Goal: Task Accomplishment & Management: Complete application form

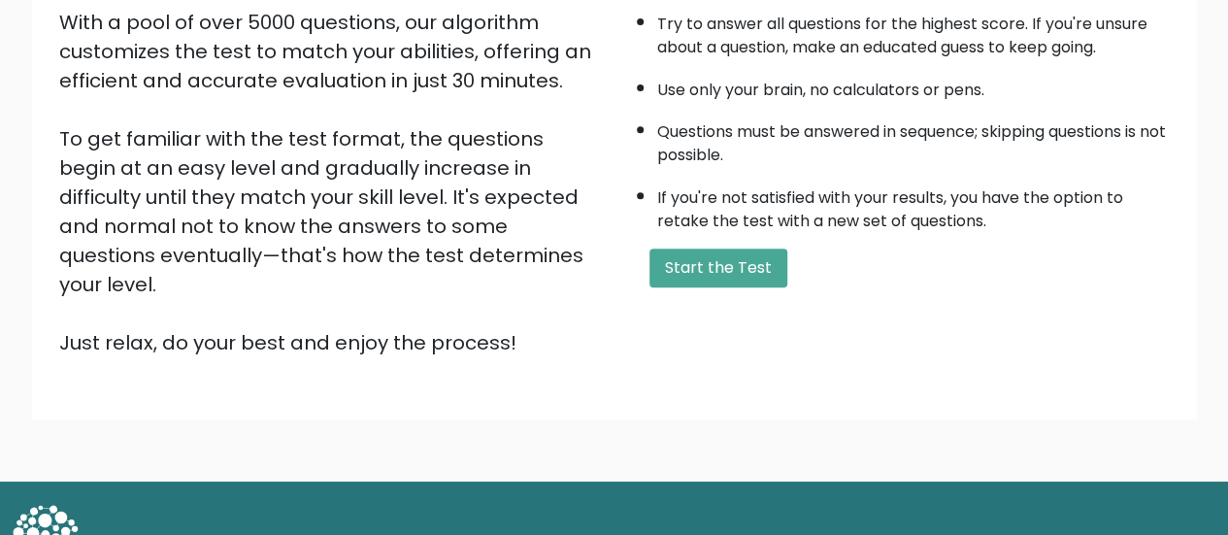
scroll to position [353, 0]
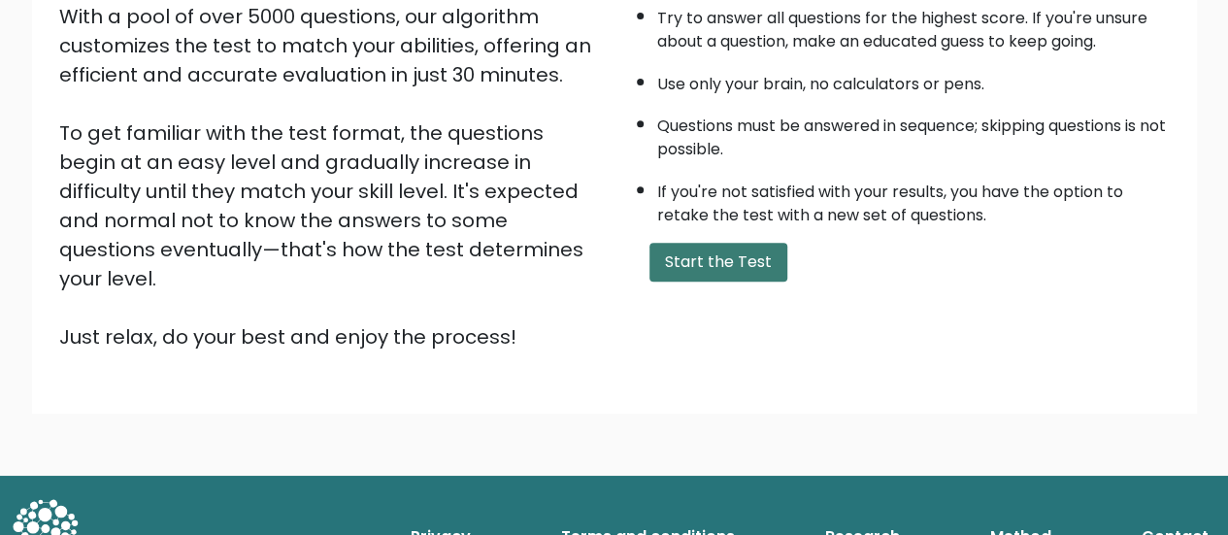
click at [743, 267] on button "Start the Test" at bounding box center [718, 262] width 138 height 39
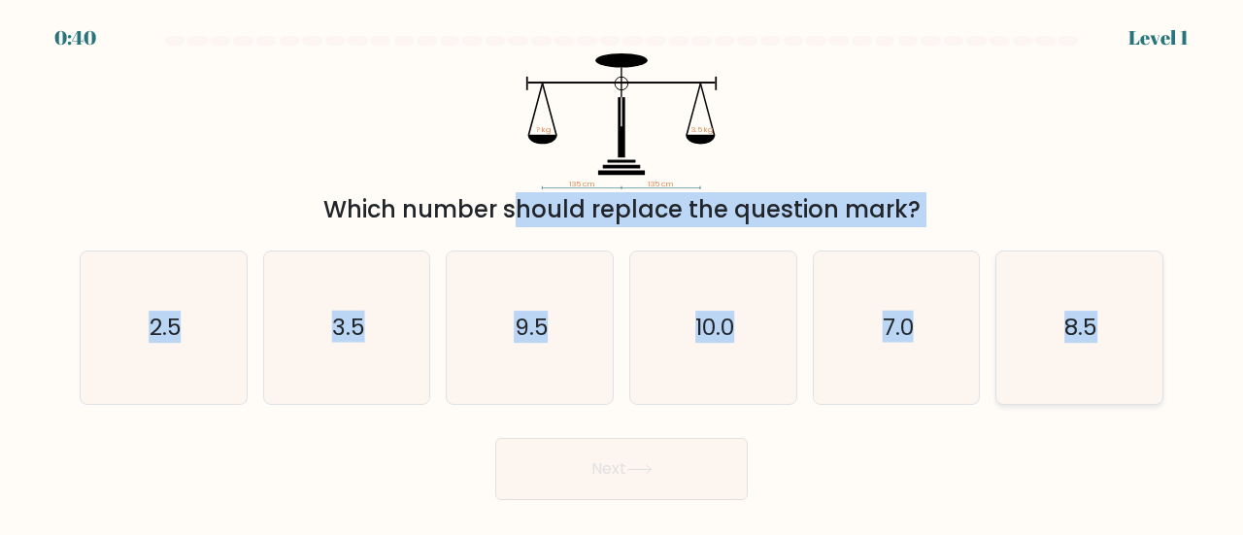
drag, startPoint x: 314, startPoint y: 216, endPoint x: 1143, endPoint y: 370, distance: 843.3
click at [1143, 370] on form at bounding box center [621, 268] width 1243 height 464
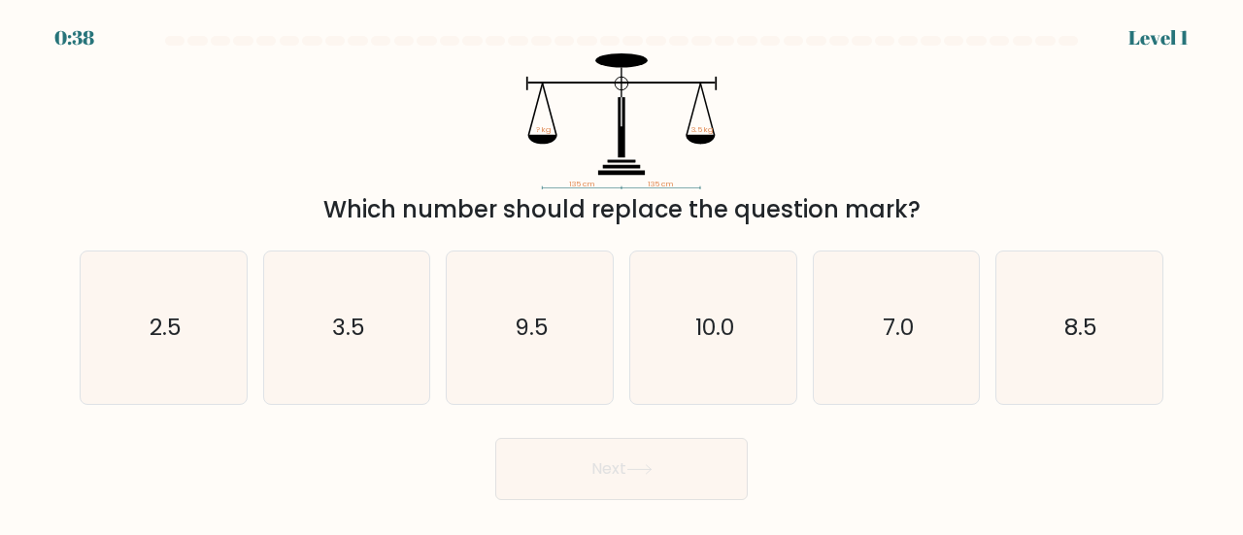
click at [757, 52] on div at bounding box center [621, 44] width 1107 height 17
click at [370, 299] on icon "3.5" at bounding box center [347, 327] width 152 height 152
click at [621, 273] on input "b. 3.5" at bounding box center [621, 270] width 1 height 5
radio input "true"
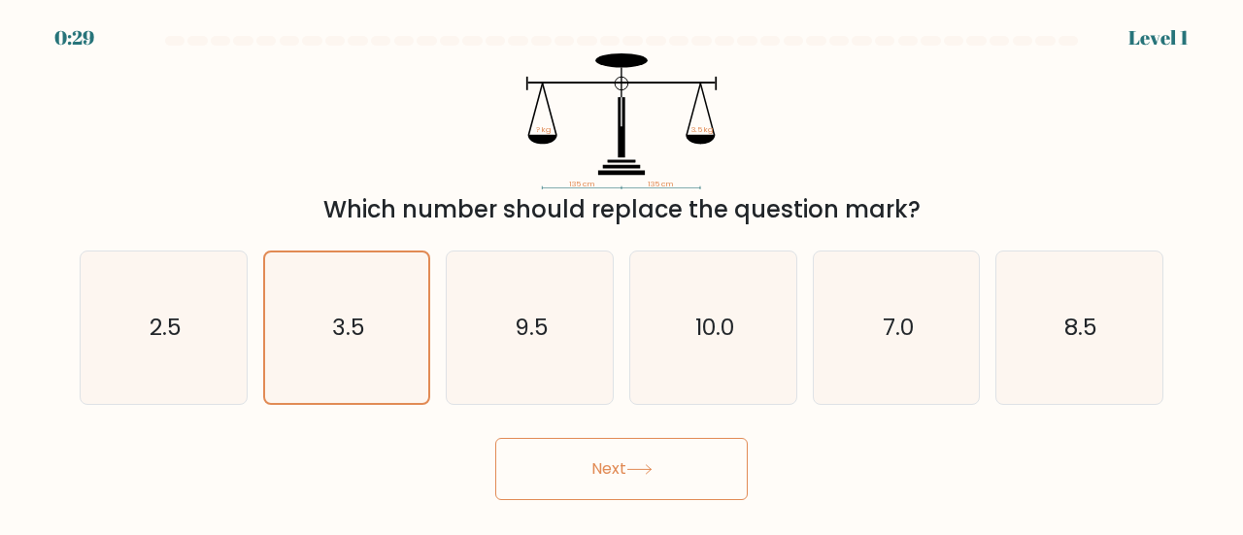
click at [652, 483] on button "Next" at bounding box center [621, 469] width 252 height 62
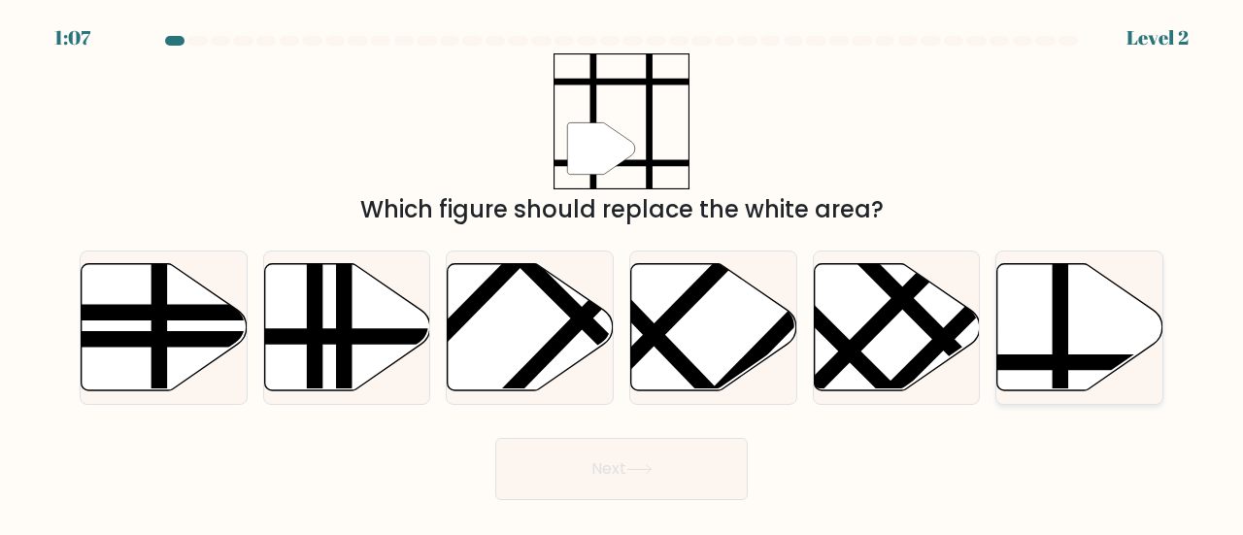
click at [1068, 345] on icon at bounding box center [1080, 326] width 166 height 127
click at [622, 273] on input "f." at bounding box center [621, 270] width 1 height 5
radio input "true"
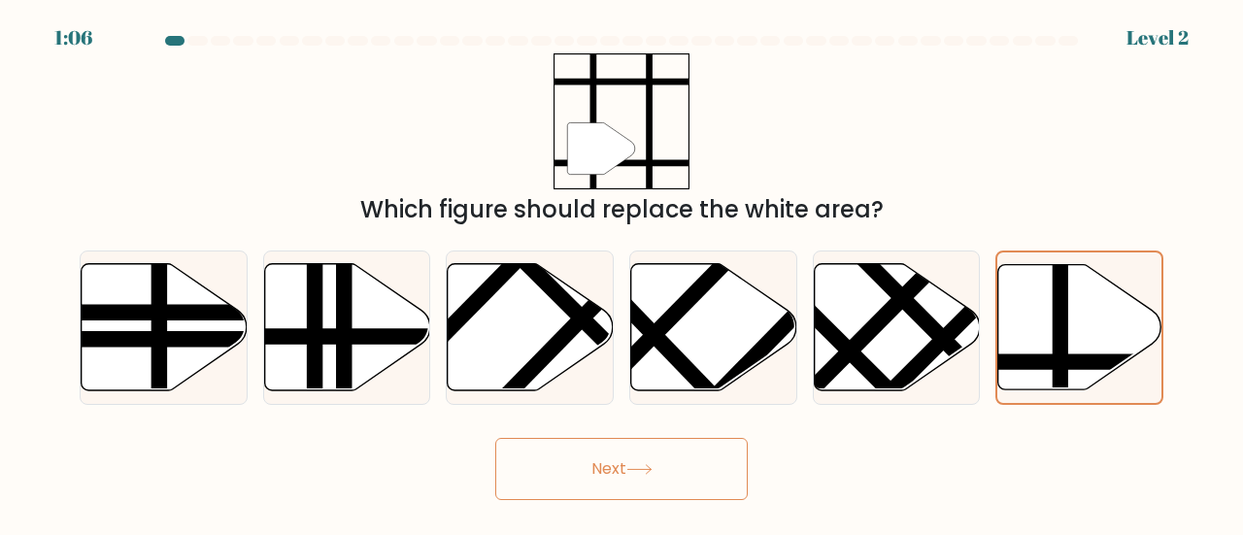
click at [697, 475] on button "Next" at bounding box center [621, 469] width 252 height 62
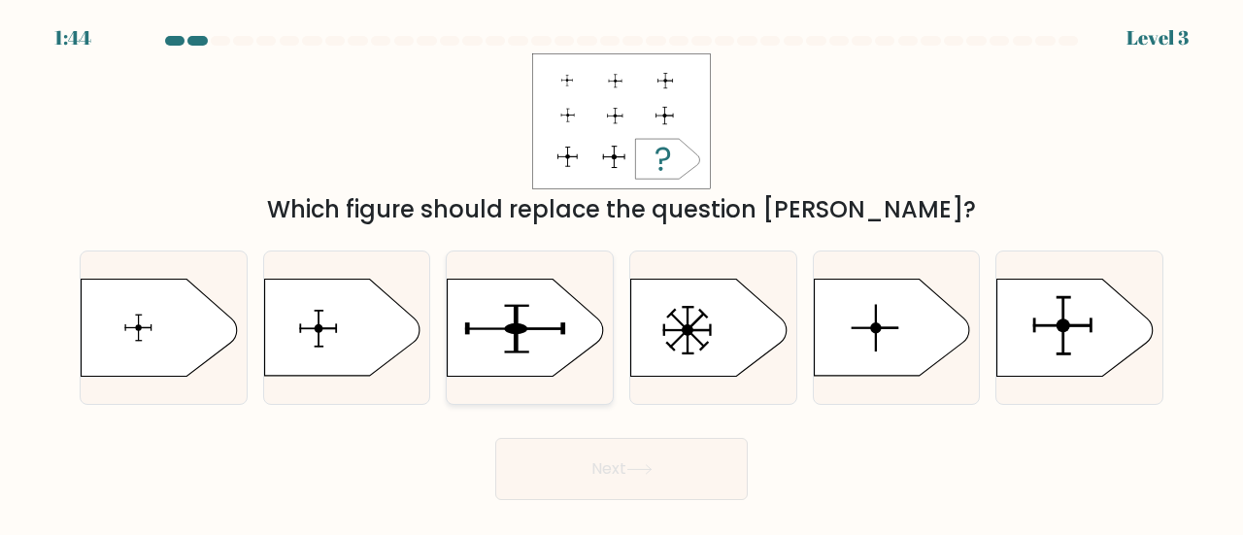
click at [487, 288] on icon at bounding box center [525, 328] width 155 height 97
click at [621, 273] on input "c." at bounding box center [621, 270] width 1 height 5
radio input "true"
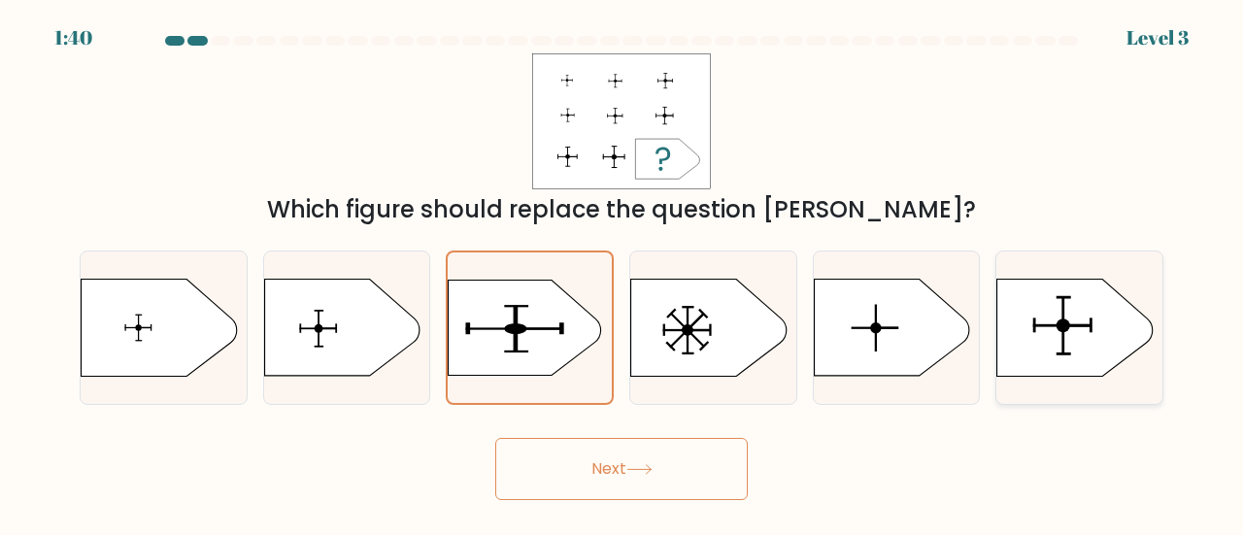
click at [1084, 347] on icon at bounding box center [1074, 328] width 155 height 97
click at [622, 273] on input "f." at bounding box center [621, 270] width 1 height 5
radio input "true"
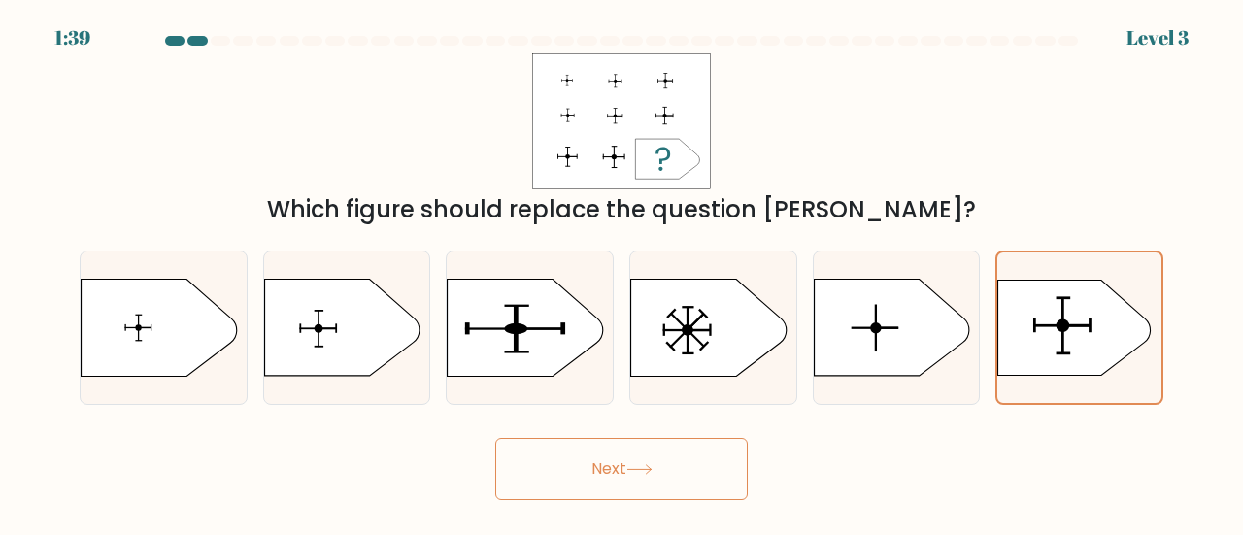
click at [638, 452] on button "Next" at bounding box center [621, 469] width 252 height 62
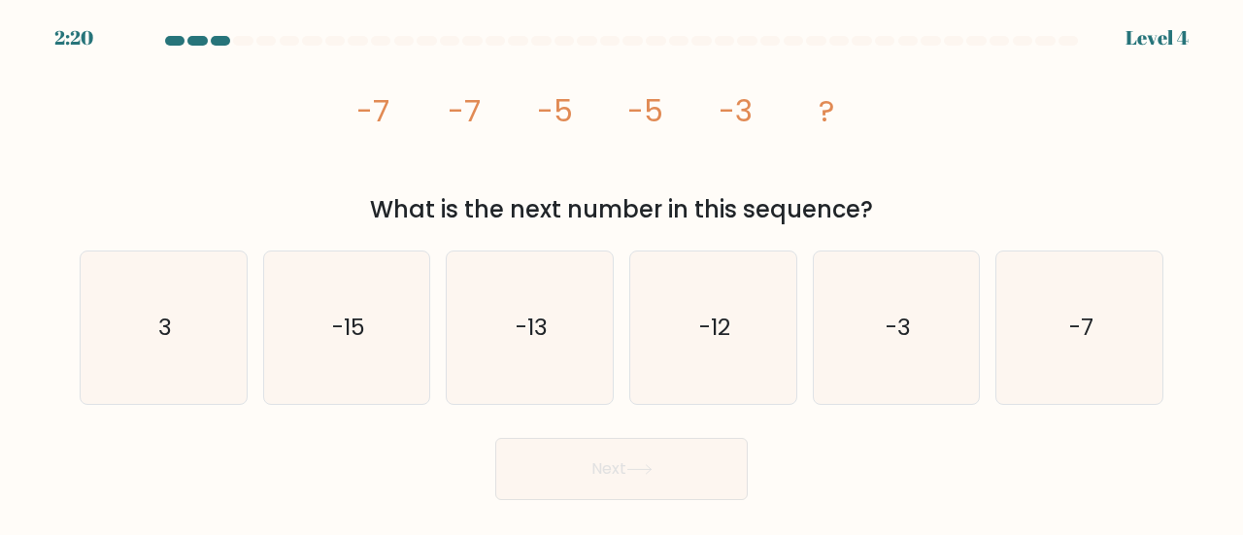
drag, startPoint x: 346, startPoint y: 99, endPoint x: 880, endPoint y: 206, distance: 544.5
click at [880, 206] on div "image/svg+xml -7 -7 -5 -5 -3 ? What is the next number in this sequence?" at bounding box center [621, 140] width 1107 height 174
copy div "-7 -7 -5 -5 -3 ? What is the next number in this sequence?"
click at [209, 176] on div "image/svg+xml -7 -7 -5 -5 -3 ? What is the next number in this sequence?" at bounding box center [621, 140] width 1107 height 174
click at [876, 322] on icon "-3" at bounding box center [896, 327] width 152 height 152
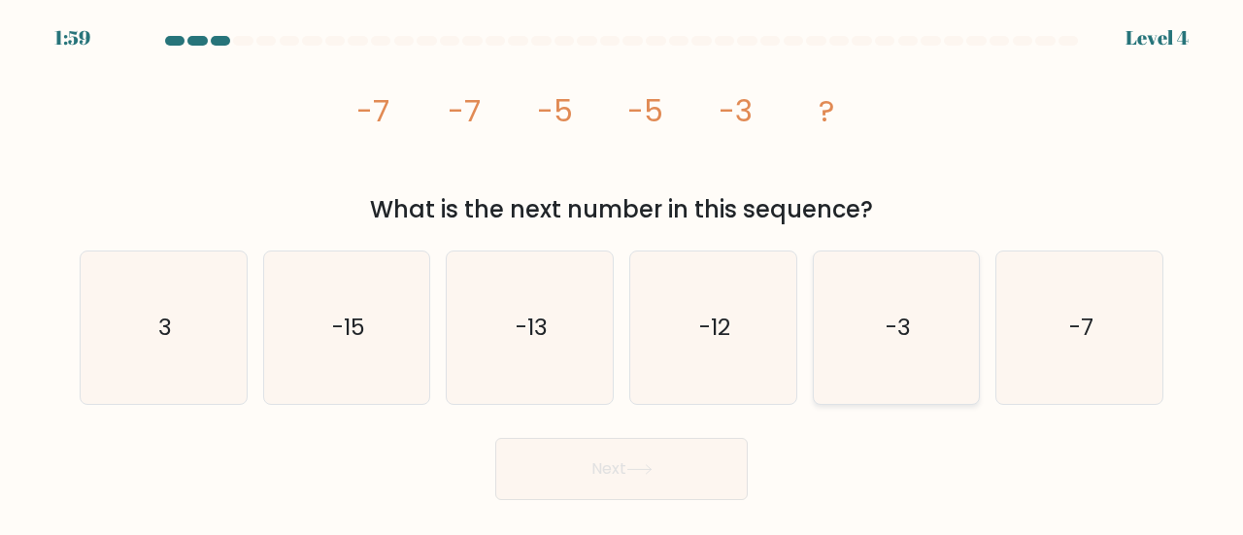
click at [622, 273] on input "e. -3" at bounding box center [621, 270] width 1 height 5
radio input "true"
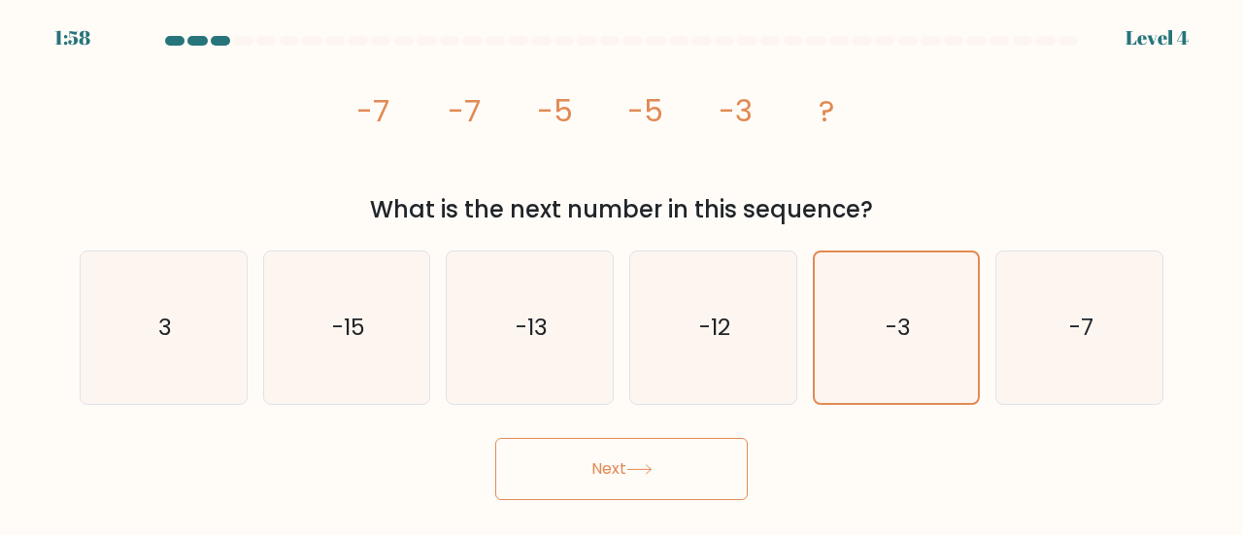
click at [600, 463] on button "Next" at bounding box center [621, 469] width 252 height 62
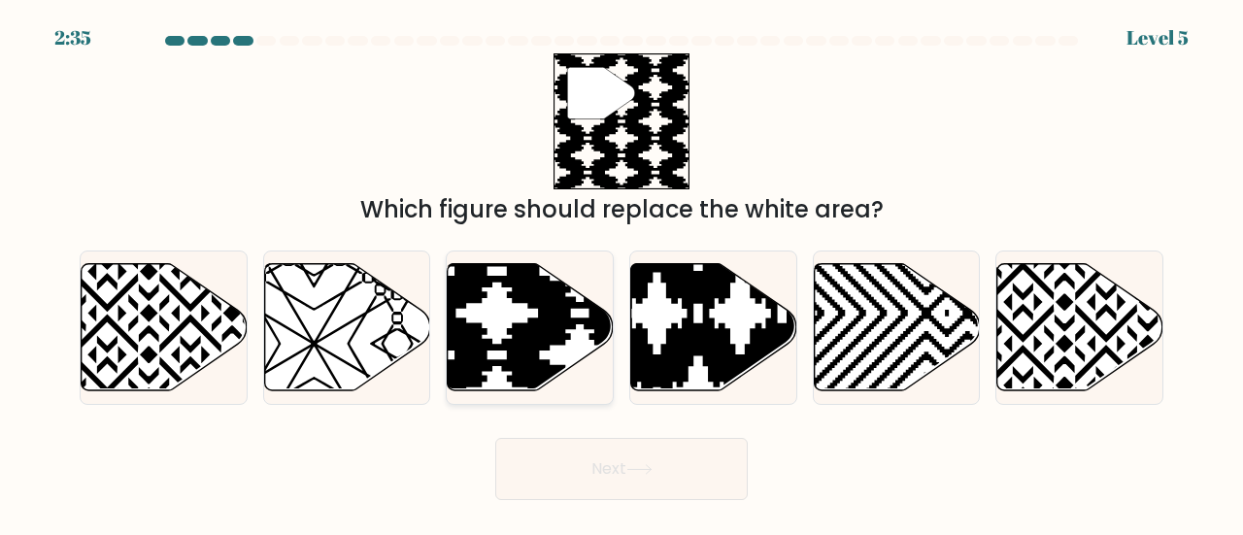
click at [526, 340] on icon at bounding box center [581, 396] width 334 height 334
click at [621, 273] on input "c." at bounding box center [621, 270] width 1 height 5
radio input "true"
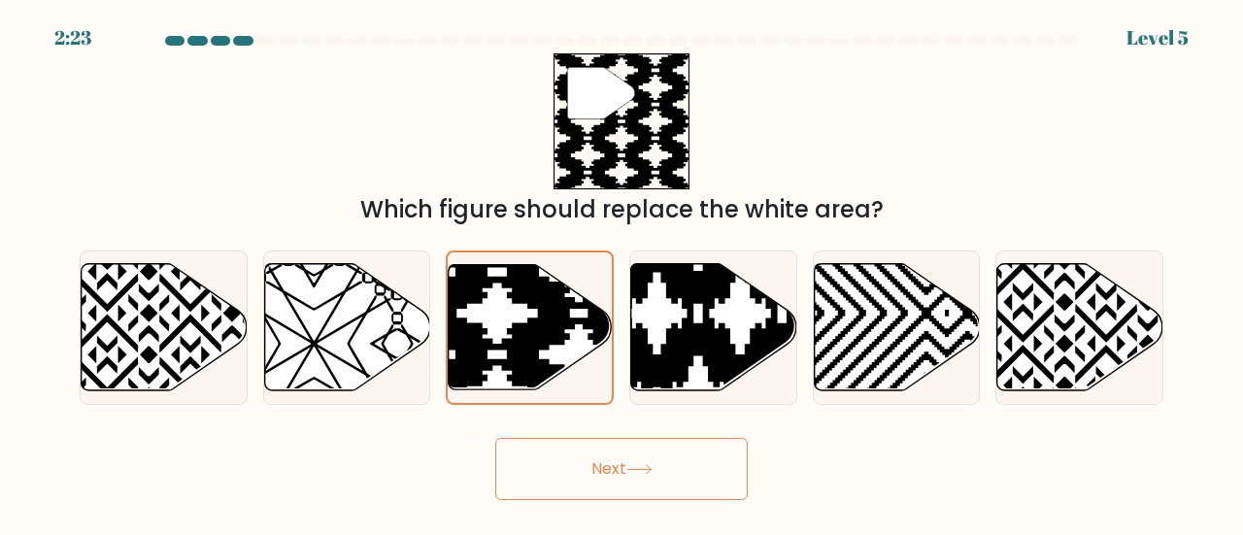
click at [567, 463] on button "Next" at bounding box center [621, 469] width 252 height 62
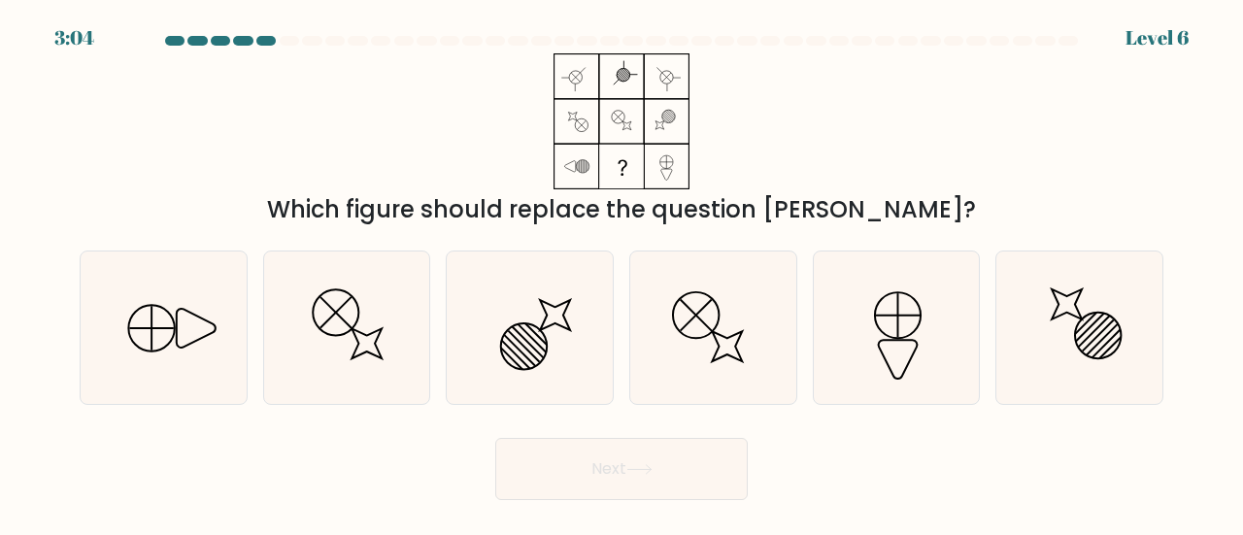
drag, startPoint x: 575, startPoint y: 67, endPoint x: 712, endPoint y: 170, distance: 171.3
click at [712, 170] on form at bounding box center [621, 268] width 1243 height 464
click at [144, 329] on icon at bounding box center [163, 327] width 152 height 152
click at [621, 273] on input "a." at bounding box center [621, 270] width 1 height 5
radio input "true"
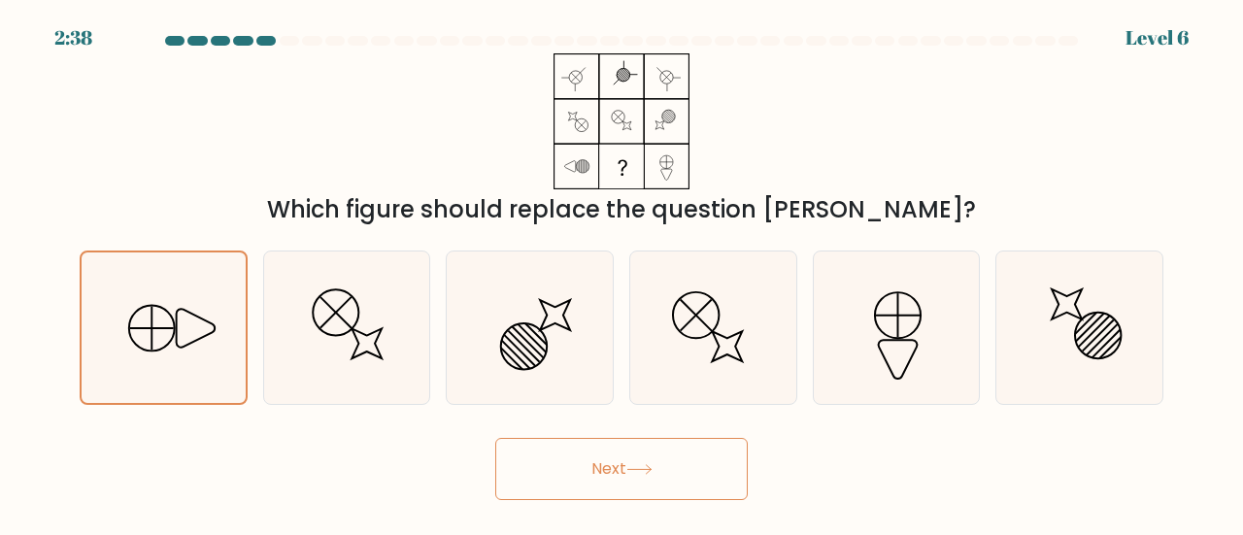
click at [631, 469] on icon at bounding box center [639, 469] width 26 height 11
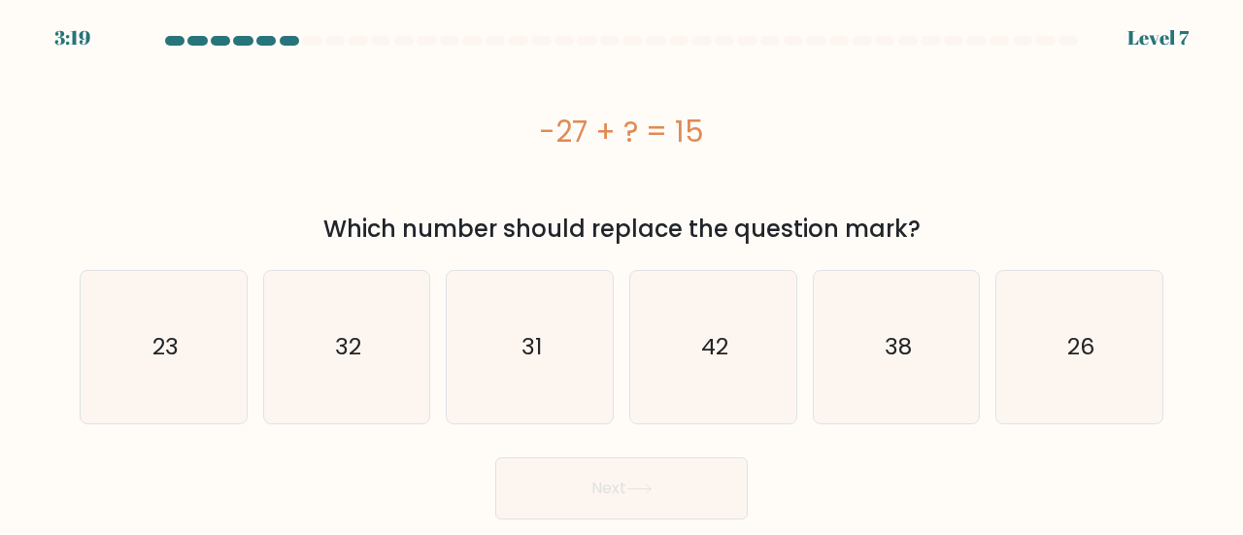
drag, startPoint x: 533, startPoint y: 133, endPoint x: 919, endPoint y: 228, distance: 397.9
click at [919, 228] on div "-27 + ? = 15 Which number should replace the question mark?" at bounding box center [621, 149] width 1107 height 193
copy div "-27 + ? = 15 Which number should replace the question mark?"
click at [737, 368] on icon "42" at bounding box center [713, 347] width 152 height 152
click at [622, 273] on input "d. 42" at bounding box center [621, 270] width 1 height 5
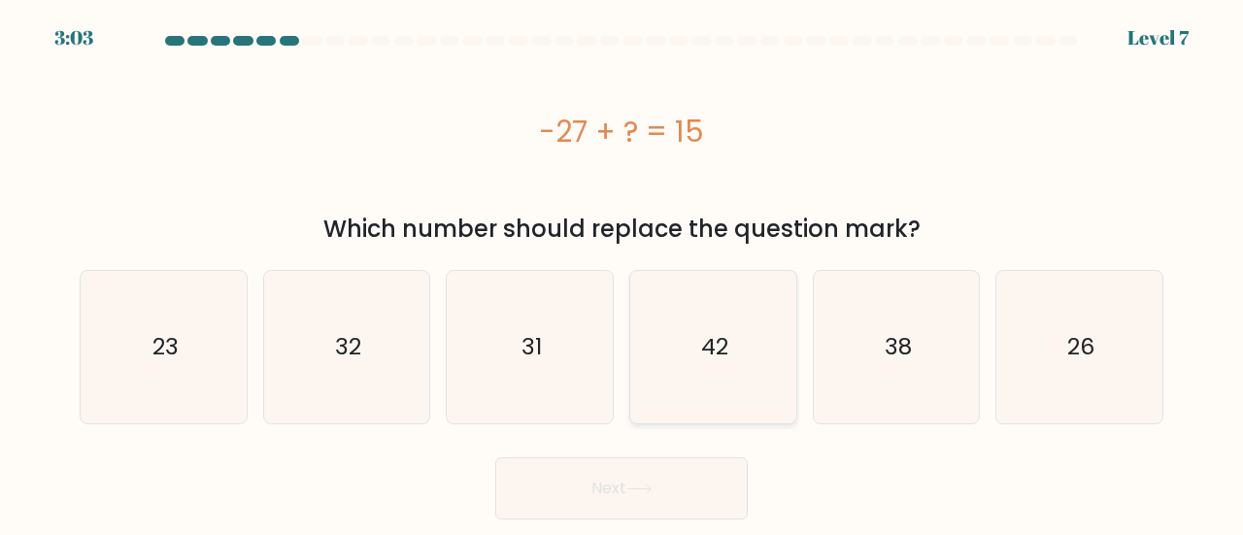
radio input "true"
click at [609, 483] on button "Next" at bounding box center [621, 488] width 252 height 62
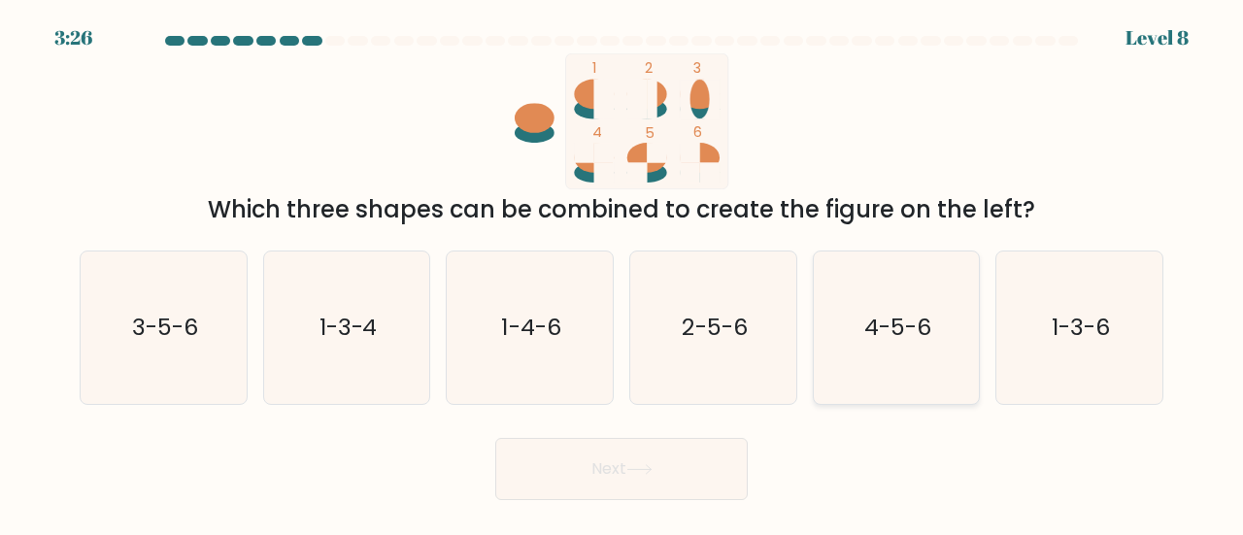
click at [859, 310] on icon "4-5-6" at bounding box center [896, 327] width 152 height 152
click at [622, 273] on input "e. 4-5-6" at bounding box center [621, 270] width 1 height 5
radio input "true"
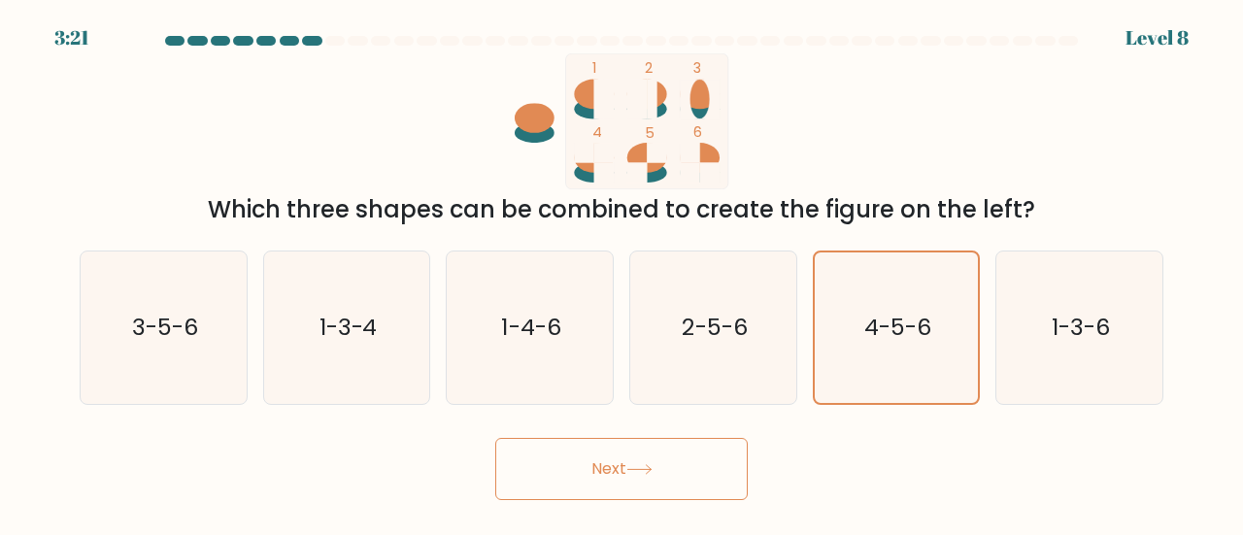
click at [635, 470] on icon at bounding box center [639, 469] width 26 height 11
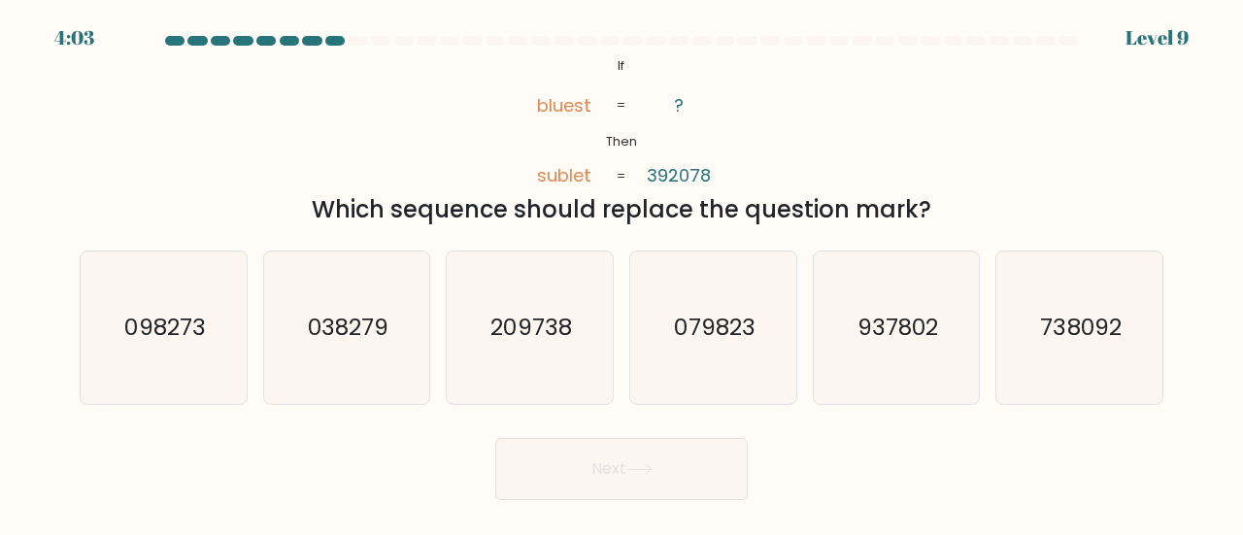
drag, startPoint x: 587, startPoint y: 55, endPoint x: 932, endPoint y: 199, distance: 373.4
click at [932, 199] on div "@import url('https://fonts.googleapis.com/css?family=Abril+Fatface:400,100,100i…" at bounding box center [621, 140] width 1107 height 174
copy div "If Then bluest sublet ? 392078 = = Which sequence should replace the question m…"
click at [687, 128] on icon "@import url('https://fonts.googleapis.com/css?family=Abril+Fatface:400,100,100i…" at bounding box center [621, 121] width 220 height 136
click at [510, 160] on div "@import url('https://fonts.googleapis.com/css?family=Abril+Fatface:400,100,100i…" at bounding box center [621, 140] width 1107 height 174
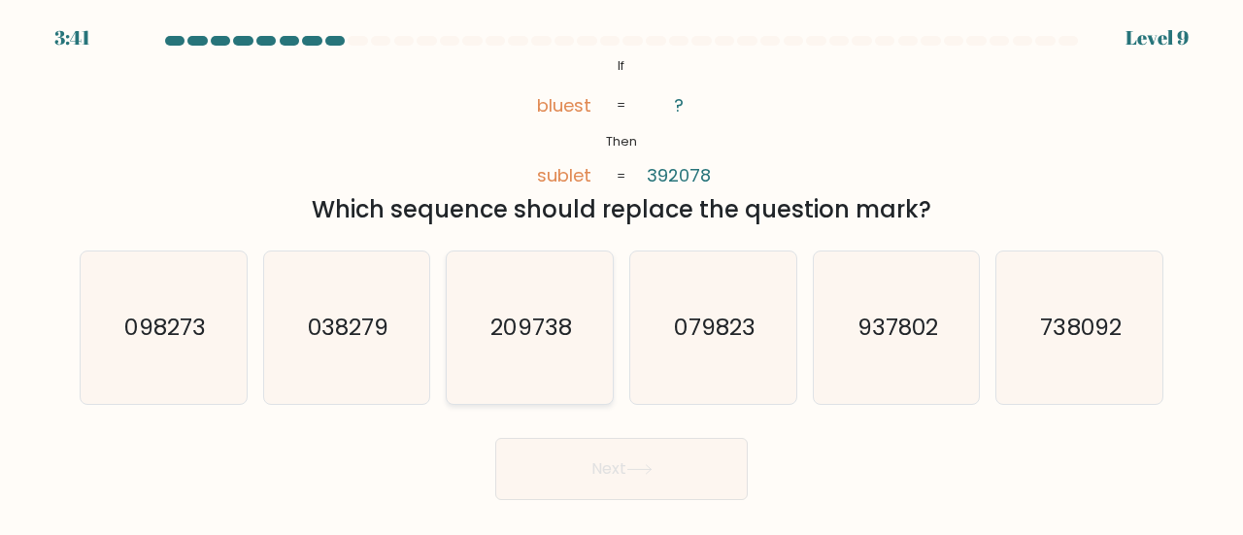
click at [528, 356] on icon "209738" at bounding box center [529, 327] width 152 height 152
click at [621, 273] on input "c. 209738" at bounding box center [621, 270] width 1 height 5
radio input "true"
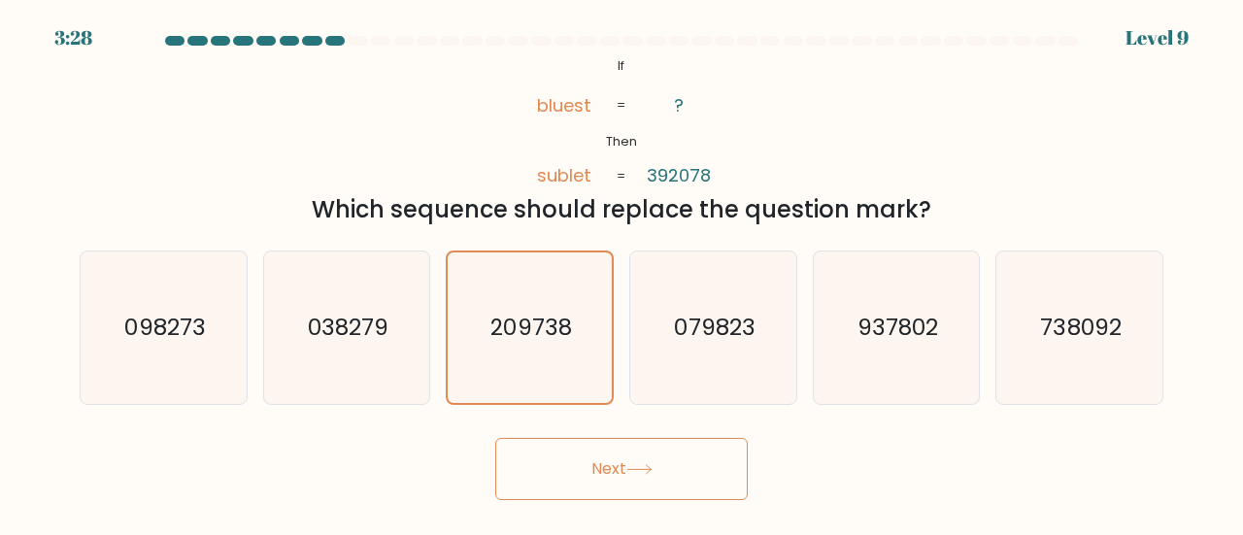
click at [598, 453] on button "Next" at bounding box center [621, 469] width 252 height 62
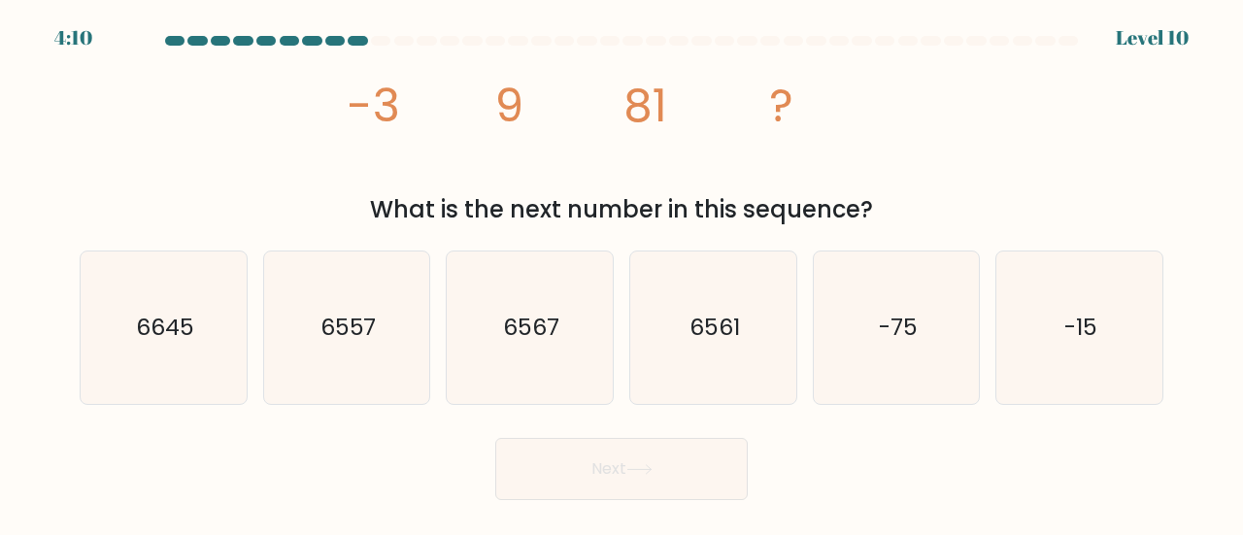
drag, startPoint x: 351, startPoint y: 105, endPoint x: 891, endPoint y: 210, distance: 549.9
click at [895, 211] on div "image/svg+xml -3 9 81 ? What is the next number in this sequence?" at bounding box center [621, 140] width 1107 height 174
copy div "-3 9 81 ? What is the next number in this sequence?"
click at [821, 129] on icon "image/svg+xml -3 9 81 ?" at bounding box center [621, 121] width 544 height 136
click at [806, 208] on div "What is the next number in this sequence?" at bounding box center [621, 209] width 1060 height 35
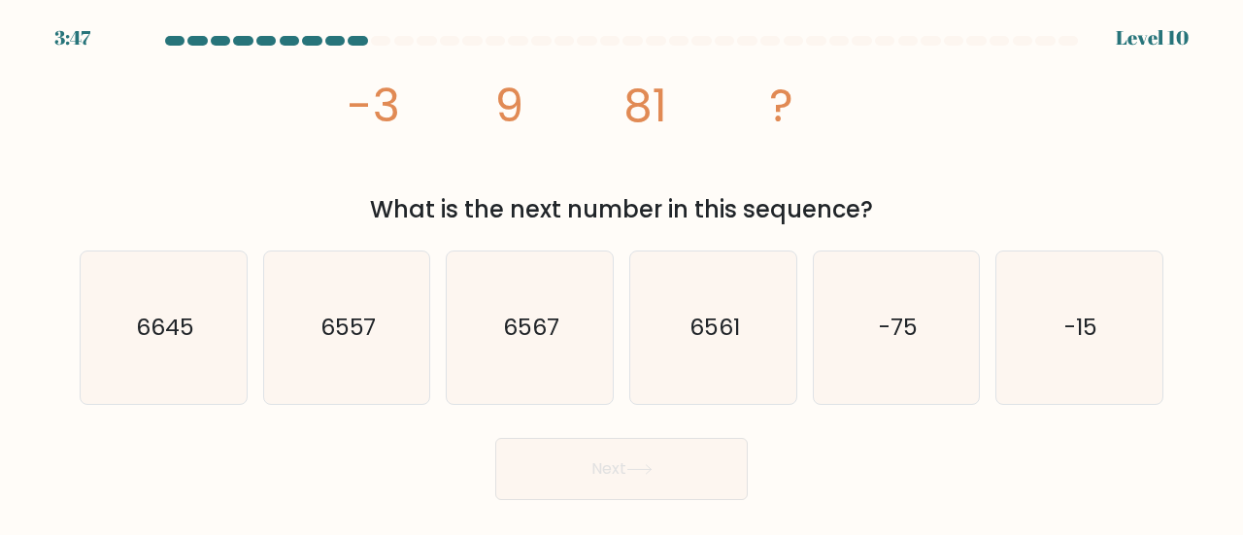
drag, startPoint x: 682, startPoint y: 321, endPoint x: 710, endPoint y: 222, distance: 102.9
click at [682, 320] on icon "6561" at bounding box center [713, 327] width 152 height 152
click at [622, 273] on input "d. 6561" at bounding box center [621, 270] width 1 height 5
radio input "true"
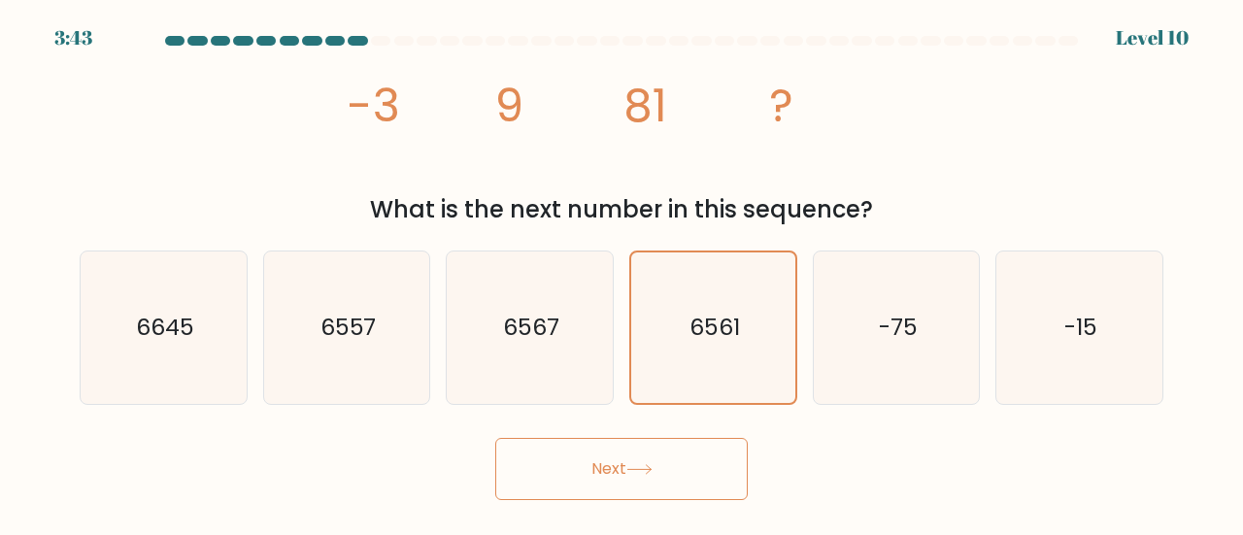
click at [676, 455] on button "Next" at bounding box center [621, 469] width 252 height 62
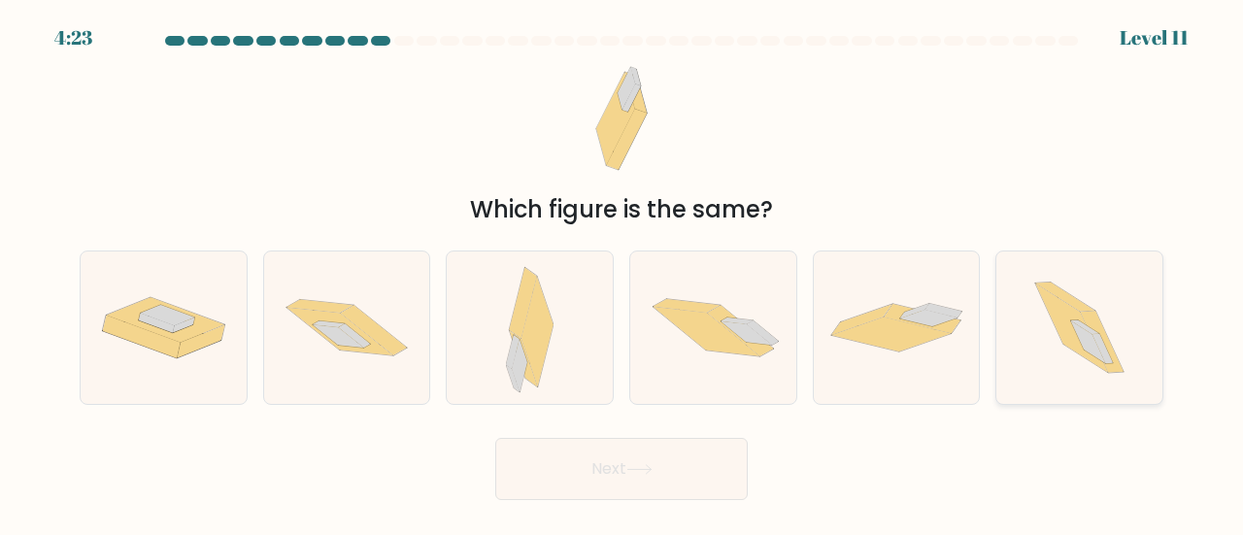
click at [1081, 329] on icon at bounding box center [1088, 342] width 35 height 43
click at [622, 273] on input "f." at bounding box center [621, 270] width 1 height 5
radio input "true"
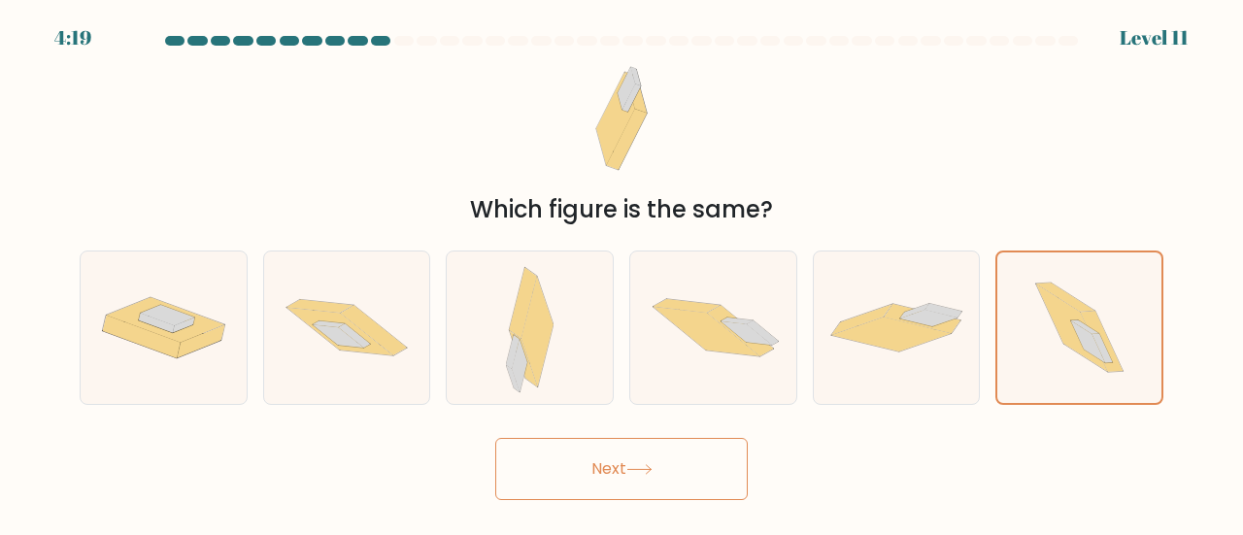
click at [561, 451] on button "Next" at bounding box center [621, 469] width 252 height 62
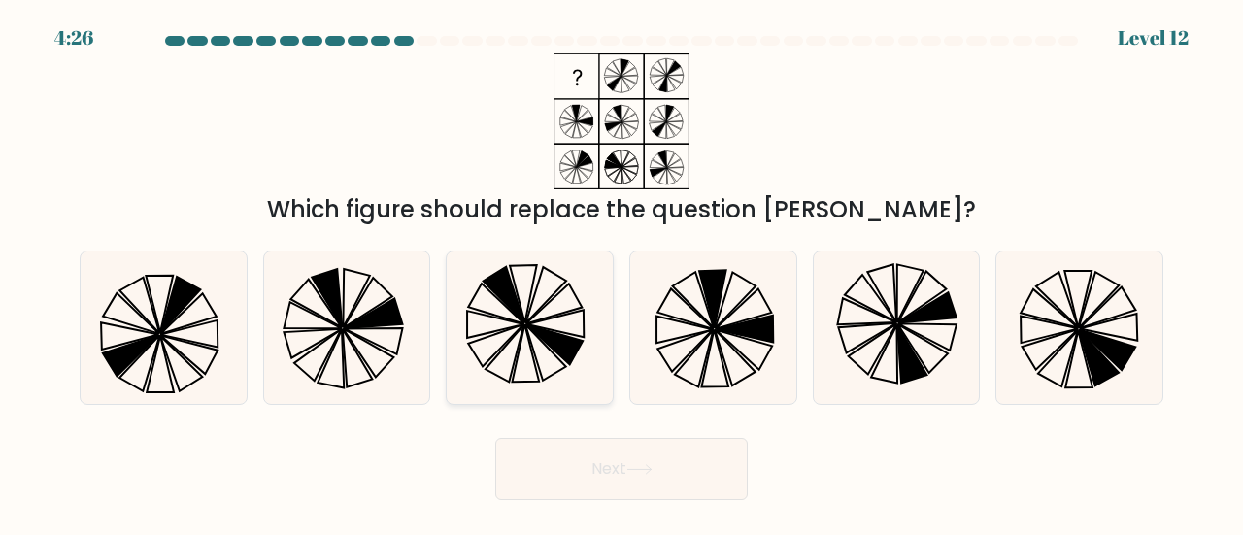
click at [522, 352] on icon at bounding box center [529, 327] width 152 height 152
click at [621, 273] on input "c." at bounding box center [621, 270] width 1 height 5
radio input "true"
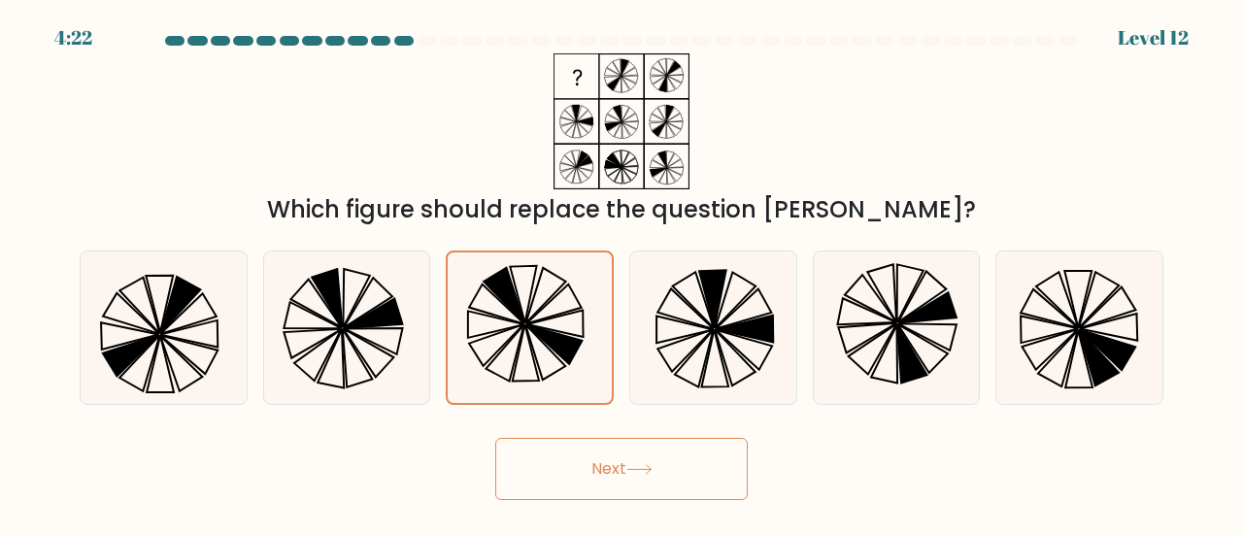
click at [633, 456] on button "Next" at bounding box center [621, 469] width 252 height 62
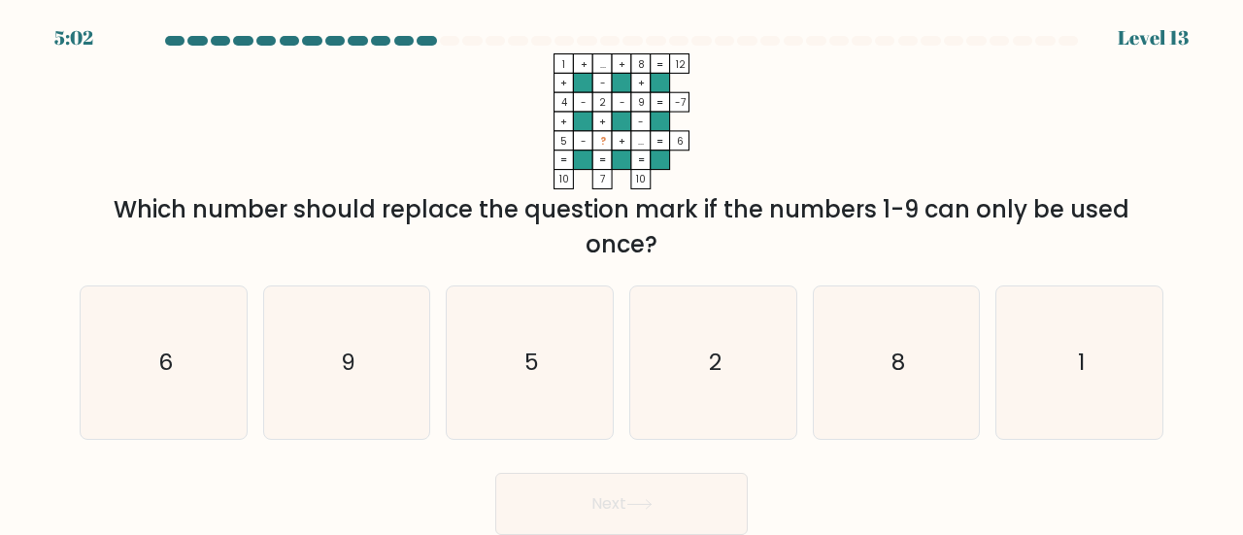
drag, startPoint x: 537, startPoint y: 51, endPoint x: 850, endPoint y: 255, distance: 374.0
click at [850, 255] on form at bounding box center [621, 285] width 1243 height 499
click at [822, 126] on icon "1 + ... + 8 12 + - + 4 - 2 - 9 -7 + + - 5 - ? + ... = 6 = = = = 10 7 10 =" at bounding box center [621, 121] width 582 height 136
click at [593, 150] on rect at bounding box center [601, 159] width 19 height 19
click at [588, 106] on rect at bounding box center [582, 101] width 19 height 19
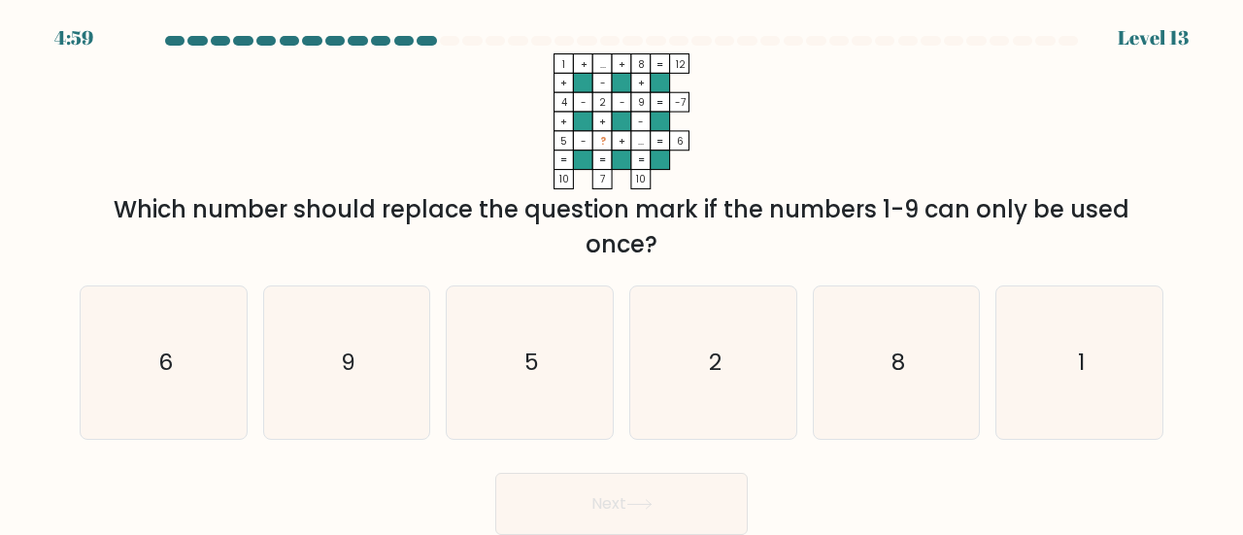
click at [582, 55] on rect at bounding box center [582, 63] width 19 height 19
click at [171, 370] on text "6" at bounding box center [164, 362] width 15 height 32
click at [621, 273] on input "a. 6" at bounding box center [621, 270] width 1 height 5
radio input "true"
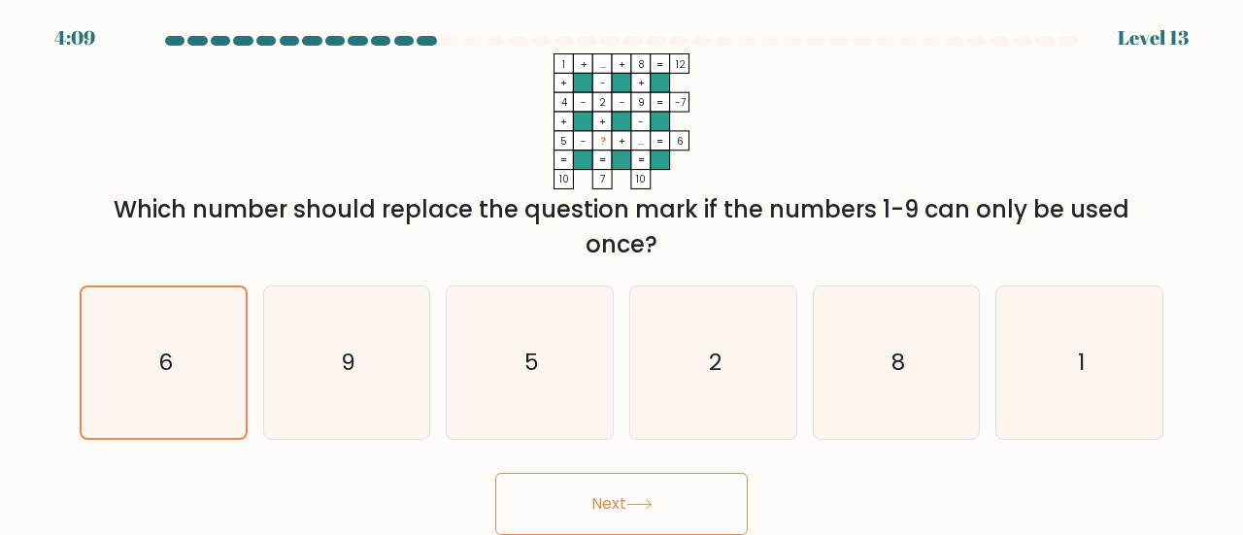
click at [617, 497] on button "Next" at bounding box center [621, 504] width 252 height 62
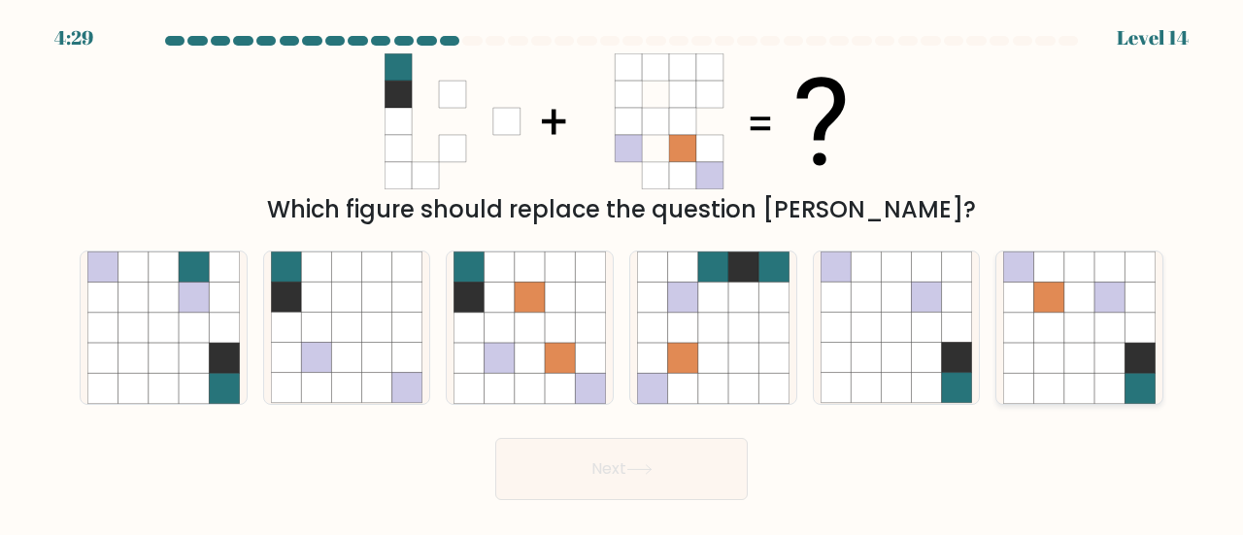
click at [1083, 312] on icon at bounding box center [1079, 298] width 30 height 30
click at [622, 273] on input "f." at bounding box center [621, 270] width 1 height 5
radio input "true"
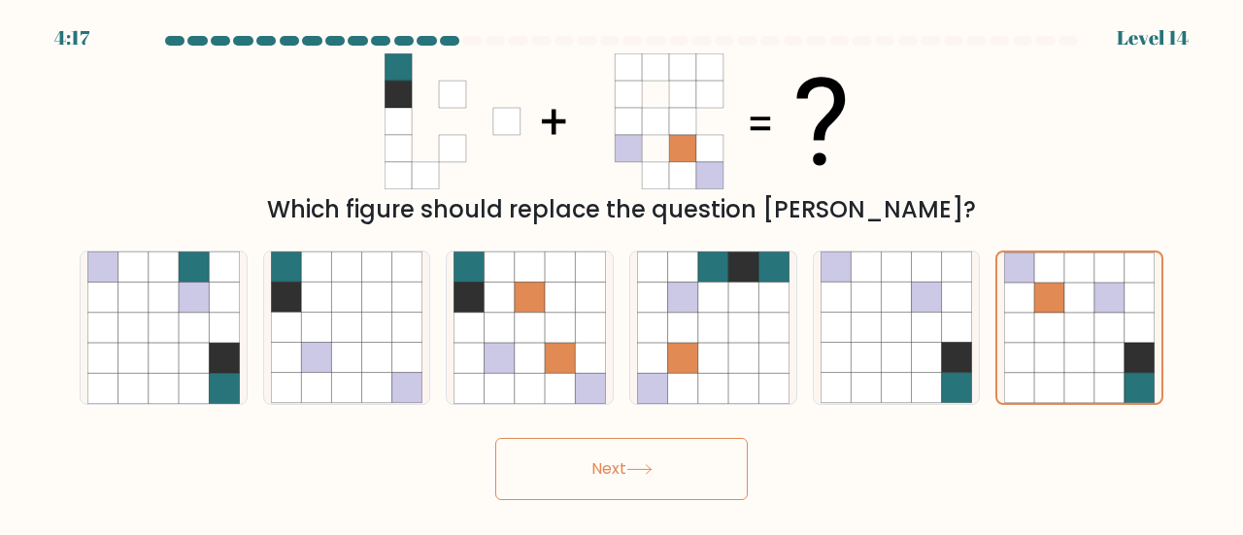
click at [650, 469] on button "Next" at bounding box center [621, 469] width 252 height 62
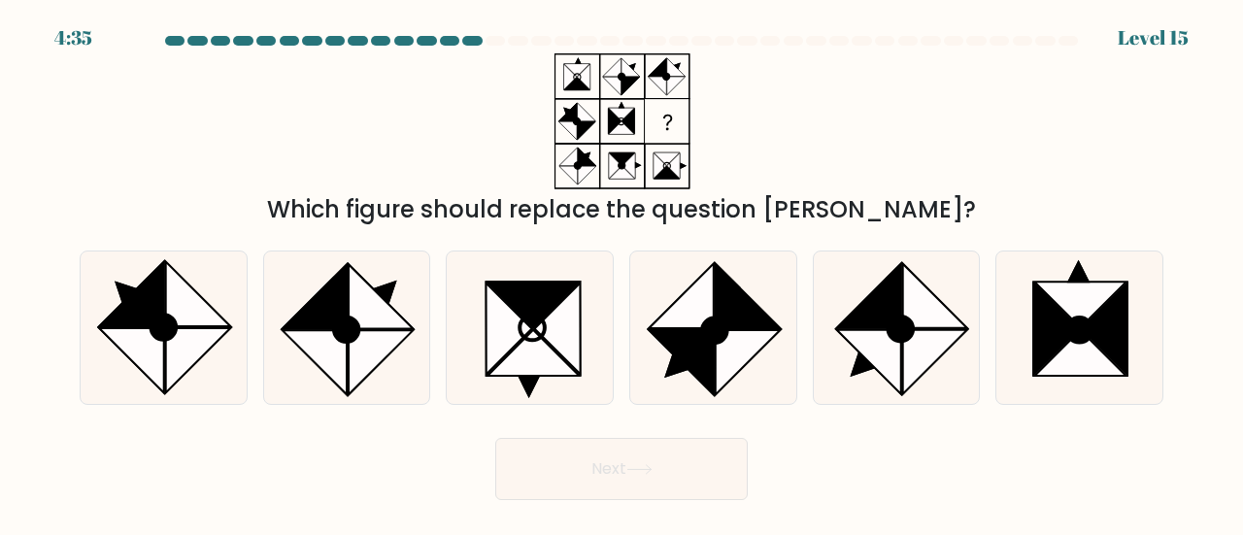
drag, startPoint x: 532, startPoint y: 27, endPoint x: 716, endPoint y: 177, distance: 237.4
click at [716, 177] on body "4:35 Level 15" at bounding box center [621, 267] width 1243 height 535
click at [805, 173] on div "Which figure should replace the question [PERSON_NAME]?" at bounding box center [621, 140] width 1107 height 174
click at [1010, 170] on div "Which figure should replace the question [PERSON_NAME]?" at bounding box center [621, 140] width 1107 height 174
click at [878, 208] on div "Which figure should replace the question [PERSON_NAME]?" at bounding box center [621, 209] width 1060 height 35
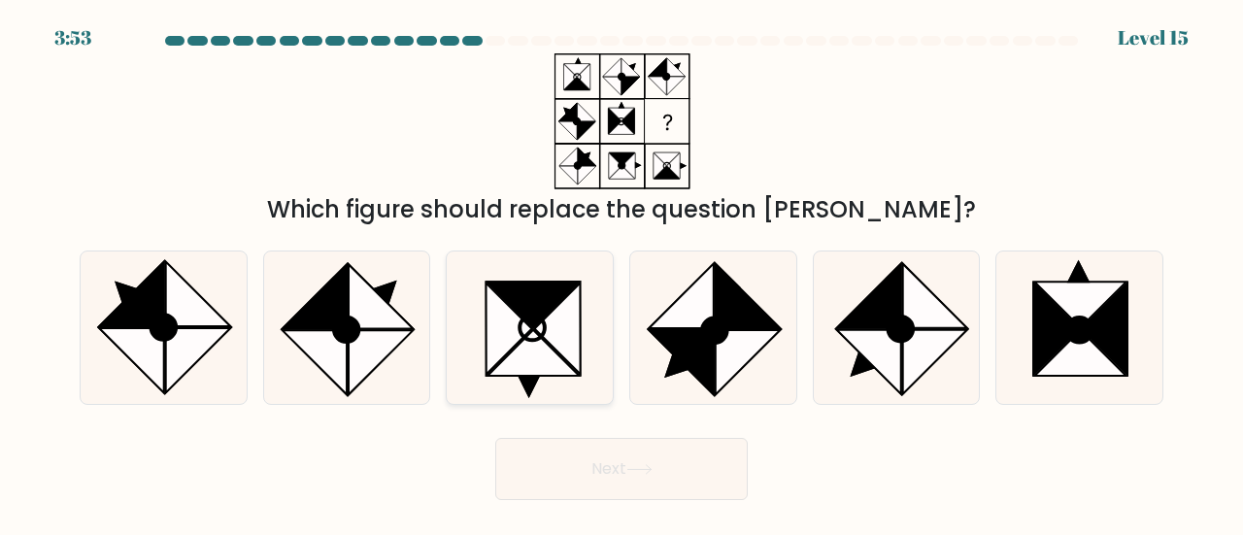
click at [581, 366] on icon at bounding box center [558, 328] width 46 height 91
click at [621, 273] on input "c." at bounding box center [621, 270] width 1 height 5
radio input "true"
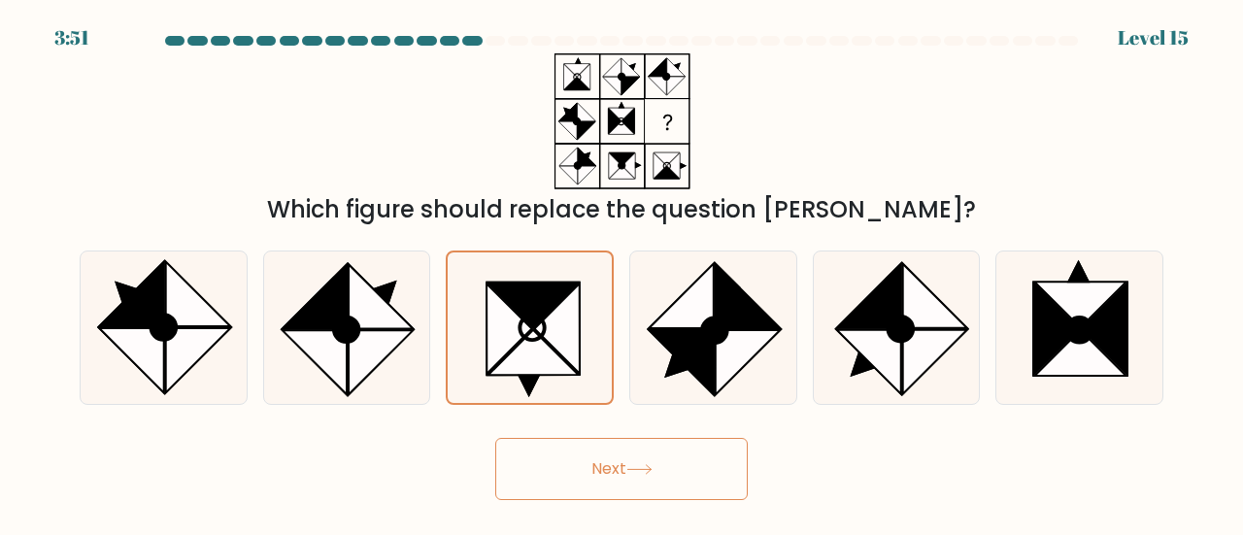
click at [662, 467] on button "Next" at bounding box center [621, 469] width 252 height 62
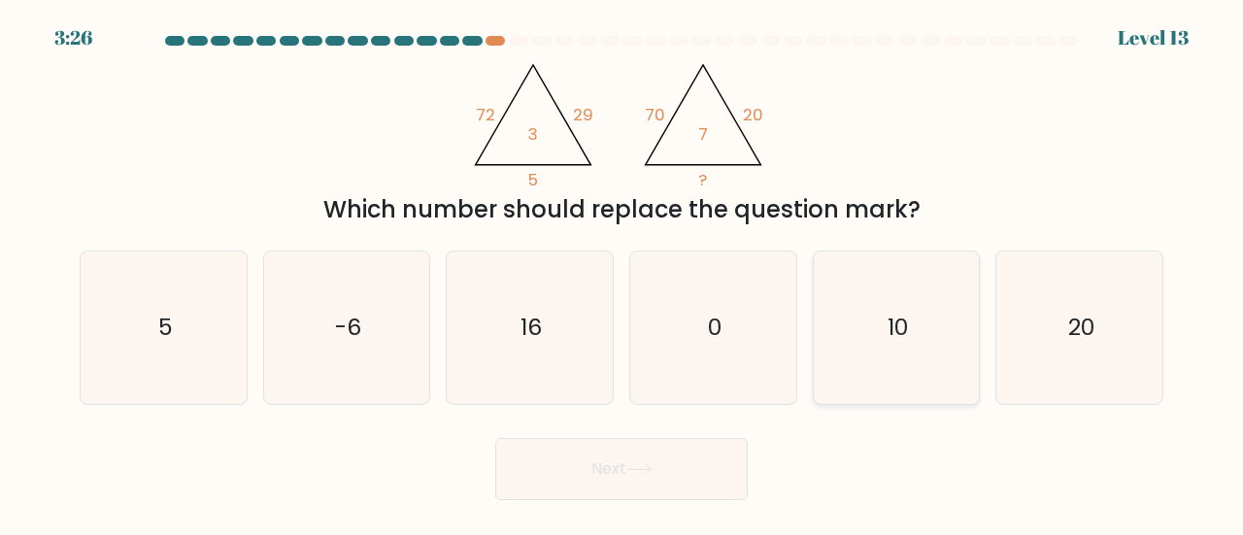
click at [953, 355] on icon "10" at bounding box center [896, 327] width 152 height 152
click at [622, 273] on input "e. 10" at bounding box center [621, 270] width 1 height 5
radio input "true"
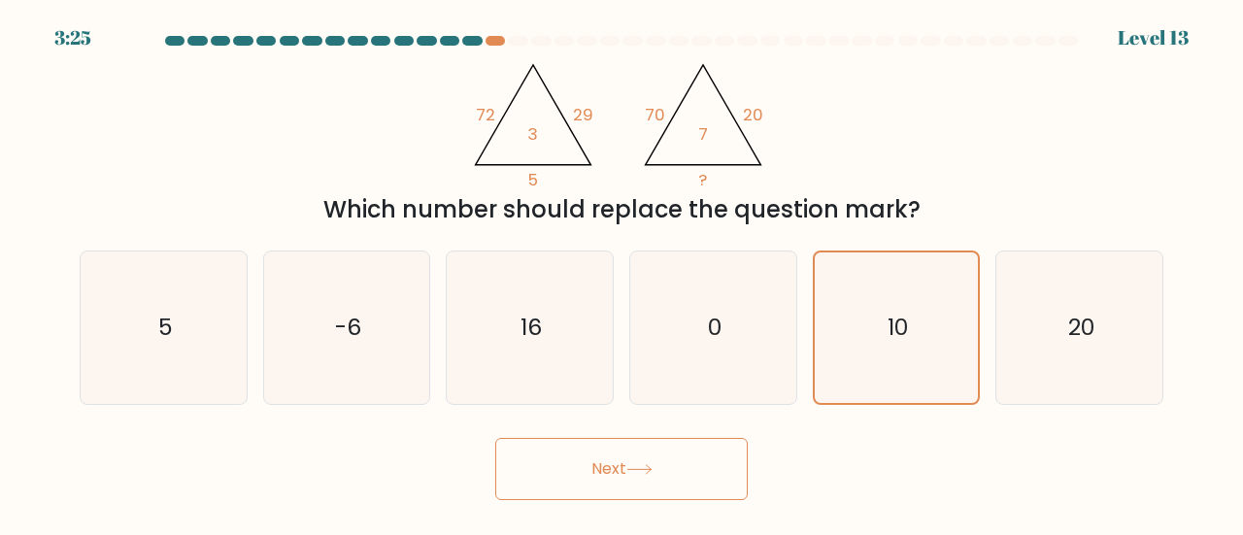
click at [646, 456] on button "Next" at bounding box center [621, 469] width 252 height 62
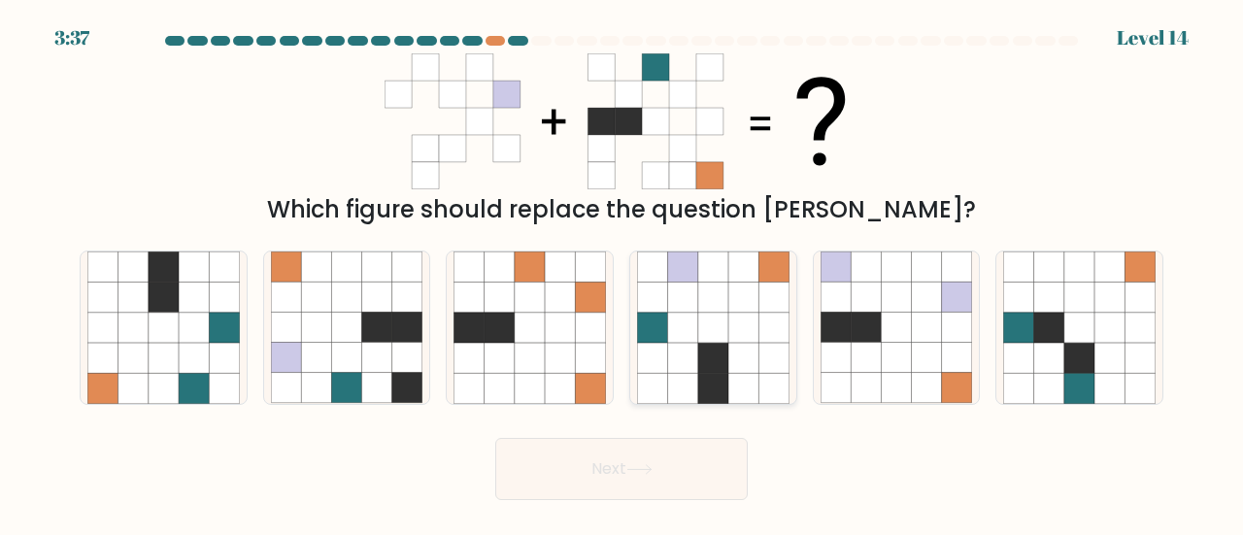
click at [684, 356] on icon at bounding box center [682, 358] width 30 height 30
click at [622, 273] on input "d." at bounding box center [621, 270] width 1 height 5
radio input "true"
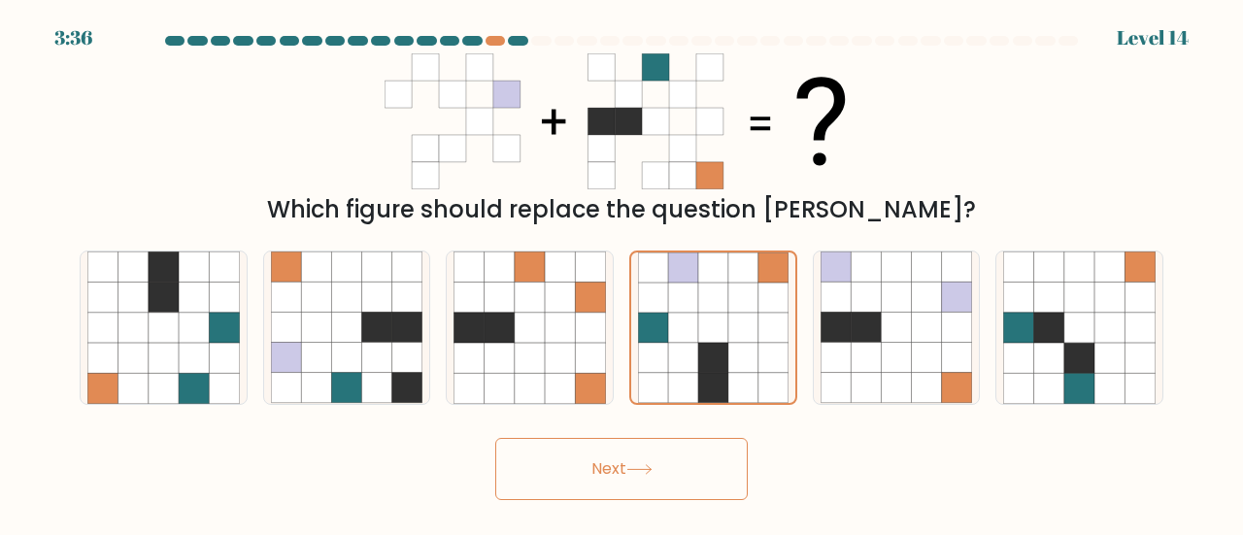
click at [612, 449] on button "Next" at bounding box center [621, 469] width 252 height 62
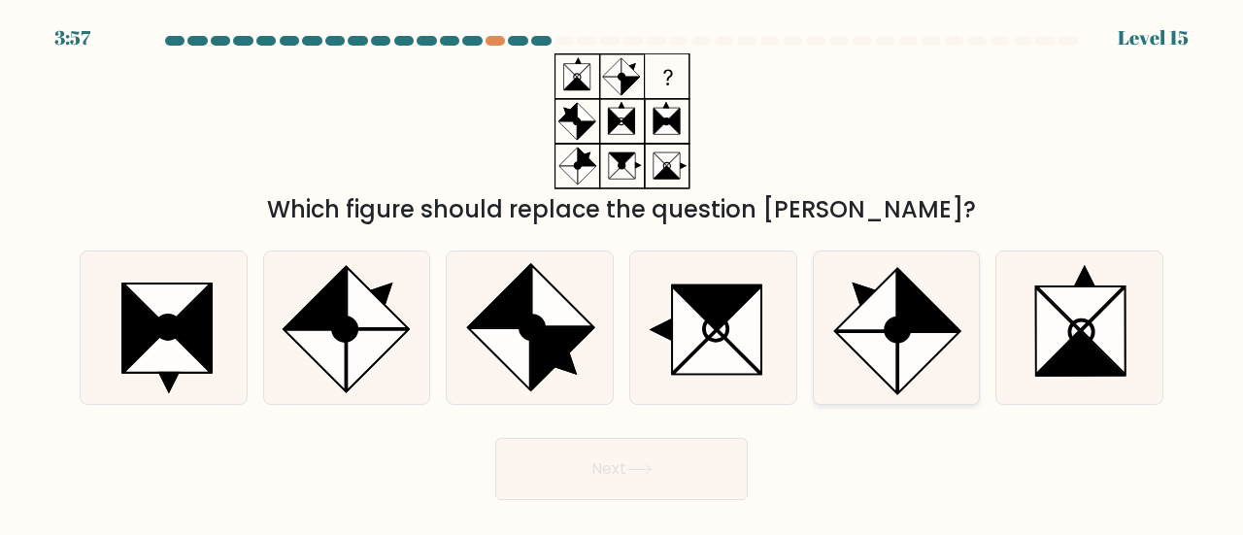
click at [866, 321] on icon at bounding box center [865, 300] width 61 height 61
click at [622, 273] on input "e." at bounding box center [621, 270] width 1 height 5
radio input "true"
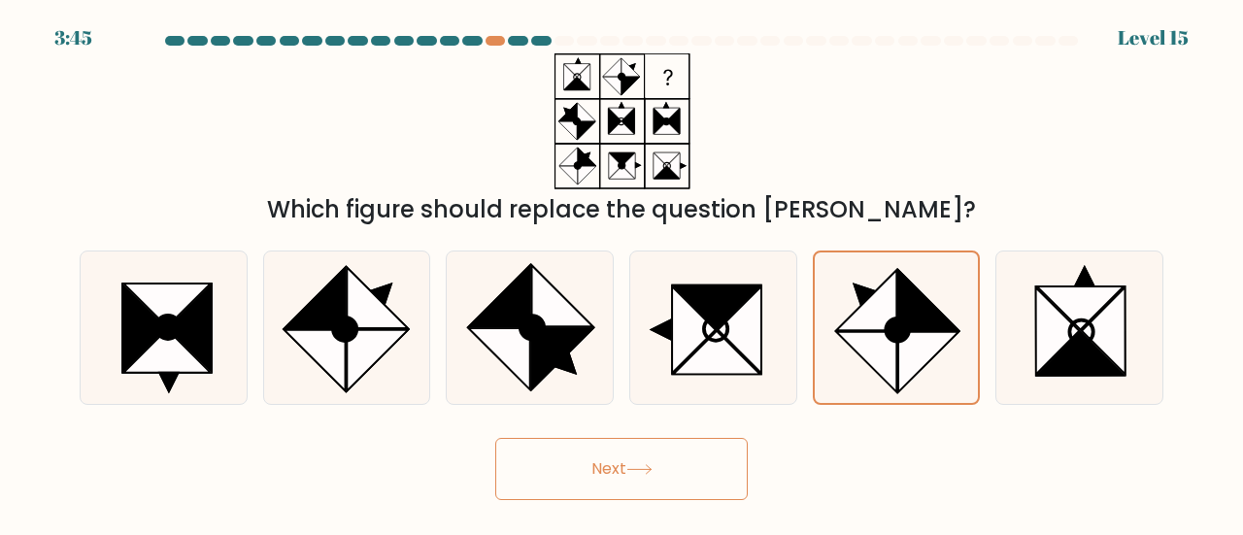
click at [650, 473] on icon at bounding box center [639, 469] width 26 height 11
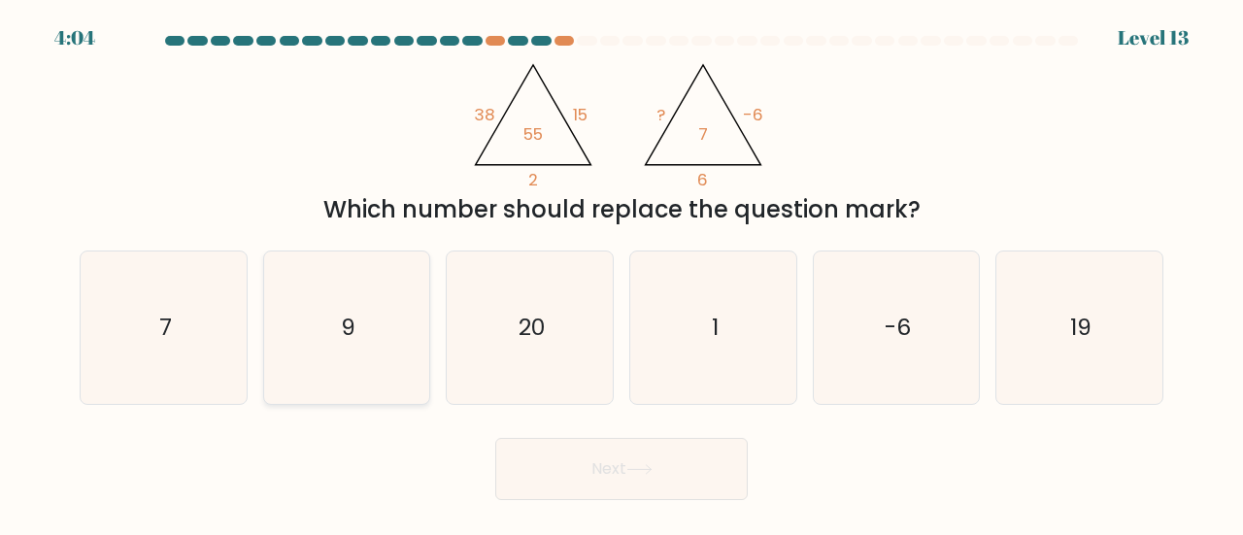
click at [313, 350] on icon "9" at bounding box center [347, 327] width 152 height 152
click at [621, 273] on input "b. 9" at bounding box center [621, 270] width 1 height 5
radio input "true"
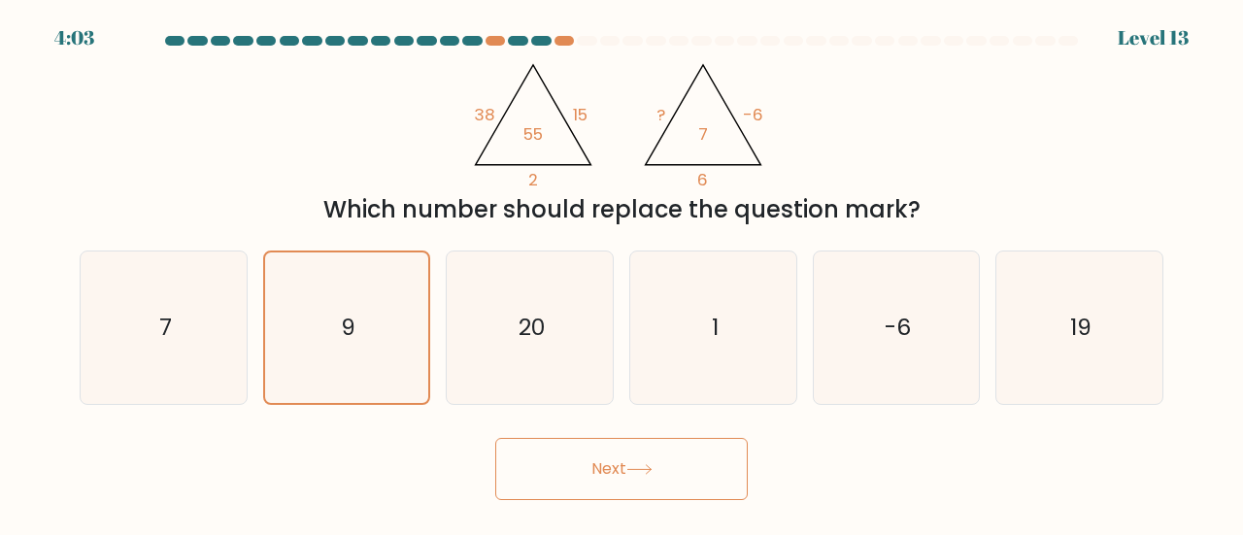
click at [566, 483] on button "Next" at bounding box center [621, 469] width 252 height 62
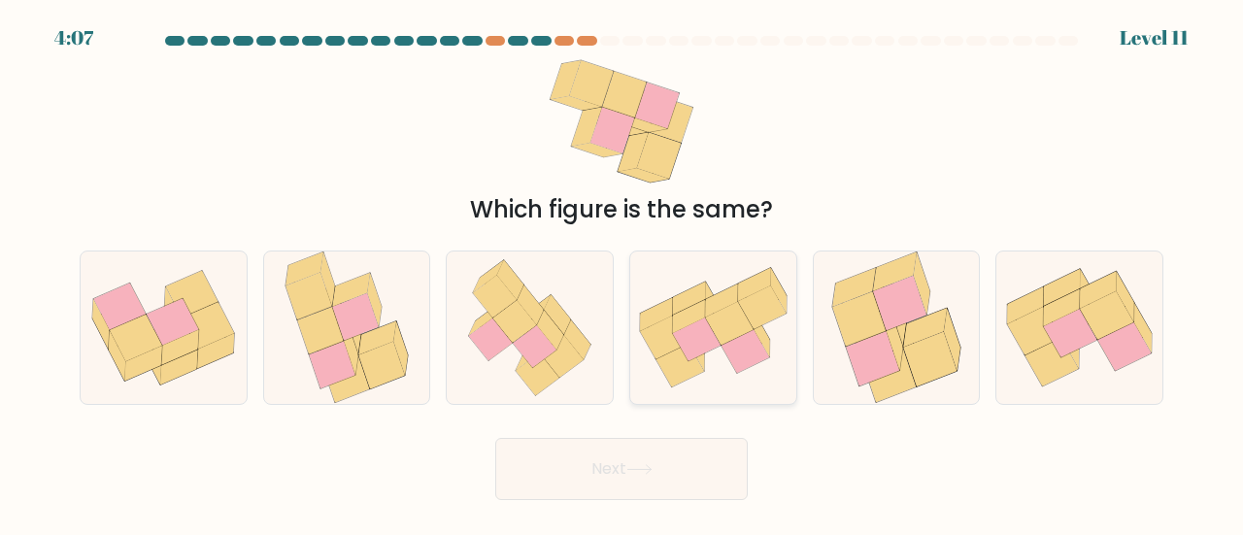
click at [702, 336] on icon at bounding box center [697, 339] width 48 height 44
click at [622, 273] on input "d." at bounding box center [621, 270] width 1 height 5
radio input "true"
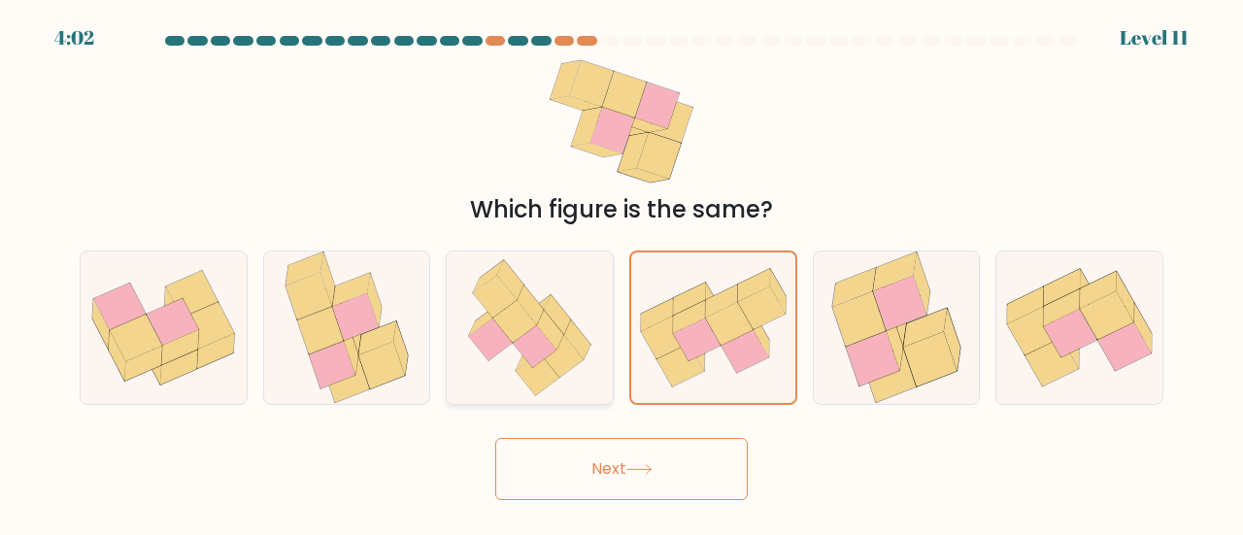
click at [518, 350] on icon at bounding box center [529, 327] width 148 height 152
click at [621, 273] on input "c." at bounding box center [621, 270] width 1 height 5
radio input "true"
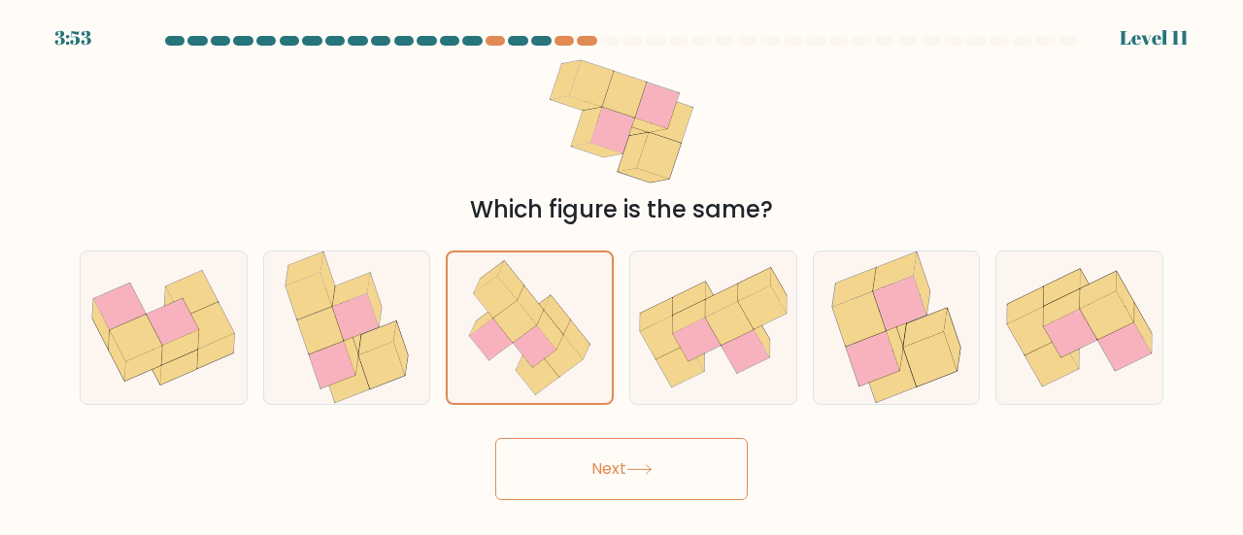
click at [668, 481] on button "Next" at bounding box center [621, 469] width 252 height 62
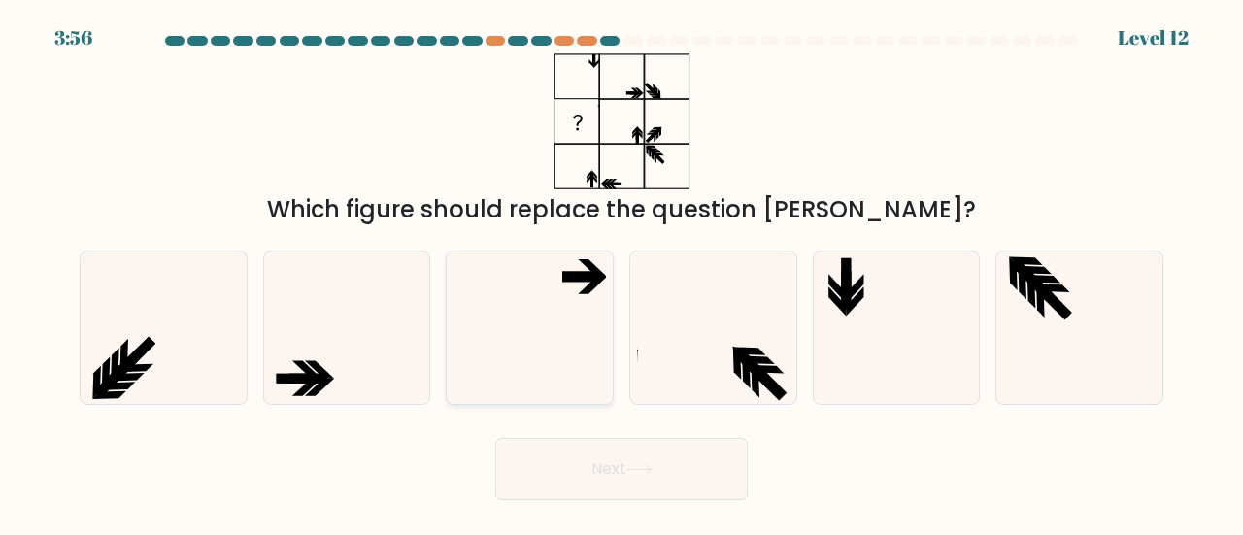
click at [557, 332] on icon at bounding box center [529, 327] width 152 height 152
click at [621, 273] on input "c." at bounding box center [621, 270] width 1 height 5
radio input "true"
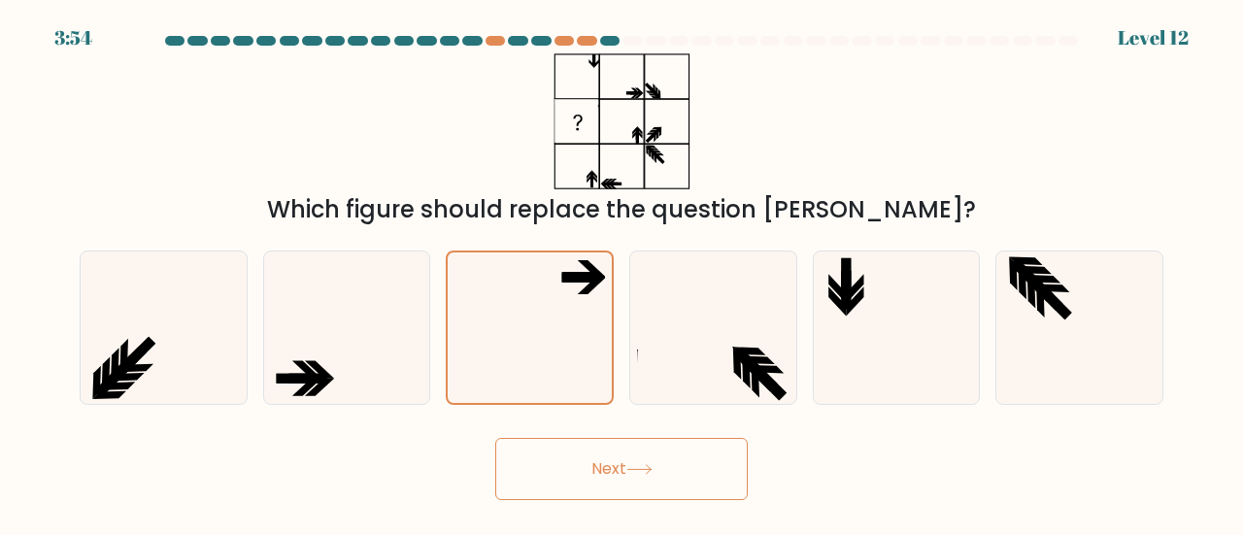
click at [650, 471] on icon at bounding box center [639, 469] width 26 height 11
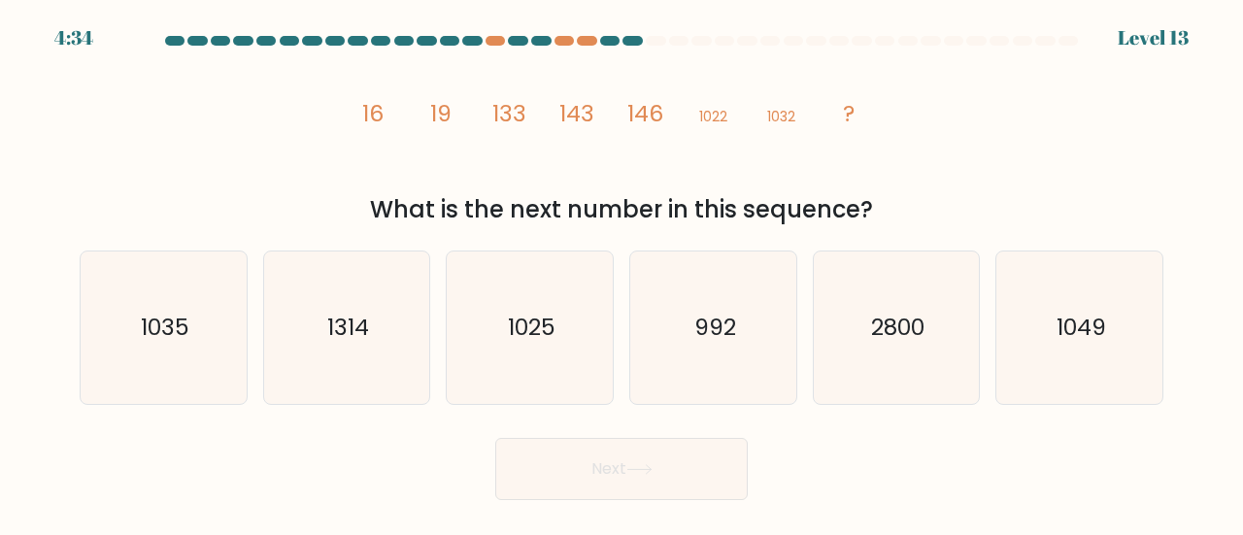
drag, startPoint x: 335, startPoint y: 110, endPoint x: 909, endPoint y: 223, distance: 584.9
click at [909, 223] on div "image/svg+xml 16 19 133 143 146 1022 1032 ? What is the next number in this seq…" at bounding box center [621, 140] width 1107 height 174
copy div "16 19 133 143 146 1022 1032 ? What is the next number in this sequence?"
click at [340, 459] on div "Next" at bounding box center [621, 464] width 1107 height 72
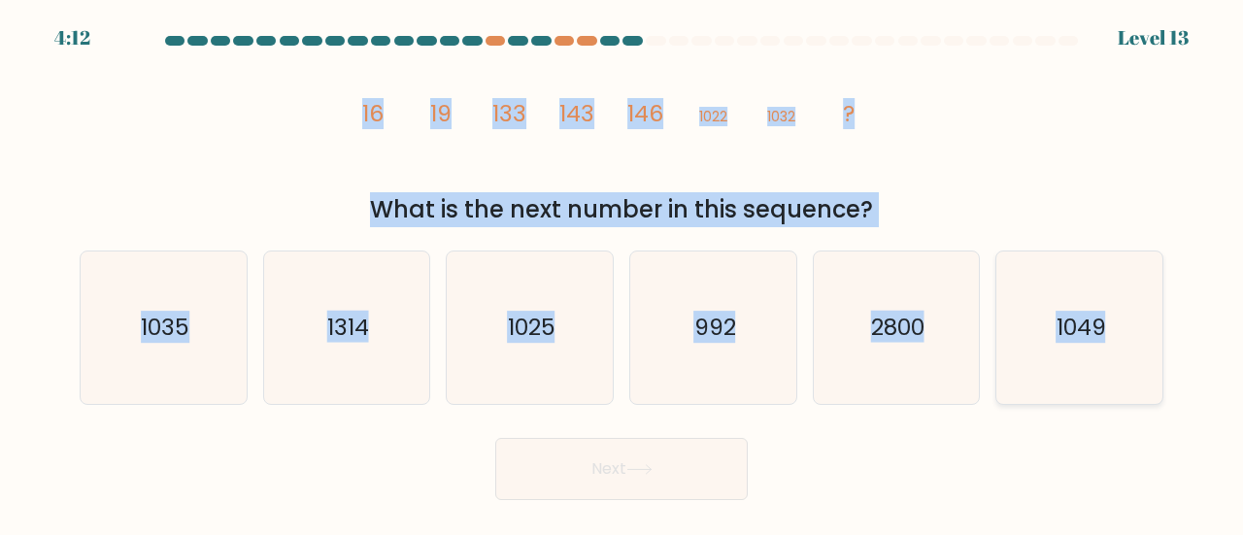
drag, startPoint x: 365, startPoint y: 108, endPoint x: 1128, endPoint y: 339, distance: 797.3
click at [1128, 339] on form at bounding box center [621, 268] width 1243 height 464
copy form "16 19 133 143 146 1022 1032 ? What is the next number in this sequence? a. 1035…"
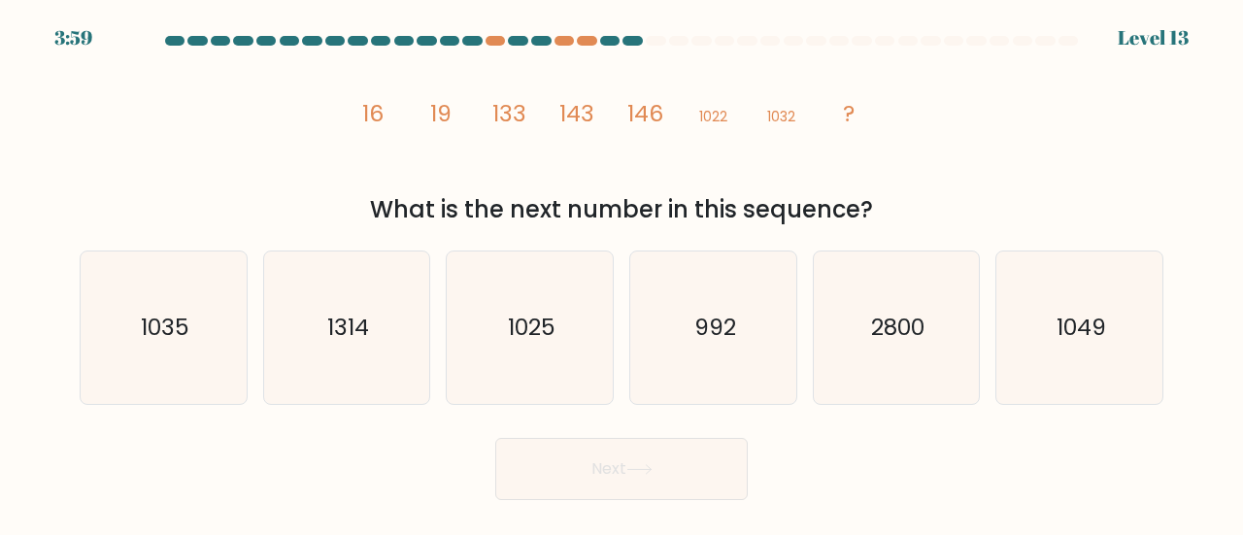
click at [344, 479] on div "Next" at bounding box center [621, 464] width 1107 height 72
click at [148, 263] on icon "1035" at bounding box center [163, 327] width 152 height 152
click at [621, 268] on input "a. 1035" at bounding box center [621, 270] width 1 height 5
radio input "true"
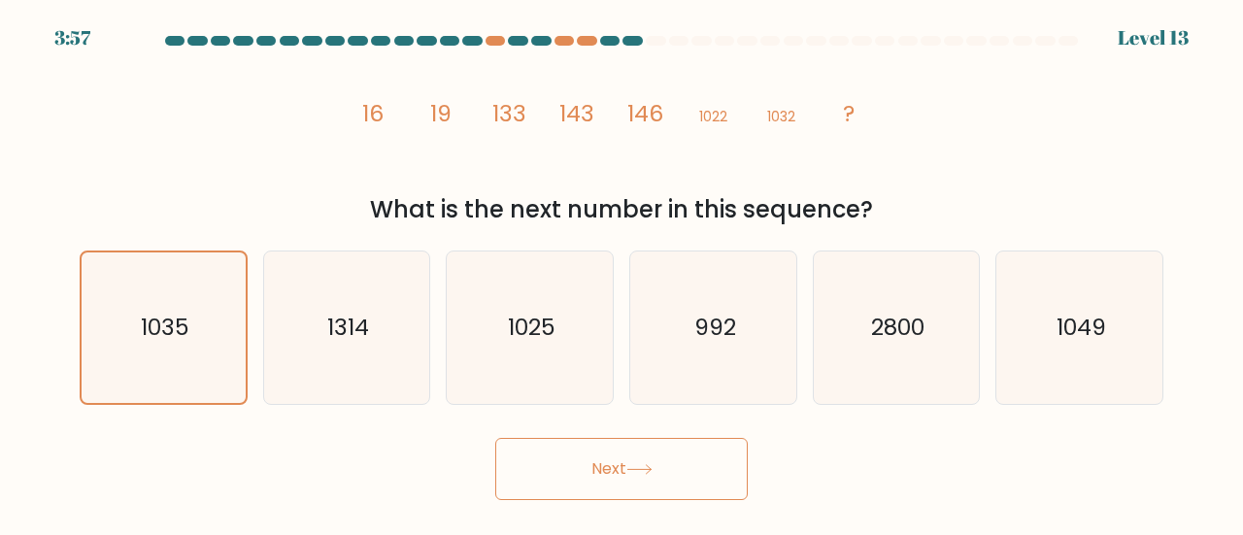
click at [569, 461] on button "Next" at bounding box center [621, 469] width 252 height 62
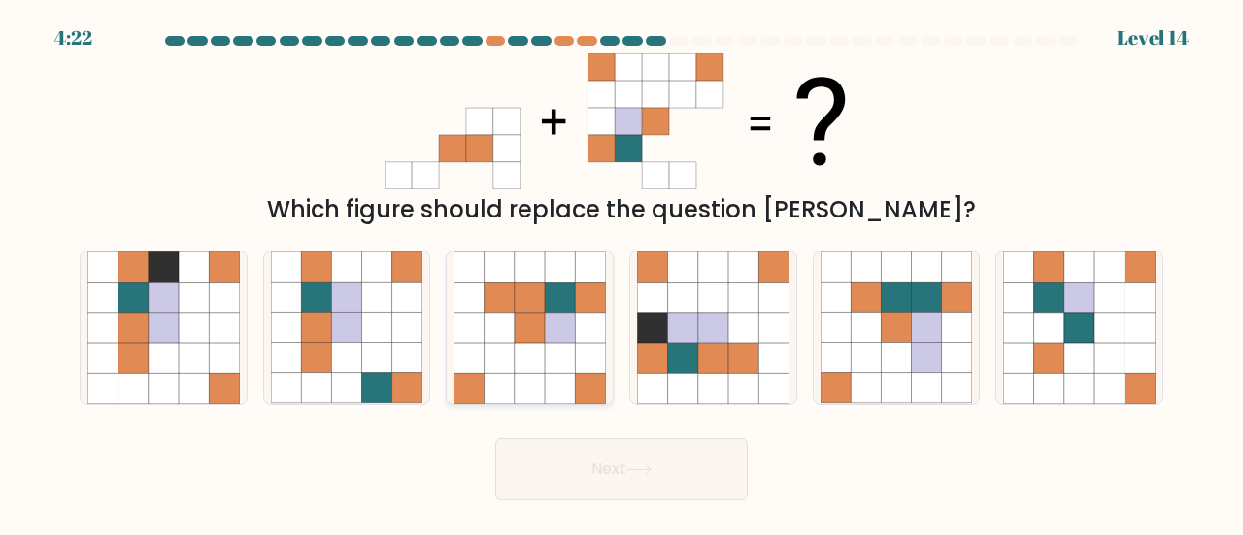
click at [516, 316] on icon at bounding box center [530, 328] width 30 height 30
click at [621, 273] on input "c." at bounding box center [621, 270] width 1 height 5
radio input "true"
click at [635, 486] on button "Next" at bounding box center [621, 469] width 252 height 62
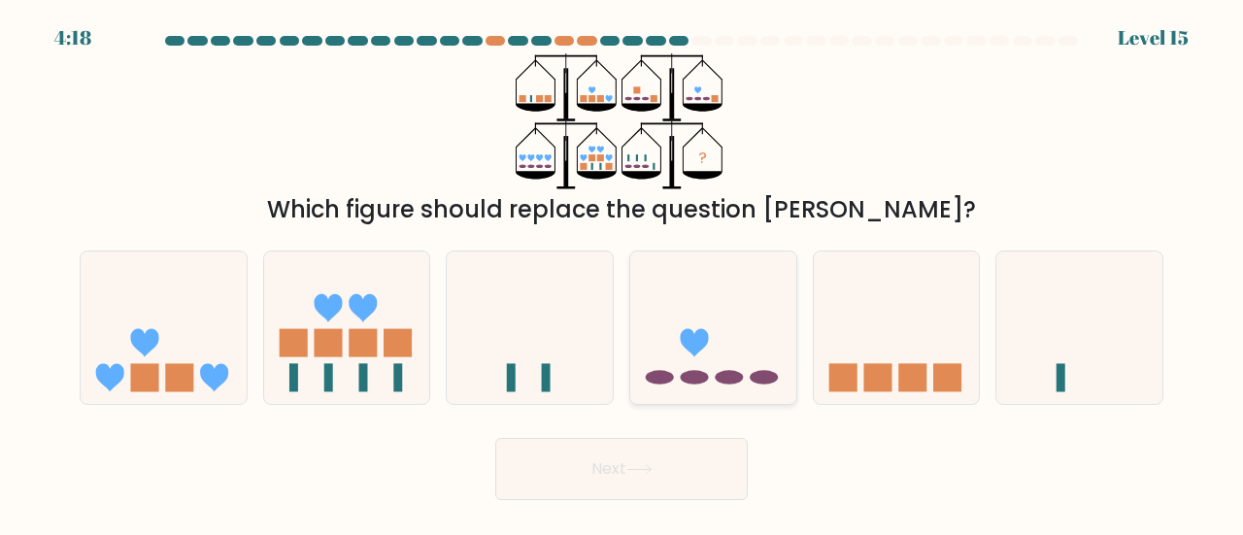
click at [759, 327] on icon at bounding box center [713, 327] width 166 height 137
click at [622, 273] on input "d." at bounding box center [621, 270] width 1 height 5
radio input "true"
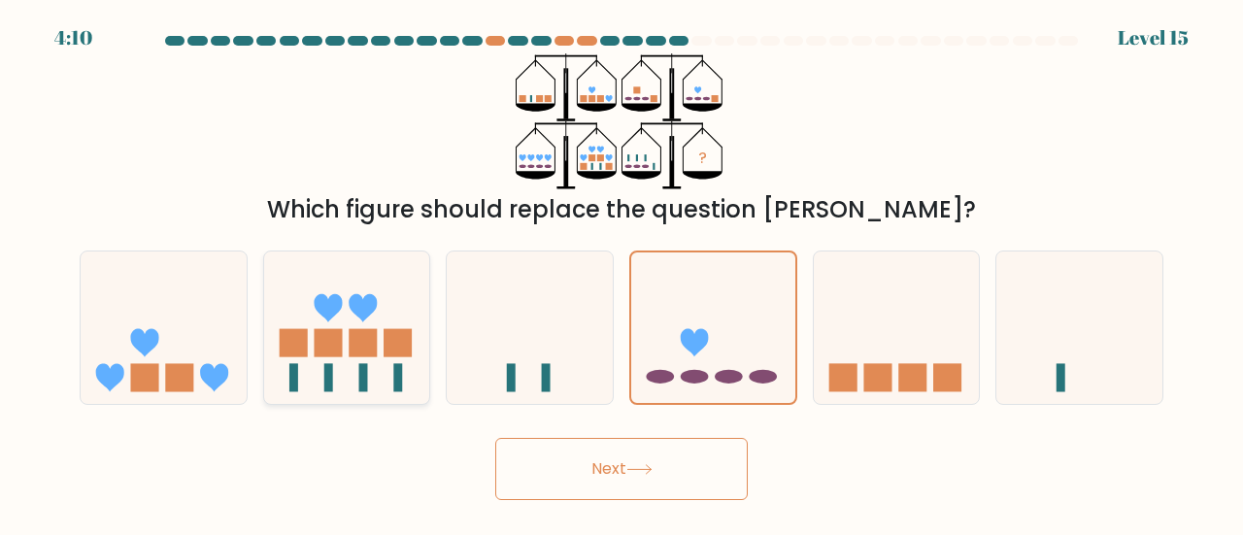
click at [326, 366] on rect at bounding box center [328, 378] width 9 height 28
click at [621, 273] on input "b." at bounding box center [621, 270] width 1 height 5
radio input "true"
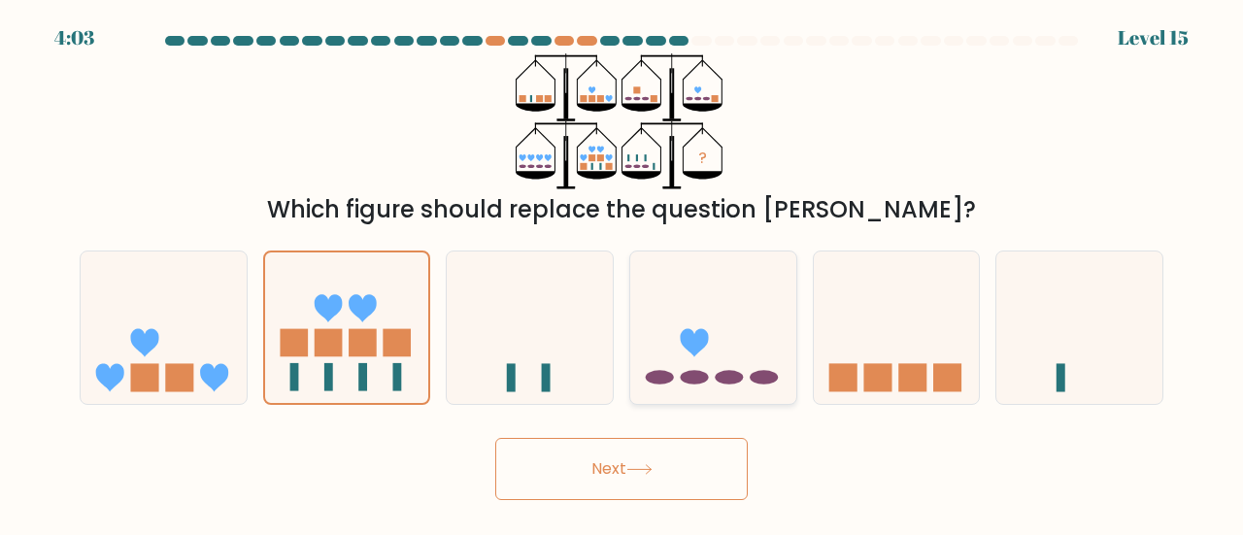
click at [665, 346] on icon at bounding box center [713, 327] width 166 height 137
click at [622, 273] on input "d." at bounding box center [621, 270] width 1 height 5
radio input "true"
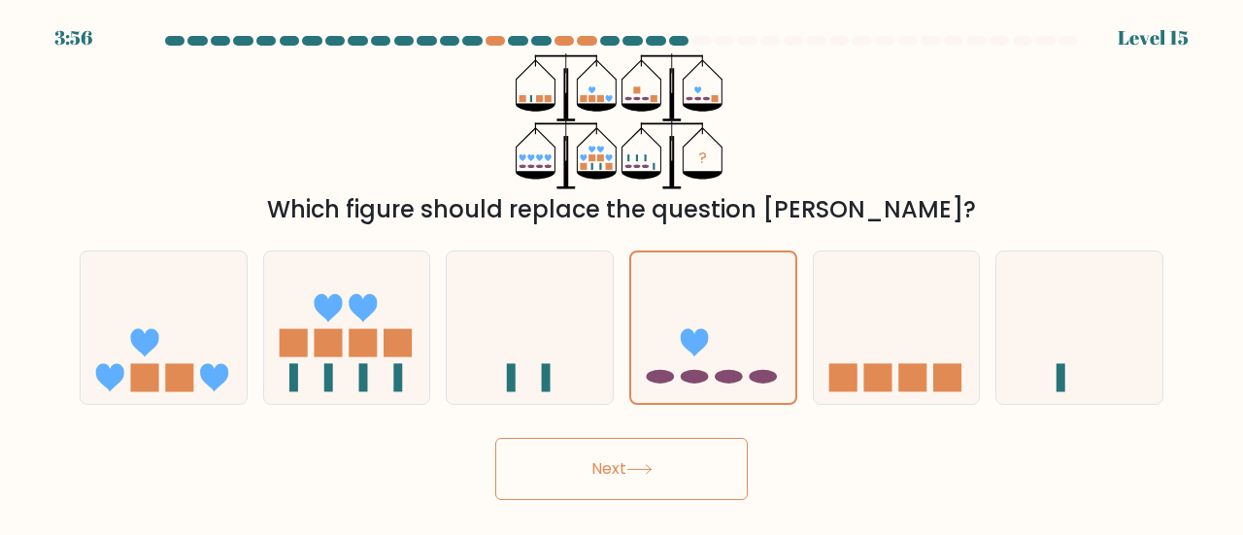
click at [579, 483] on button "Next" at bounding box center [621, 469] width 252 height 62
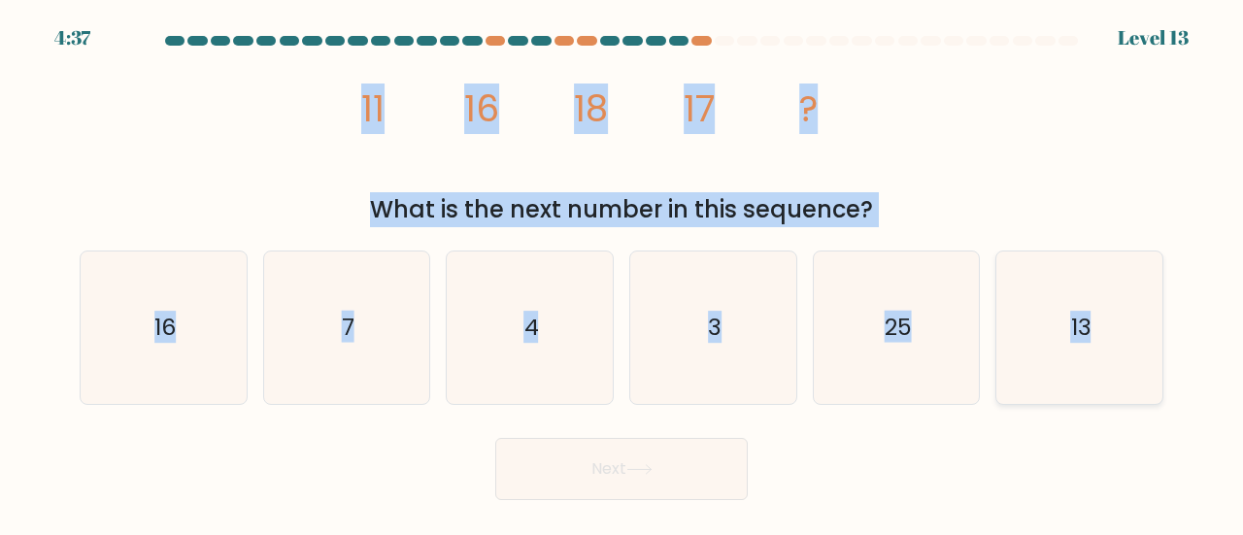
drag, startPoint x: 307, startPoint y: 114, endPoint x: 1133, endPoint y: 347, distance: 858.4
click at [1133, 347] on form at bounding box center [621, 268] width 1243 height 464
copy form "11 16 18 17 ? What is the next number in this sequence? a. 16 b. 7 c. 4 d. 3 e.…"
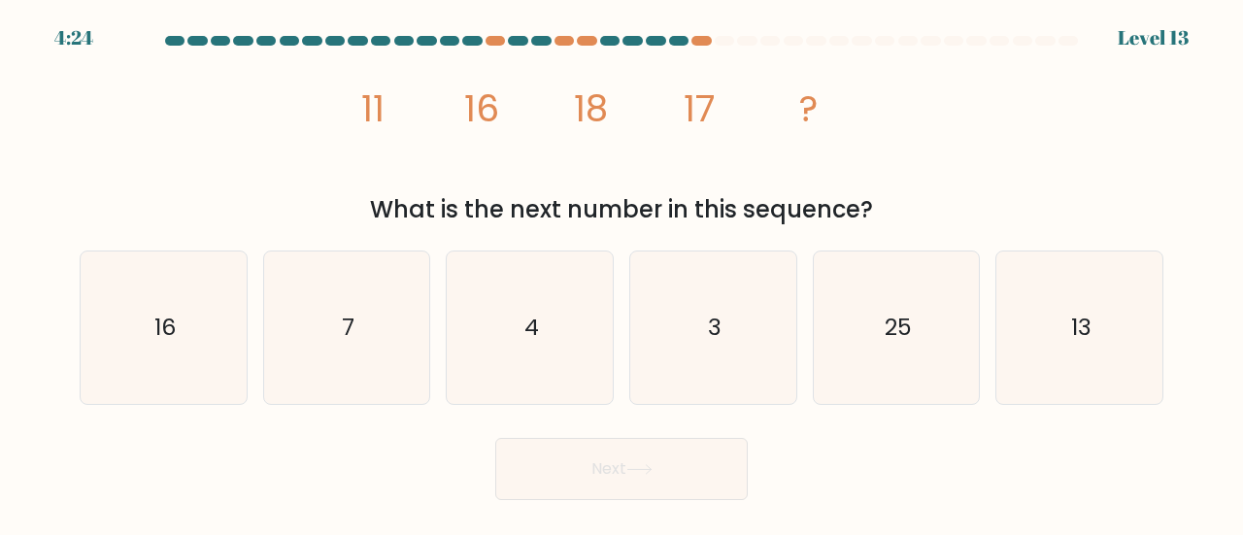
click at [913, 475] on div "Next" at bounding box center [621, 464] width 1107 height 72
click at [1049, 344] on icon "13" at bounding box center [1079, 327] width 152 height 152
click at [622, 273] on input "f. 13" at bounding box center [621, 270] width 1 height 5
radio input "true"
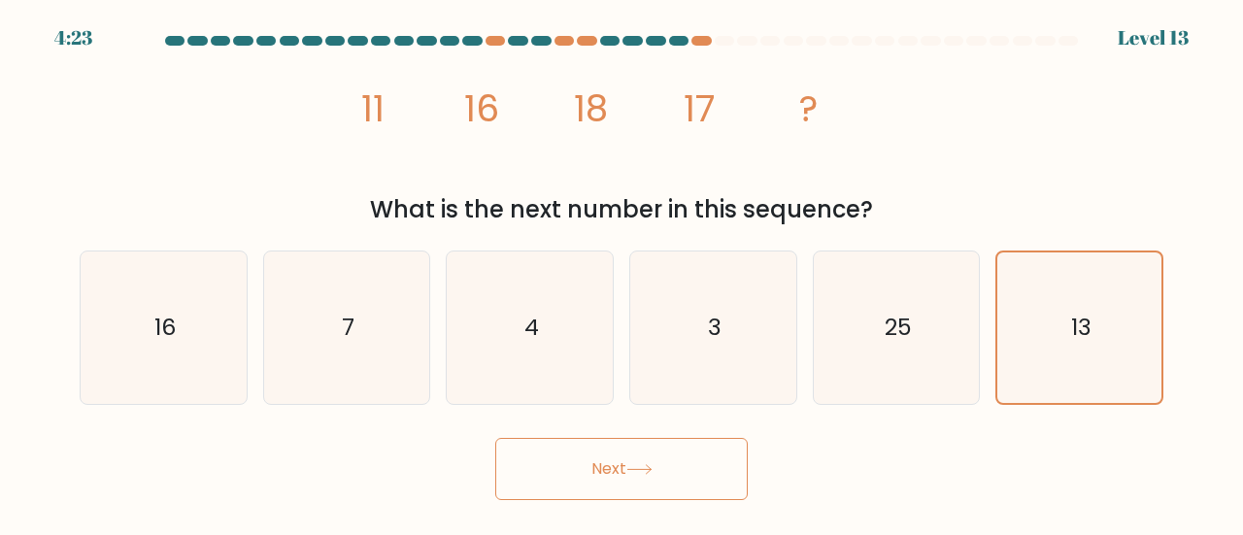
click at [651, 475] on icon at bounding box center [639, 469] width 26 height 11
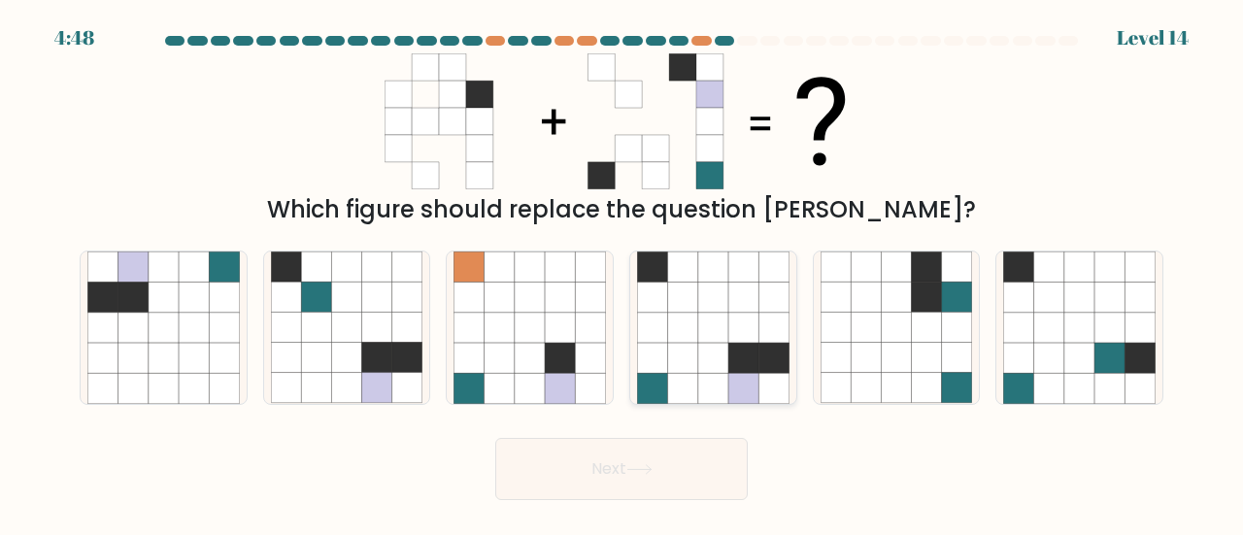
click at [722, 376] on icon at bounding box center [713, 388] width 30 height 30
click at [622, 273] on input "d." at bounding box center [621, 270] width 1 height 5
radio input "true"
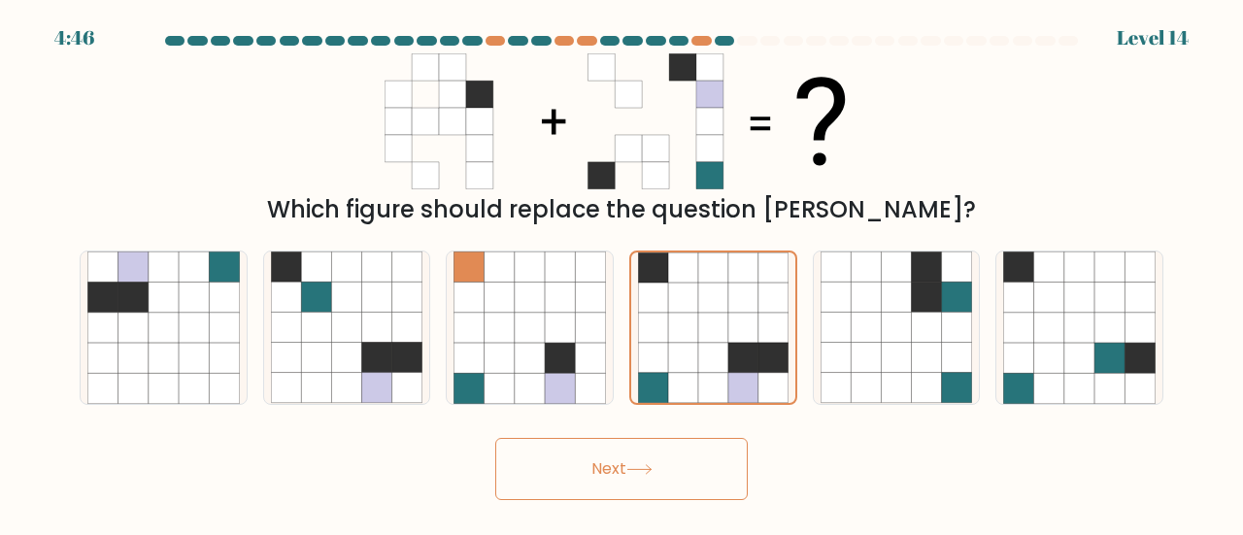
click at [682, 471] on button "Next" at bounding box center [621, 469] width 252 height 62
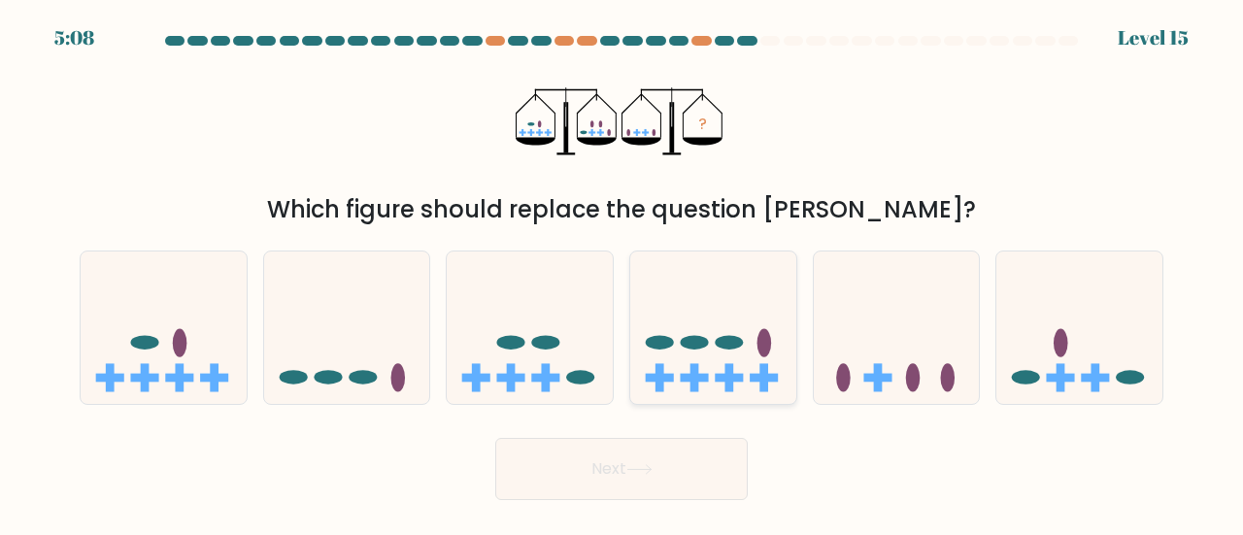
click at [726, 323] on icon at bounding box center [713, 327] width 166 height 137
click at [622, 273] on input "d." at bounding box center [621, 270] width 1 height 5
radio input "true"
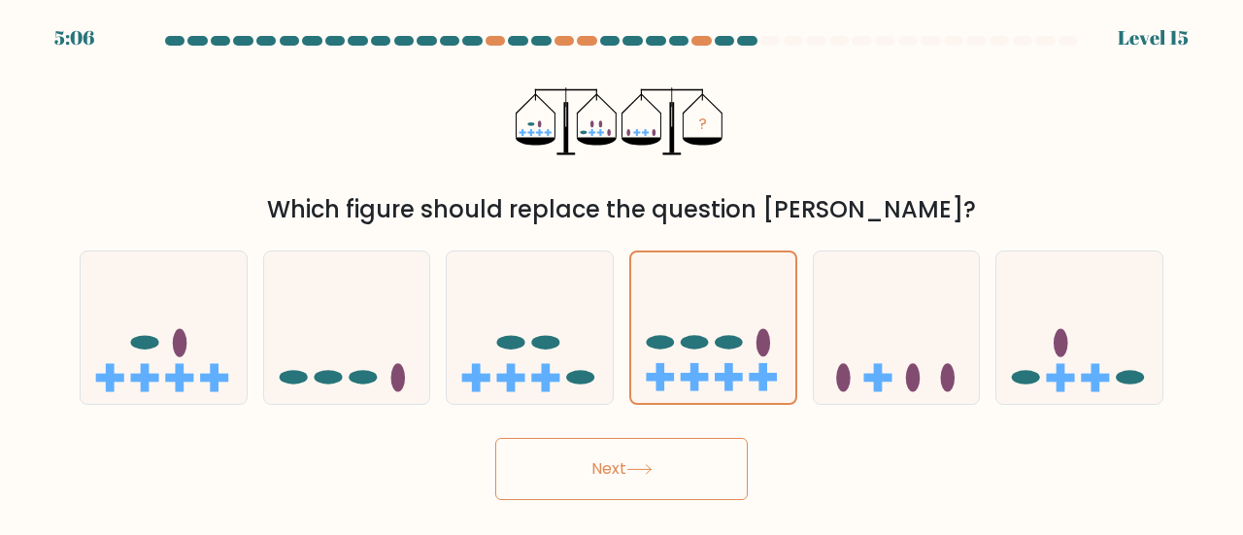
click at [680, 470] on button "Next" at bounding box center [621, 469] width 252 height 62
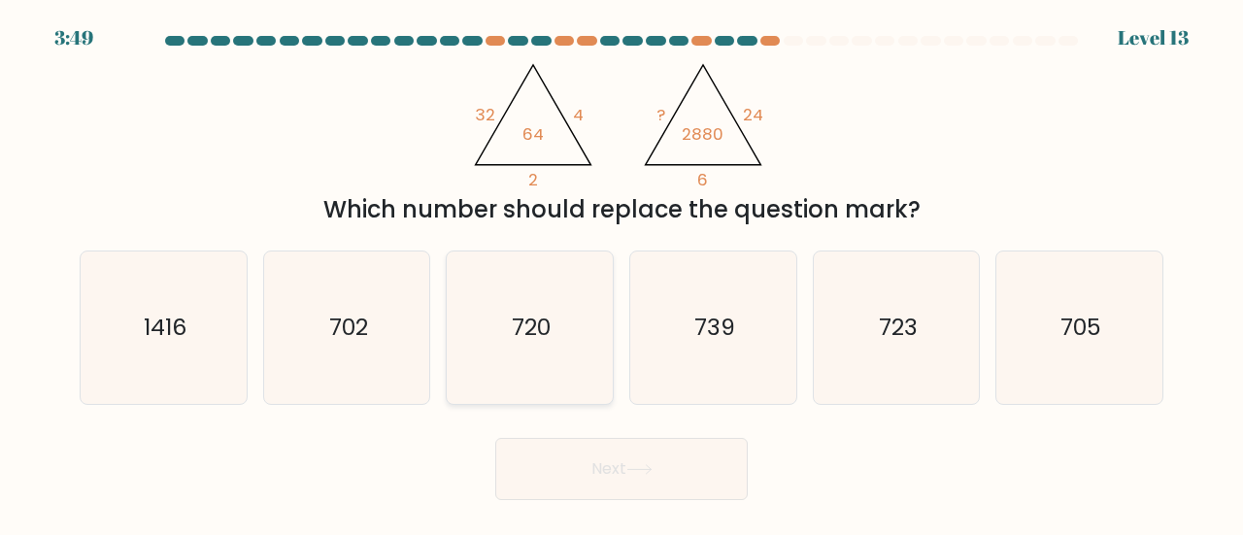
click at [501, 342] on icon "720" at bounding box center [529, 327] width 152 height 152
click at [621, 273] on input "c. 720" at bounding box center [621, 270] width 1 height 5
radio input "true"
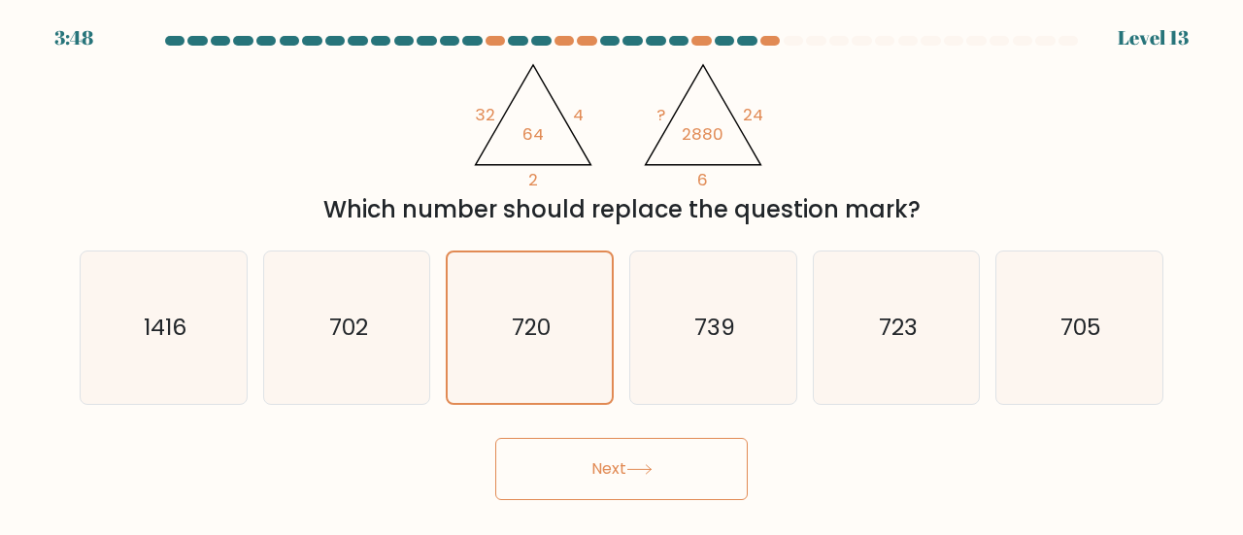
click at [572, 468] on button "Next" at bounding box center [621, 469] width 252 height 62
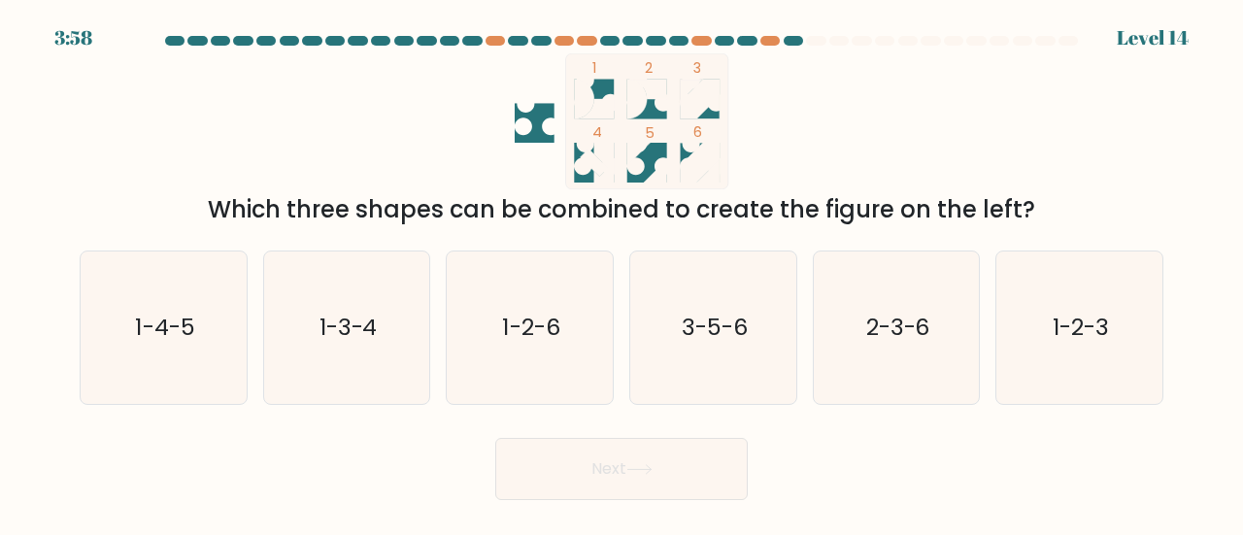
click at [649, 168] on icon at bounding box center [647, 163] width 40 height 40
click at [695, 290] on icon "3-5-6" at bounding box center [713, 327] width 152 height 152
click at [622, 273] on input "d. 3-5-6" at bounding box center [621, 270] width 1 height 5
radio input "true"
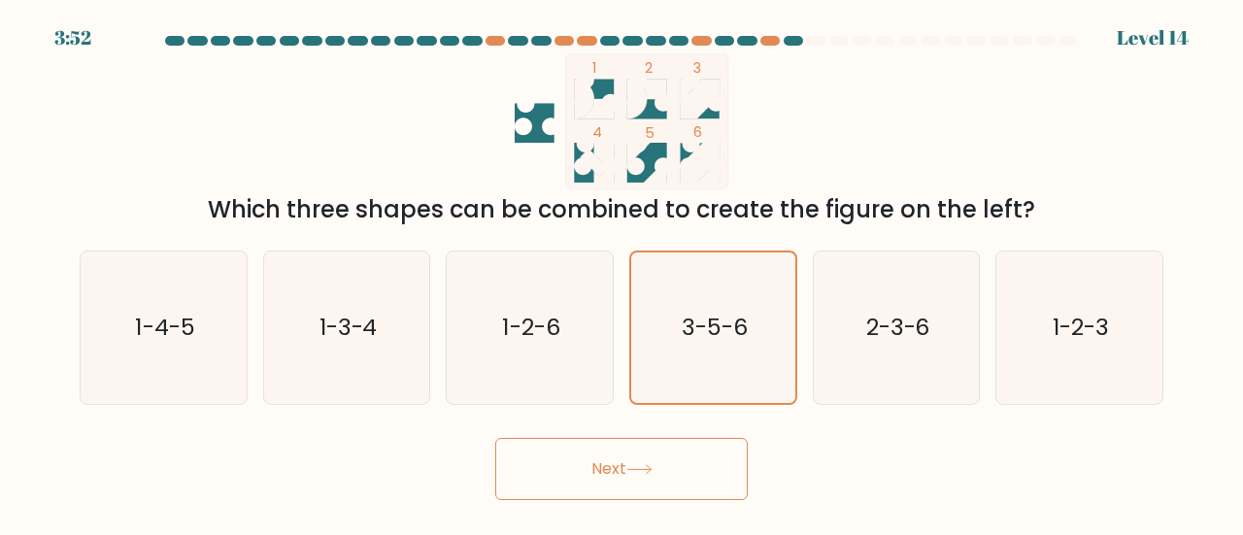
click at [629, 461] on button "Next" at bounding box center [621, 469] width 252 height 62
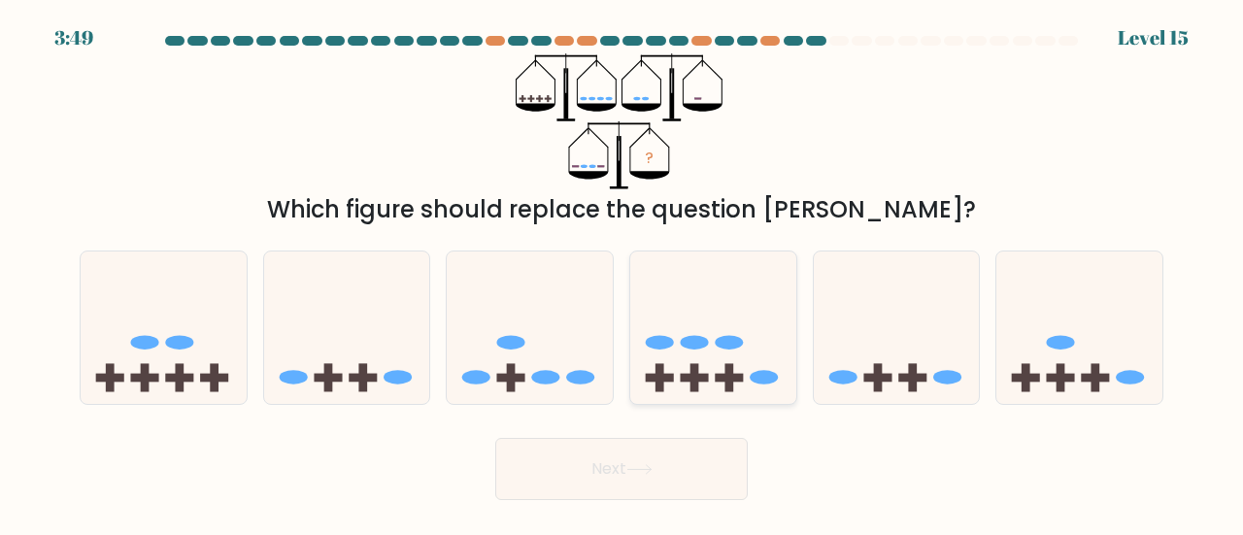
click at [643, 372] on icon at bounding box center [713, 327] width 166 height 137
click at [622, 273] on input "d." at bounding box center [621, 270] width 1 height 5
radio input "true"
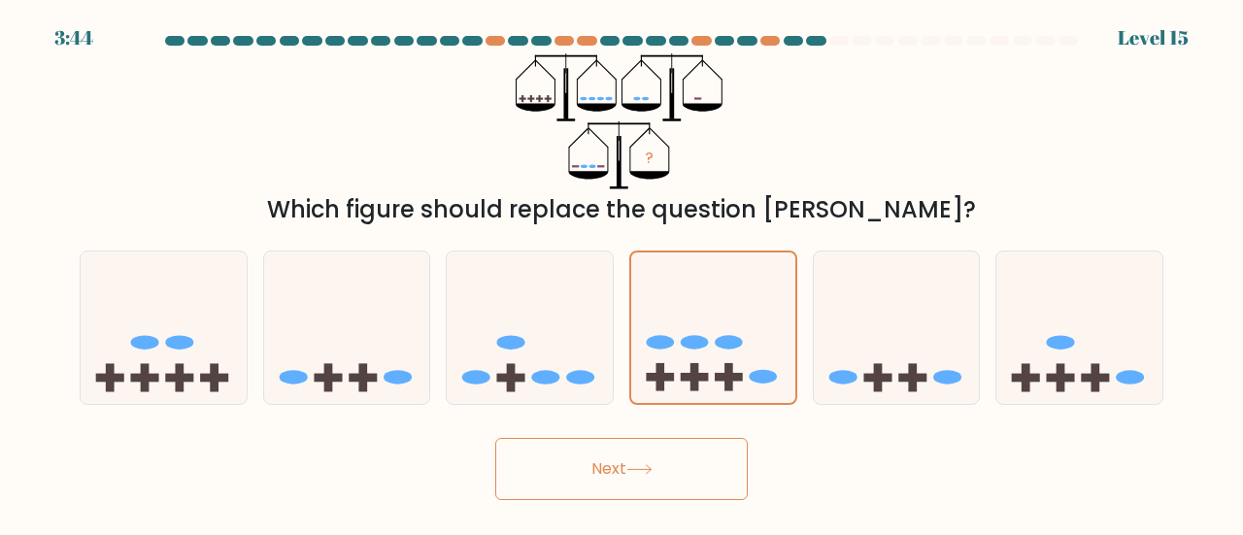
click at [585, 451] on button "Next" at bounding box center [621, 469] width 252 height 62
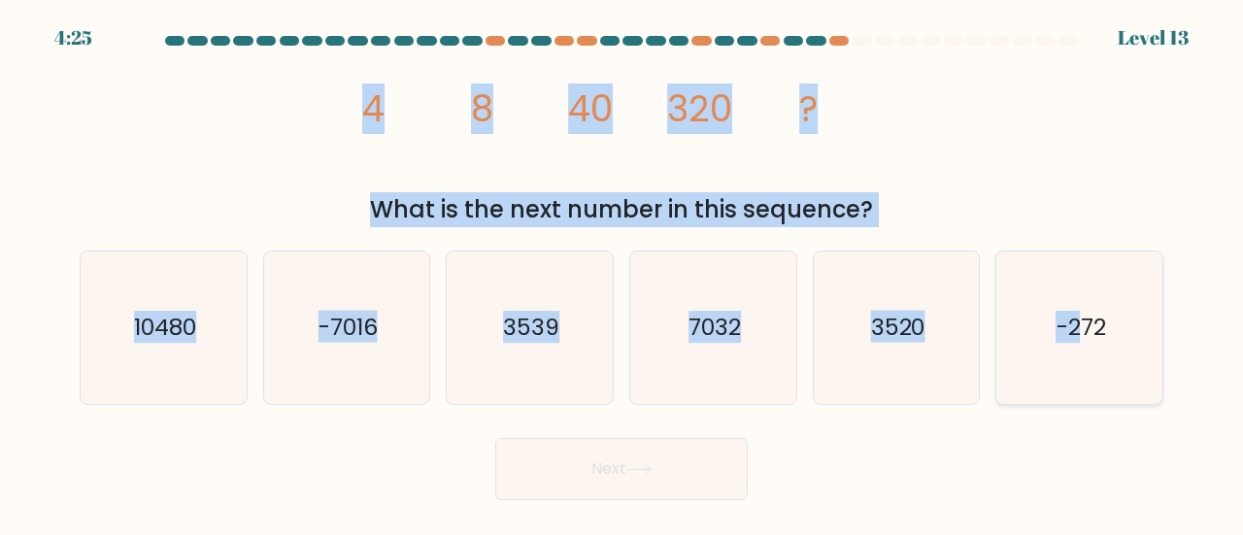
drag, startPoint x: 351, startPoint y: 119, endPoint x: 1085, endPoint y: 359, distance: 772.1
click at [1085, 359] on form at bounding box center [621, 268] width 1243 height 464
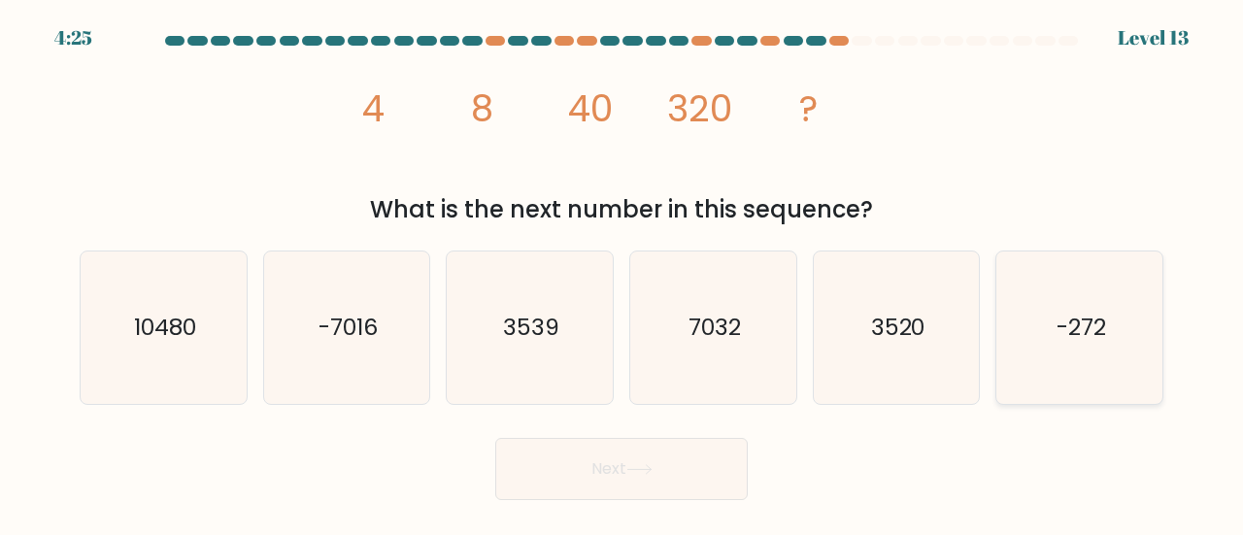
click at [1093, 364] on icon "-272" at bounding box center [1079, 327] width 152 height 152
click at [622, 273] on input "f. -272" at bounding box center [621, 270] width 1 height 5
radio input "true"
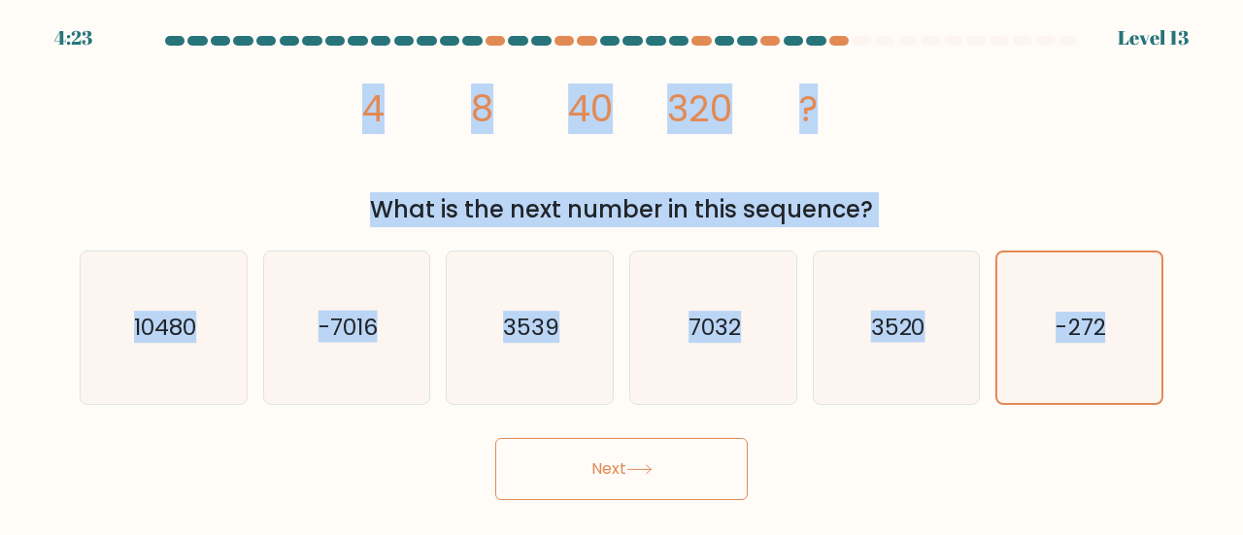
drag, startPoint x: 371, startPoint y: 92, endPoint x: 1190, endPoint y: 339, distance: 855.7
click at [1191, 339] on form at bounding box center [621, 268] width 1243 height 464
copy form "4 8 40 320 ? What is the next number in this sequence? a. 10480 b. -7016 c. 353…"
click at [902, 355] on icon "3520" at bounding box center [896, 327] width 152 height 152
click at [622, 273] on input "e. 3520" at bounding box center [621, 270] width 1 height 5
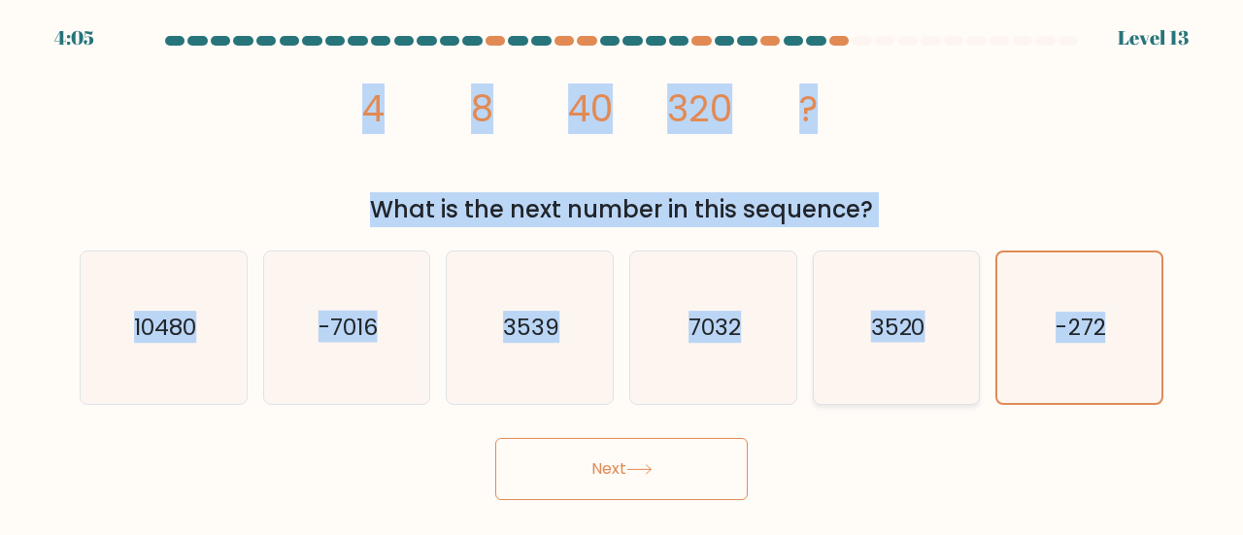
radio input "true"
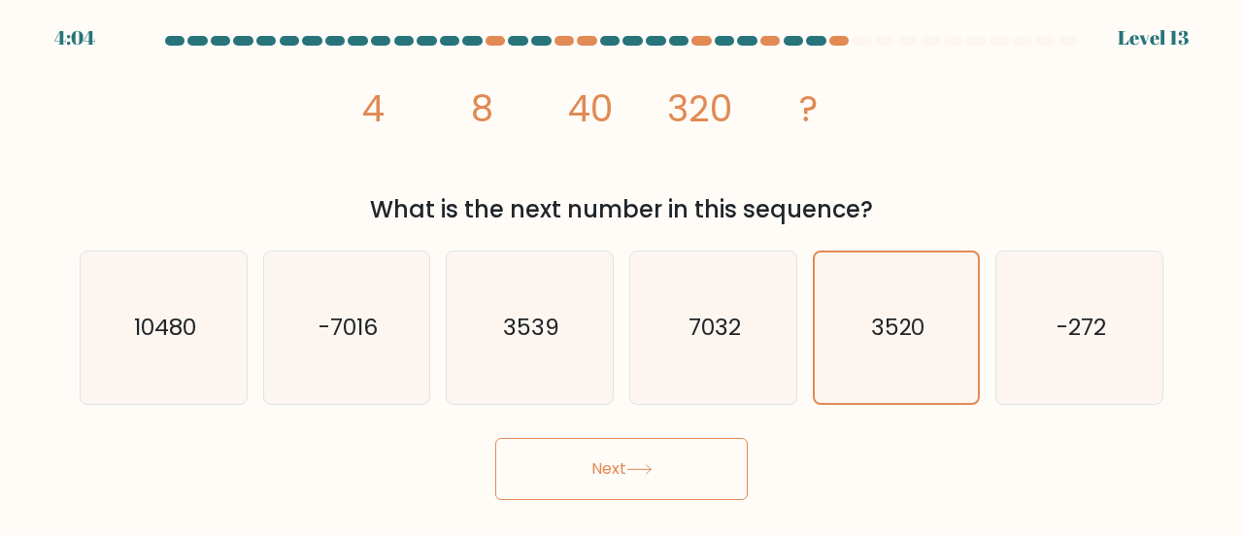
click at [652, 466] on icon at bounding box center [639, 469] width 26 height 11
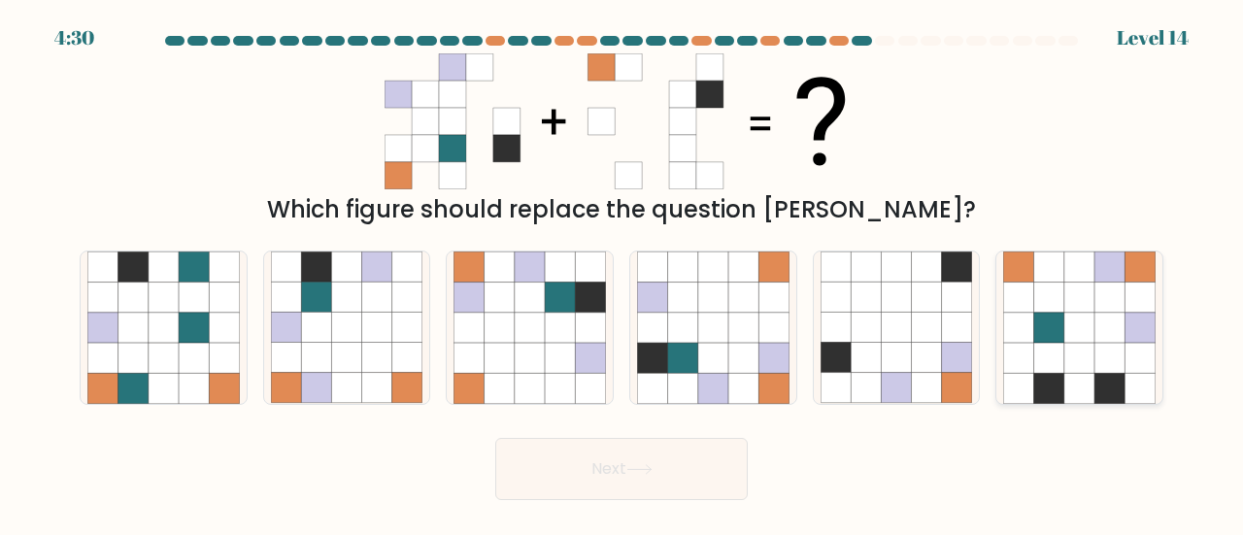
click at [1070, 336] on icon at bounding box center [1079, 328] width 30 height 30
click at [622, 273] on input "f." at bounding box center [621, 270] width 1 height 5
radio input "true"
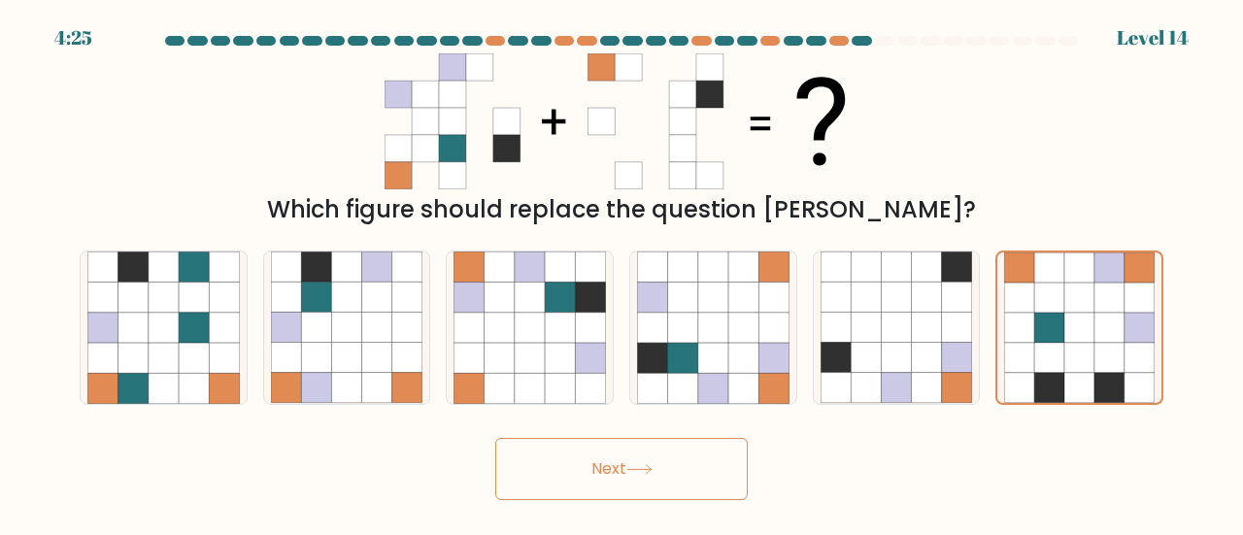
click at [686, 481] on button "Next" at bounding box center [621, 469] width 252 height 62
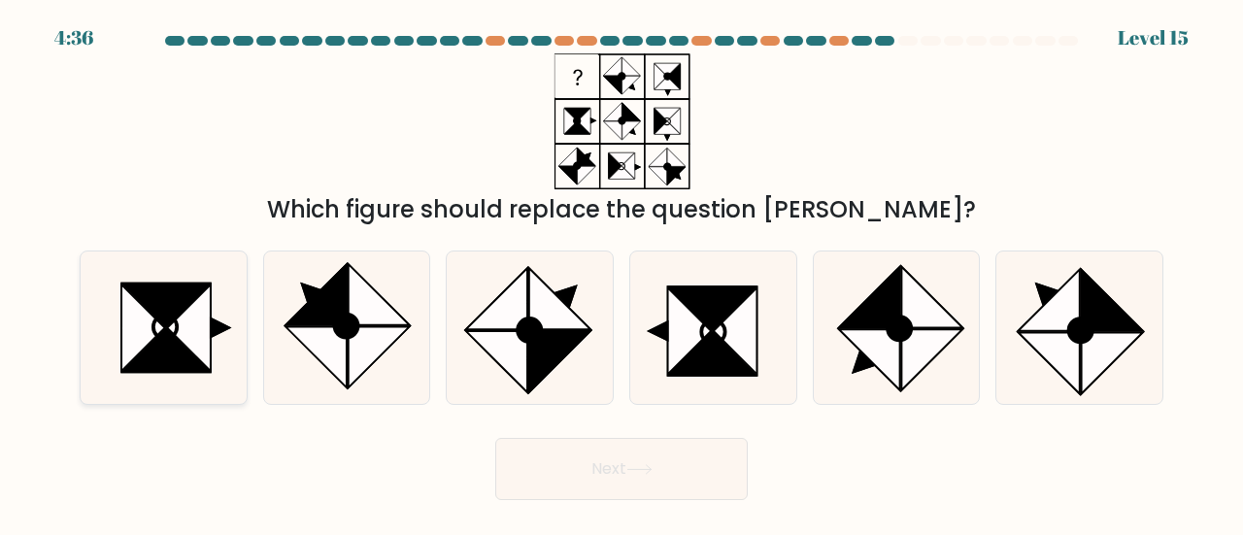
click at [201, 365] on icon at bounding box center [165, 350] width 86 height 43
click at [621, 273] on input "a." at bounding box center [621, 270] width 1 height 5
radio input "true"
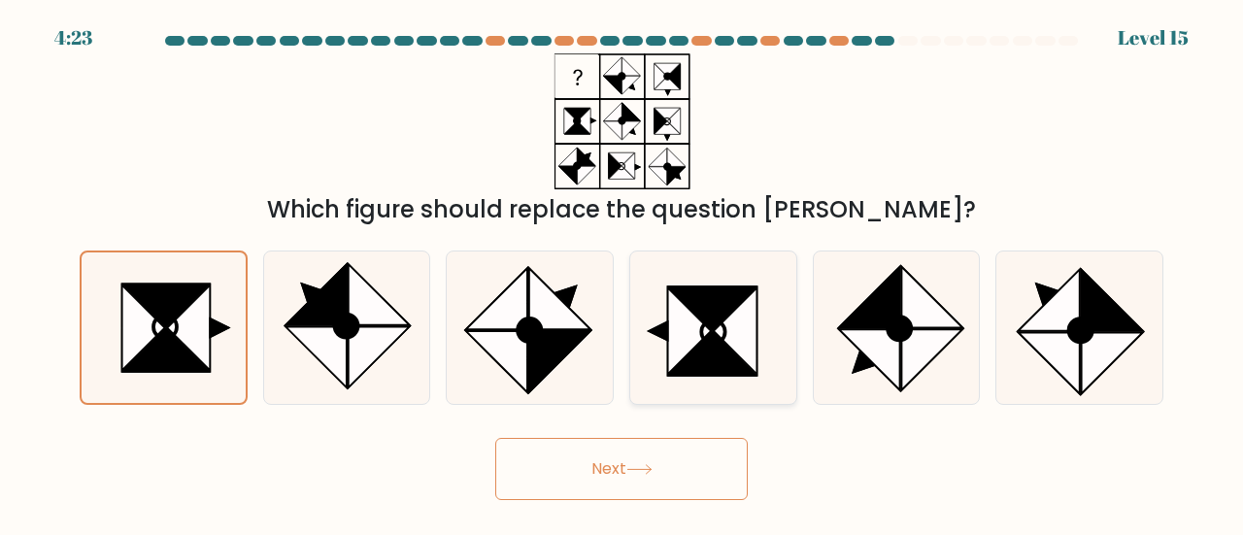
click at [696, 349] on icon at bounding box center [712, 353] width 86 height 43
click at [622, 273] on input "d." at bounding box center [621, 270] width 1 height 5
radio input "true"
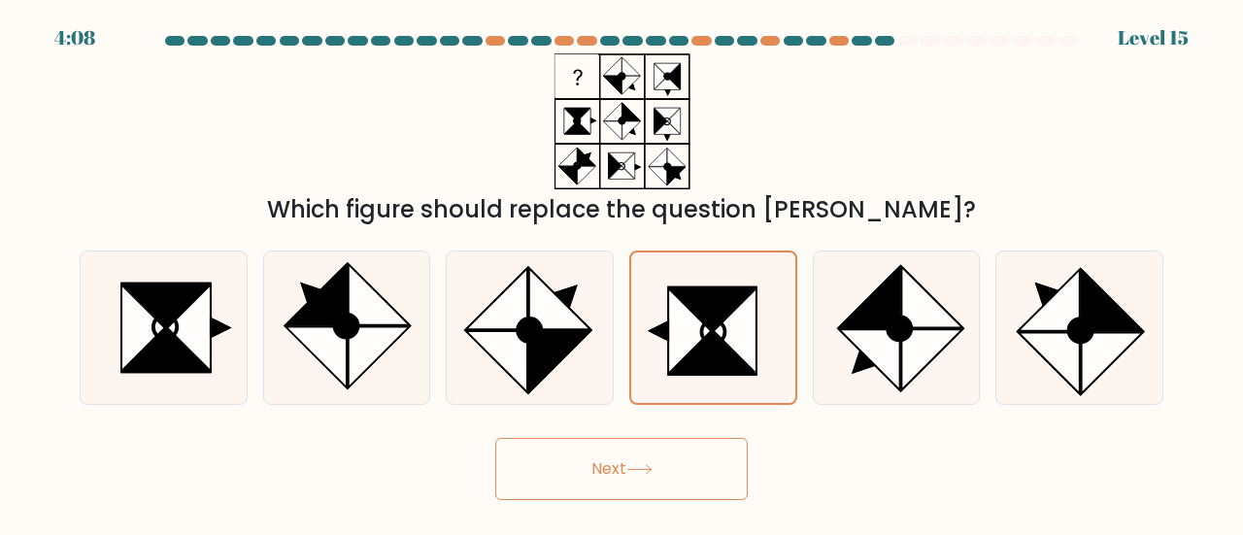
click at [639, 455] on button "Next" at bounding box center [621, 469] width 252 height 62
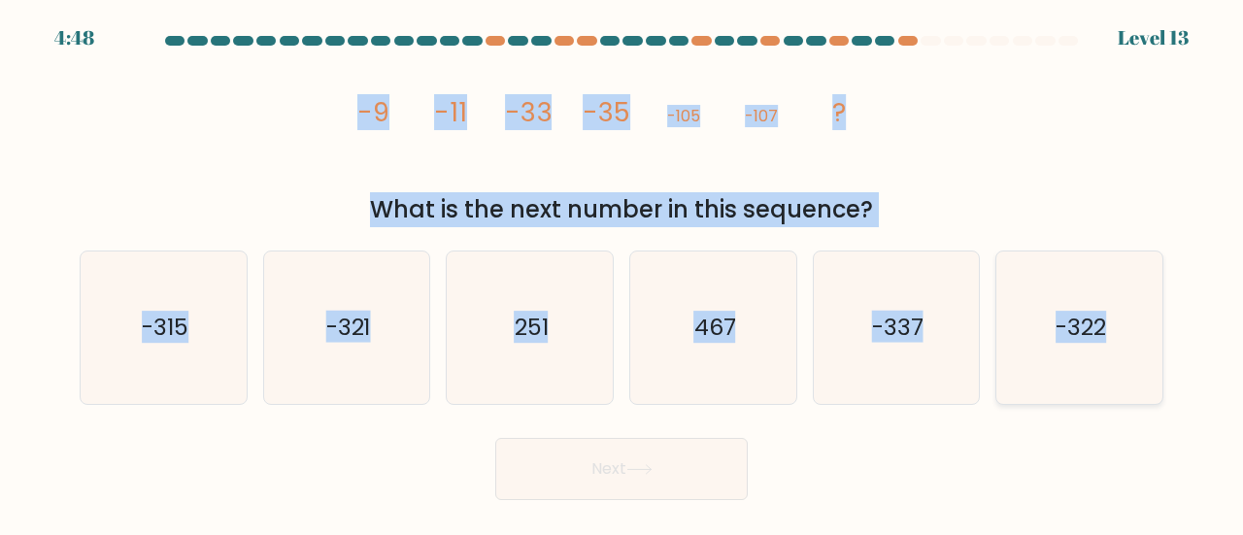
drag, startPoint x: 346, startPoint y: 114, endPoint x: 1115, endPoint y: 337, distance: 800.7
click at [1115, 337] on form at bounding box center [621, 268] width 1243 height 464
copy form "-9 -11 -33 -35 -105 -107 ? What is the next number in this sequence? a. -315 b.…"
click at [907, 139] on div "image/svg+xml -9 -11 -33 -35 -105 -107 ? What is the next number in this sequen…" at bounding box center [621, 140] width 1107 height 174
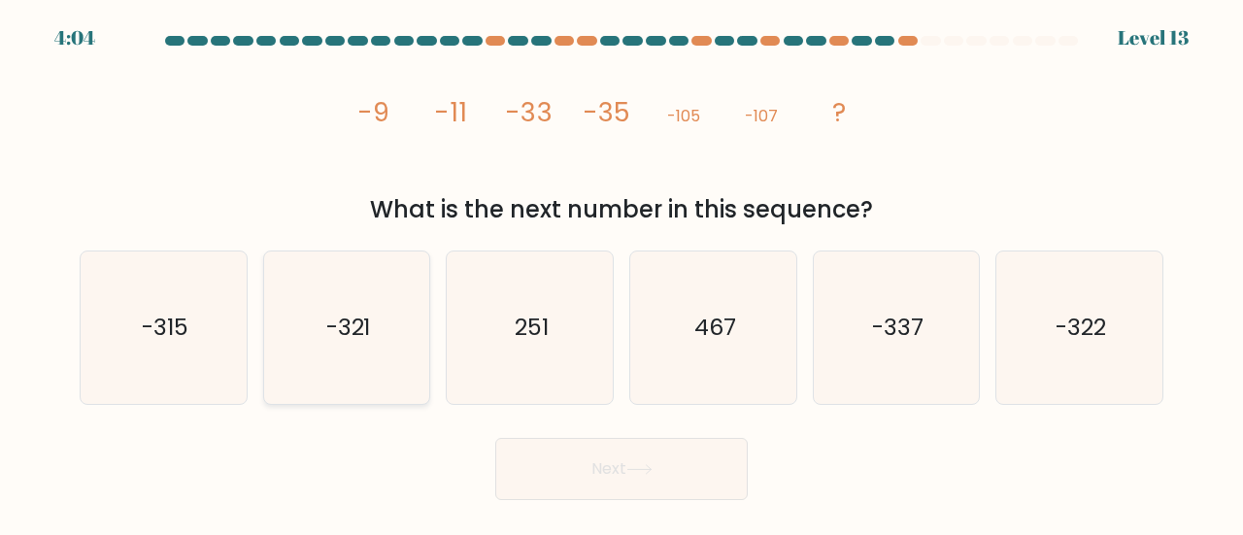
click at [322, 335] on icon "-321" at bounding box center [347, 327] width 152 height 152
click at [621, 273] on input "b. -321" at bounding box center [621, 270] width 1 height 5
radio input "true"
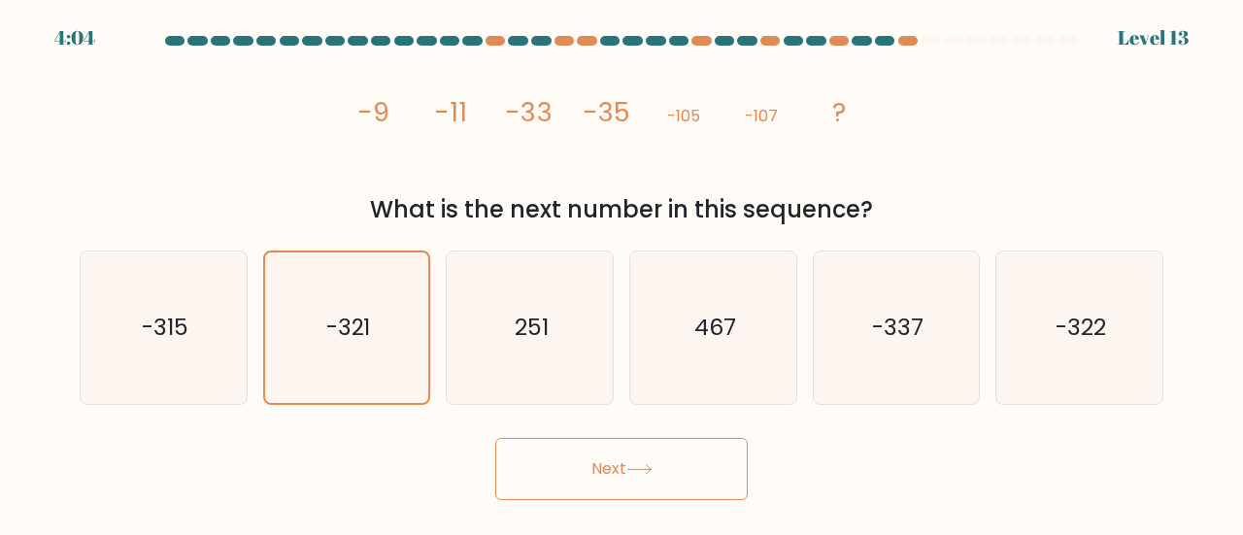
click at [585, 460] on button "Next" at bounding box center [621, 469] width 252 height 62
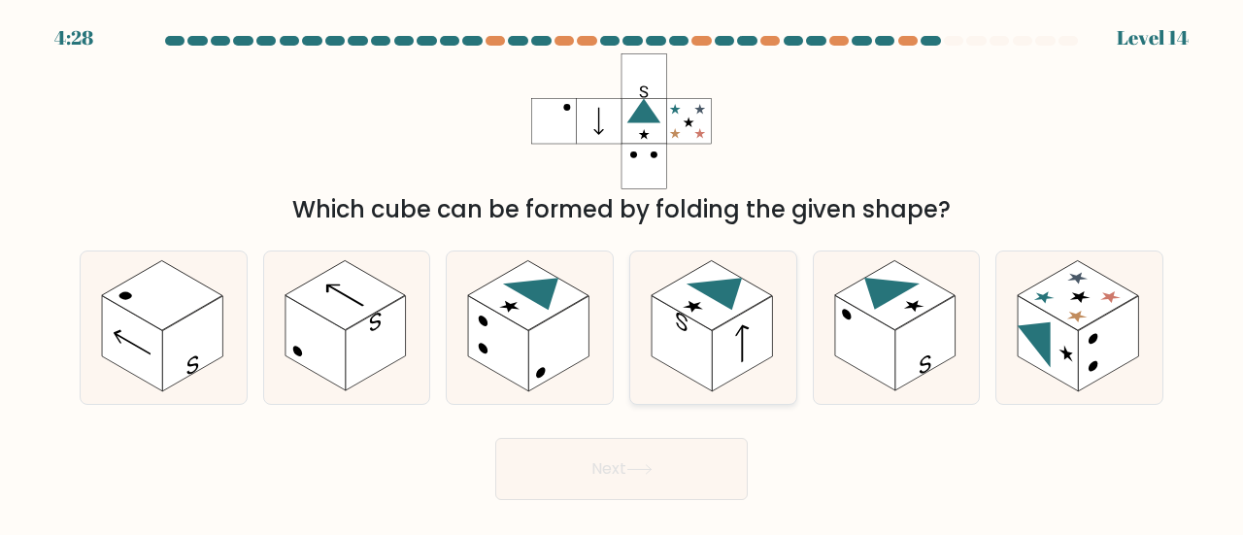
click at [744, 323] on rect at bounding box center [742, 343] width 60 height 95
click at [622, 273] on input "d." at bounding box center [621, 270] width 1 height 5
radio input "true"
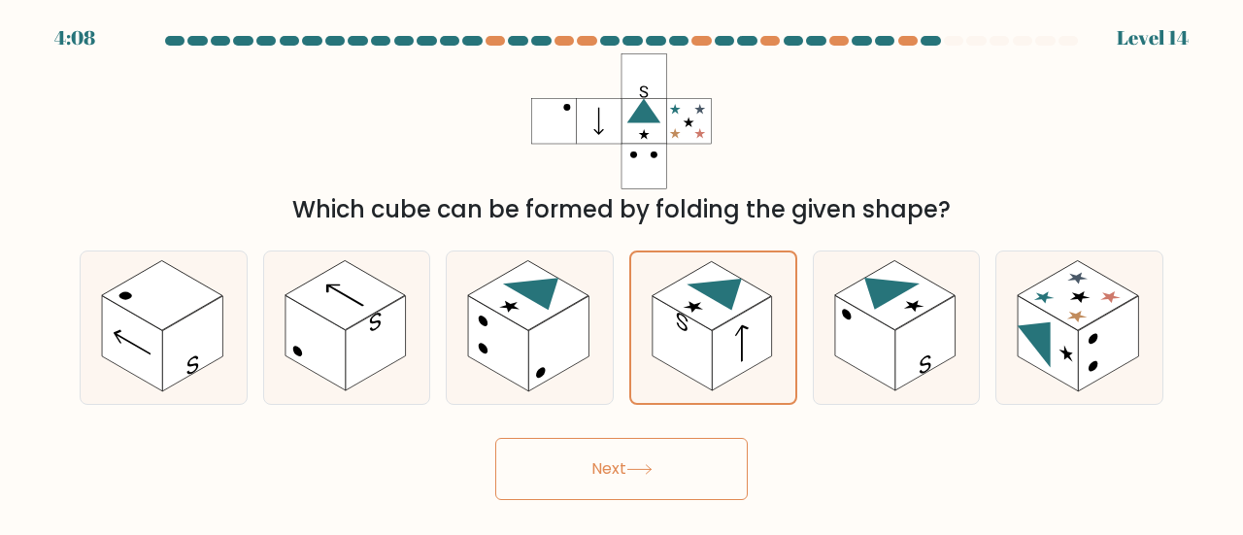
click at [609, 448] on button "Next" at bounding box center [621, 469] width 252 height 62
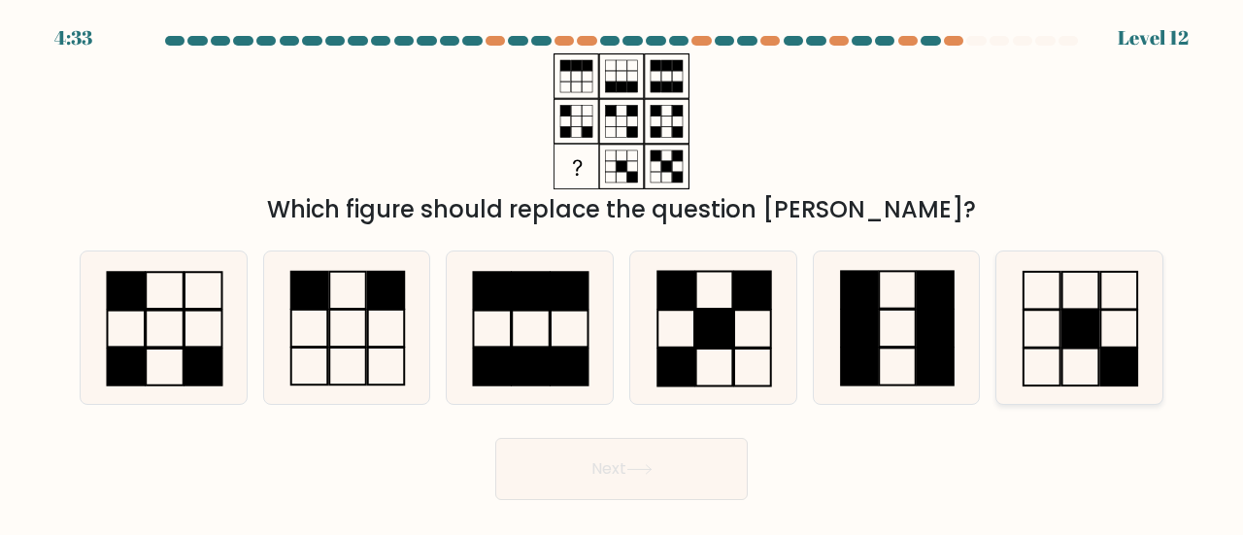
click at [1085, 334] on rect at bounding box center [1080, 328] width 37 height 37
click at [622, 273] on input "f." at bounding box center [621, 270] width 1 height 5
radio input "true"
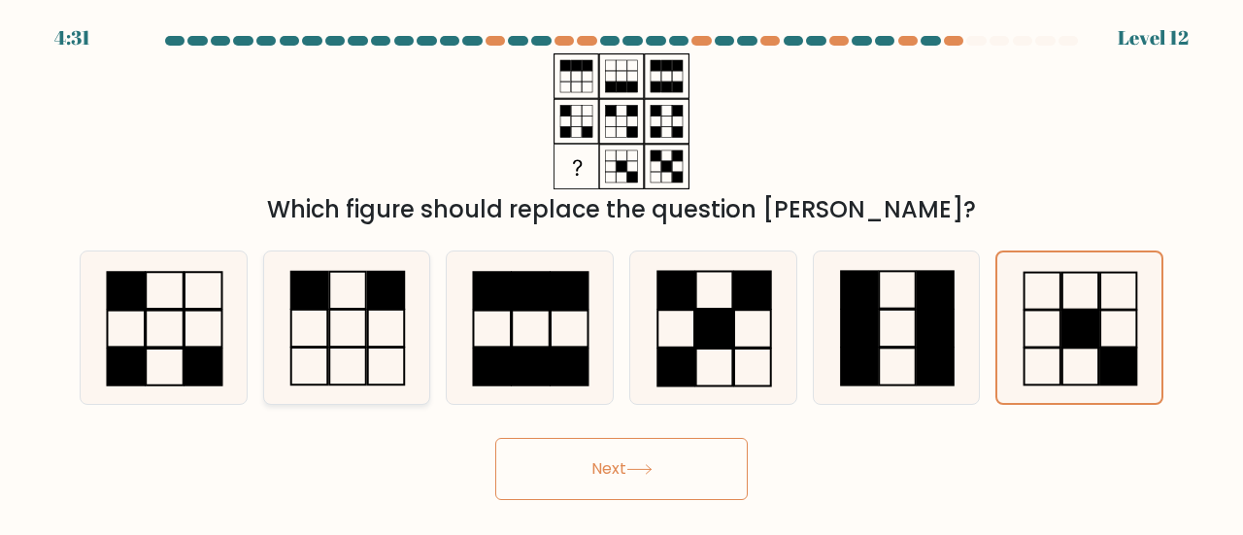
click at [371, 307] on rect at bounding box center [386, 290] width 37 height 37
click at [621, 273] on input "b." at bounding box center [621, 270] width 1 height 5
radio input "true"
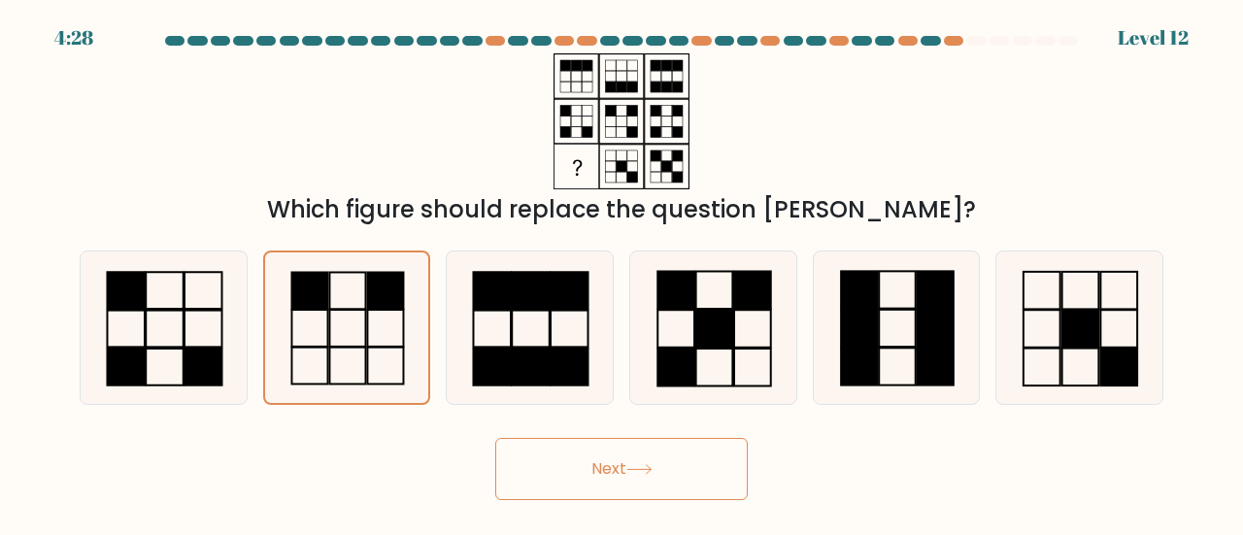
click at [520, 449] on button "Next" at bounding box center [621, 469] width 252 height 62
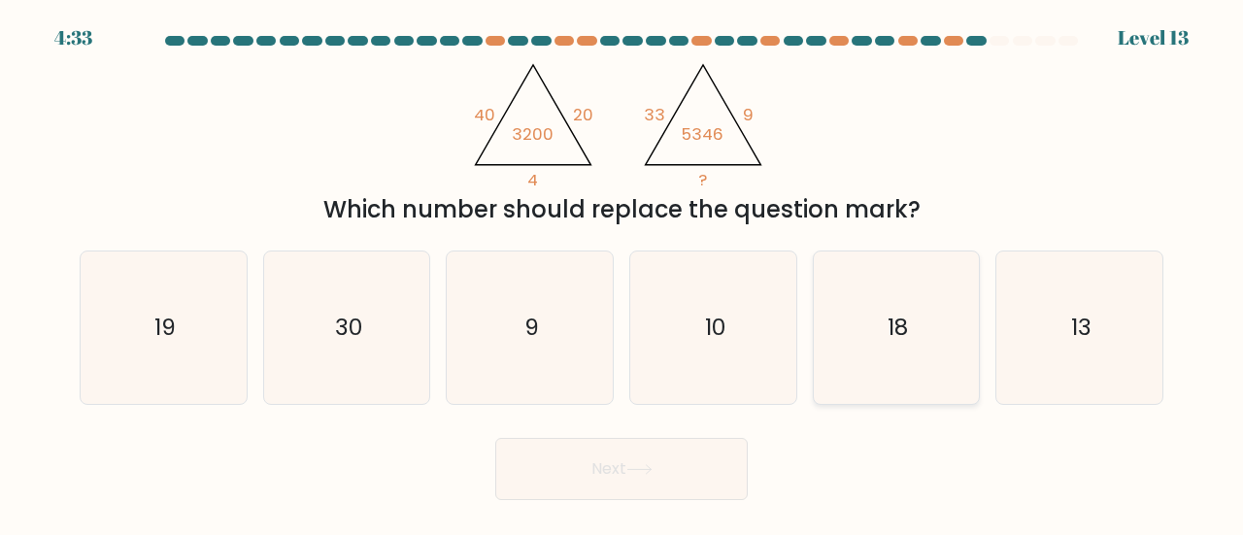
click at [898, 382] on icon "18" at bounding box center [896, 327] width 152 height 152
click at [622, 273] on input "e. 18" at bounding box center [621, 270] width 1 height 5
radio input "true"
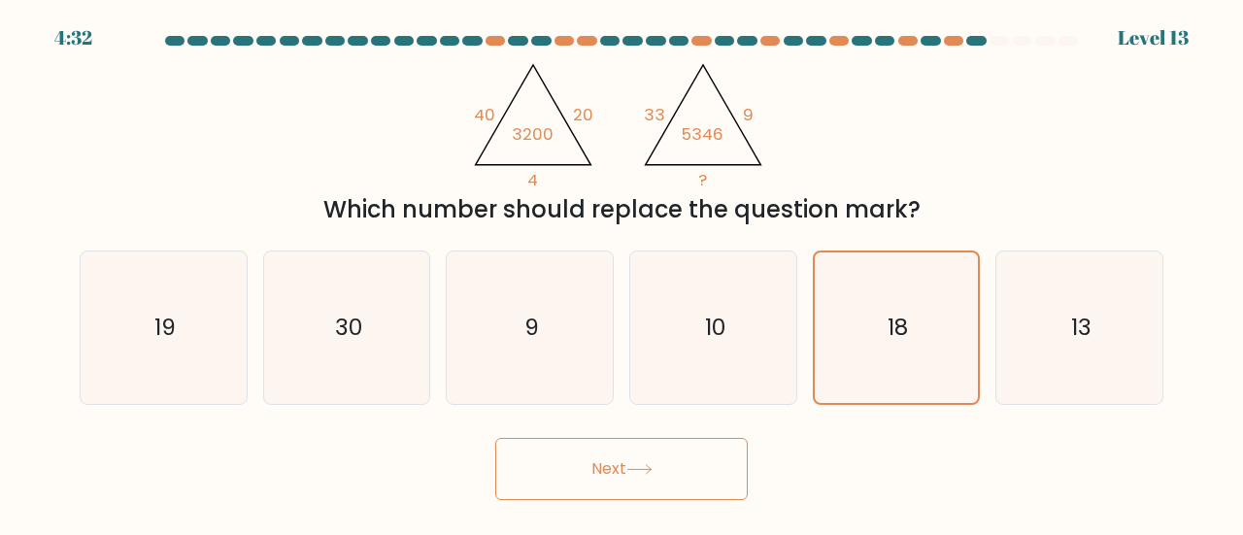
click at [721, 459] on button "Next" at bounding box center [621, 469] width 252 height 62
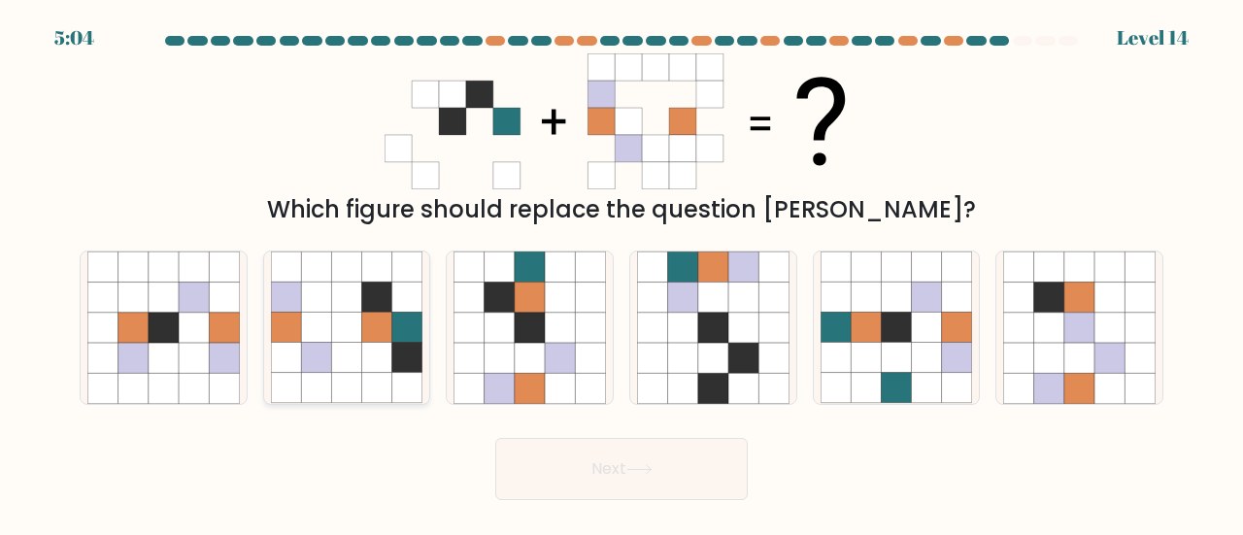
click at [295, 334] on icon at bounding box center [286, 328] width 30 height 30
click at [621, 273] on input "b." at bounding box center [621, 270] width 1 height 5
radio input "true"
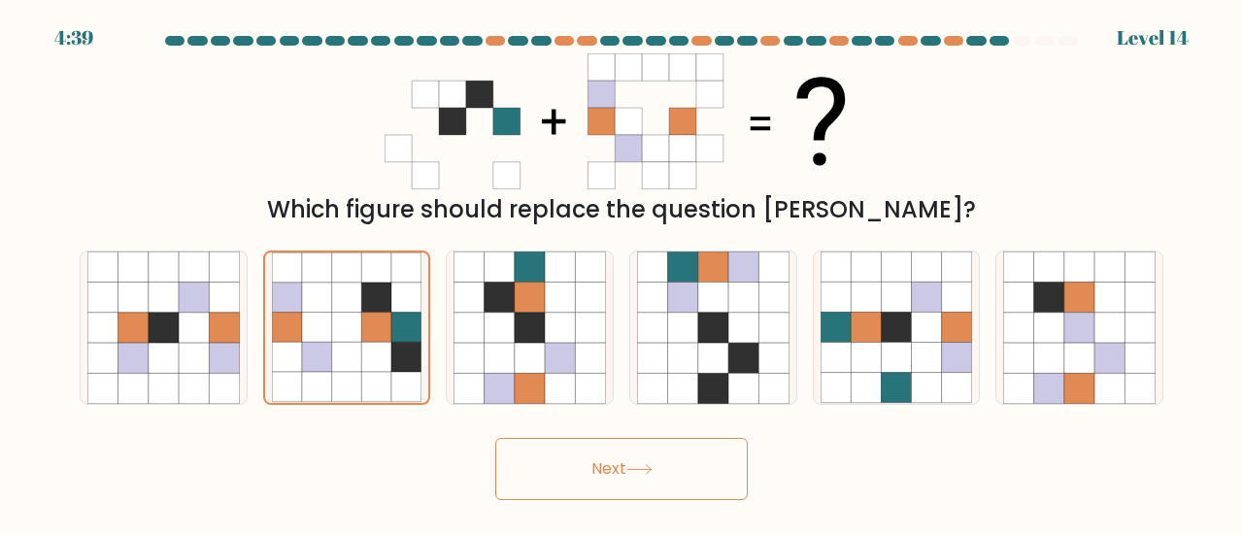
click at [596, 469] on button "Next" at bounding box center [621, 469] width 252 height 62
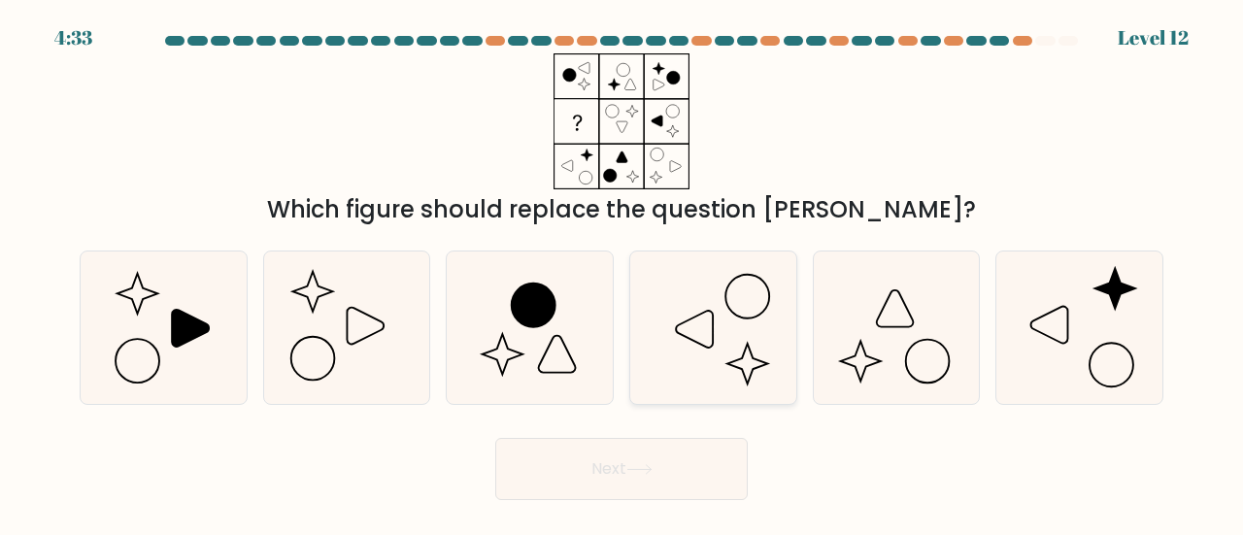
click at [709, 325] on icon at bounding box center [713, 327] width 152 height 152
click at [622, 273] on input "d." at bounding box center [621, 270] width 1 height 5
radio input "true"
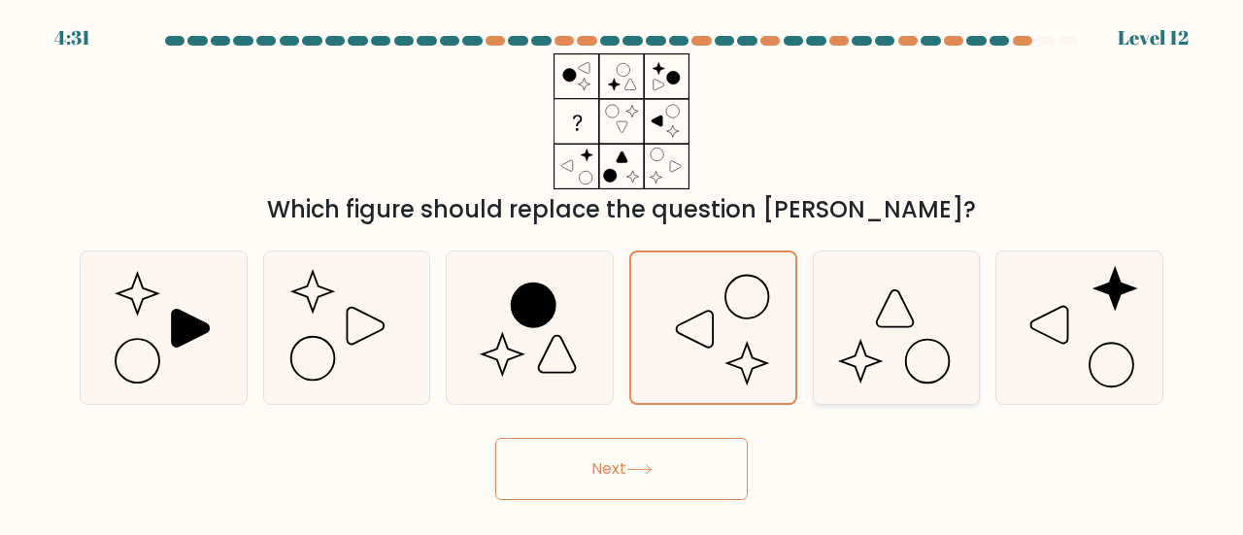
click at [909, 331] on icon at bounding box center [896, 327] width 152 height 152
click at [622, 273] on input "e." at bounding box center [621, 270] width 1 height 5
radio input "true"
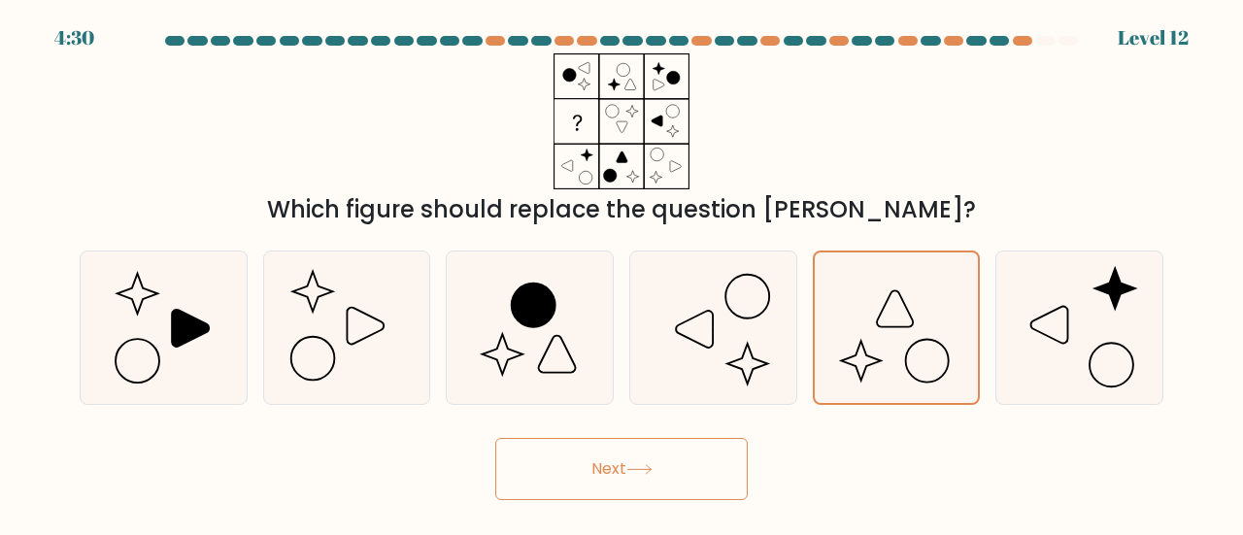
click at [662, 471] on button "Next" at bounding box center [621, 469] width 252 height 62
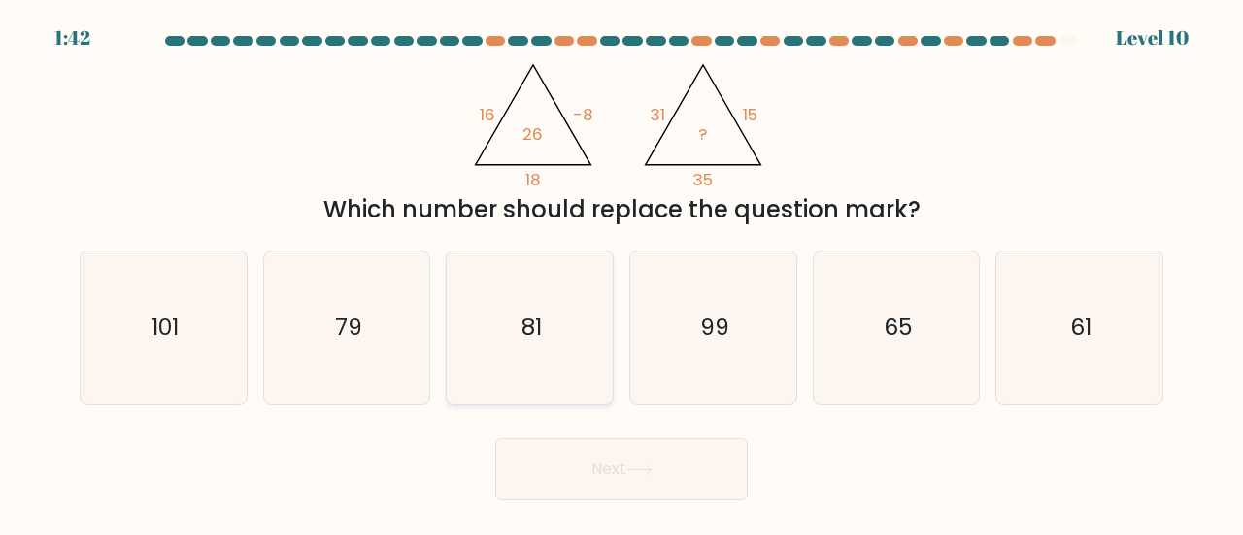
click at [527, 300] on icon "81" at bounding box center [529, 327] width 152 height 152
click at [621, 273] on input "c. 81" at bounding box center [621, 270] width 1 height 5
radio input "true"
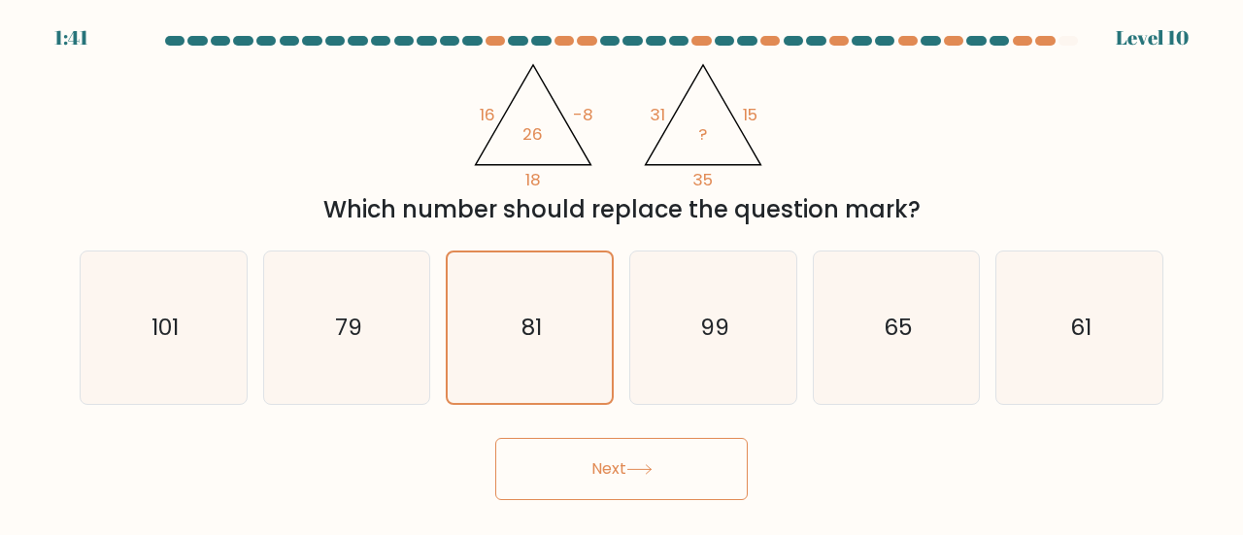
click at [636, 479] on button "Next" at bounding box center [621, 469] width 252 height 62
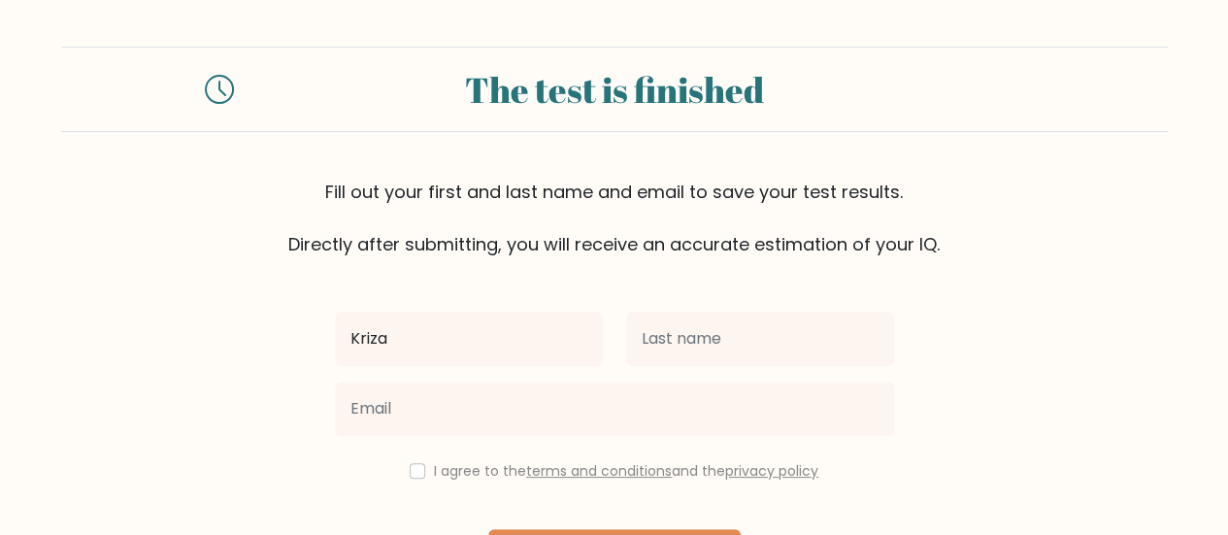
type input "Kriza Marie"
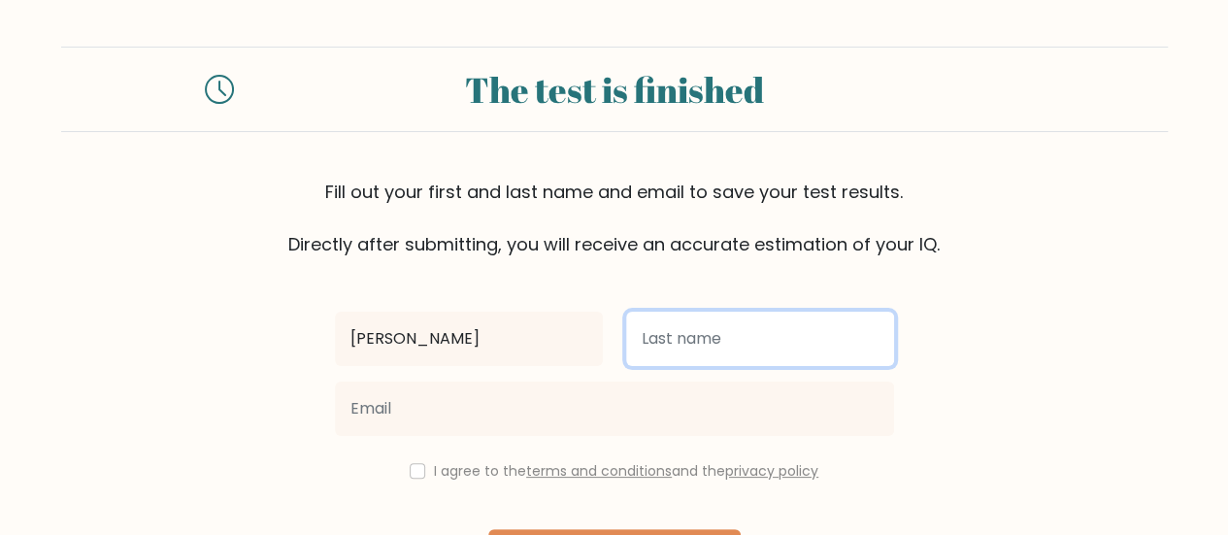
click at [668, 350] on input "text" at bounding box center [760, 339] width 268 height 54
type input "Naylon"
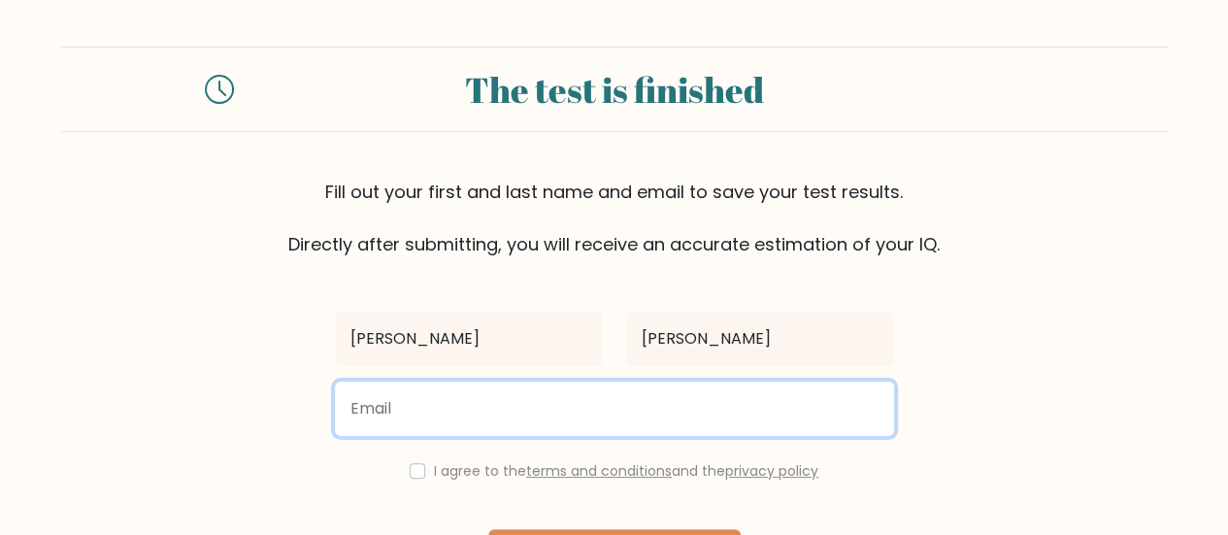
click at [548, 418] on input "email" at bounding box center [614, 409] width 559 height 54
type input "krizamarienaylon873@gmail.com"
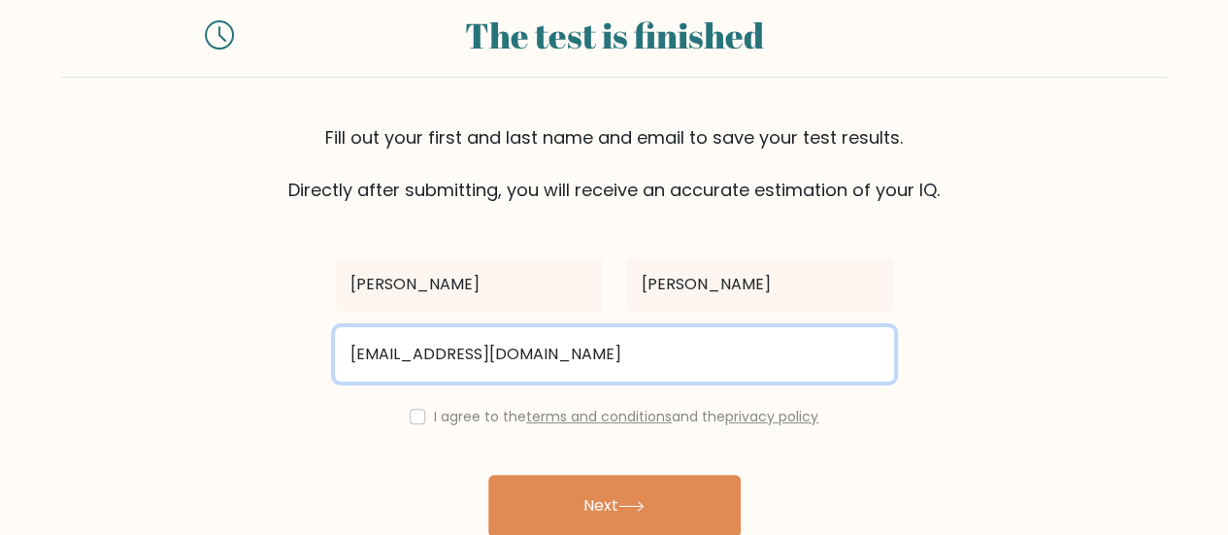
scroll to position [64, 0]
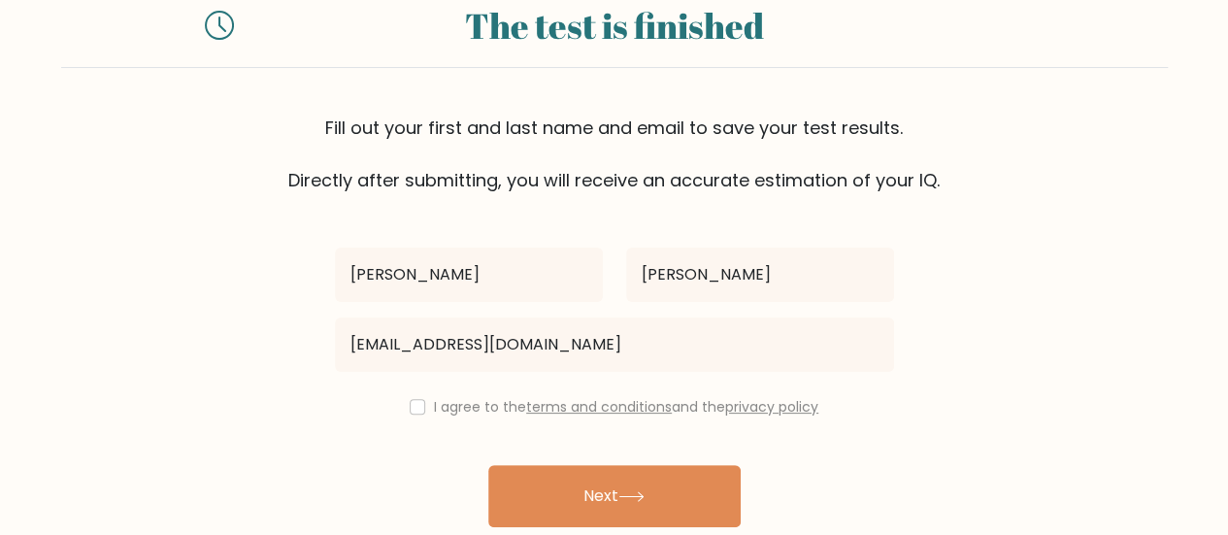
click at [421, 400] on div "I agree to the terms and conditions and the privacy policy" at bounding box center [614, 406] width 582 height 23
click at [410, 407] on input "checkbox" at bounding box center [418, 407] width 16 height 16
checkbox input "true"
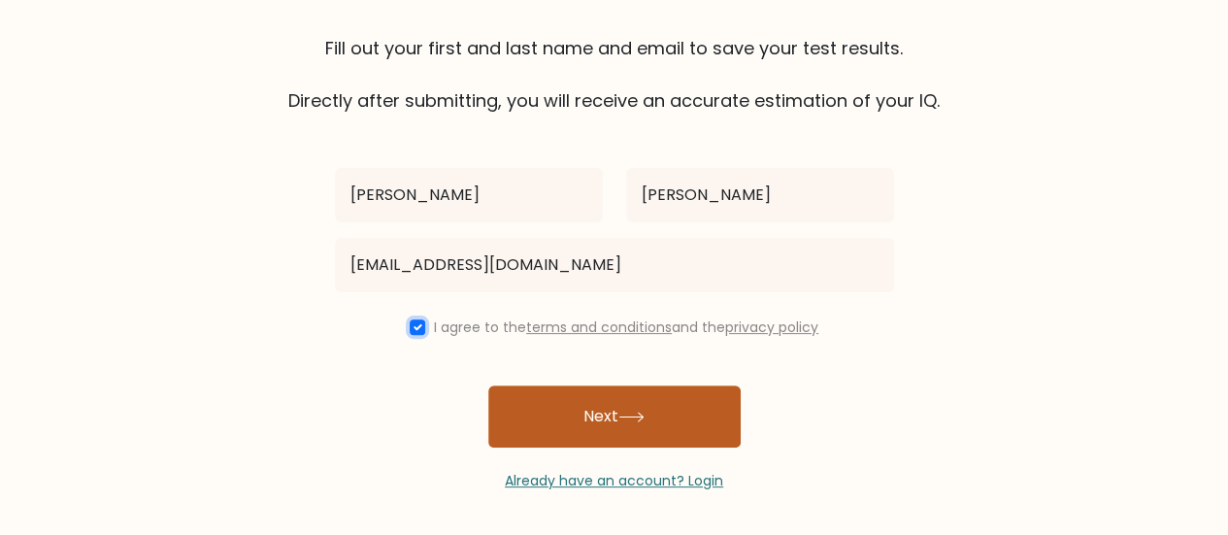
scroll to position [145, 0]
click at [598, 417] on button "Next" at bounding box center [614, 415] width 252 height 62
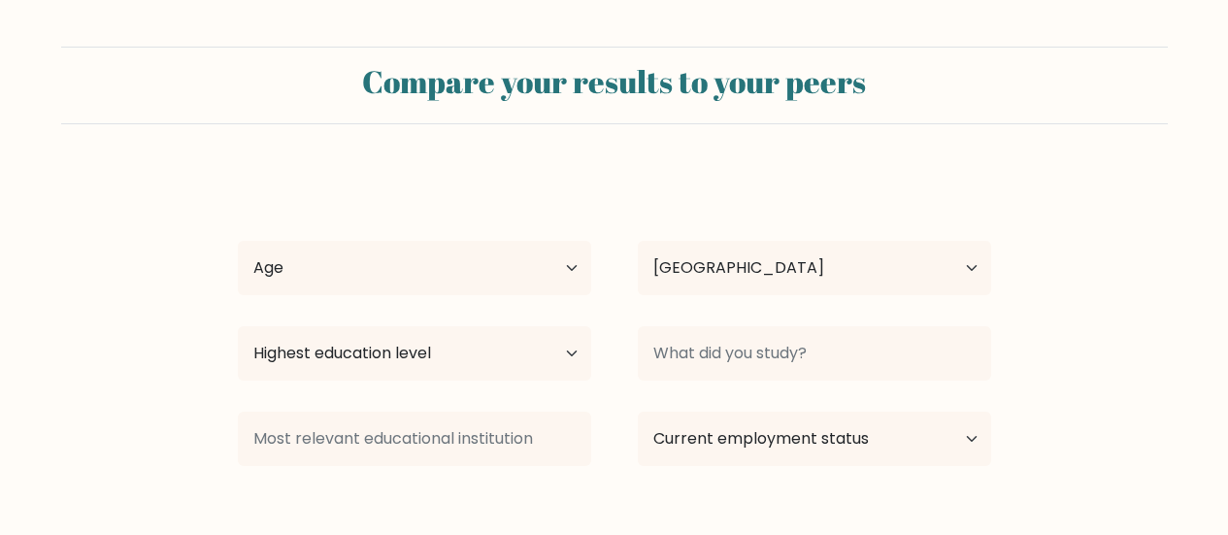
select select "PH"
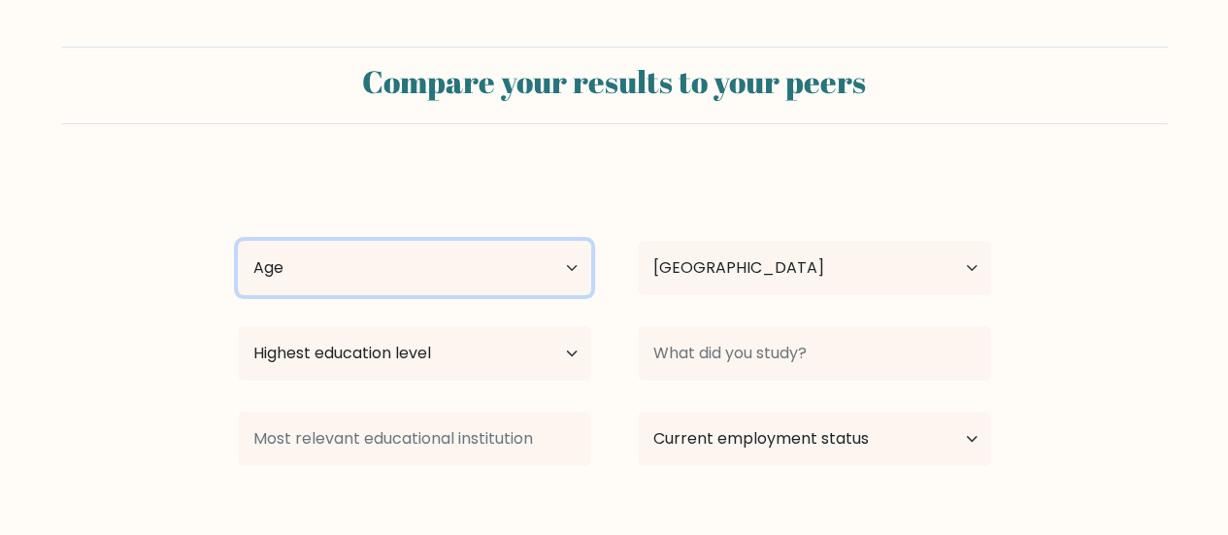
click at [539, 257] on select "Age Under 18 years old 18-24 years old 25-34 years old 35-44 years old 45-54 ye…" at bounding box center [414, 268] width 353 height 54
select select "25_34"
click at [238, 241] on select "Age Under 18 years old 18-24 years old 25-34 years old 35-44 years old 45-54 ye…" at bounding box center [414, 268] width 353 height 54
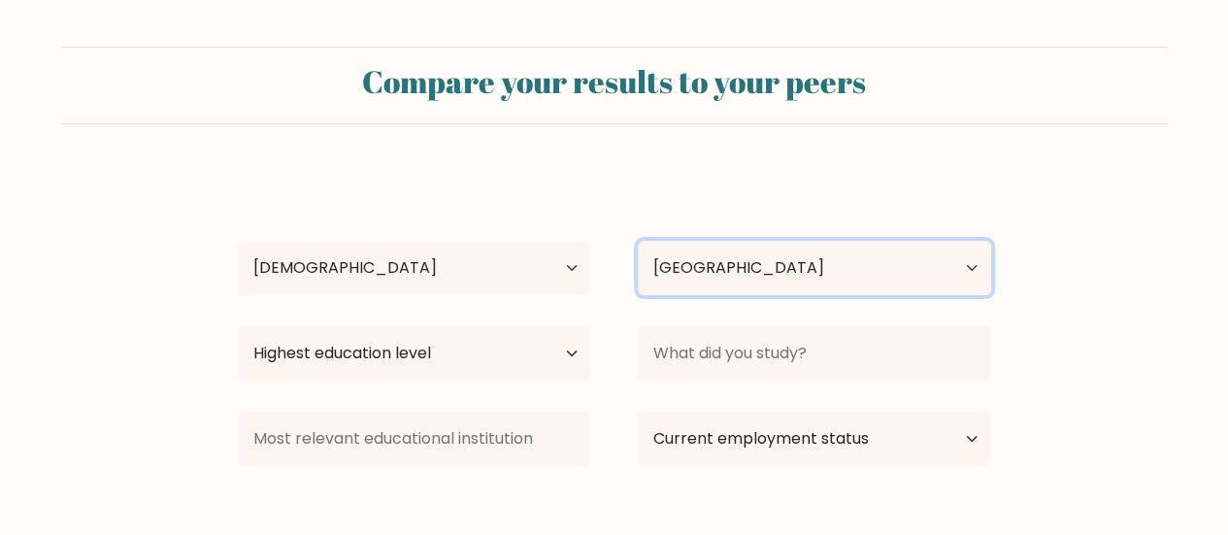
click at [784, 273] on select "Country Afghanistan Albania Algeria American Samoa Andorra Angola Anguilla Anta…" at bounding box center [814, 268] width 353 height 54
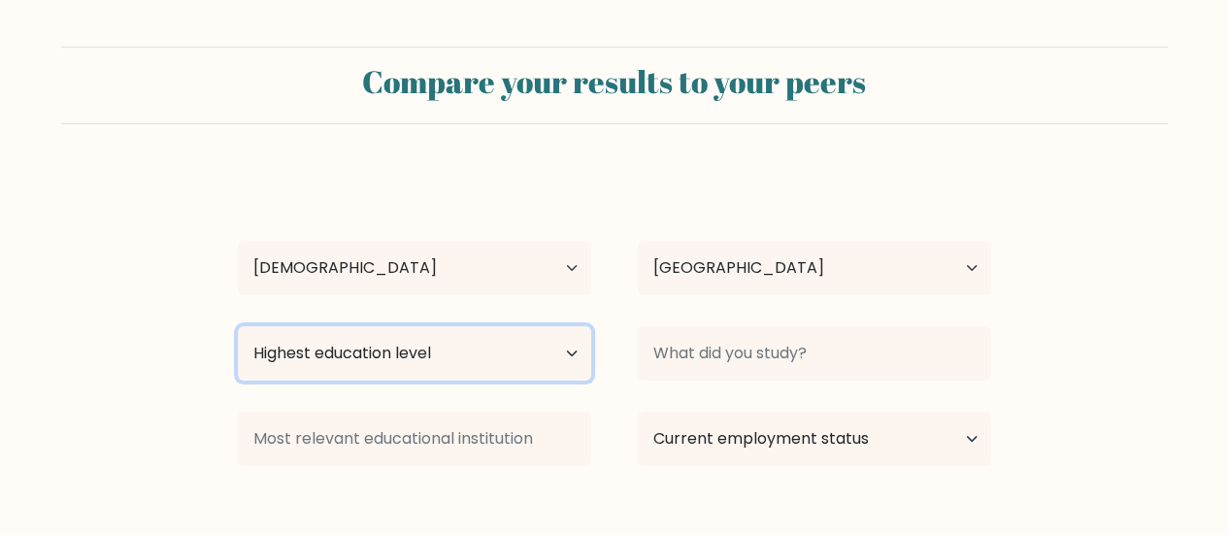
click at [460, 360] on select "Highest education level No schooling Primary Lower Secondary Upper Secondary Oc…" at bounding box center [414, 353] width 353 height 54
select select "bachelors_degree"
click at [238, 326] on select "Highest education level No schooling Primary Lower Secondary Upper Secondary Oc…" at bounding box center [414, 353] width 353 height 54
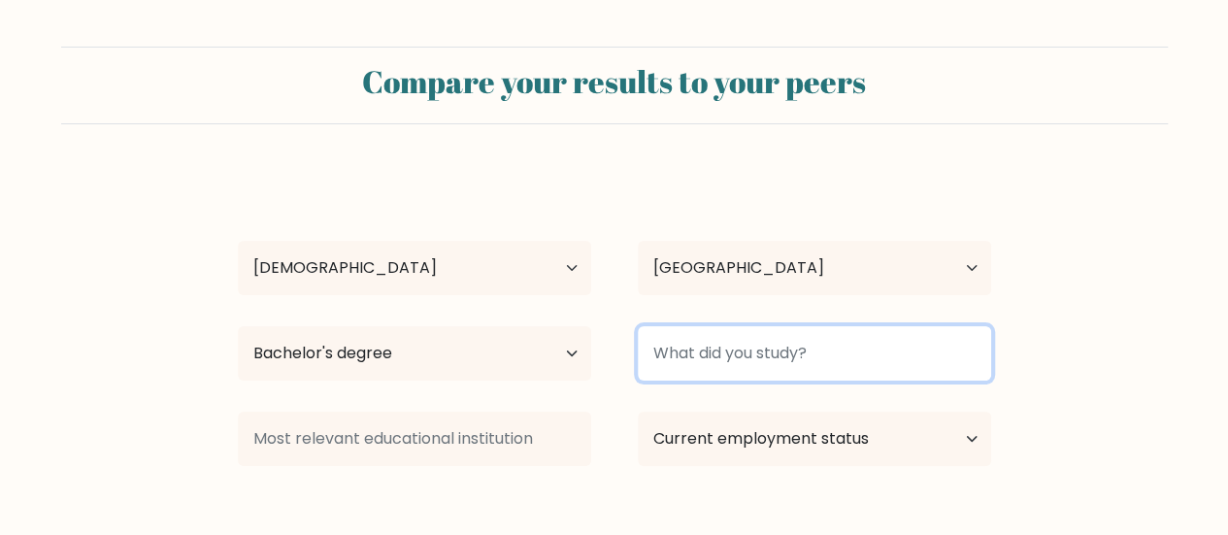
click at [740, 364] on input at bounding box center [814, 353] width 353 height 54
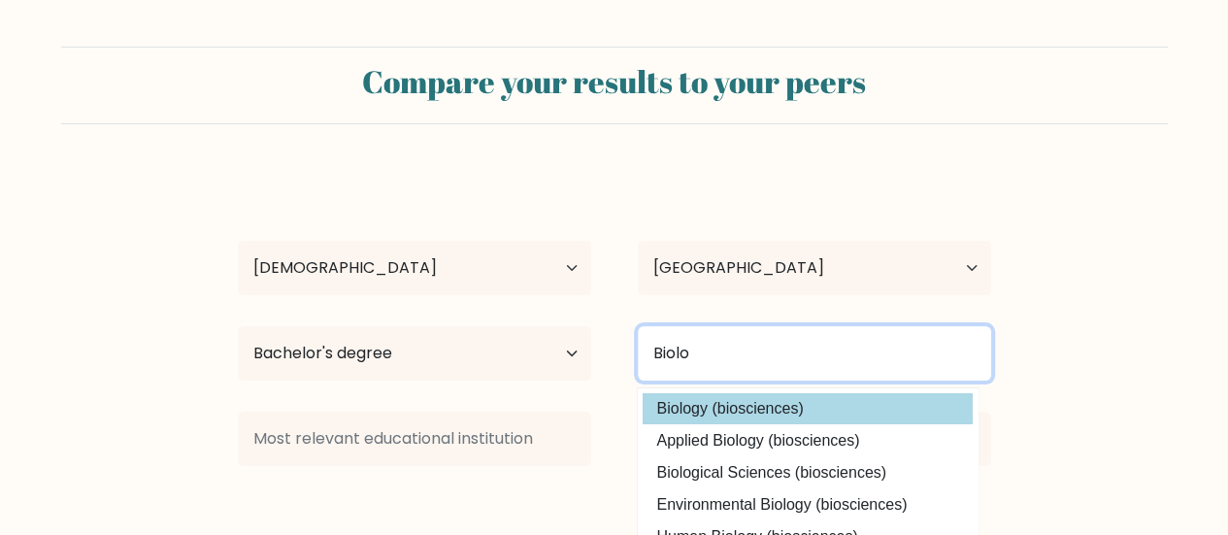
type input "Biolo"
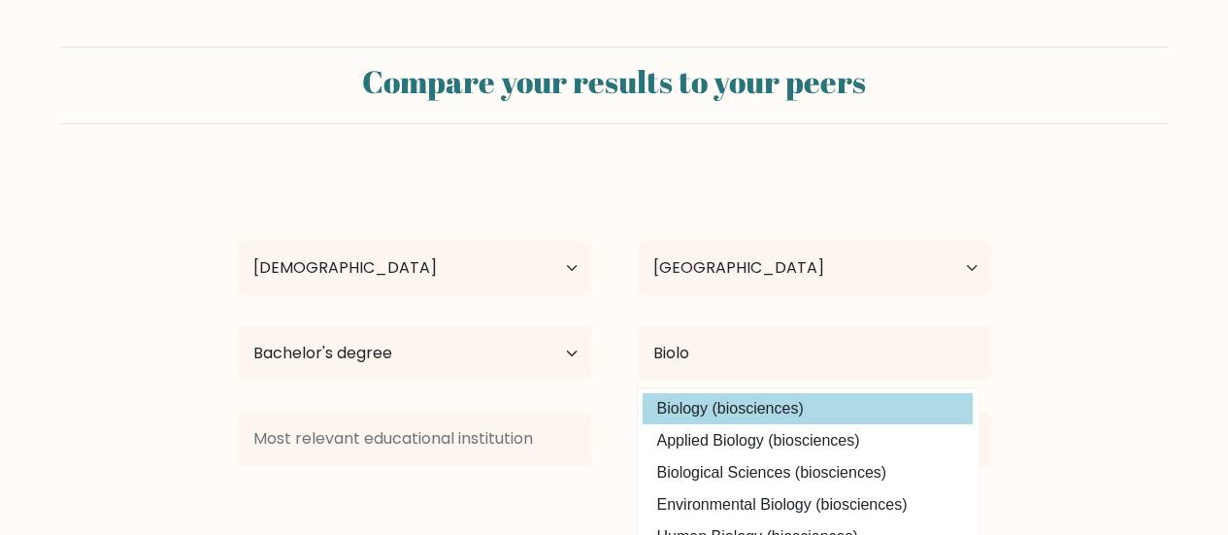
click at [767, 399] on div "Kriza Marie Naylon Age Under 18 years old 18-24 years old 25-34 years old 35-44…" at bounding box center [614, 384] width 777 height 427
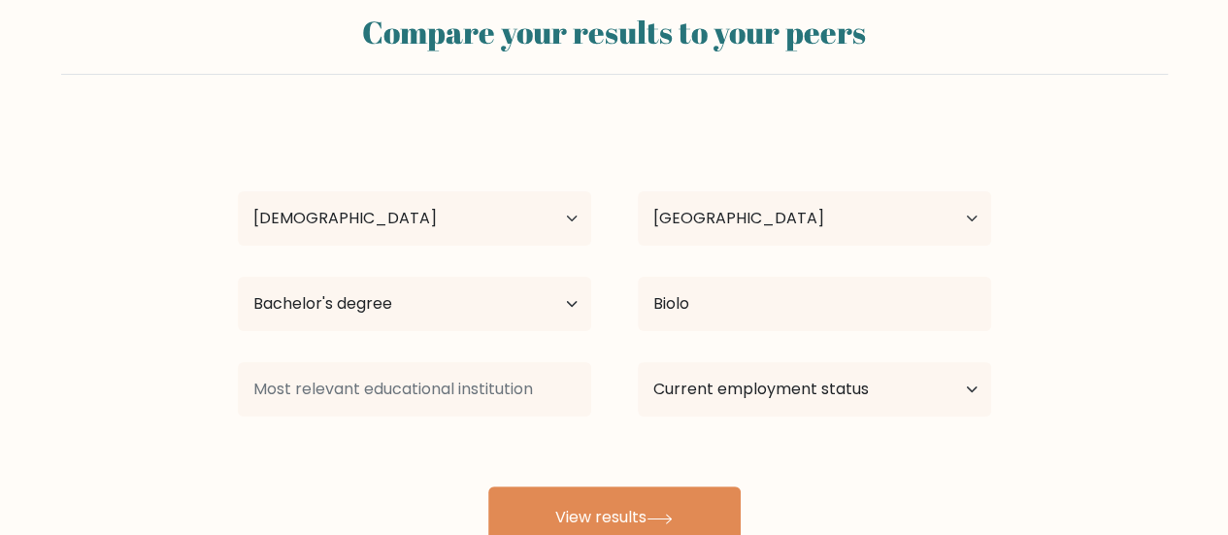
scroll to position [64, 0]
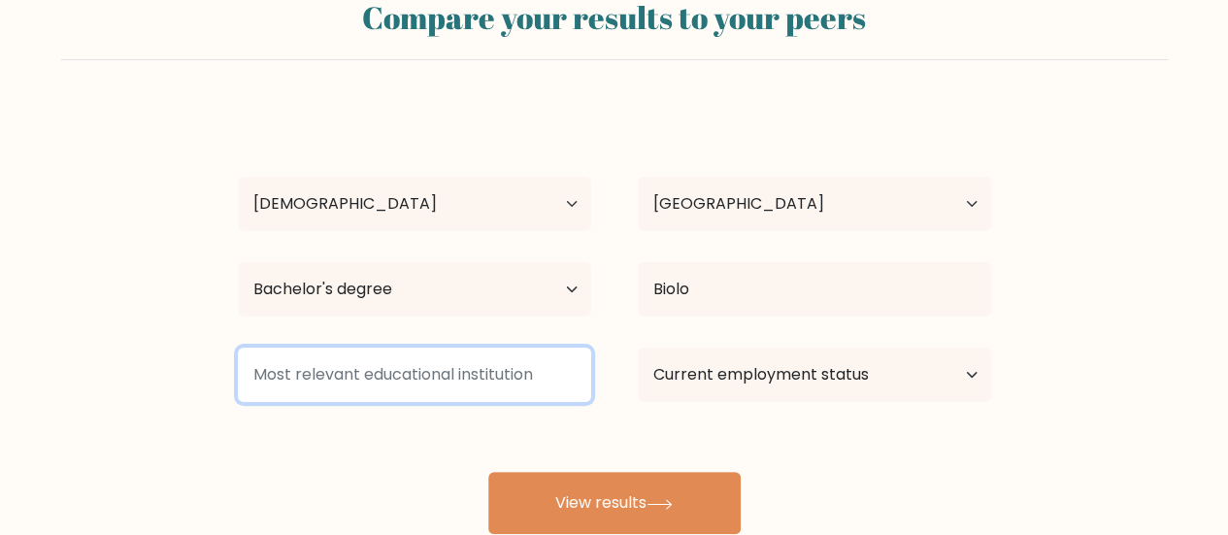
click at [475, 378] on input at bounding box center [414, 375] width 353 height 54
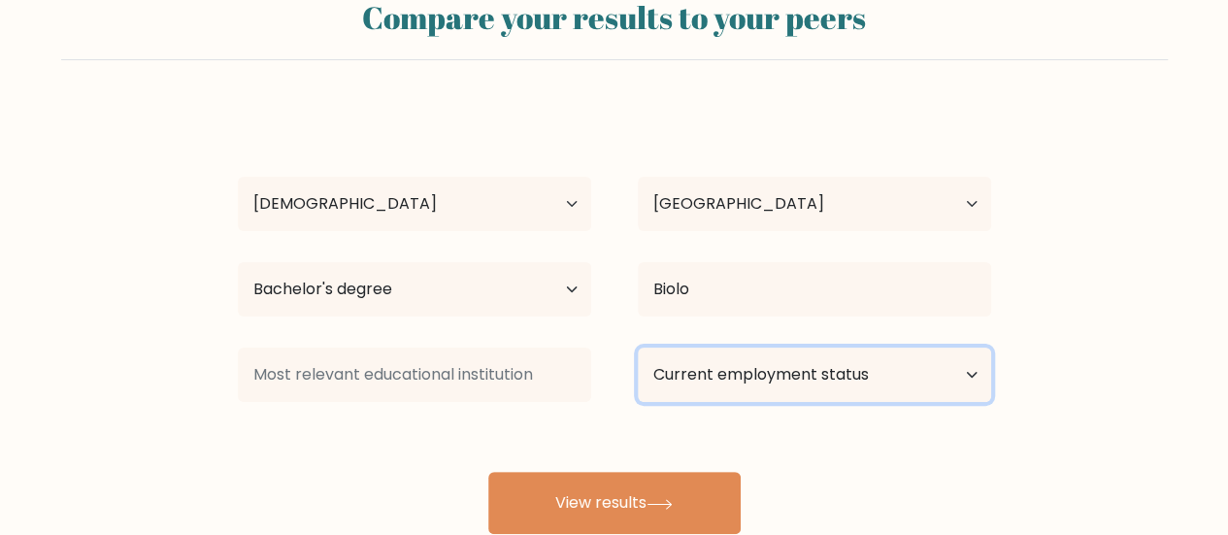
click at [661, 385] on select "Current employment status Employed Student Retired Other / prefer not to answer" at bounding box center [814, 375] width 353 height 54
select select "other"
click at [638, 348] on select "Current employment status Employed Student Retired Other / prefer not to answer" at bounding box center [814, 375] width 353 height 54
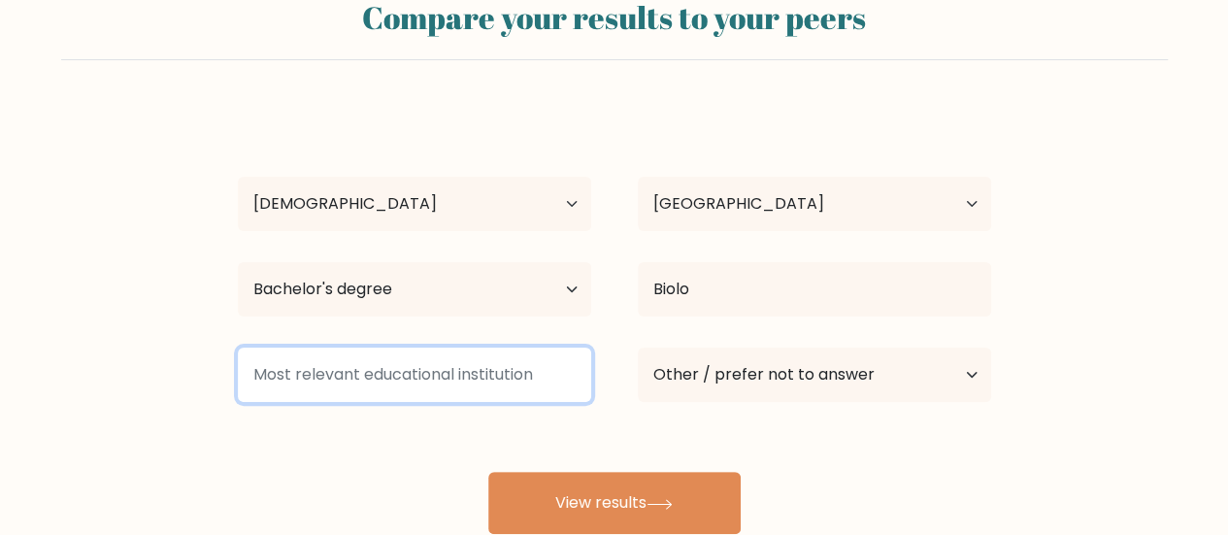
click at [437, 395] on input at bounding box center [414, 375] width 353 height 54
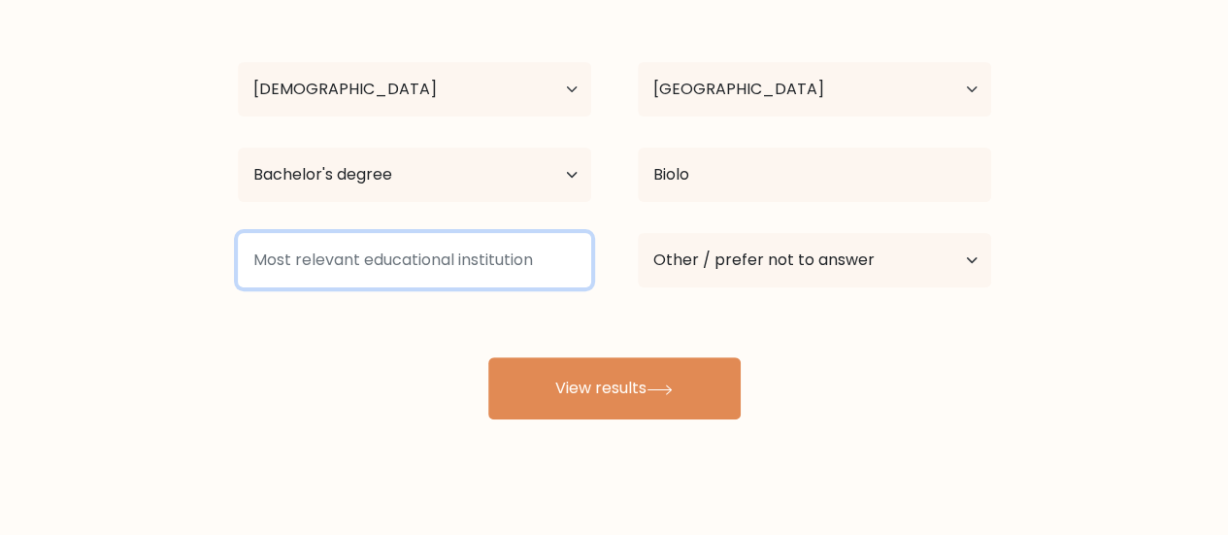
scroll to position [200, 0]
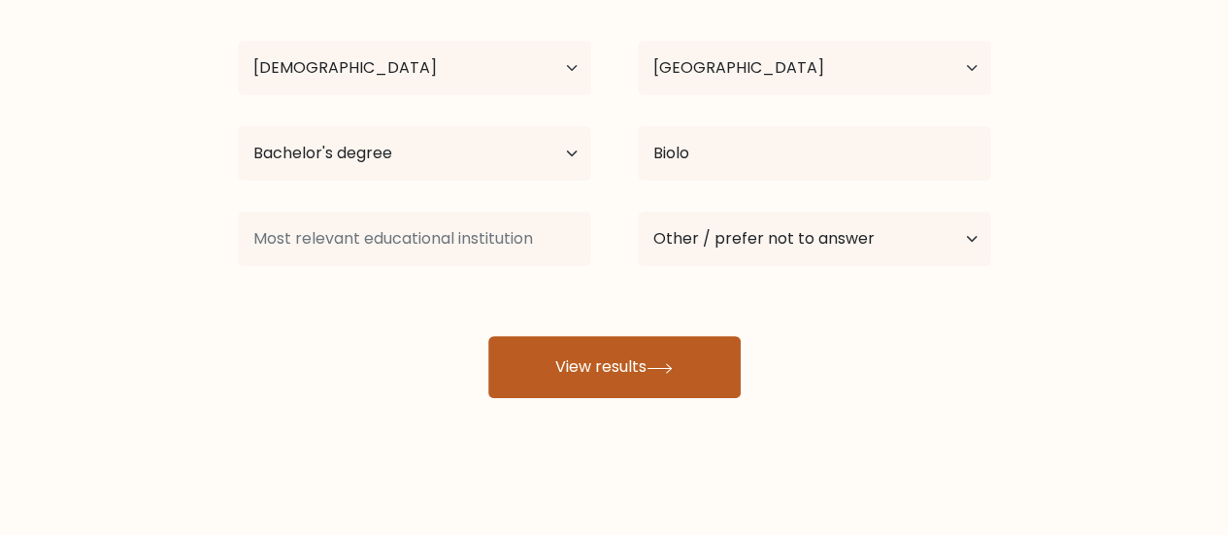
click at [574, 383] on button "View results" at bounding box center [614, 367] width 252 height 62
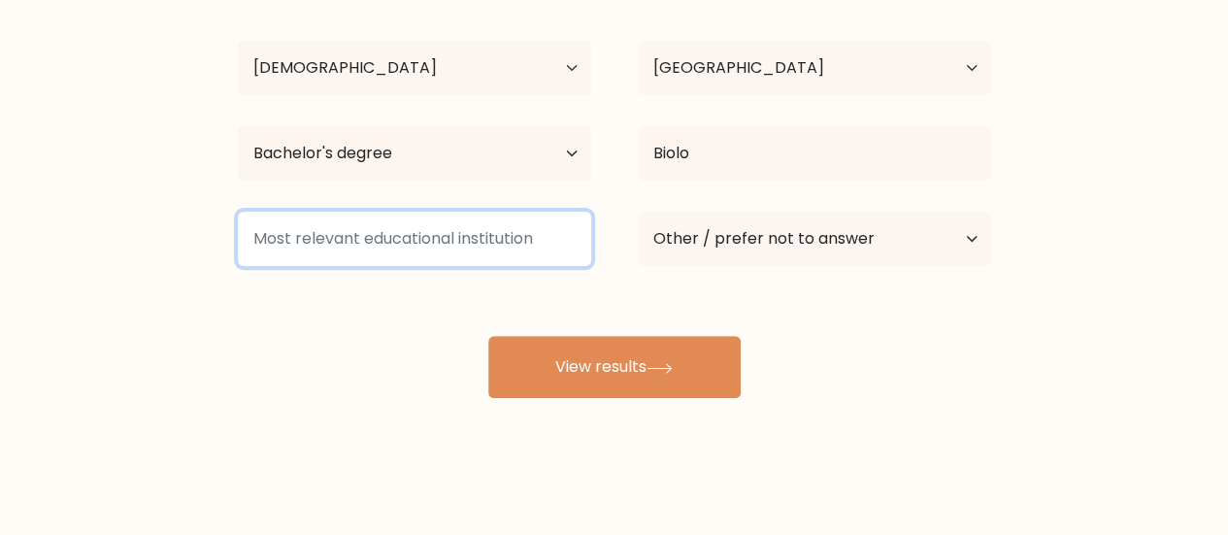
click at [445, 259] on input at bounding box center [414, 239] width 353 height 54
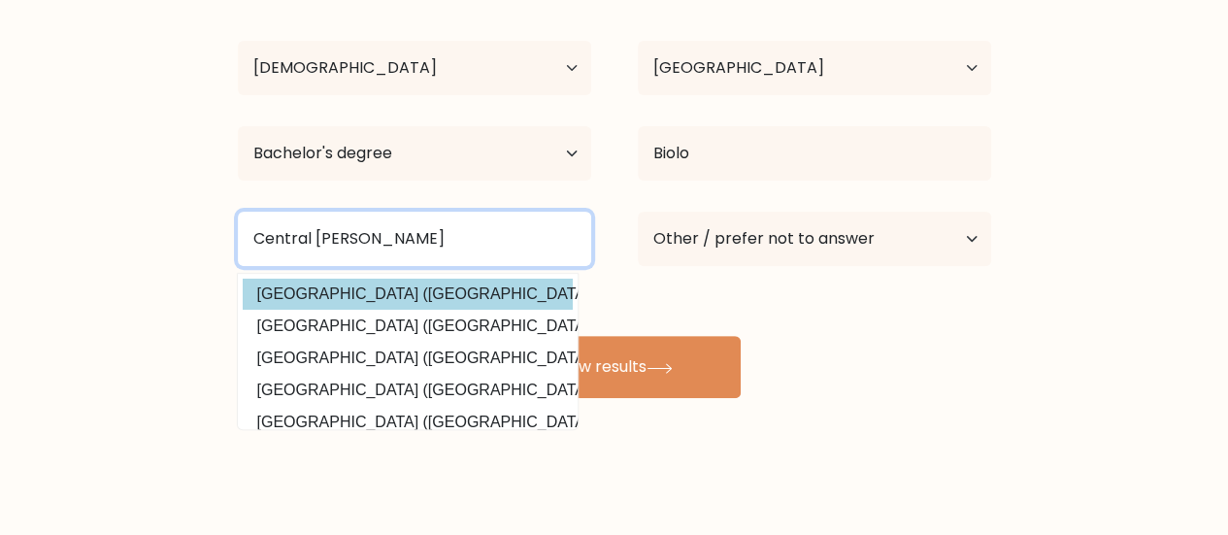
type input "Central Minda"
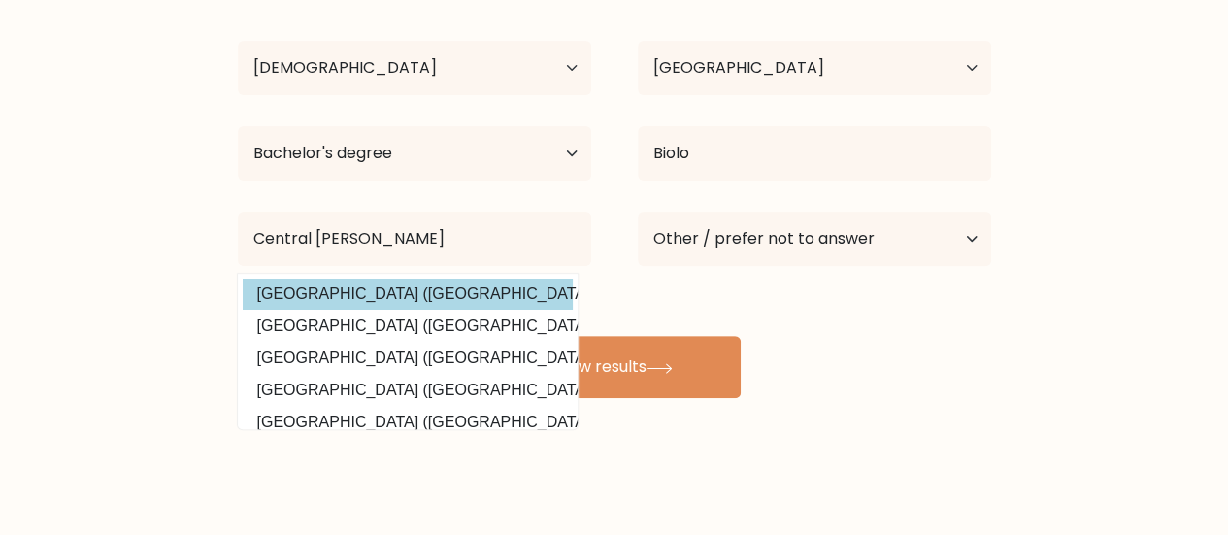
click at [489, 300] on div "Kriza Marie Naylon Age Under 18 years old 18-24 years old 25-34 years old 35-44…" at bounding box center [614, 184] width 777 height 427
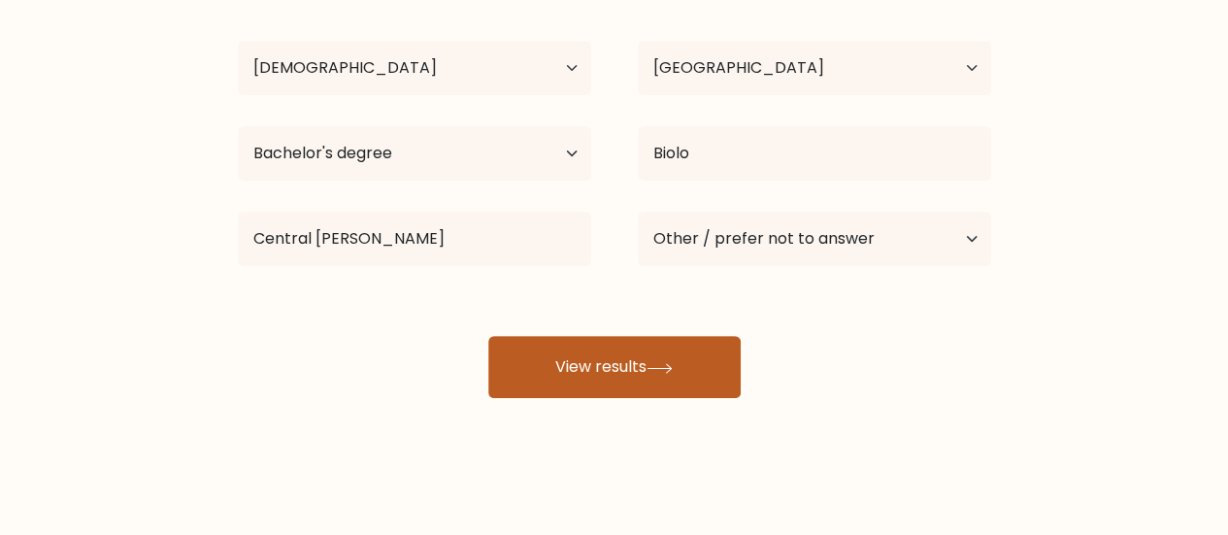
click at [610, 360] on button "View results" at bounding box center [614, 367] width 252 height 62
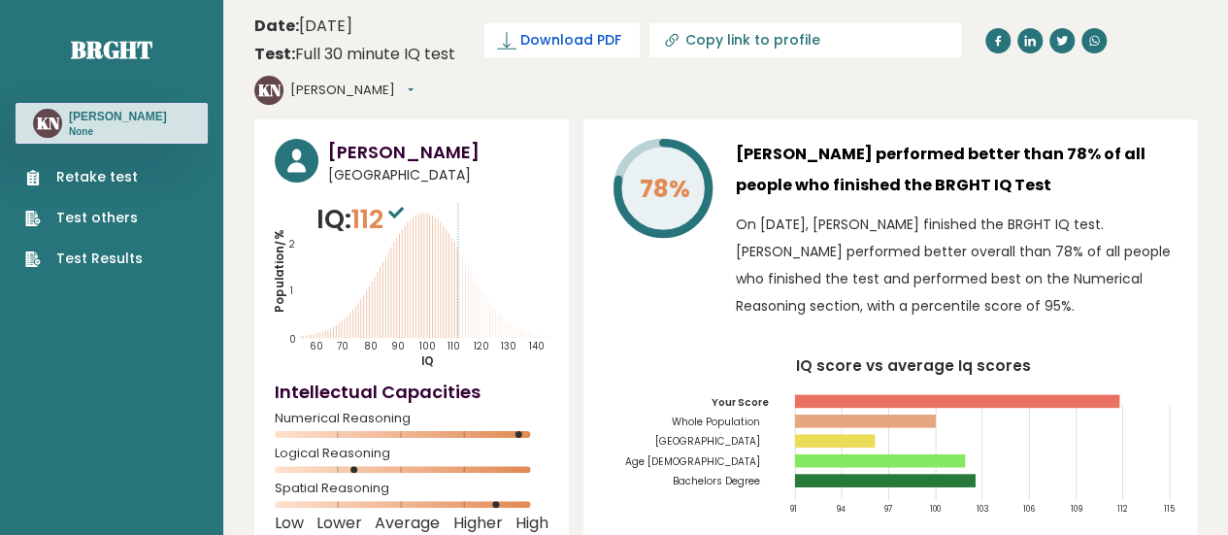
click at [600, 50] on span "Download PDF" at bounding box center [570, 40] width 101 height 20
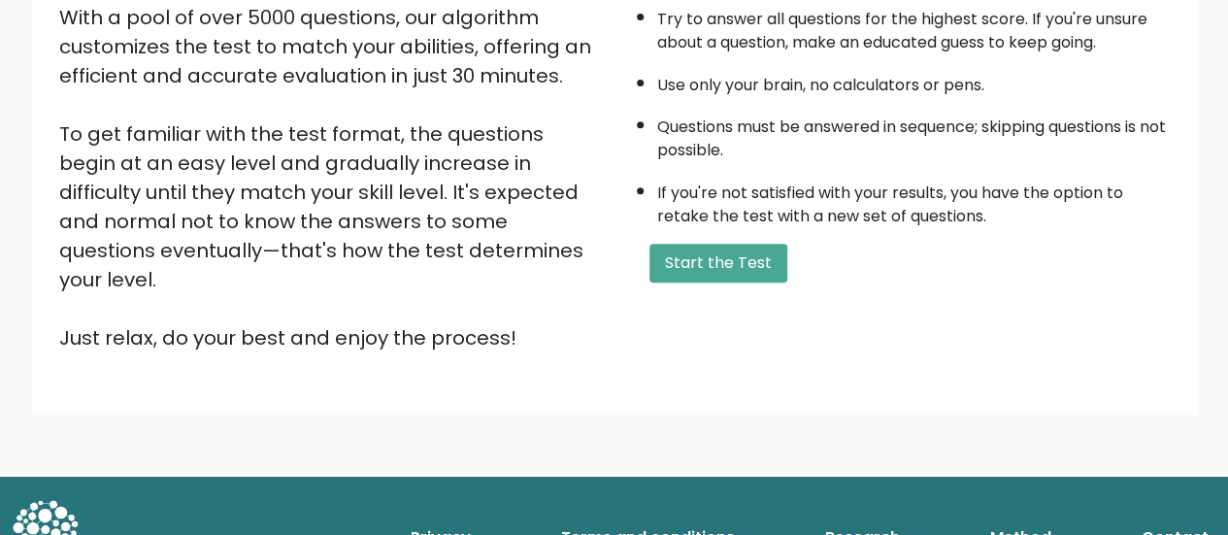
scroll to position [353, 0]
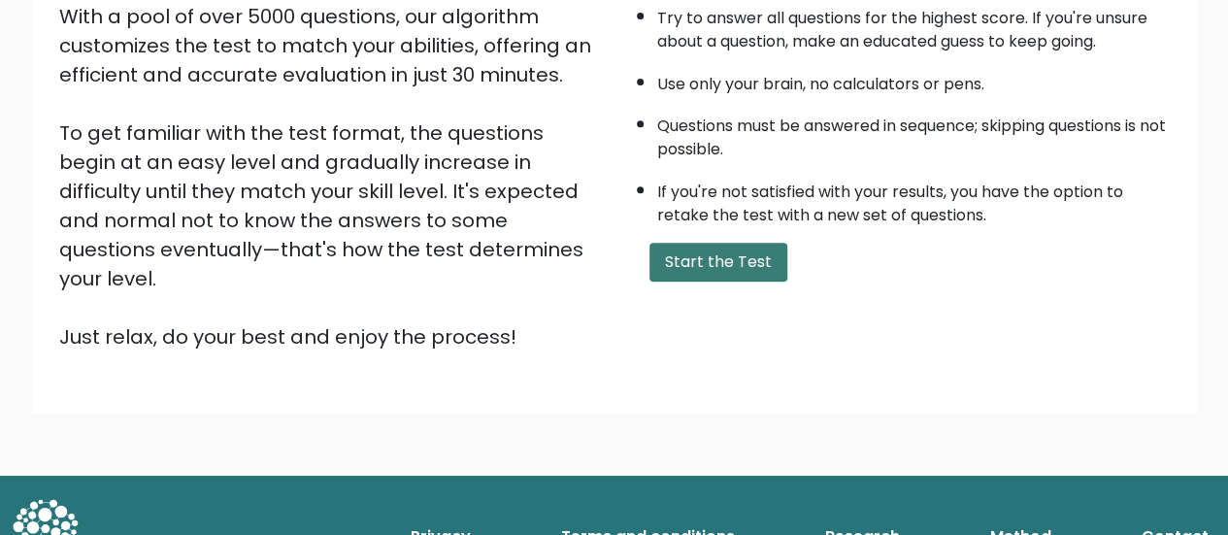
click at [689, 260] on button "Start the Test" at bounding box center [718, 262] width 138 height 39
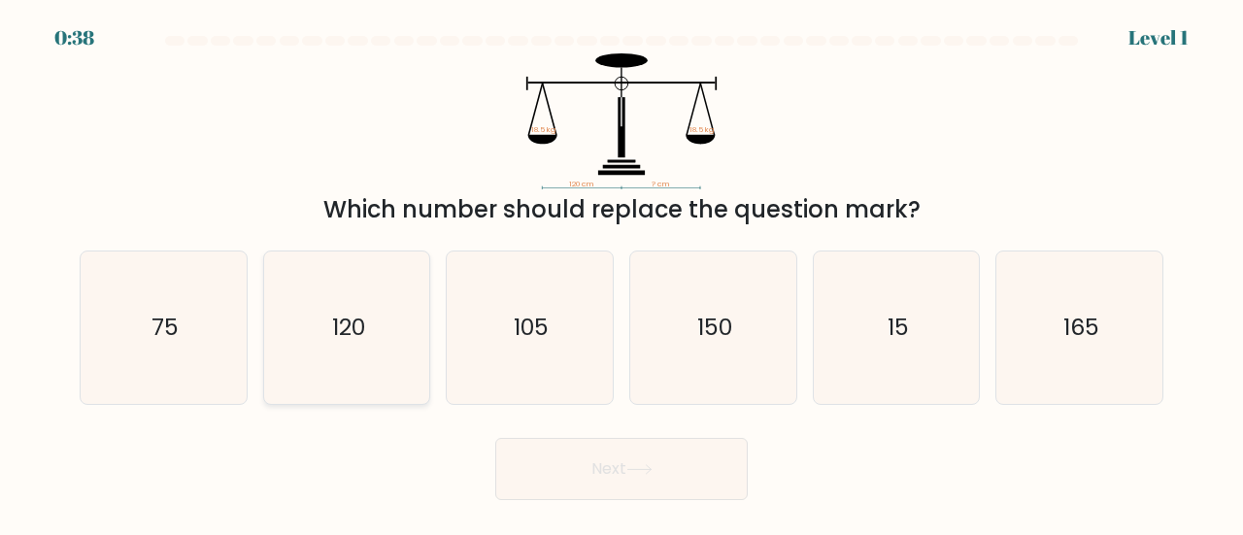
click at [365, 314] on icon "120" at bounding box center [347, 327] width 152 height 152
click at [621, 273] on input "b. 120" at bounding box center [621, 270] width 1 height 5
radio input "true"
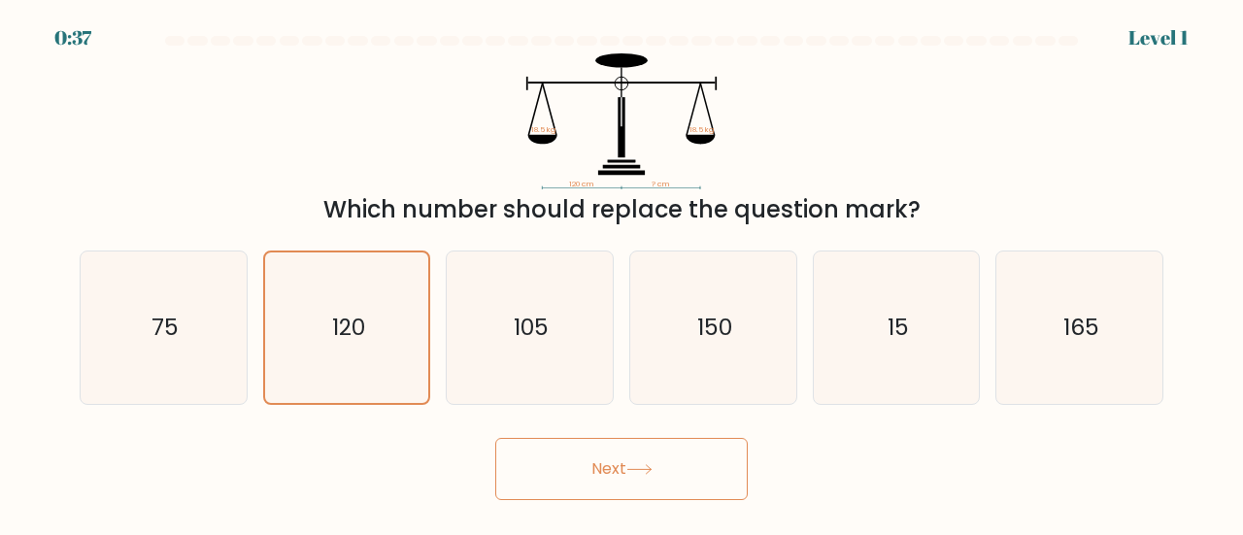
click at [603, 469] on button "Next" at bounding box center [621, 469] width 252 height 62
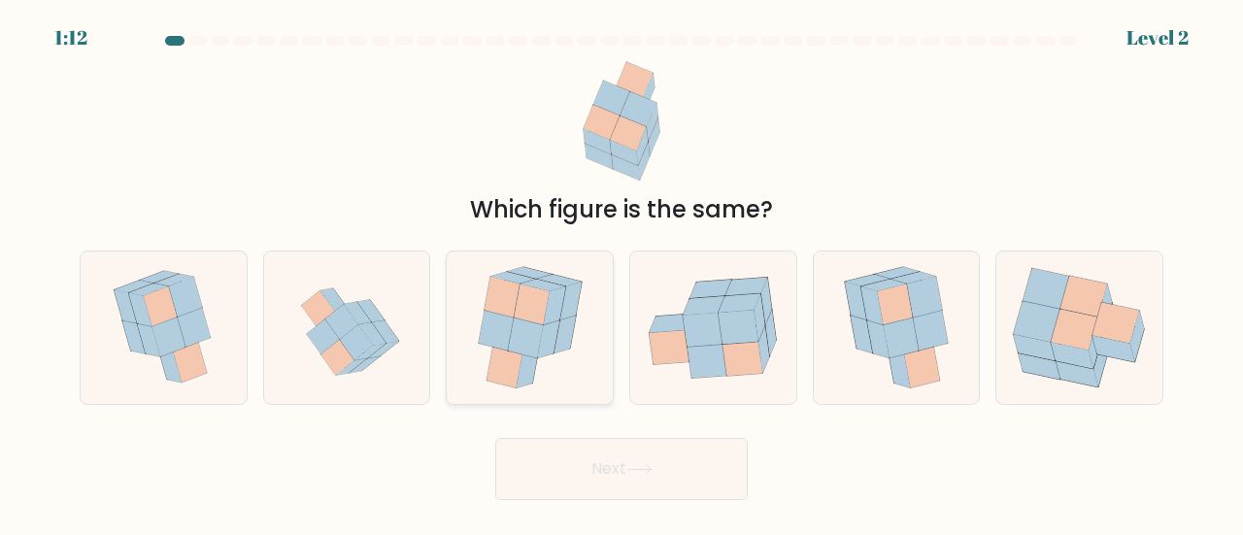
click at [496, 325] on icon at bounding box center [496, 330] width 35 height 41
click at [621, 273] on input "c." at bounding box center [621, 270] width 1 height 5
radio input "true"
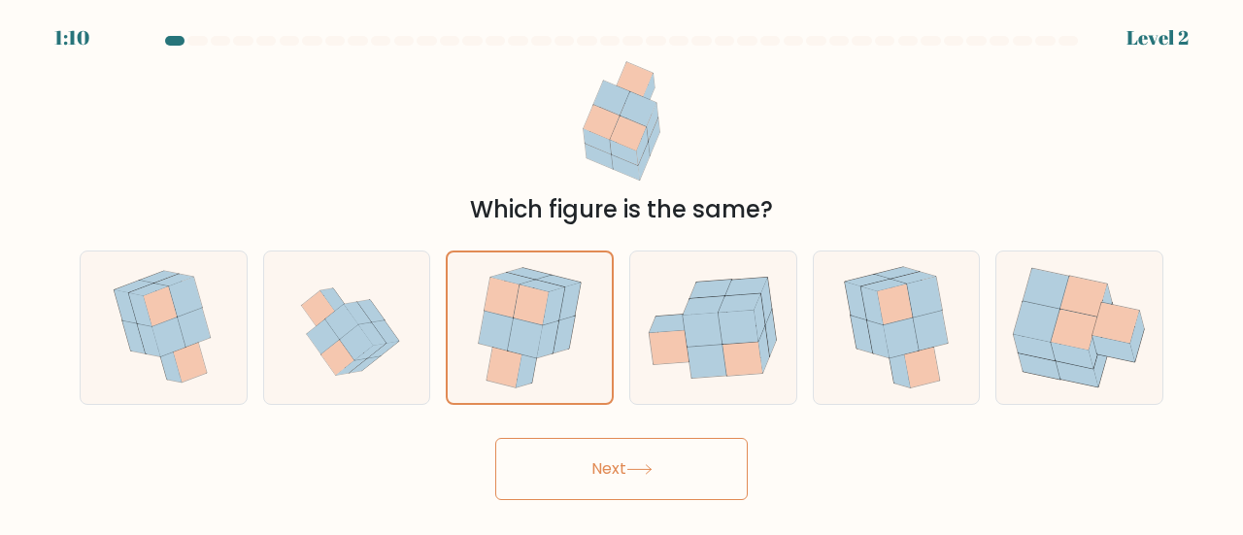
click at [621, 471] on button "Next" at bounding box center [621, 469] width 252 height 62
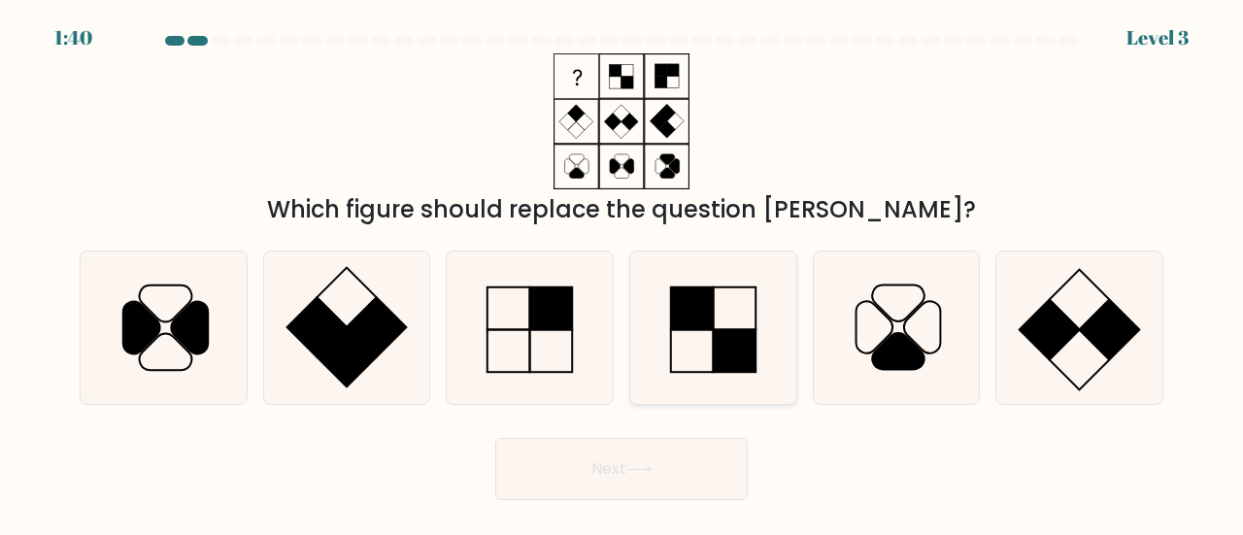
click at [701, 339] on icon at bounding box center [713, 327] width 152 height 152
click at [622, 273] on input "d." at bounding box center [621, 270] width 1 height 5
radio input "true"
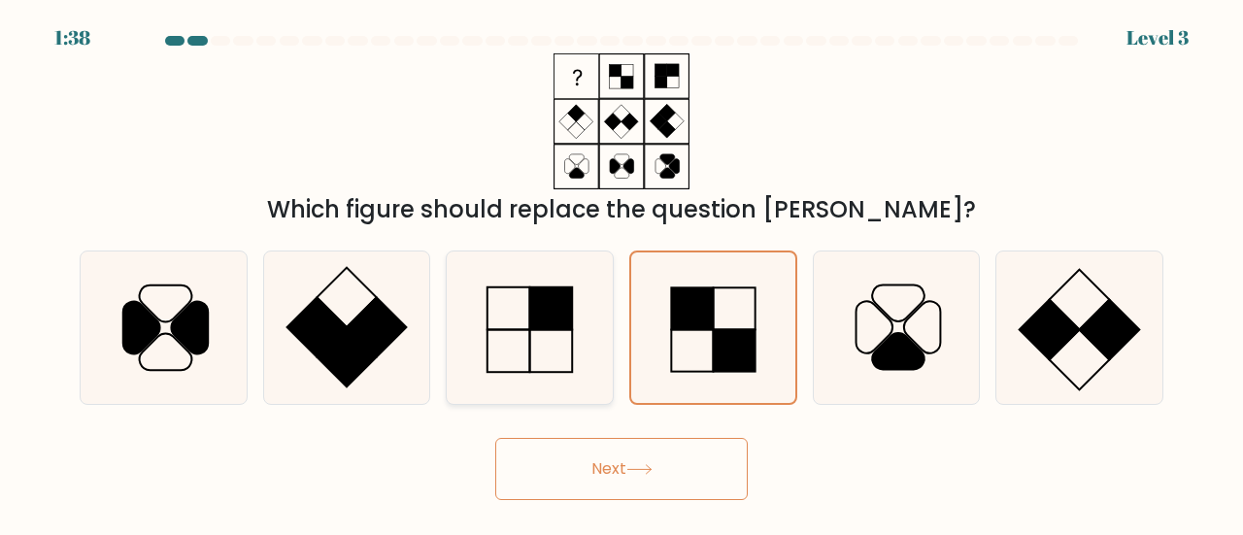
click at [562, 333] on icon at bounding box center [529, 327] width 152 height 152
click at [621, 273] on input "c." at bounding box center [621, 270] width 1 height 5
radio input "true"
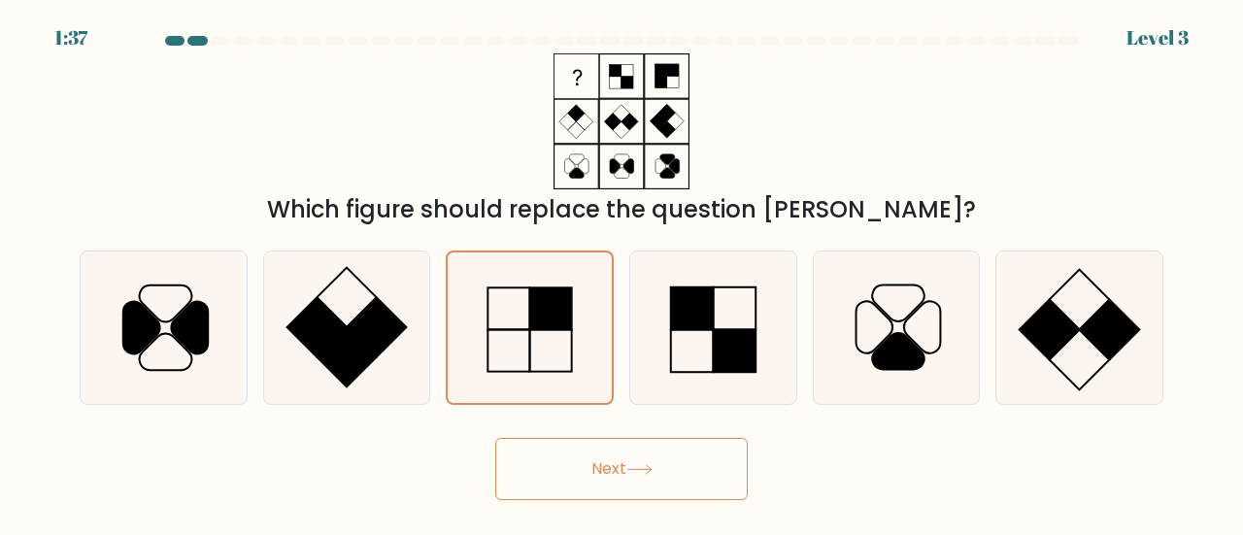
click at [662, 494] on button "Next" at bounding box center [621, 469] width 252 height 62
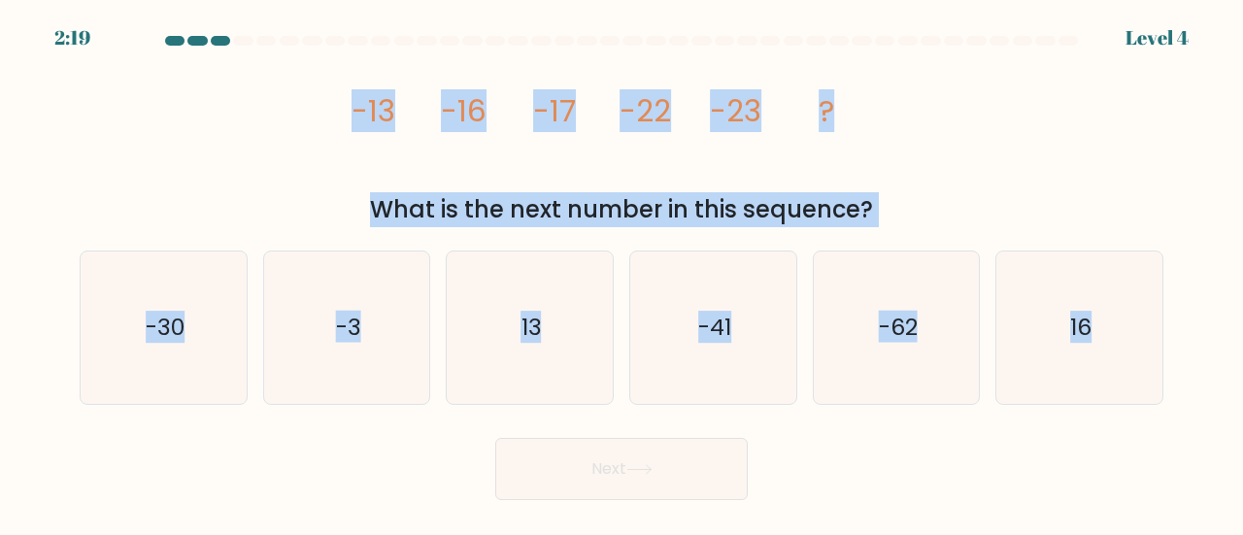
drag, startPoint x: 318, startPoint y: 100, endPoint x: 1216, endPoint y: 425, distance: 955.1
click at [1216, 425] on form at bounding box center [621, 268] width 1243 height 464
copy form "-13 -16 -17 -22 -23 ? What is the next number in this sequence? a. -30 b. -3 c.…"
click at [258, 340] on div "b. -3" at bounding box center [346, 327] width 183 height 154
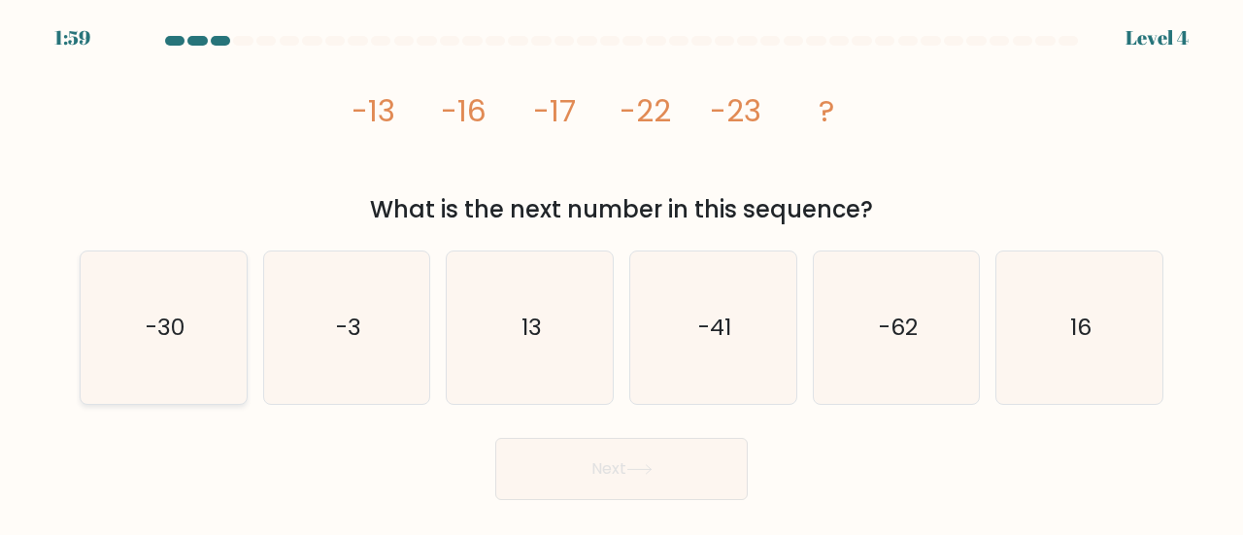
click at [188, 339] on icon "-30" at bounding box center [163, 327] width 152 height 152
click at [621, 273] on input "a. -30" at bounding box center [621, 270] width 1 height 5
radio input "true"
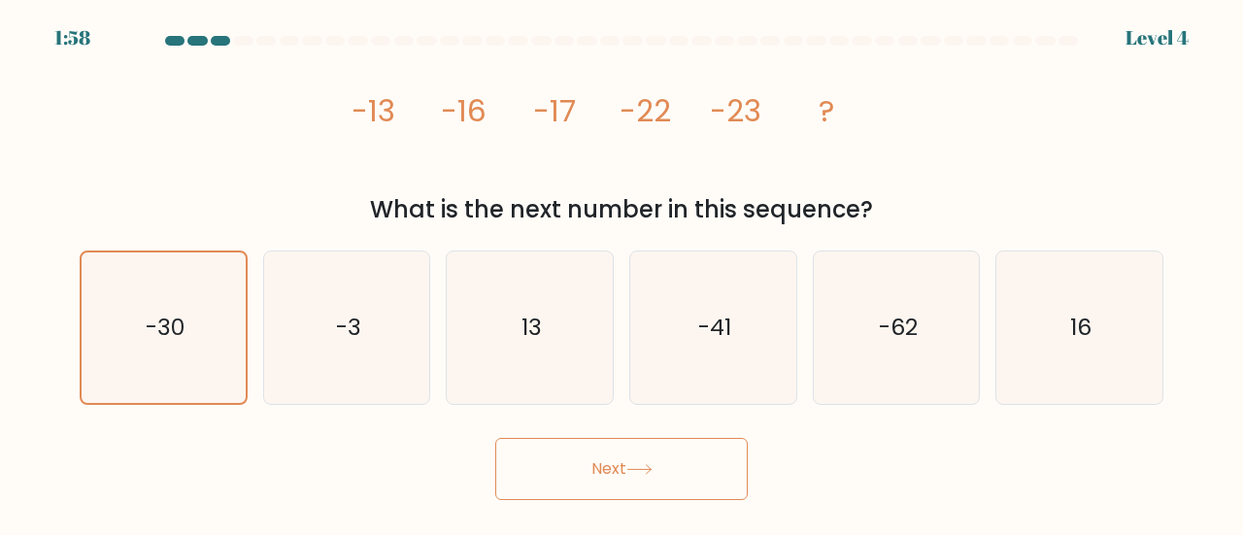
click at [616, 459] on button "Next" at bounding box center [621, 469] width 252 height 62
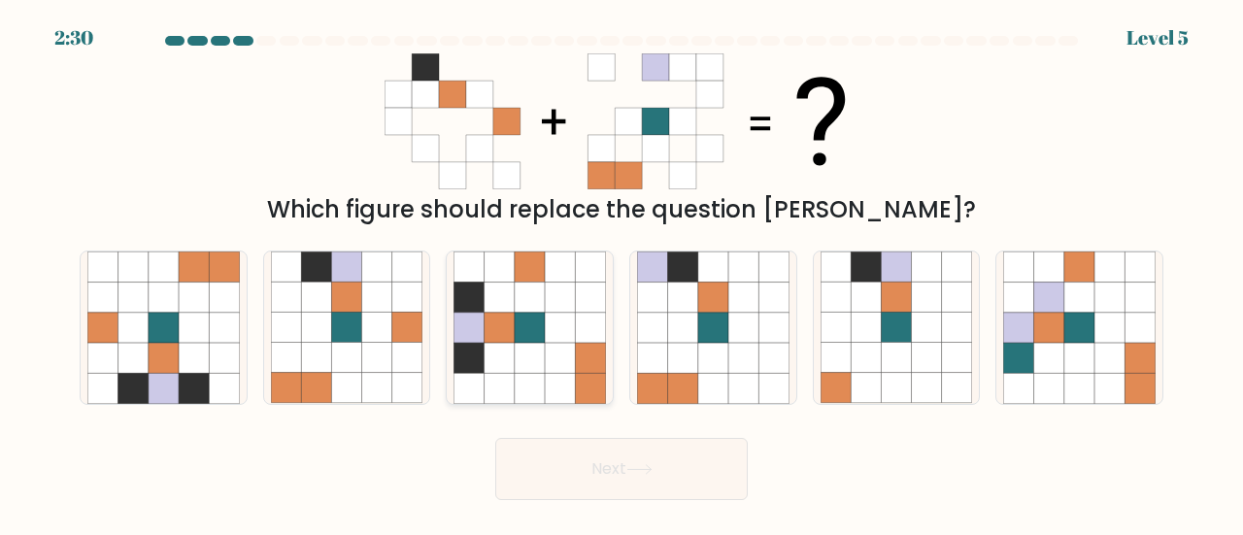
click at [546, 347] on icon at bounding box center [560, 358] width 30 height 30
click at [621, 273] on input "c." at bounding box center [621, 270] width 1 height 5
radio input "true"
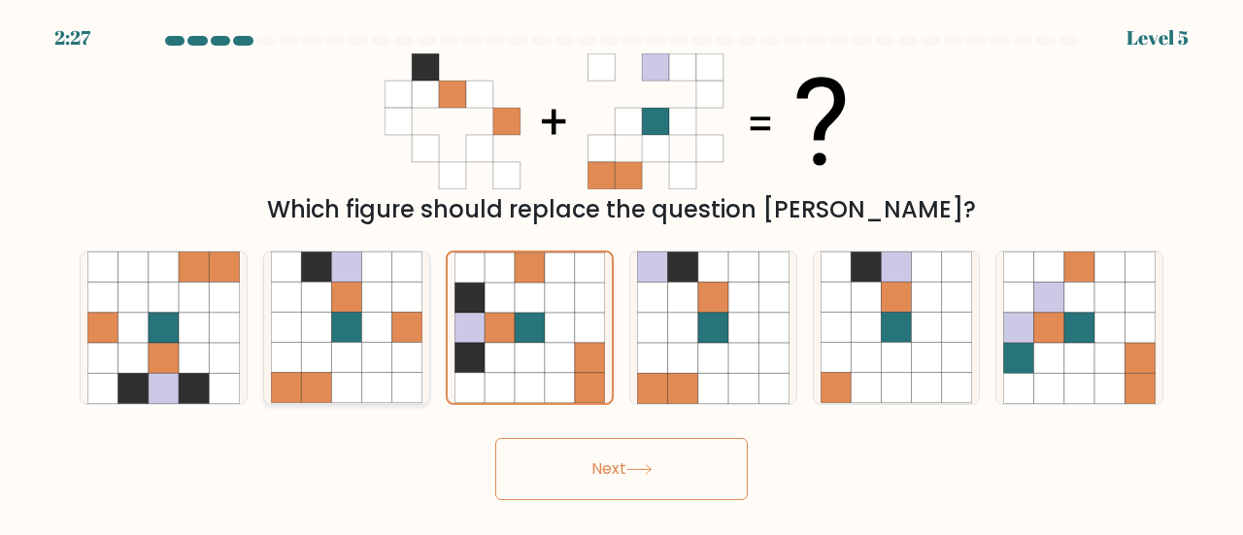
click at [365, 351] on icon at bounding box center [377, 358] width 30 height 30
click at [621, 273] on input "b." at bounding box center [621, 270] width 1 height 5
radio input "true"
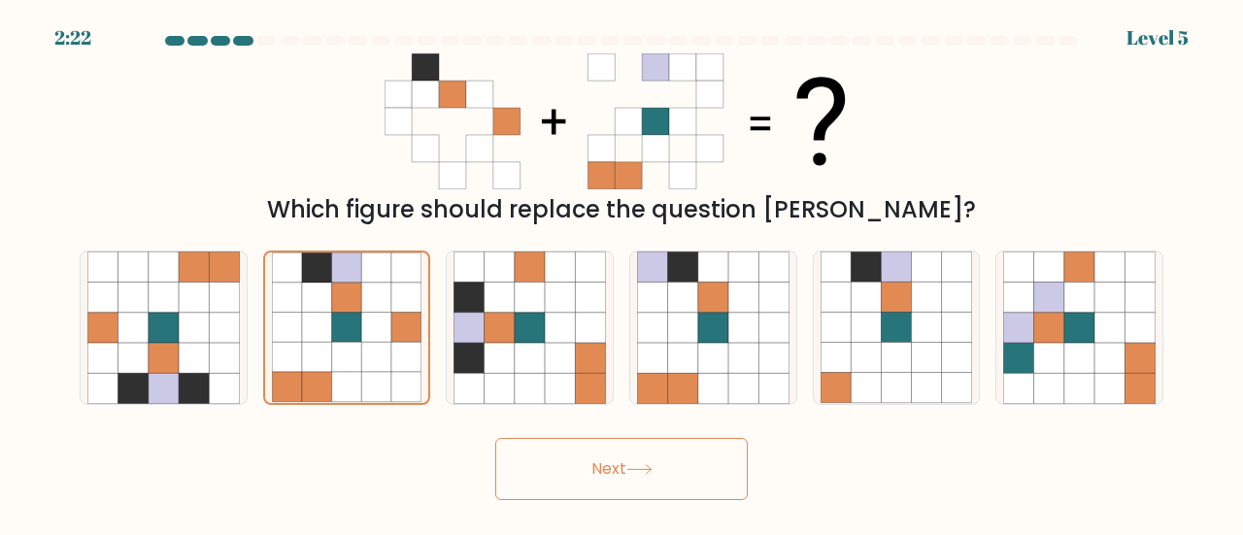
click at [618, 467] on button "Next" at bounding box center [621, 469] width 252 height 62
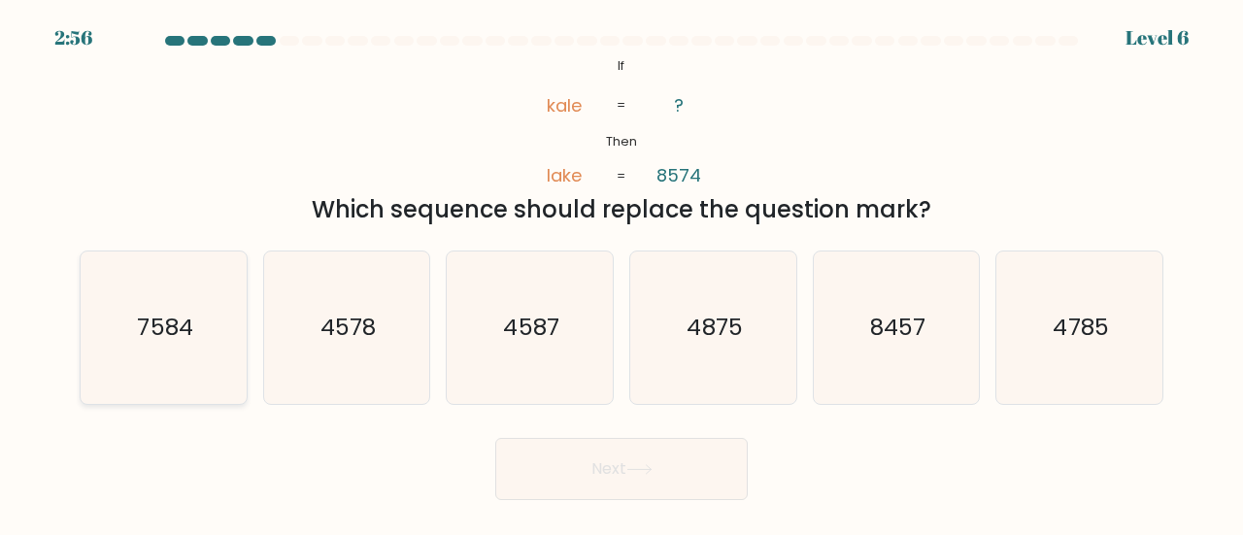
click at [150, 319] on text "7584" at bounding box center [164, 327] width 55 height 32
click at [621, 273] on input "a. 7584" at bounding box center [621, 270] width 1 height 5
radio input "true"
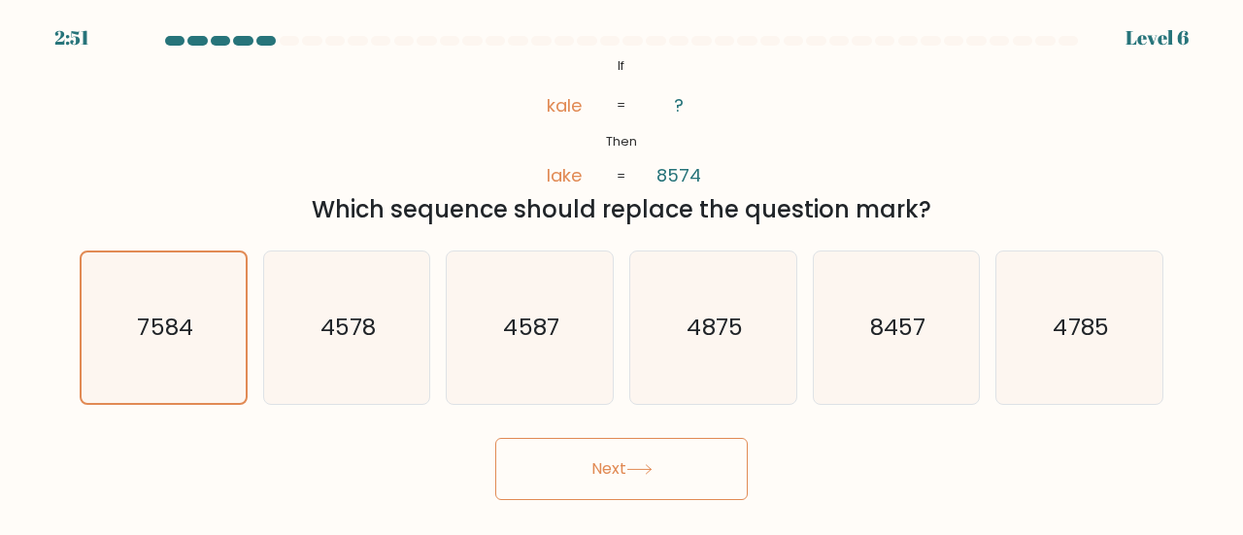
click at [606, 470] on button "Next" at bounding box center [621, 469] width 252 height 62
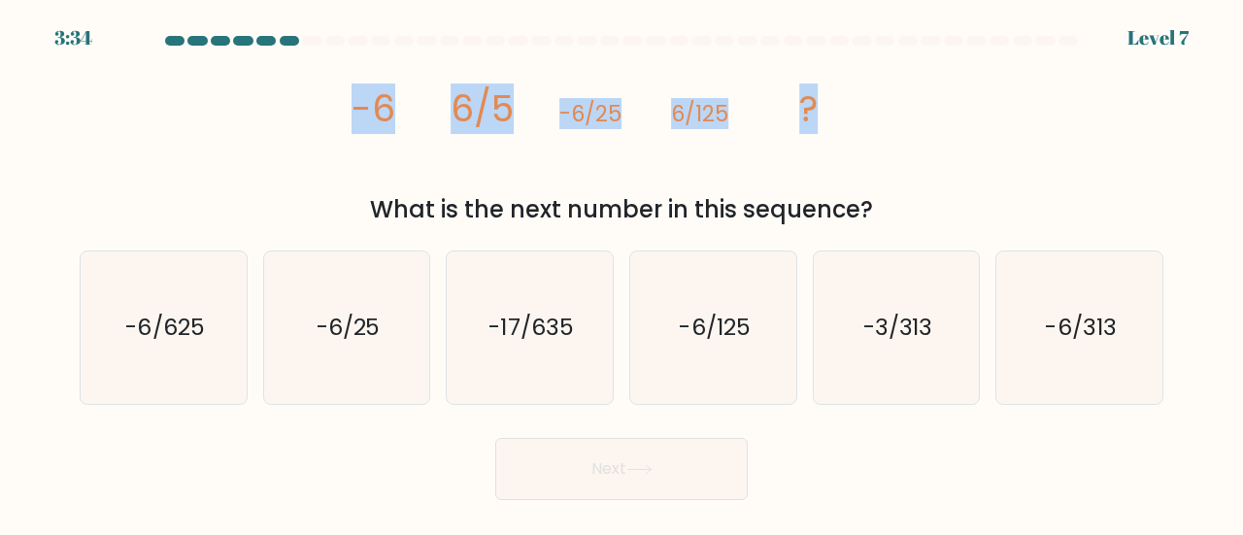
drag, startPoint x: 321, startPoint y: 110, endPoint x: 823, endPoint y: 133, distance: 502.5
click at [823, 133] on div "image/svg+xml -6 6/5 -6/25 6/125 ? What is the next number in this sequence?" at bounding box center [621, 140] width 1107 height 174
click at [379, 144] on icon "image/svg+xml -6 6/5 -6/25 6/125 ?" at bounding box center [621, 121] width 544 height 136
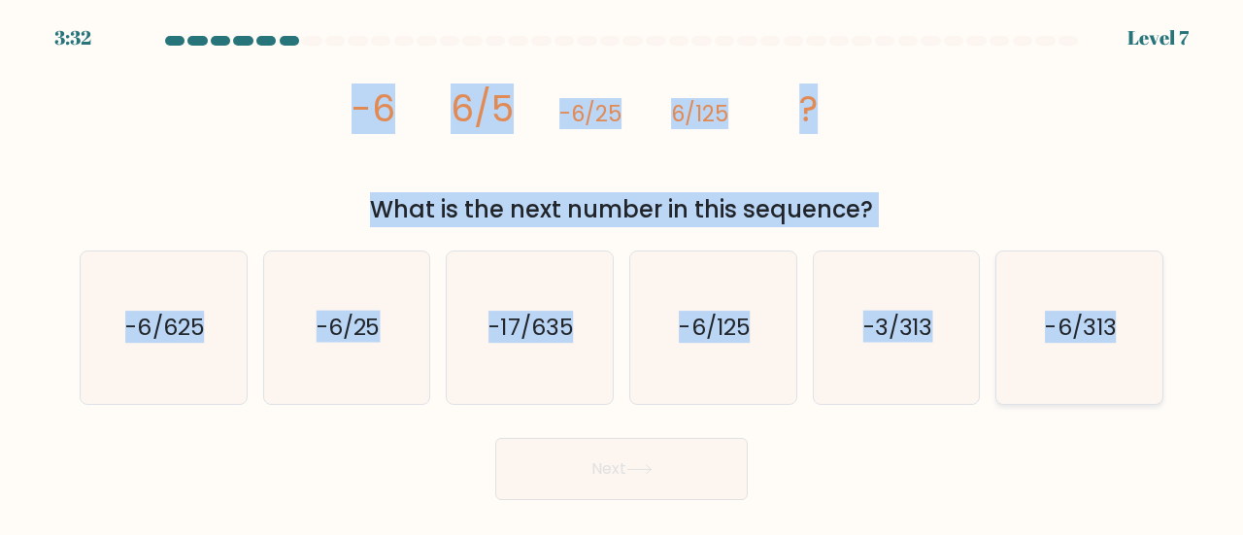
drag, startPoint x: 330, startPoint y: 107, endPoint x: 1137, endPoint y: 369, distance: 848.3
click at [1137, 369] on form at bounding box center [621, 268] width 1243 height 464
copy form "-6 6/5 -6/25 6/125 ? What is the next number in this sequence? a. -6/625 b. -6/…"
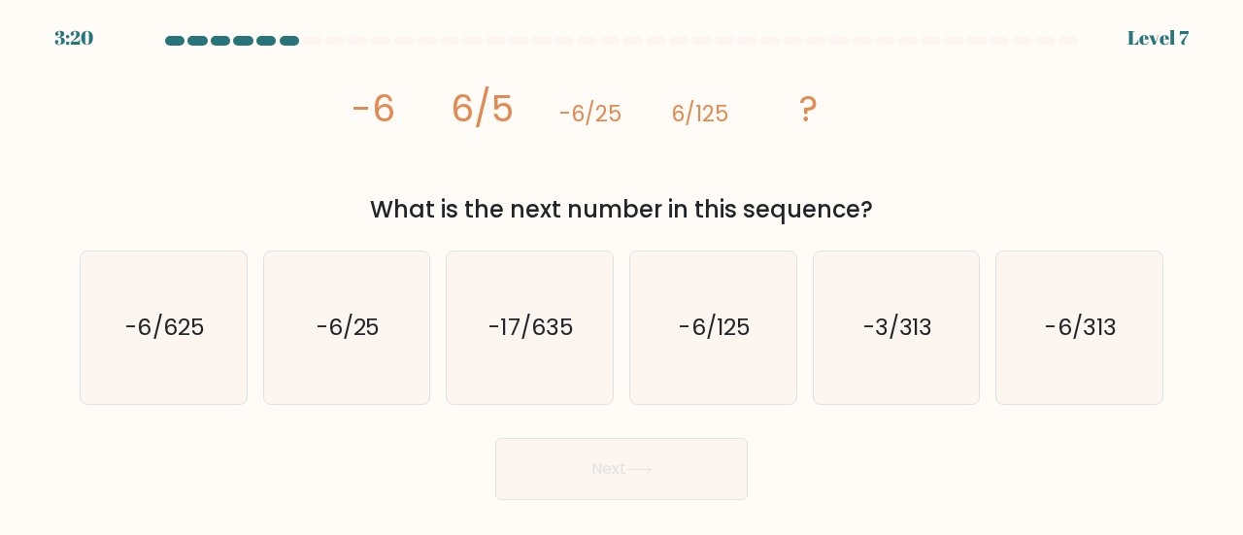
drag, startPoint x: 353, startPoint y: 479, endPoint x: 369, endPoint y: 446, distance: 36.5
click at [353, 477] on div "Next" at bounding box center [621, 464] width 1107 height 72
click at [217, 329] on icon "-6/625" at bounding box center [163, 327] width 152 height 152
click at [621, 273] on input "a. -6/625" at bounding box center [621, 270] width 1 height 5
radio input "true"
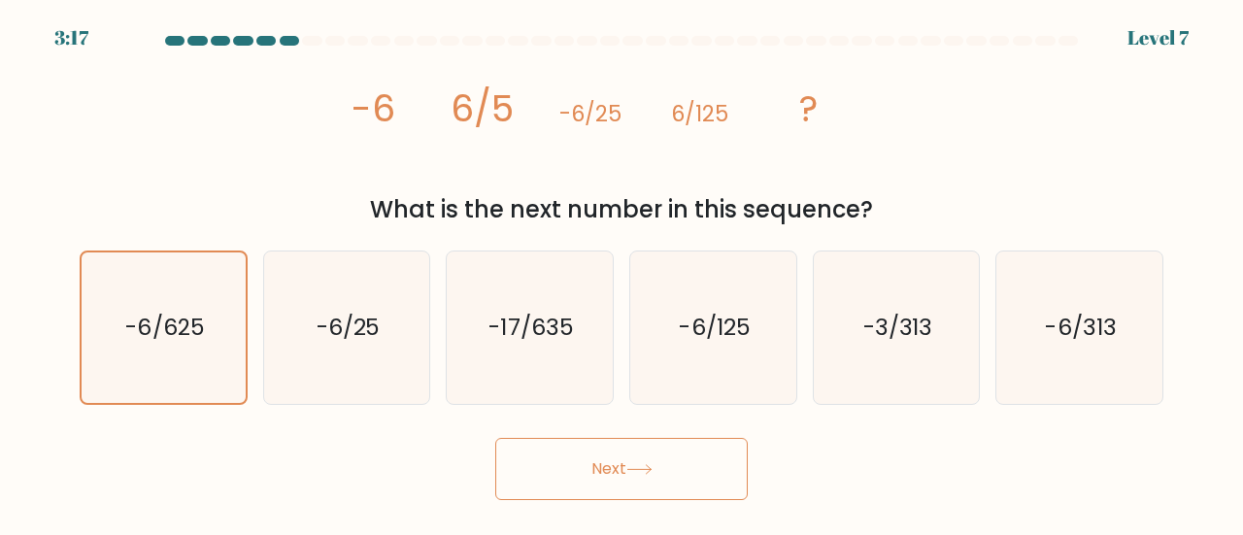
click at [658, 481] on button "Next" at bounding box center [621, 469] width 252 height 62
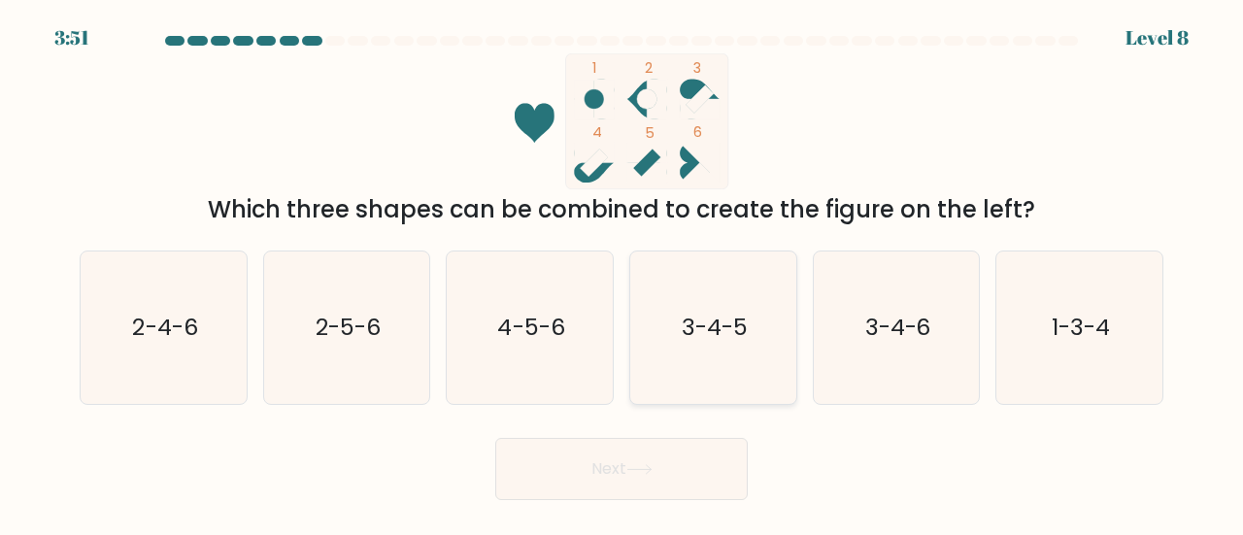
click at [703, 360] on icon "3-4-5" at bounding box center [713, 327] width 152 height 152
click at [622, 273] on input "d. 3-4-5" at bounding box center [621, 270] width 1 height 5
radio input "true"
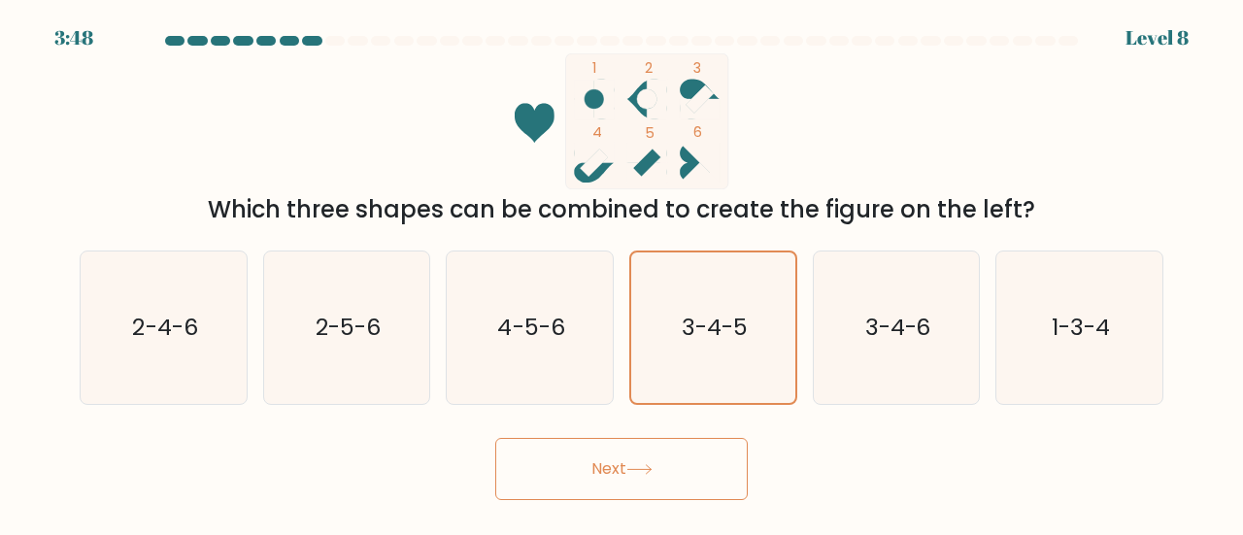
click at [579, 460] on button "Next" at bounding box center [621, 469] width 252 height 62
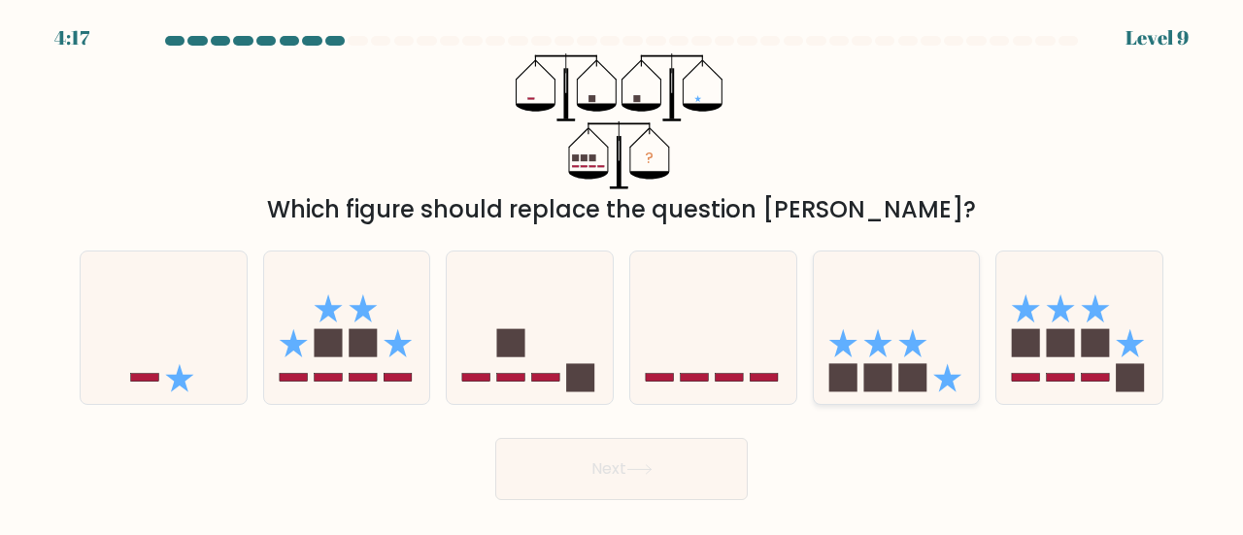
click at [909, 348] on icon at bounding box center [912, 343] width 28 height 28
click at [622, 273] on input "e." at bounding box center [621, 270] width 1 height 5
radio input "true"
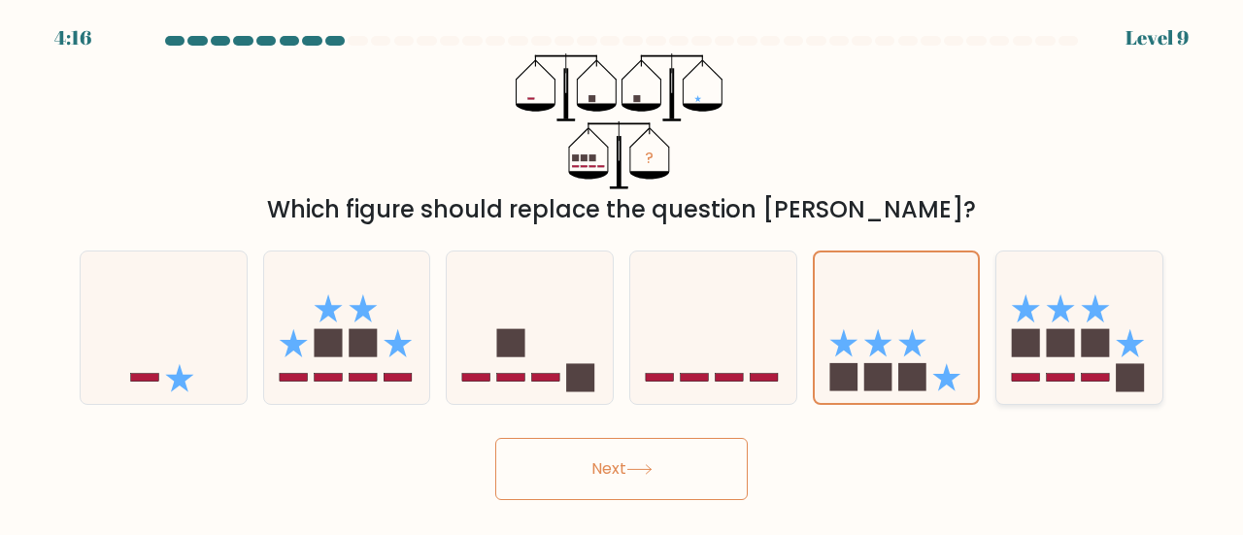
click at [1052, 344] on rect at bounding box center [1061, 343] width 28 height 28
click at [622, 273] on input "f." at bounding box center [621, 270] width 1 height 5
radio input "true"
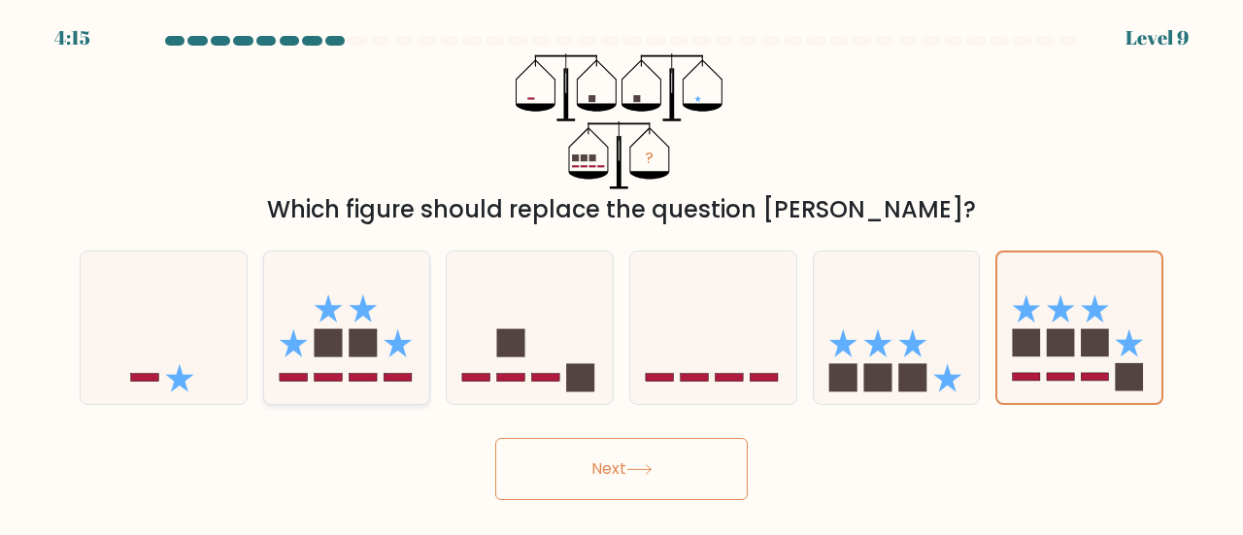
click at [364, 367] on icon at bounding box center [347, 327] width 166 height 137
click at [621, 273] on input "b." at bounding box center [621, 270] width 1 height 5
radio input "true"
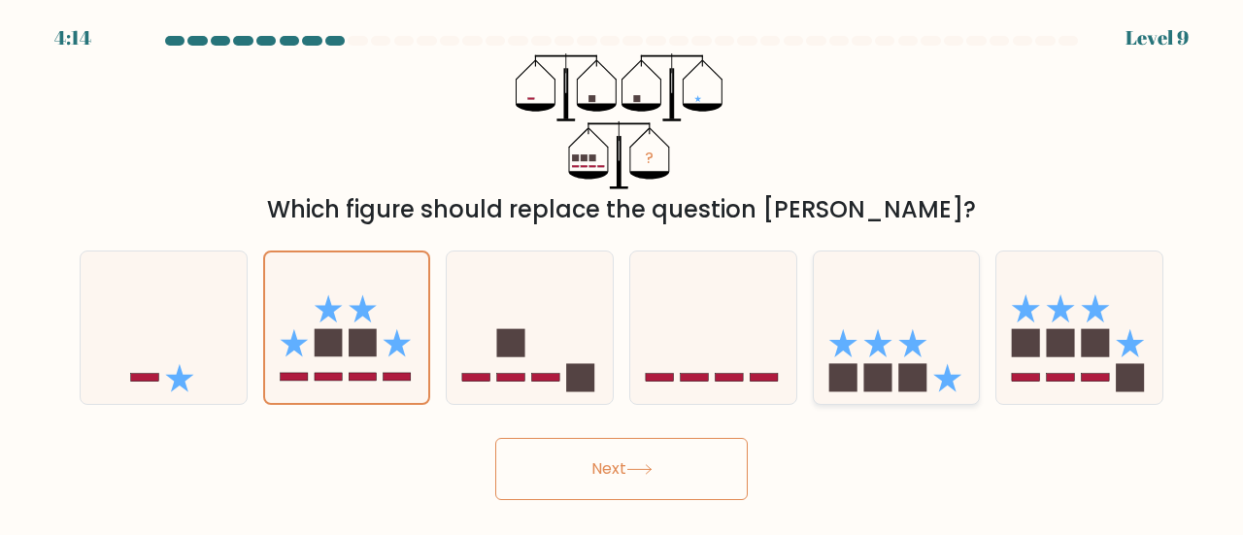
click at [894, 370] on icon at bounding box center [897, 327] width 166 height 137
click at [622, 273] on input "e." at bounding box center [621, 270] width 1 height 5
radio input "true"
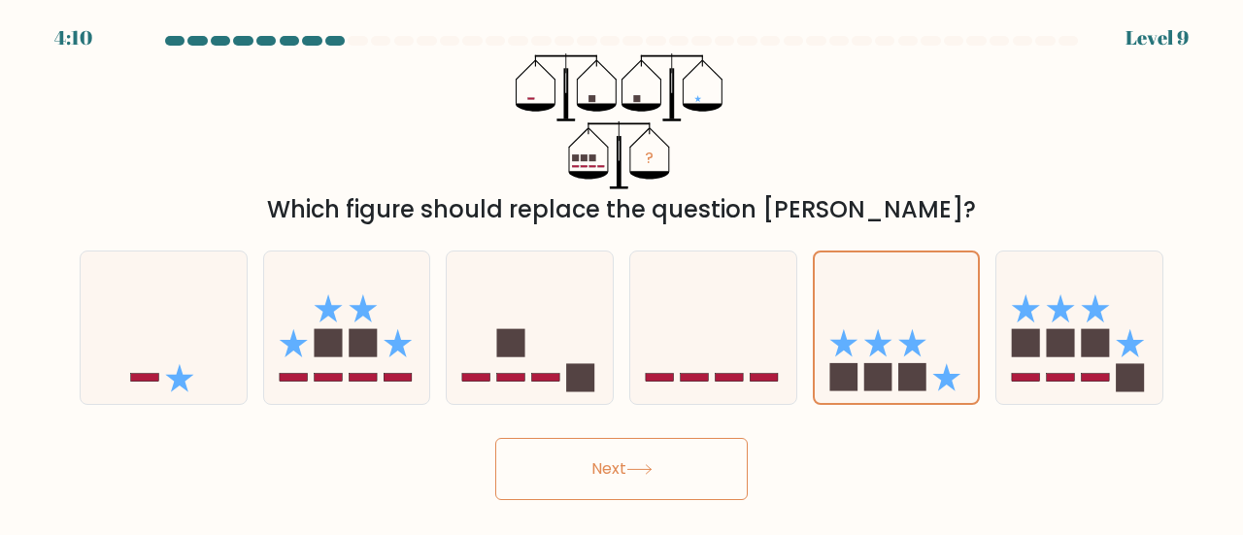
click at [691, 472] on button "Next" at bounding box center [621, 469] width 252 height 62
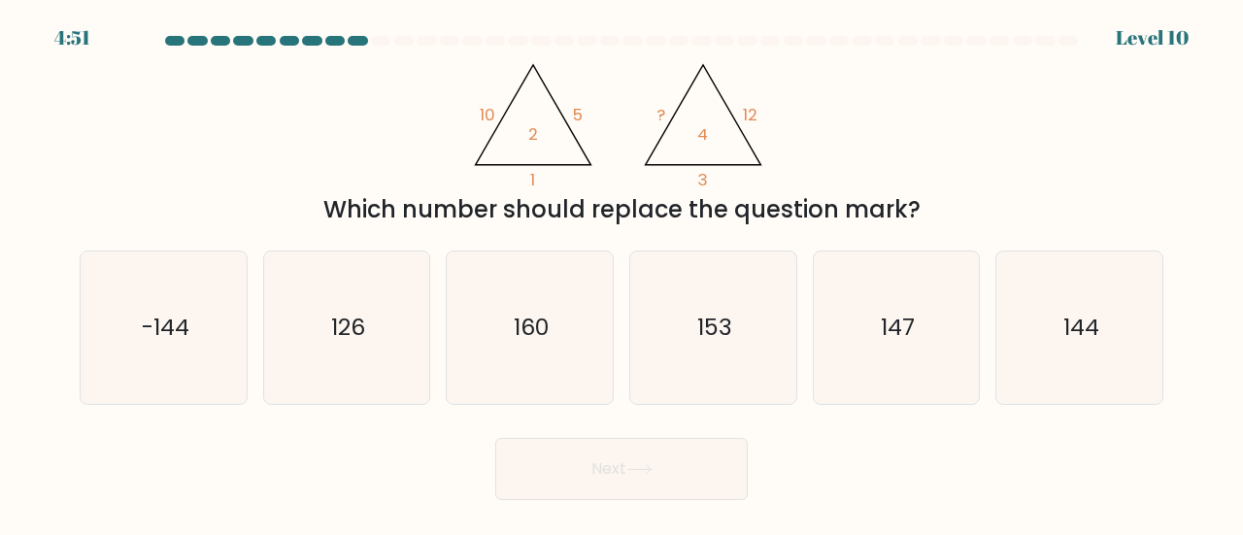
drag, startPoint x: 464, startPoint y: 110, endPoint x: 951, endPoint y: 215, distance: 498.5
click at [951, 215] on div "@import url('https://fonts.googleapis.com/css?family=Abril+Fatface:400,100,100i…" at bounding box center [621, 140] width 1107 height 174
click at [1014, 173] on div "@import url('https://fonts.googleapis.com/css?family=Abril+Fatface:400,100,100i…" at bounding box center [621, 140] width 1107 height 174
click at [512, 119] on icon "@import url('https://fonts.googleapis.com/css?family=Abril+Fatface:400,100,100i…" at bounding box center [621, 121] width 313 height 136
drag, startPoint x: 464, startPoint y: 117, endPoint x: 892, endPoint y: 201, distance: 436.2
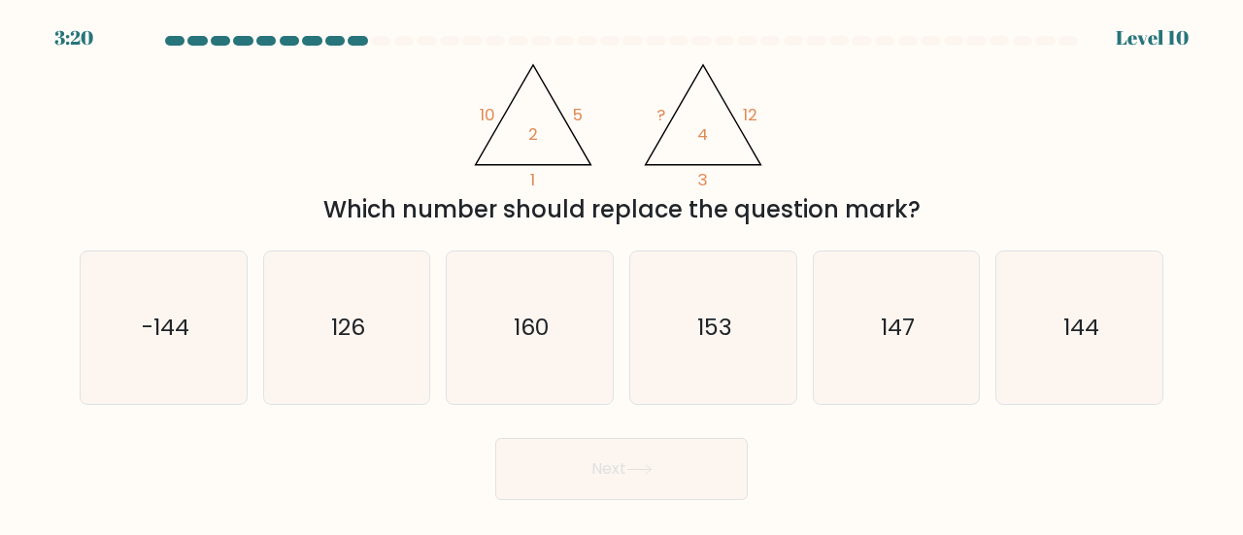
click at [892, 201] on div "@import url('https://fonts.googleapis.com/css?family=Abril+Fatface:400,100,100i…" at bounding box center [621, 140] width 1107 height 174
click at [837, 307] on icon "147" at bounding box center [896, 327] width 152 height 152
click at [622, 273] on input "e. 147" at bounding box center [621, 270] width 1 height 5
radio input "true"
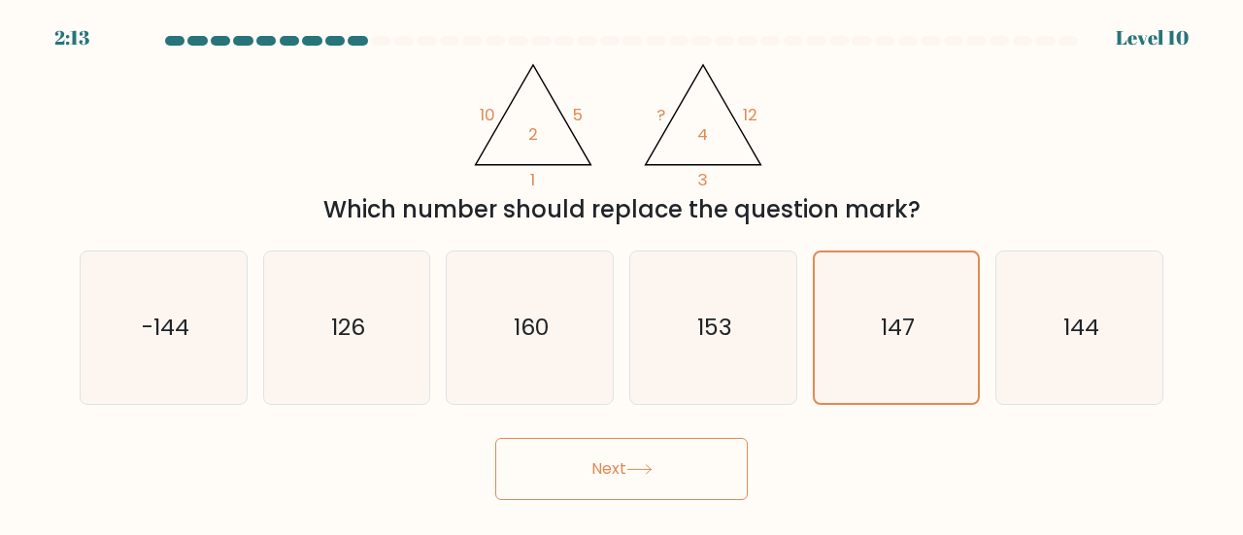
click at [668, 477] on button "Next" at bounding box center [621, 469] width 252 height 62
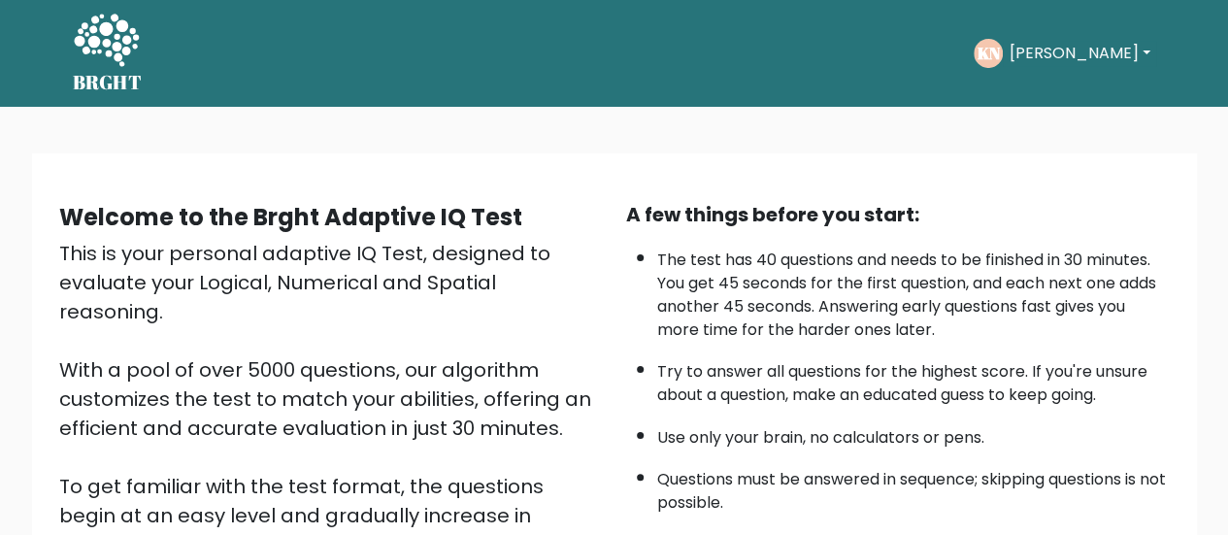
drag, startPoint x: 713, startPoint y: 222, endPoint x: 715, endPoint y: 242, distance: 19.5
click at [713, 222] on div "A few things before you start:" at bounding box center [898, 214] width 544 height 29
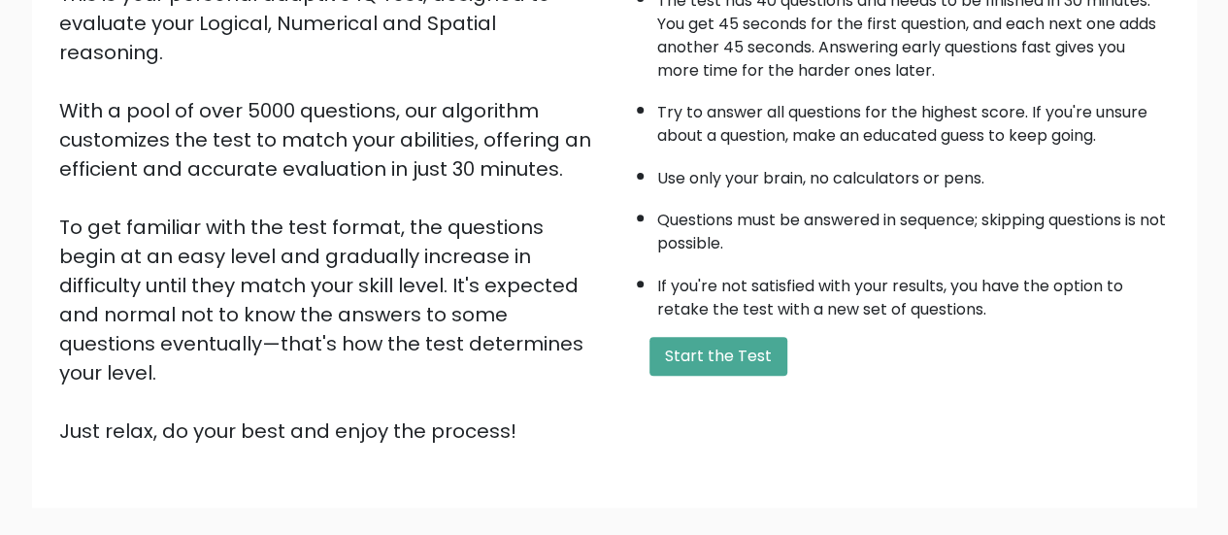
scroll to position [353, 0]
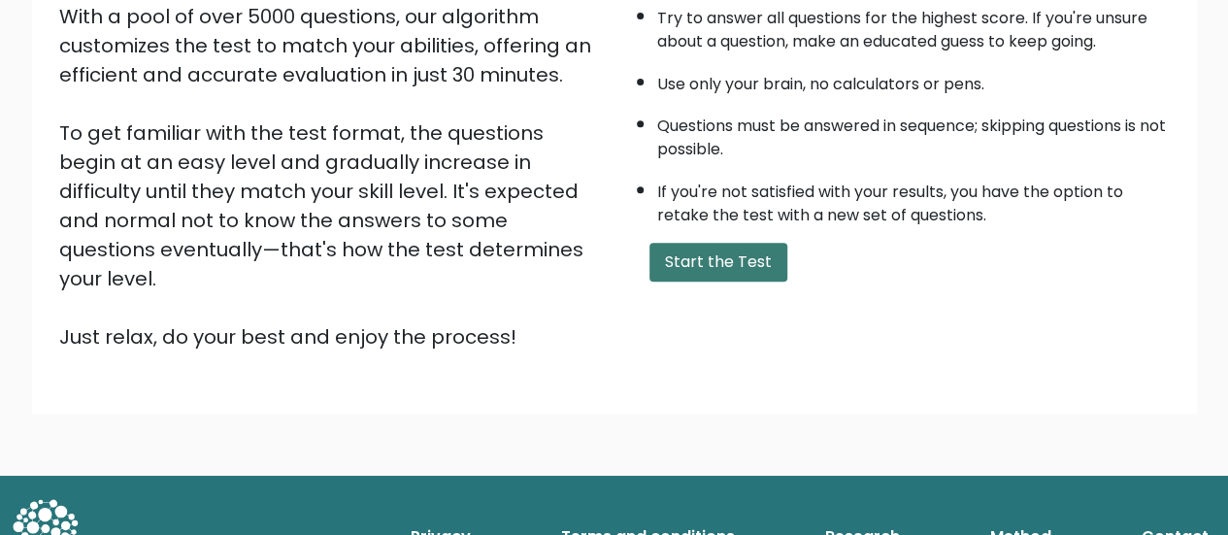
click at [723, 252] on button "Start the Test" at bounding box center [718, 262] width 138 height 39
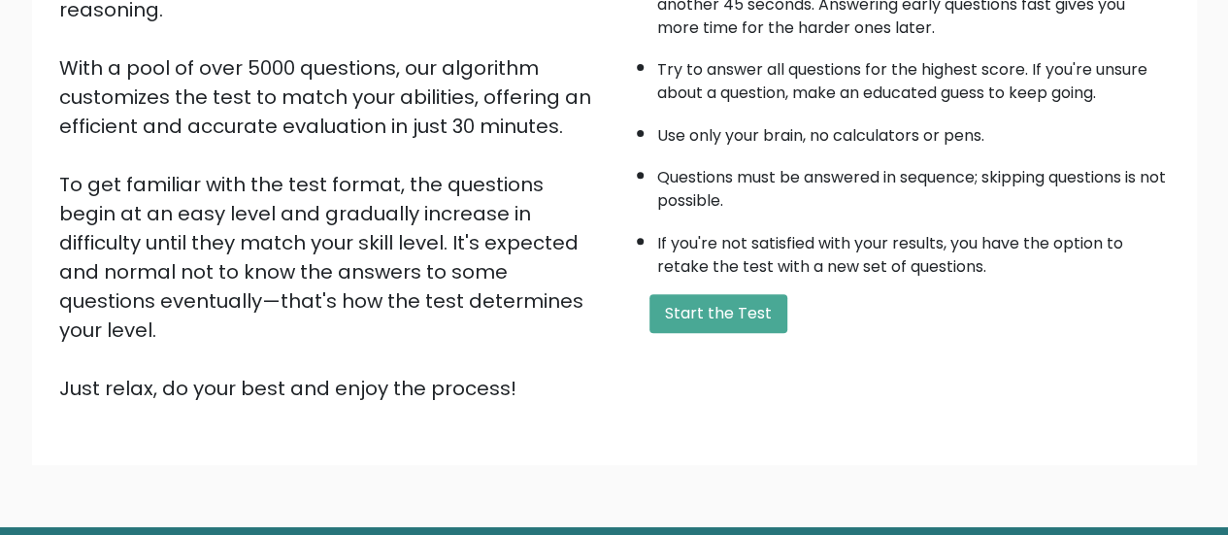
scroll to position [353, 0]
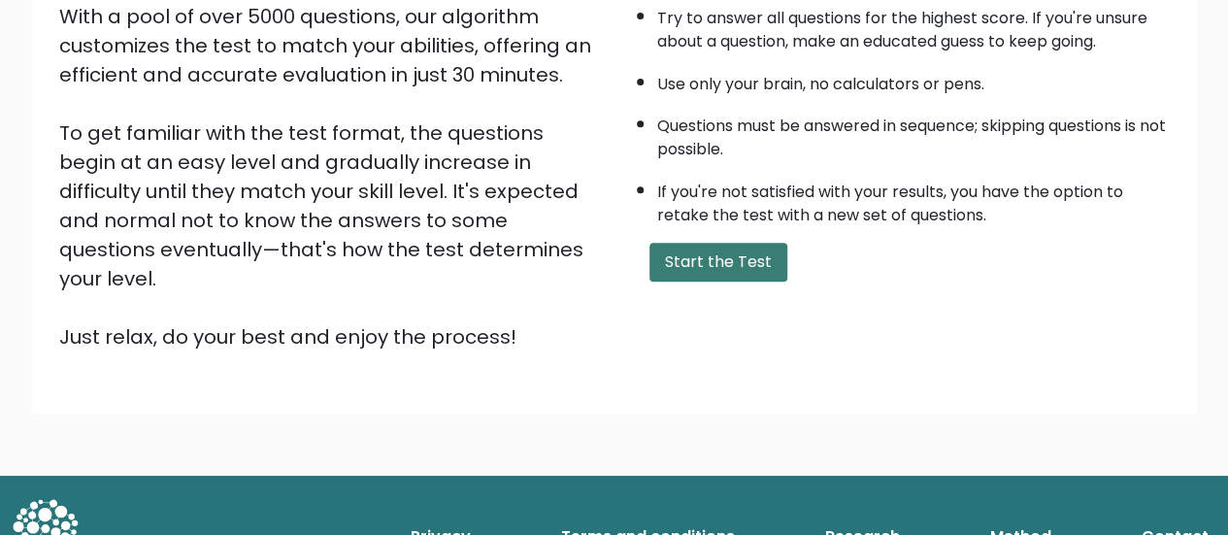
click at [740, 267] on button "Start the Test" at bounding box center [718, 262] width 138 height 39
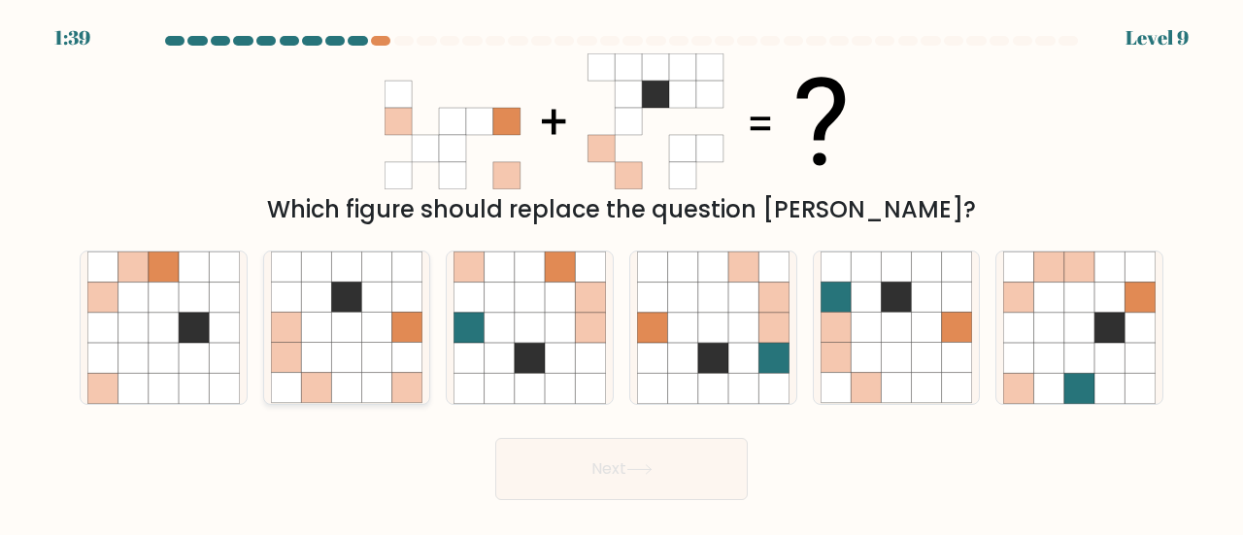
click at [373, 372] on icon at bounding box center [377, 358] width 30 height 30
click at [621, 273] on input "b." at bounding box center [621, 270] width 1 height 5
radio input "true"
click at [634, 486] on button "Next" at bounding box center [621, 469] width 252 height 62
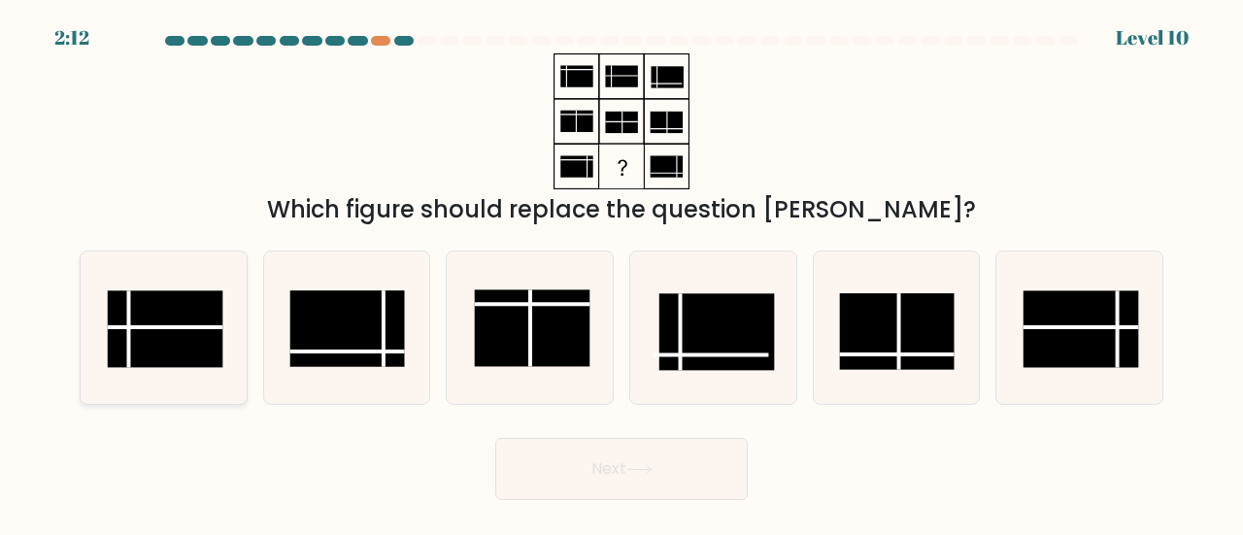
click at [192, 341] on rect at bounding box center [165, 328] width 115 height 77
click at [621, 273] on input "a." at bounding box center [621, 270] width 1 height 5
radio input "true"
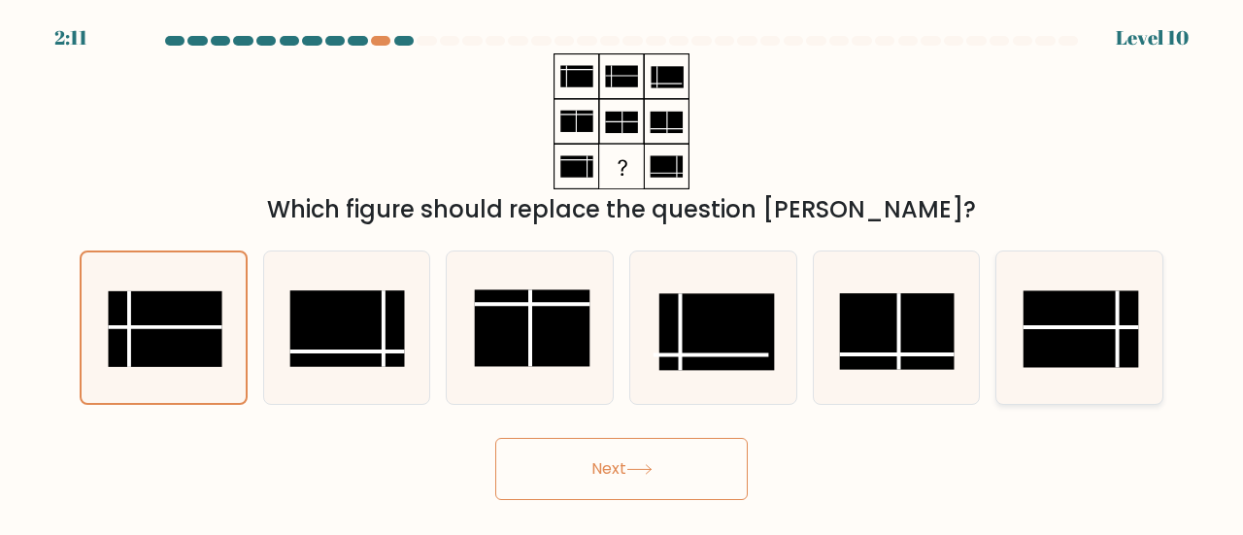
click at [1102, 347] on rect at bounding box center [1080, 329] width 115 height 77
click at [622, 273] on input "f." at bounding box center [621, 270] width 1 height 5
radio input "true"
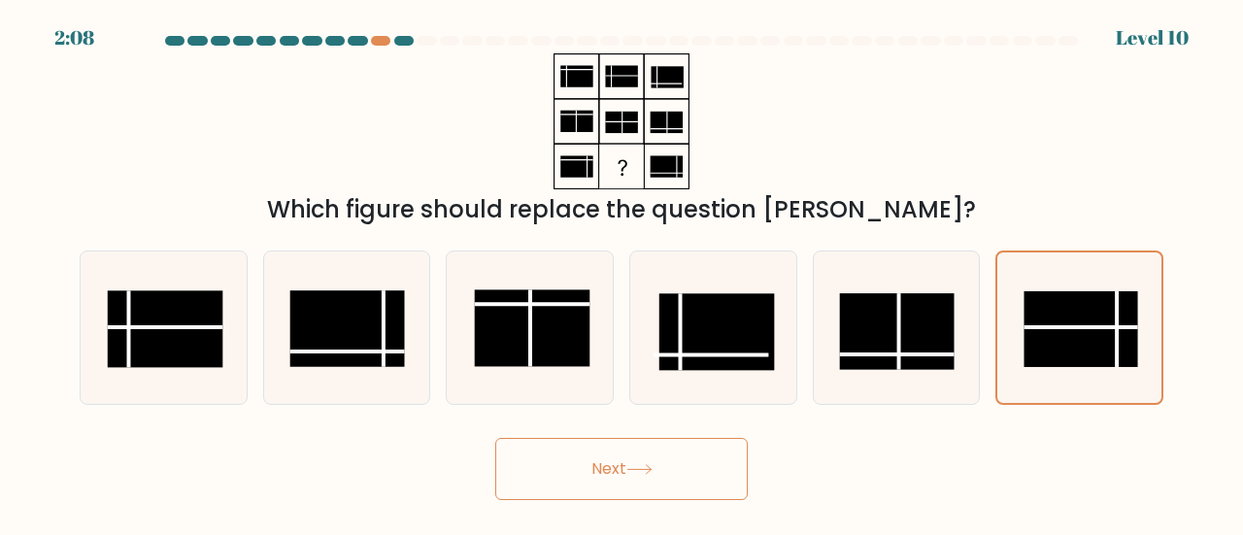
click at [627, 480] on button "Next" at bounding box center [621, 469] width 252 height 62
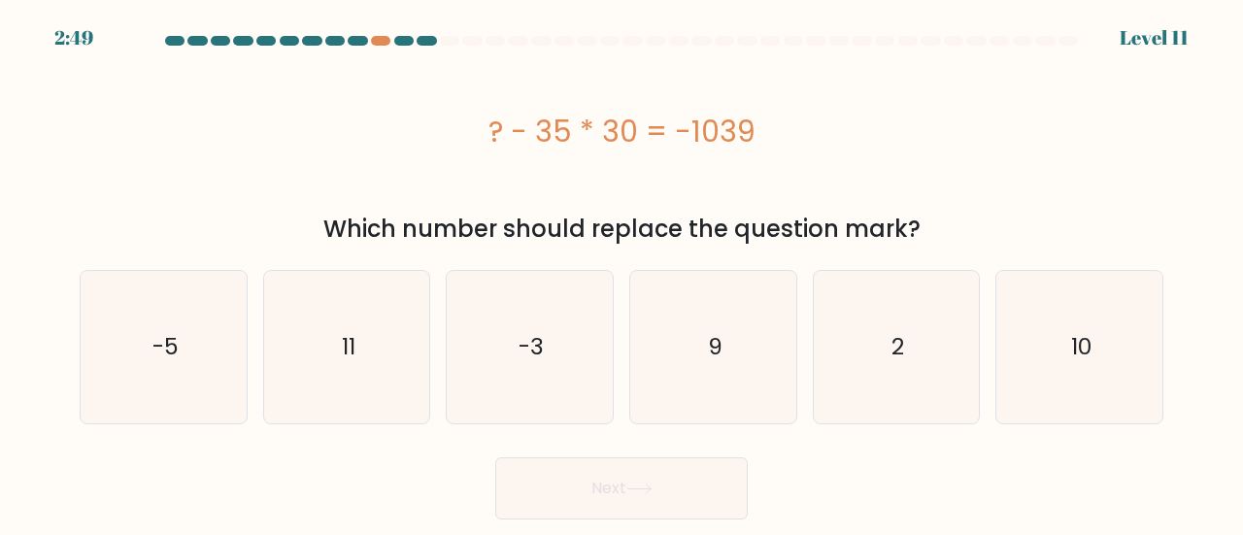
drag, startPoint x: 457, startPoint y: 125, endPoint x: 794, endPoint y: 128, distance: 336.9
click at [794, 128] on div "? - 35 * 30 = -1039" at bounding box center [621, 132] width 1083 height 44
copy div "? - 35 * 30 = -1039"
click at [323, 348] on icon "11" at bounding box center [347, 347] width 152 height 152
click at [621, 273] on input "b. 11" at bounding box center [621, 270] width 1 height 5
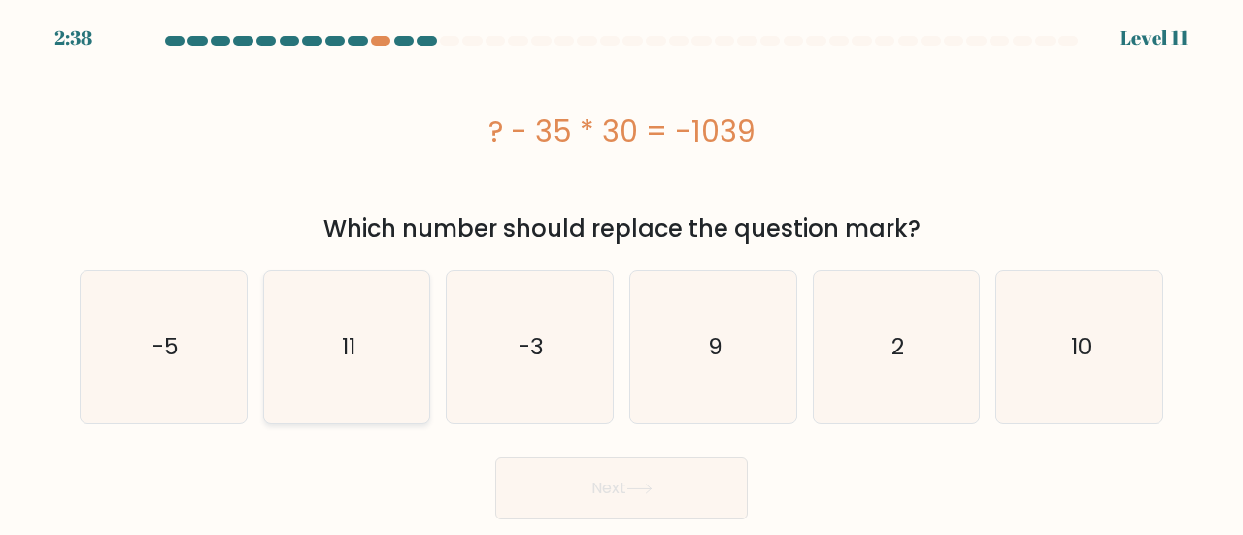
radio input "true"
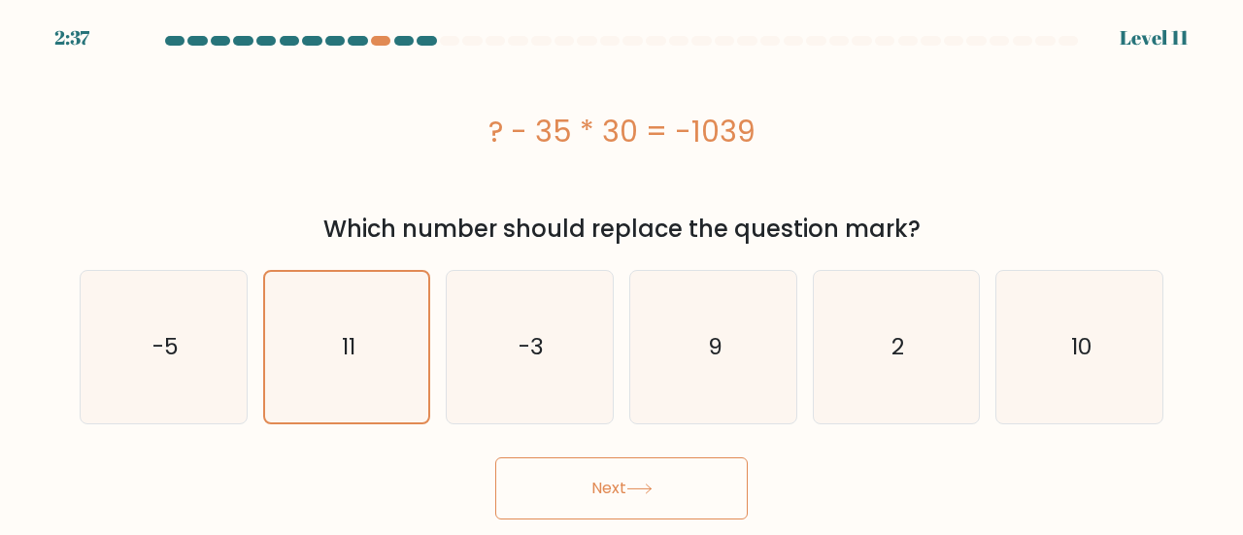
click at [549, 495] on button "Next" at bounding box center [621, 488] width 252 height 62
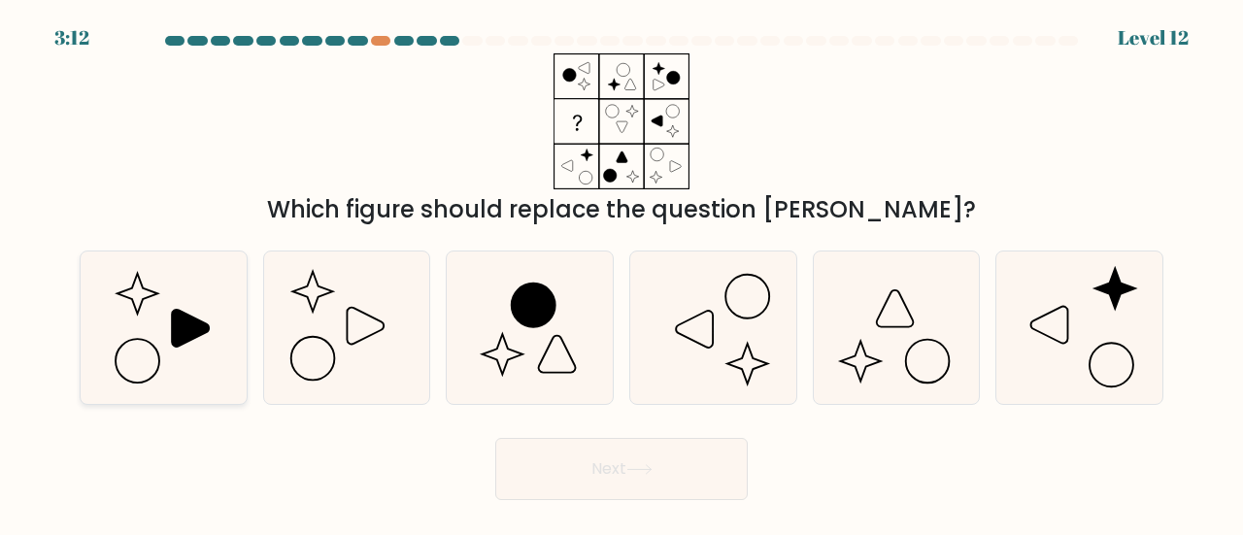
click at [195, 352] on icon at bounding box center [163, 327] width 152 height 152
click at [621, 273] on input "a." at bounding box center [621, 270] width 1 height 5
radio input "true"
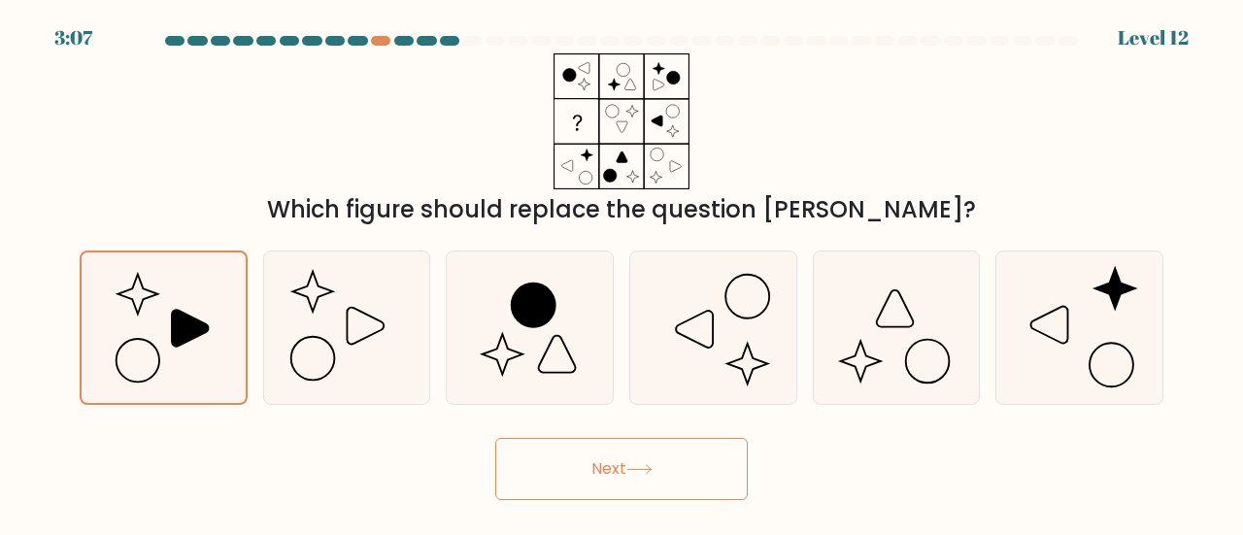
click at [599, 469] on button "Next" at bounding box center [621, 469] width 252 height 62
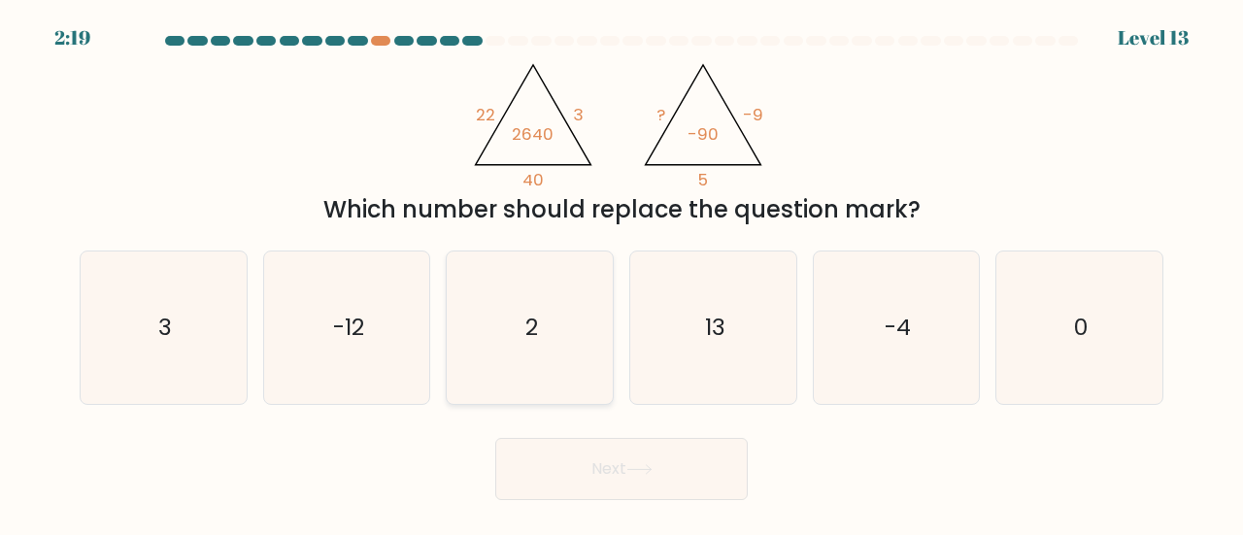
click at [540, 383] on icon "2" at bounding box center [529, 327] width 152 height 152
click at [621, 273] on input "c. 2" at bounding box center [621, 270] width 1 height 5
radio input "true"
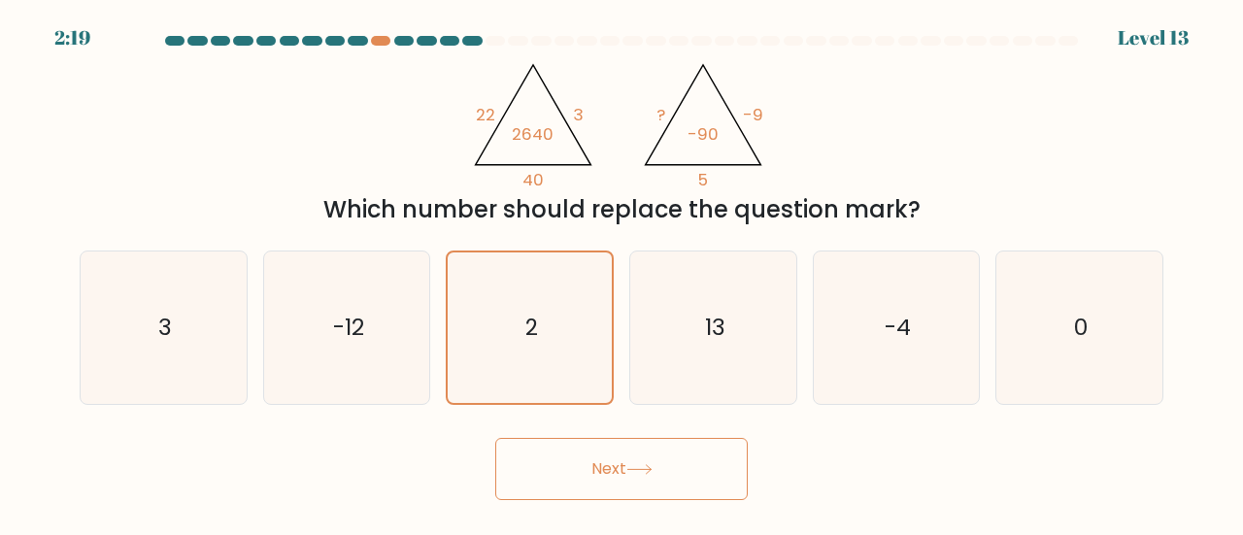
click at [616, 445] on button "Next" at bounding box center [621, 469] width 252 height 62
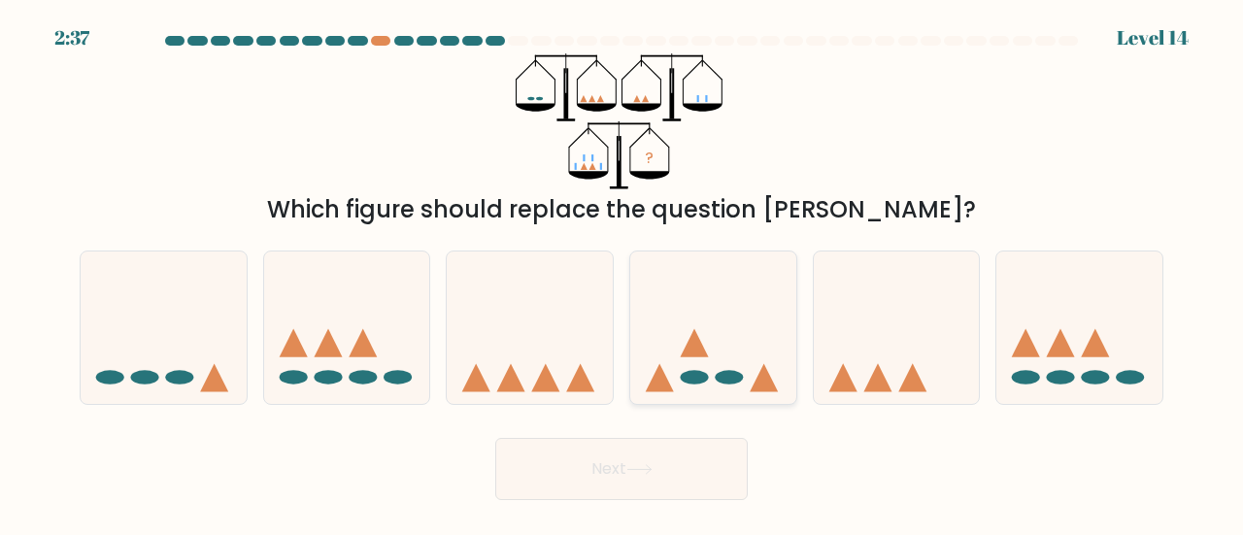
click at [687, 365] on icon at bounding box center [713, 327] width 166 height 137
click at [622, 273] on input "d." at bounding box center [621, 270] width 1 height 5
radio input "true"
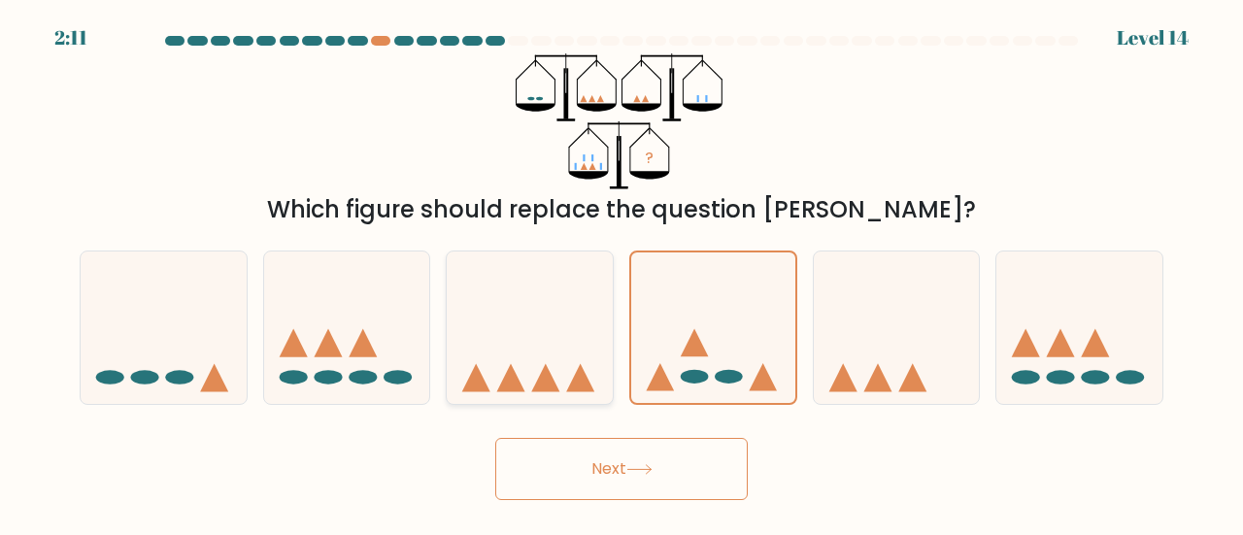
click at [561, 389] on icon at bounding box center [530, 327] width 166 height 137
click at [621, 273] on input "c." at bounding box center [621, 270] width 1 height 5
radio input "true"
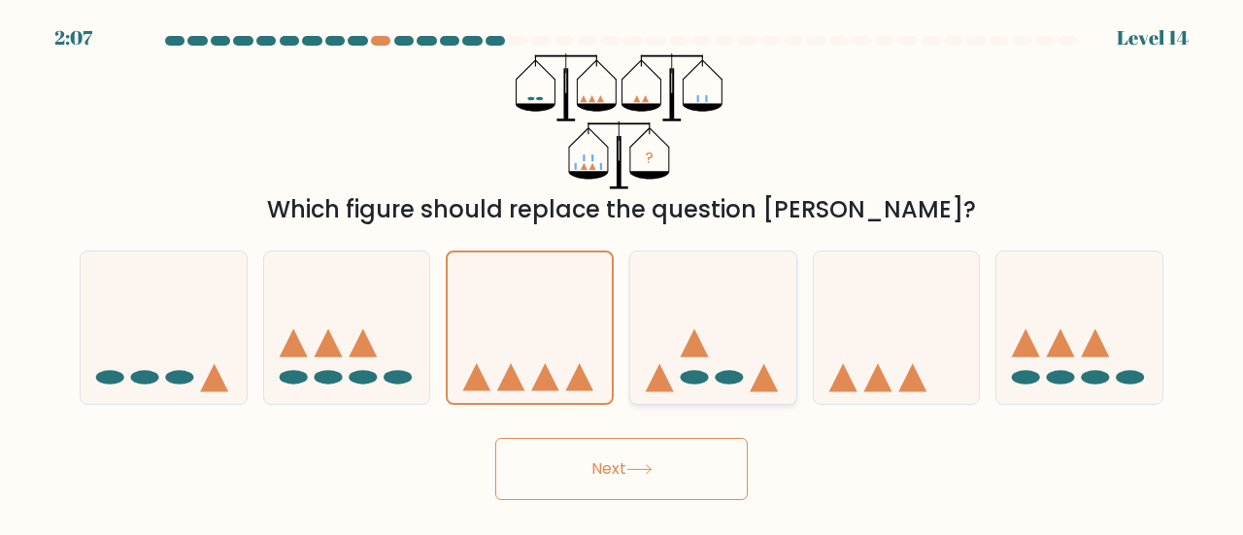
click at [685, 368] on icon at bounding box center [713, 327] width 166 height 137
click at [622, 273] on input "d." at bounding box center [621, 270] width 1 height 5
radio input "true"
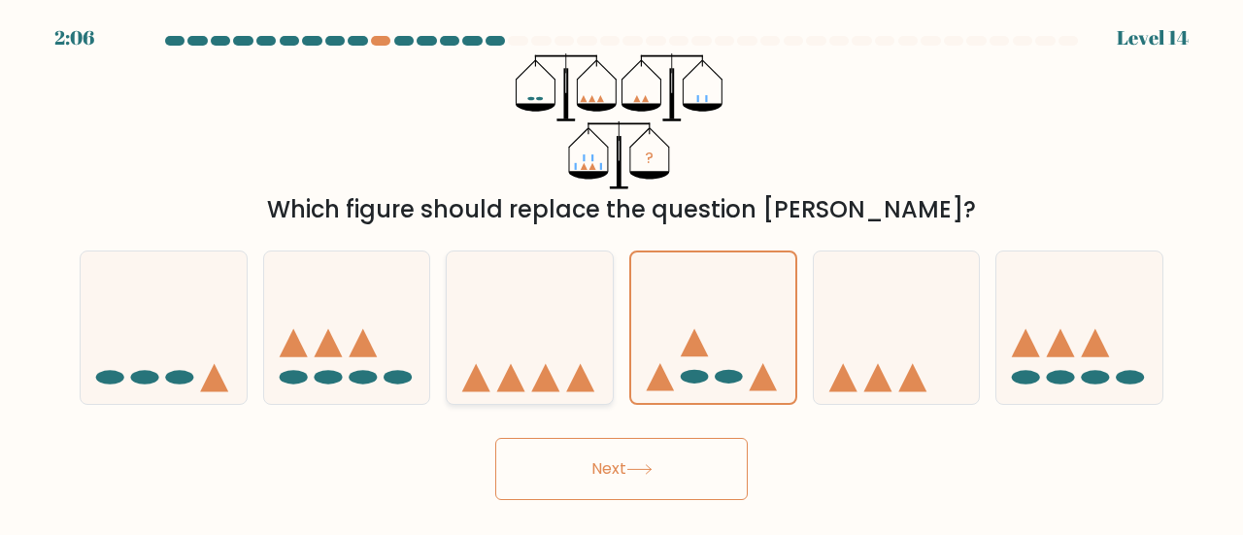
click at [557, 370] on icon at bounding box center [530, 327] width 166 height 137
click at [621, 273] on input "c." at bounding box center [621, 270] width 1 height 5
radio input "true"
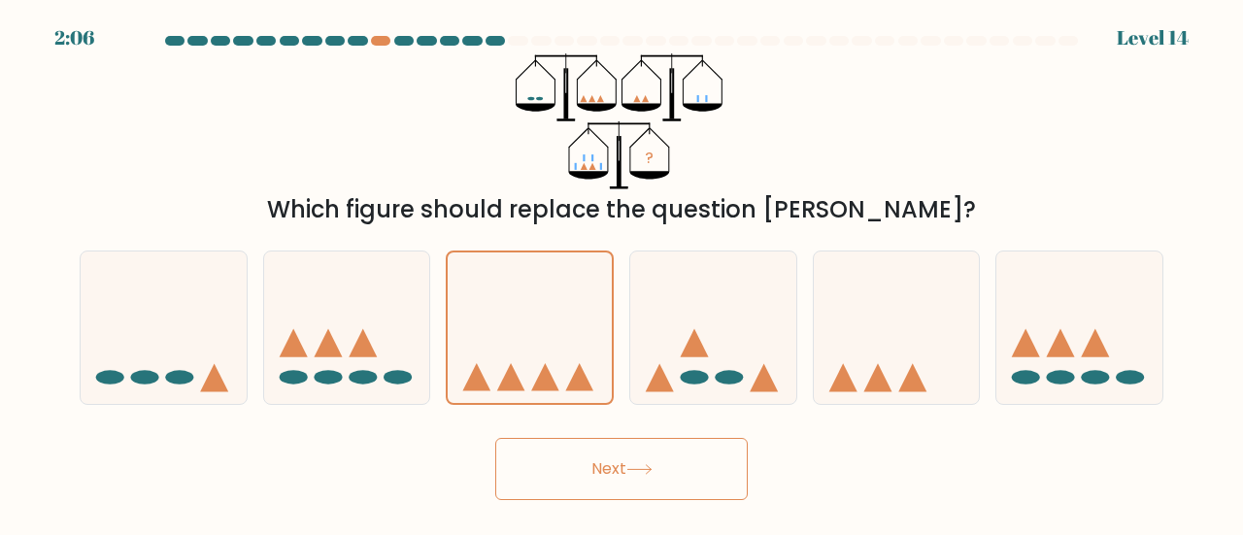
click at [610, 455] on button "Next" at bounding box center [621, 469] width 252 height 62
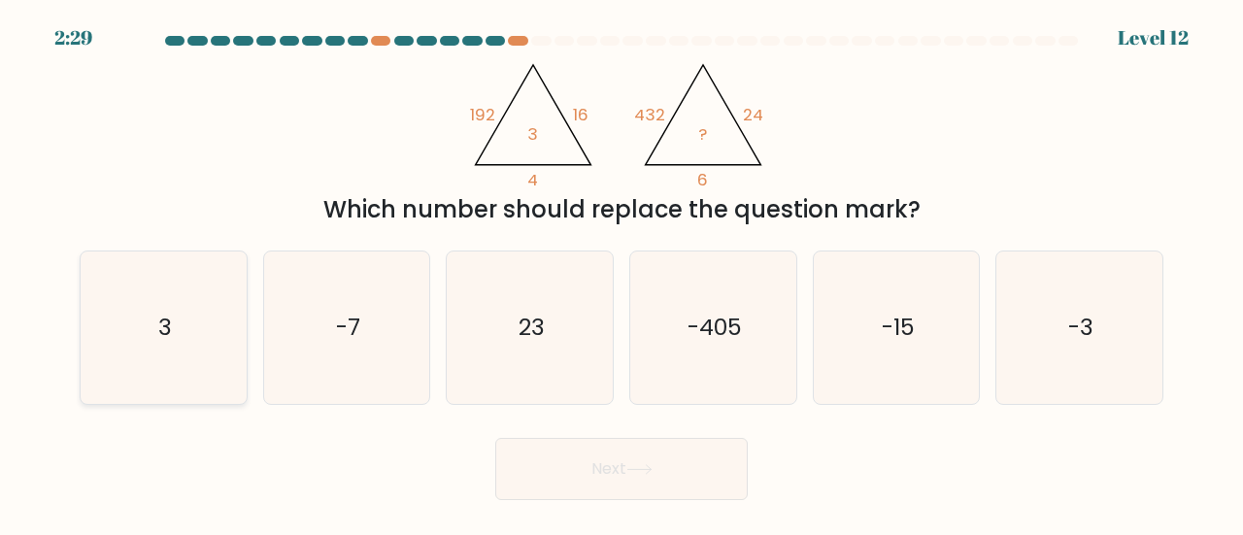
click at [199, 380] on icon "3" at bounding box center [163, 327] width 152 height 152
click at [621, 273] on input "a. 3" at bounding box center [621, 270] width 1 height 5
radio input "true"
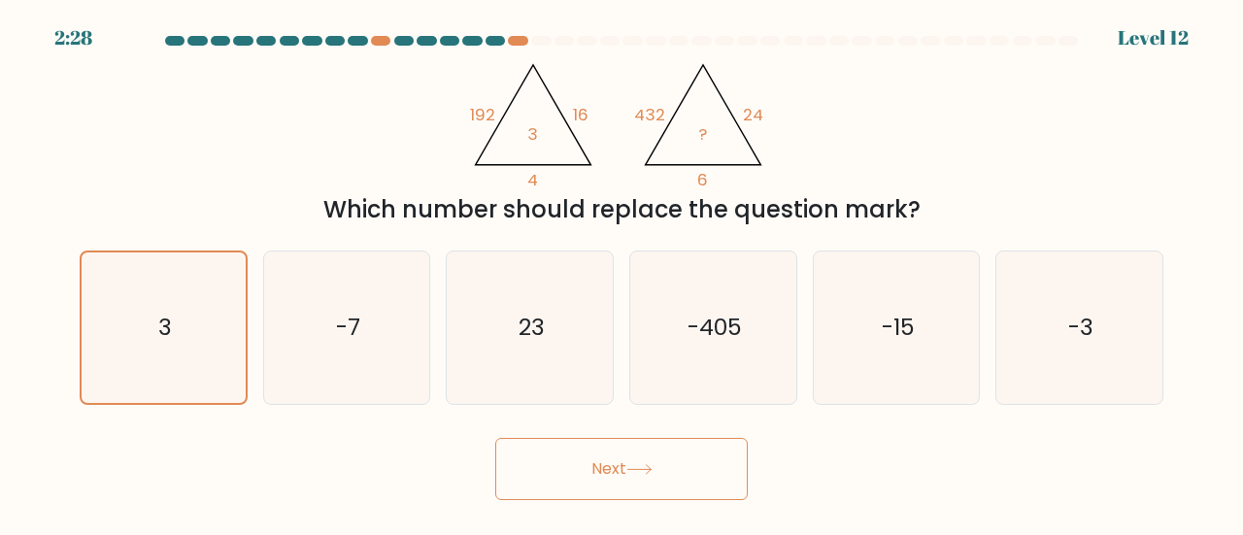
click at [720, 454] on button "Next" at bounding box center [621, 469] width 252 height 62
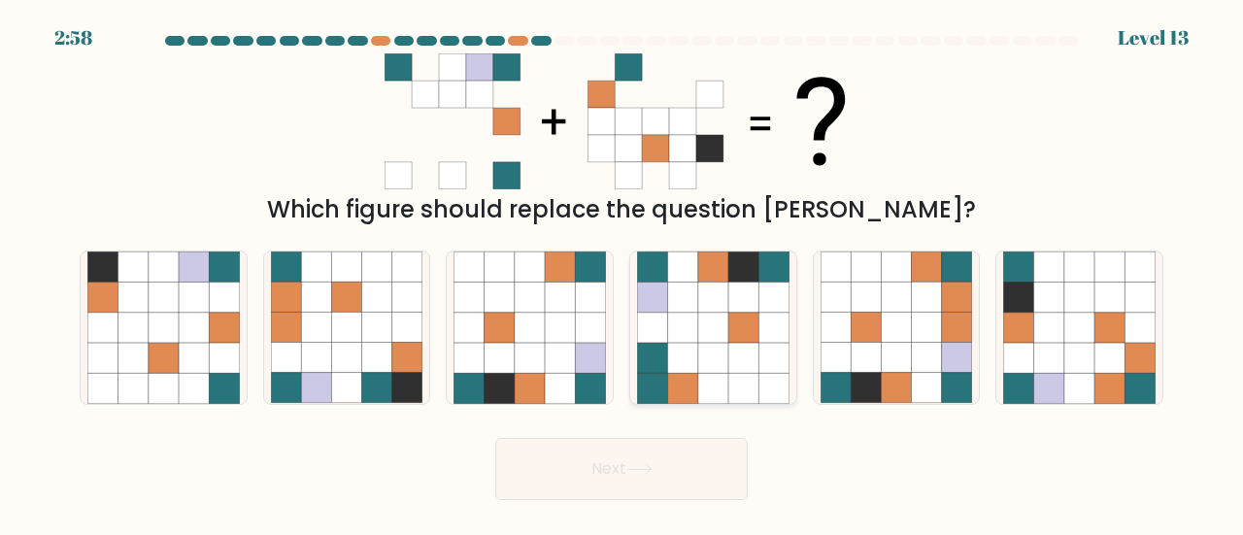
click at [731, 302] on icon at bounding box center [743, 298] width 30 height 30
click at [622, 273] on input "d." at bounding box center [621, 270] width 1 height 5
radio input "true"
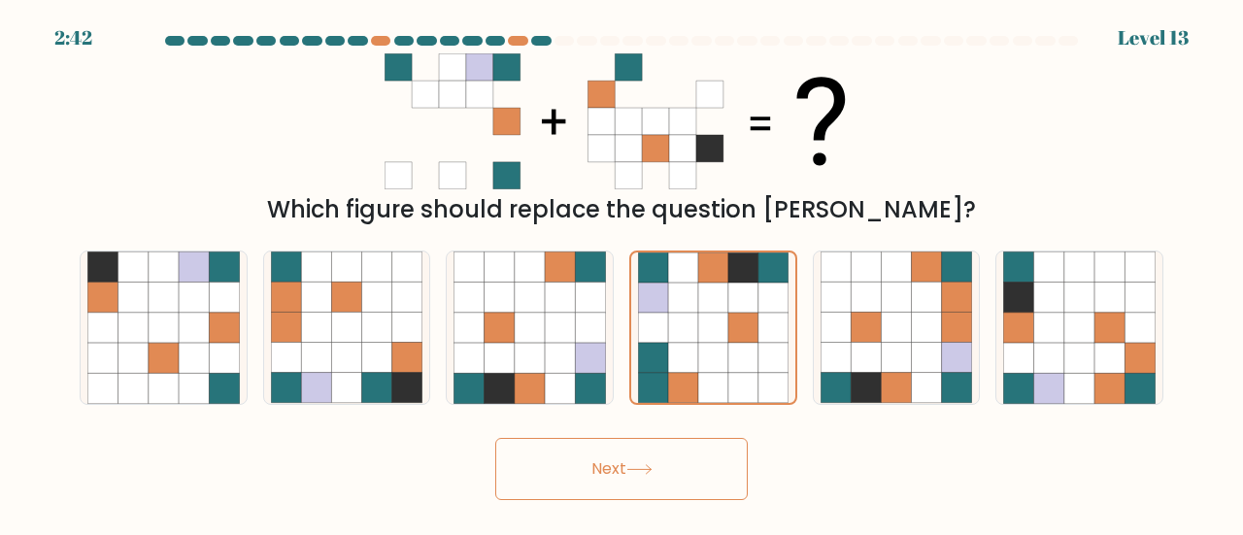
click at [644, 483] on button "Next" at bounding box center [621, 469] width 252 height 62
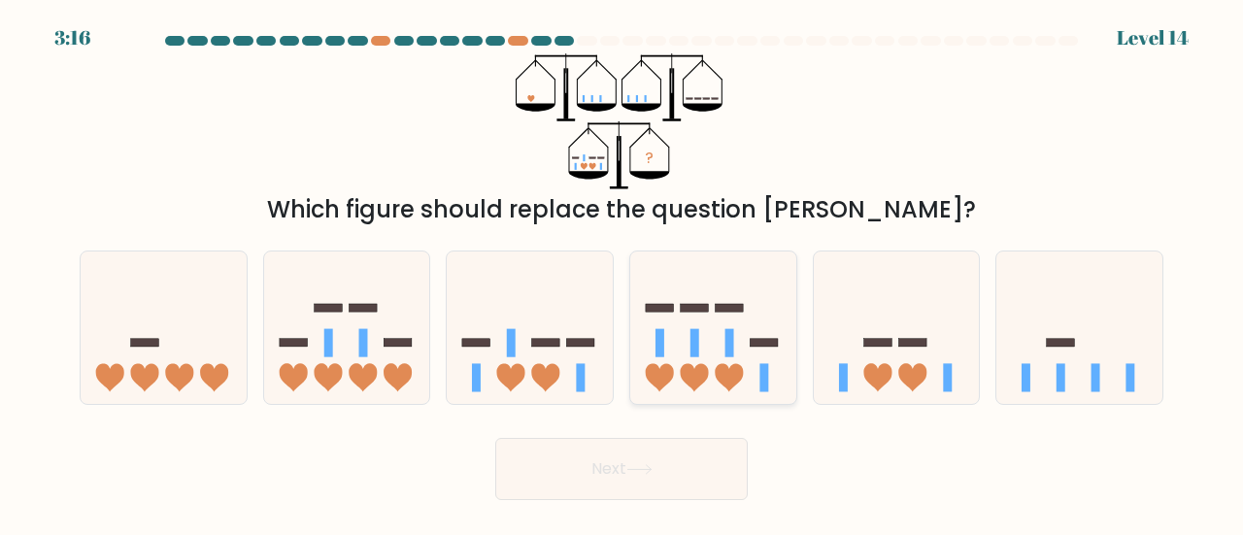
click at [658, 366] on icon at bounding box center [713, 327] width 166 height 137
click at [622, 273] on input "d." at bounding box center [621, 270] width 1 height 5
radio input "true"
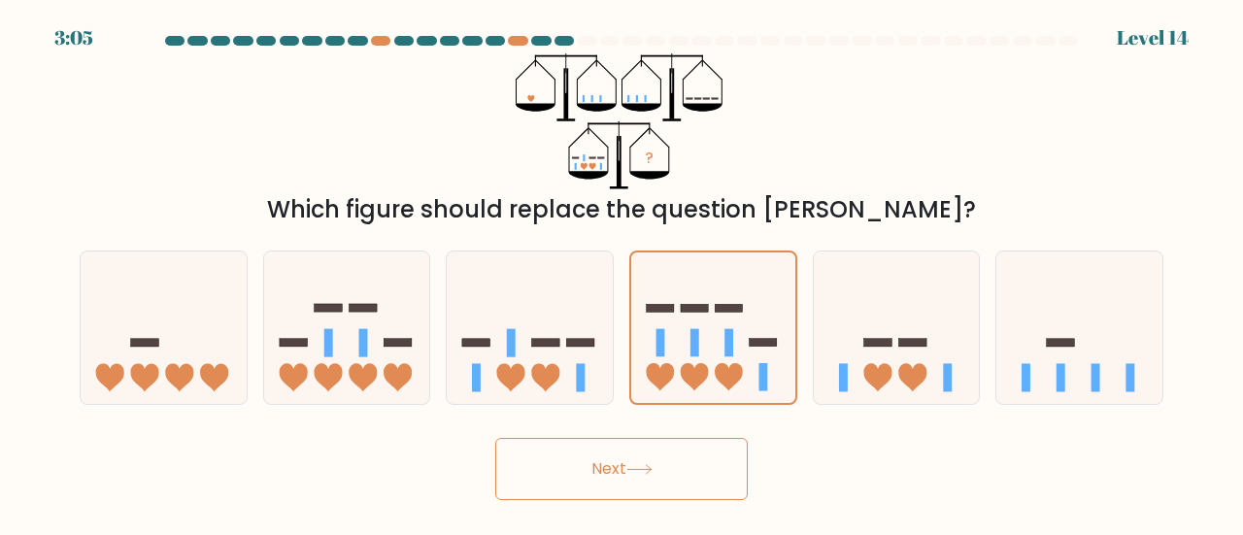
click at [590, 456] on button "Next" at bounding box center [621, 469] width 252 height 62
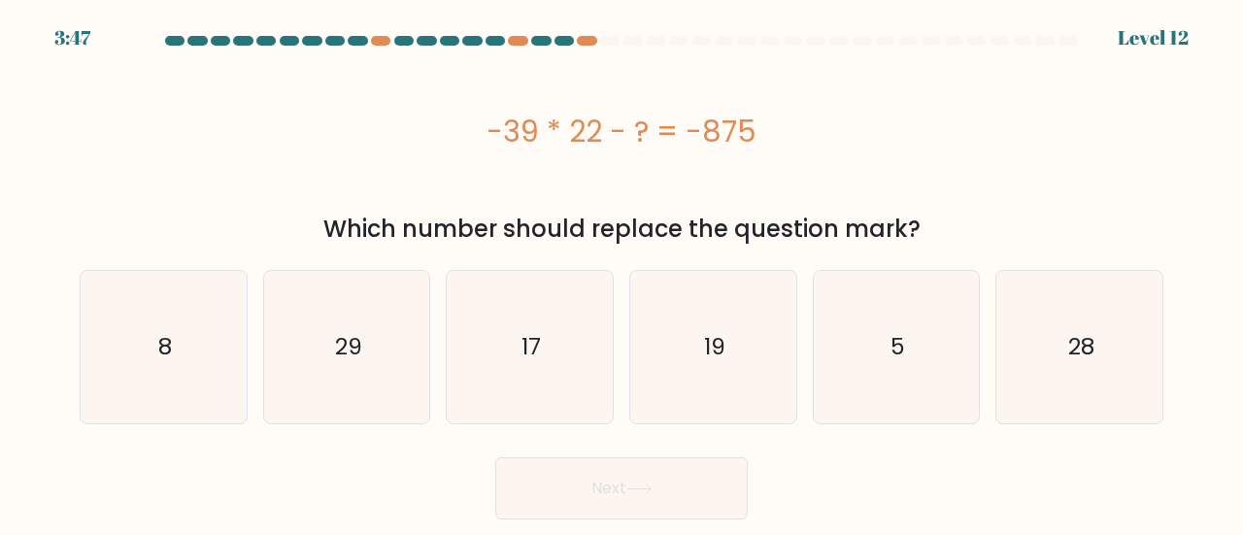
drag, startPoint x: 606, startPoint y: 126, endPoint x: 923, endPoint y: 226, distance: 332.8
click at [923, 226] on div "-39 * 22 - ? = -875 Which number should replace the question mark?" at bounding box center [621, 149] width 1107 height 193
copy div "-39 * 22 - ? = -875 Which number should replace the question mark?"
click at [570, 356] on icon "17" at bounding box center [529, 347] width 152 height 152
click at [621, 273] on input "c. 17" at bounding box center [621, 270] width 1 height 5
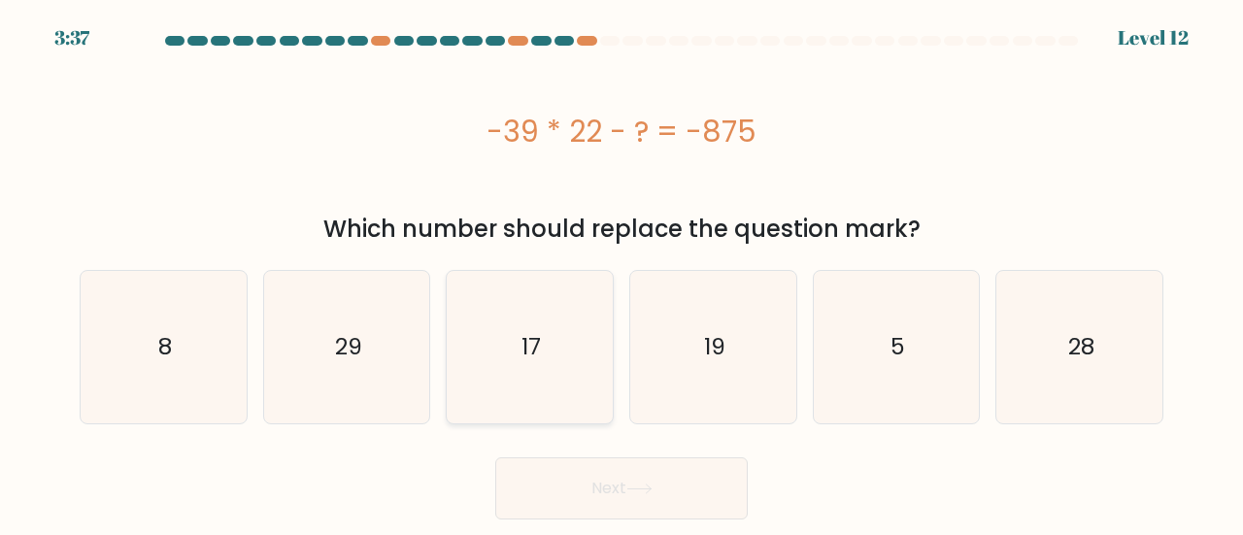
radio input "true"
click at [647, 495] on button "Next" at bounding box center [621, 488] width 252 height 62
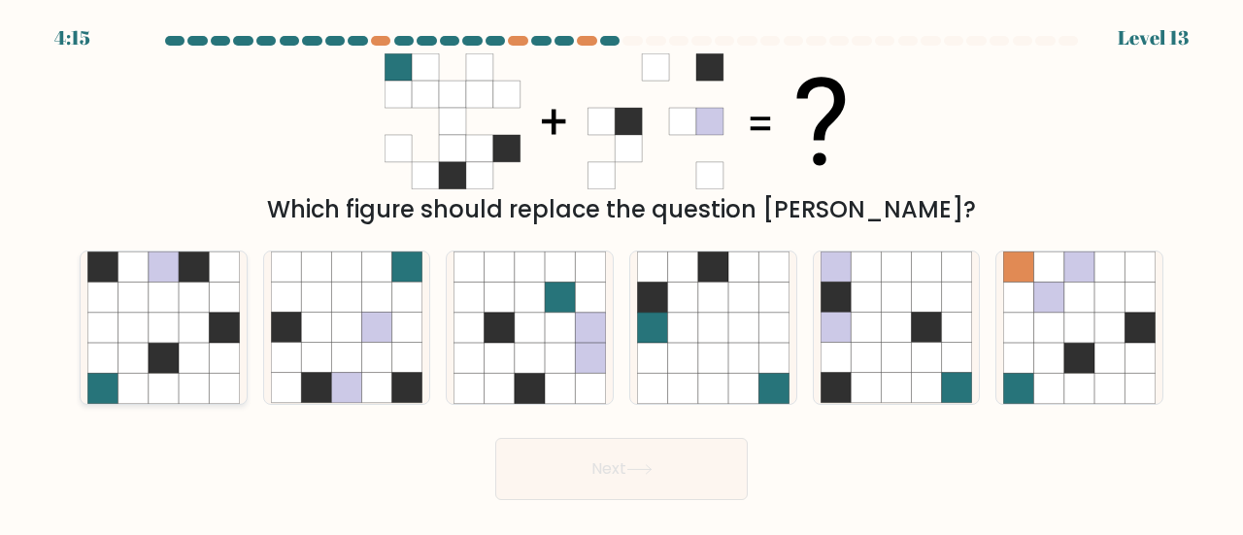
click at [151, 301] on icon at bounding box center [164, 298] width 30 height 30
click at [621, 273] on input "a." at bounding box center [621, 270] width 1 height 5
radio input "true"
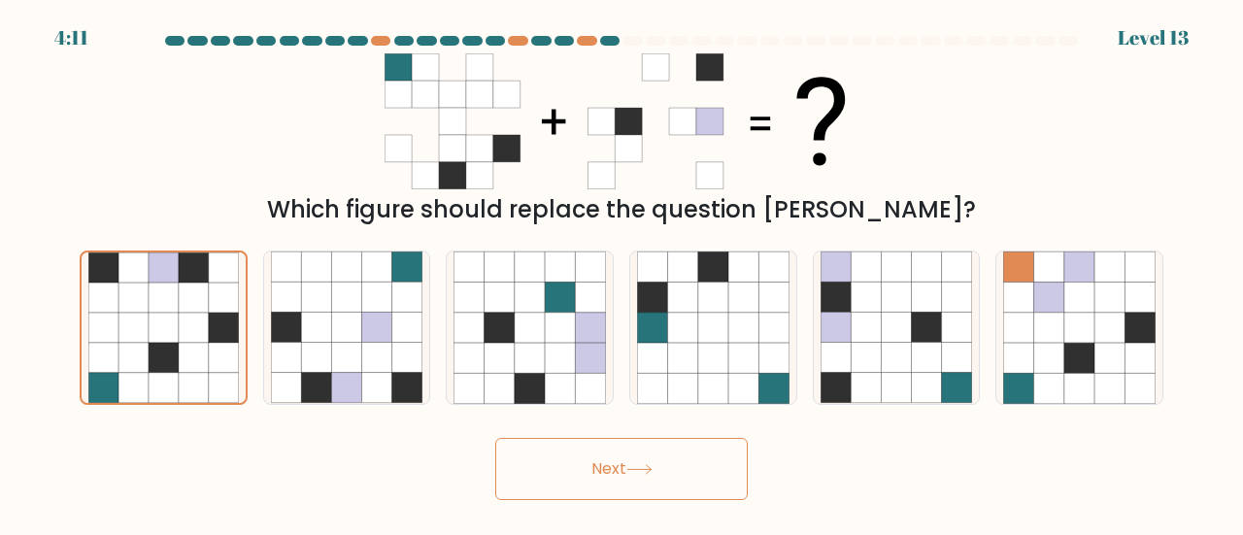
click at [596, 472] on button "Next" at bounding box center [621, 469] width 252 height 62
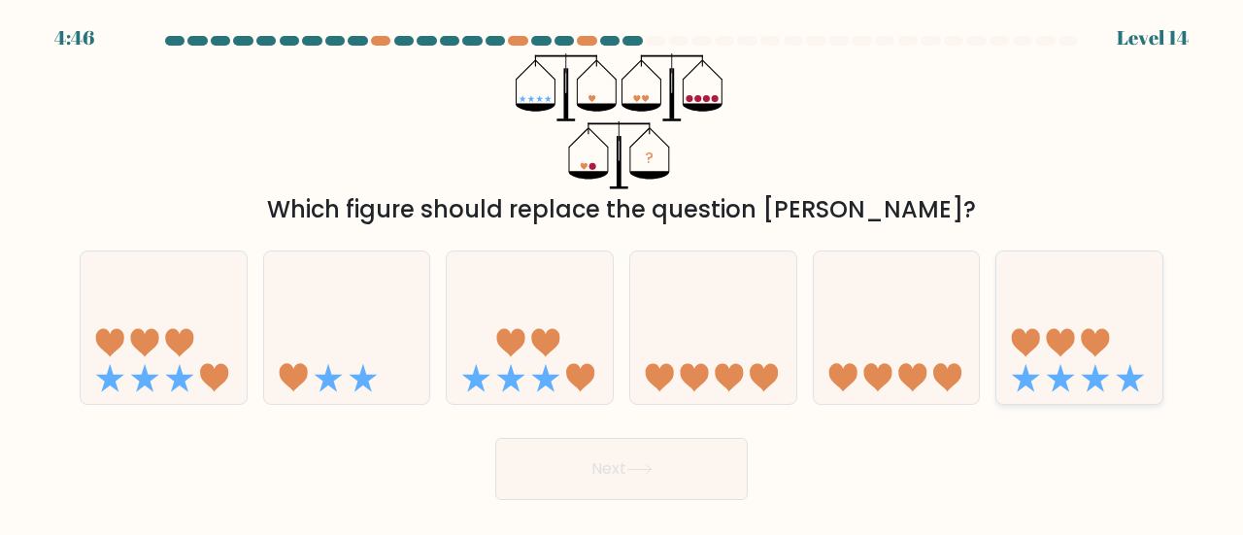
click at [1016, 359] on icon at bounding box center [1079, 327] width 166 height 137
click at [622, 273] on input "f." at bounding box center [621, 270] width 1 height 5
radio input "true"
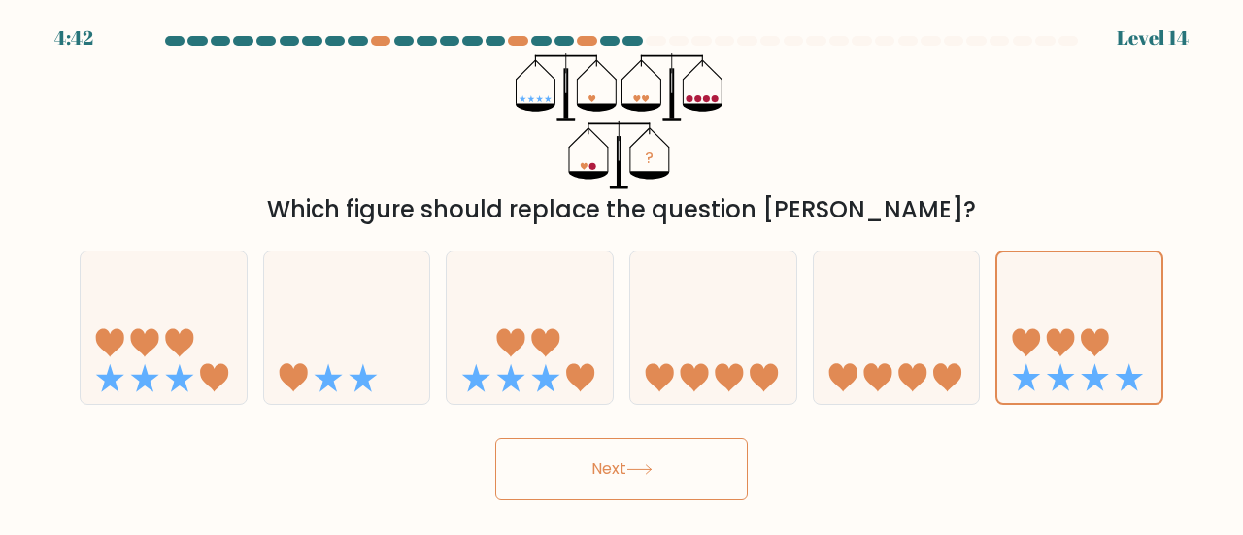
click at [667, 465] on button "Next" at bounding box center [621, 469] width 252 height 62
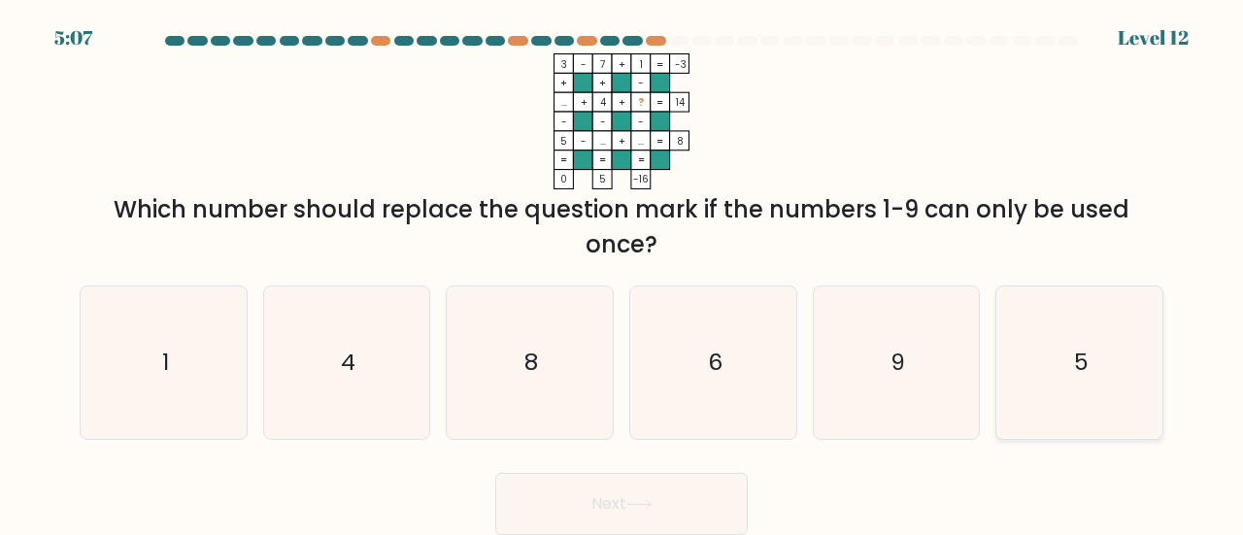
click at [1132, 354] on icon "5" at bounding box center [1079, 362] width 152 height 152
click at [622, 273] on input "f. 5" at bounding box center [621, 270] width 1 height 5
radio input "true"
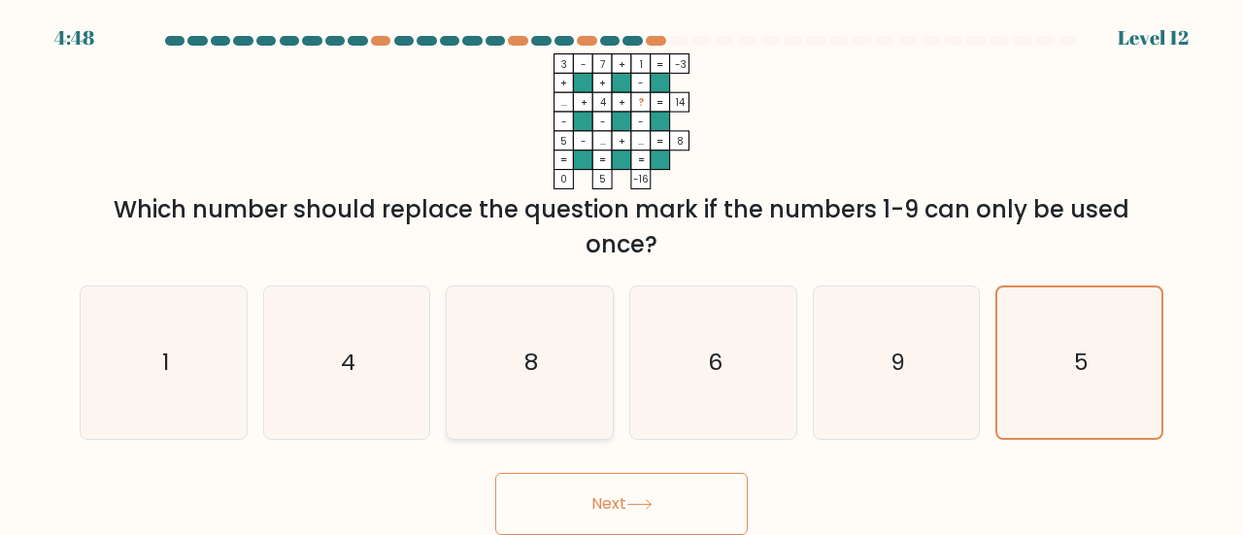
click at [526, 385] on icon "8" at bounding box center [529, 362] width 152 height 152
click at [621, 273] on input "c. 8" at bounding box center [621, 270] width 1 height 5
radio input "true"
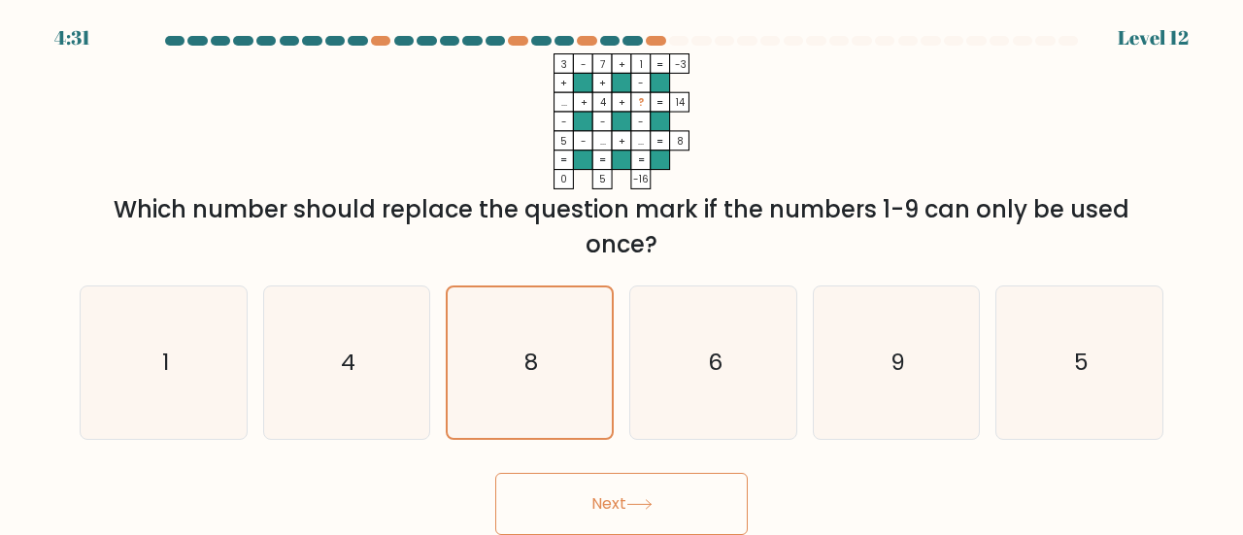
click at [643, 497] on button "Next" at bounding box center [621, 504] width 252 height 62
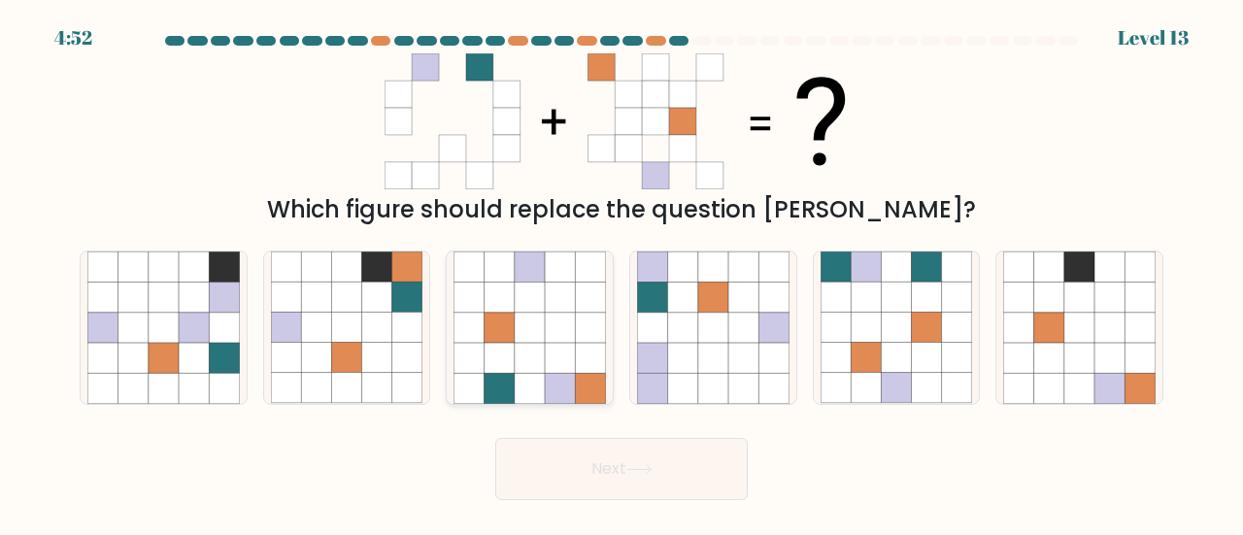
click at [504, 330] on icon at bounding box center [499, 328] width 30 height 30
click at [621, 273] on input "c." at bounding box center [621, 270] width 1 height 5
radio input "true"
click at [568, 451] on button "Next" at bounding box center [621, 469] width 252 height 62
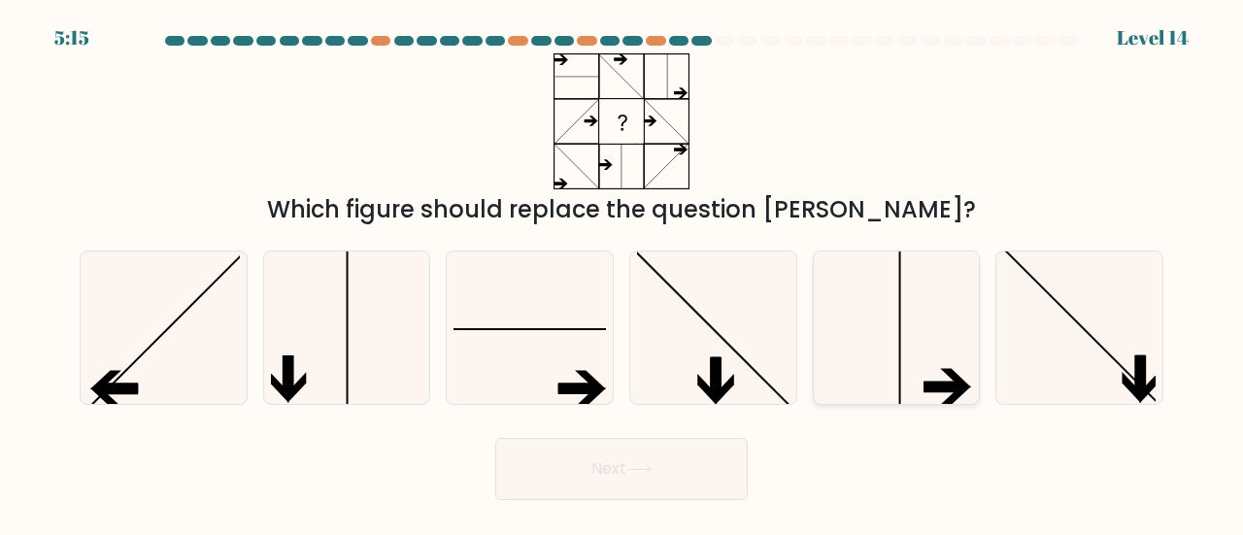
click at [918, 362] on icon at bounding box center [896, 327] width 152 height 152
click at [622, 273] on input "e." at bounding box center [621, 270] width 1 height 5
radio input "true"
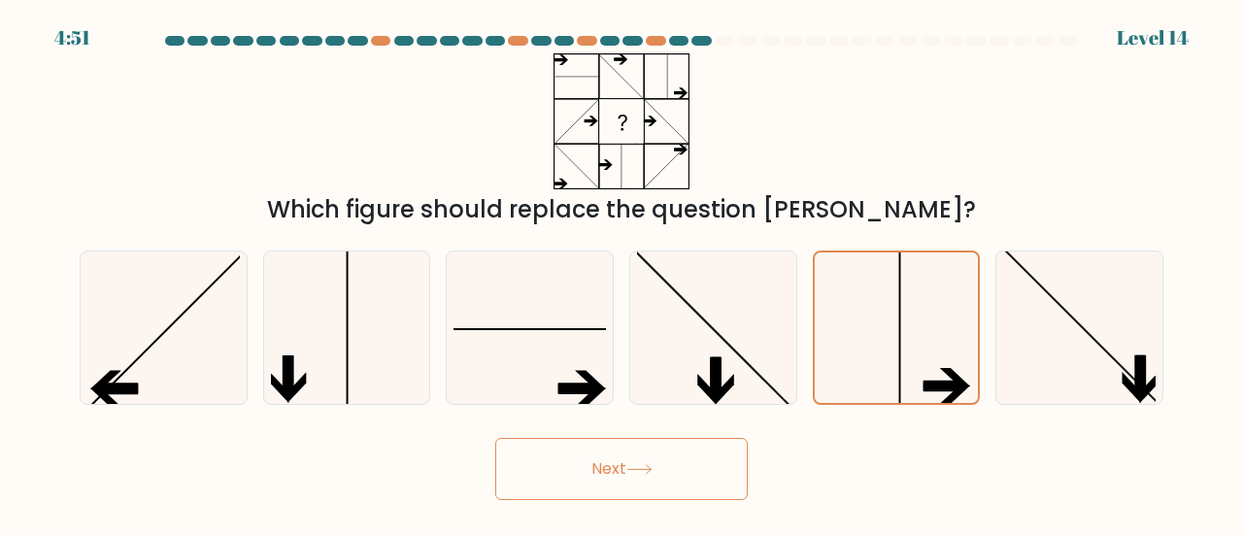
click at [669, 466] on button "Next" at bounding box center [621, 469] width 252 height 62
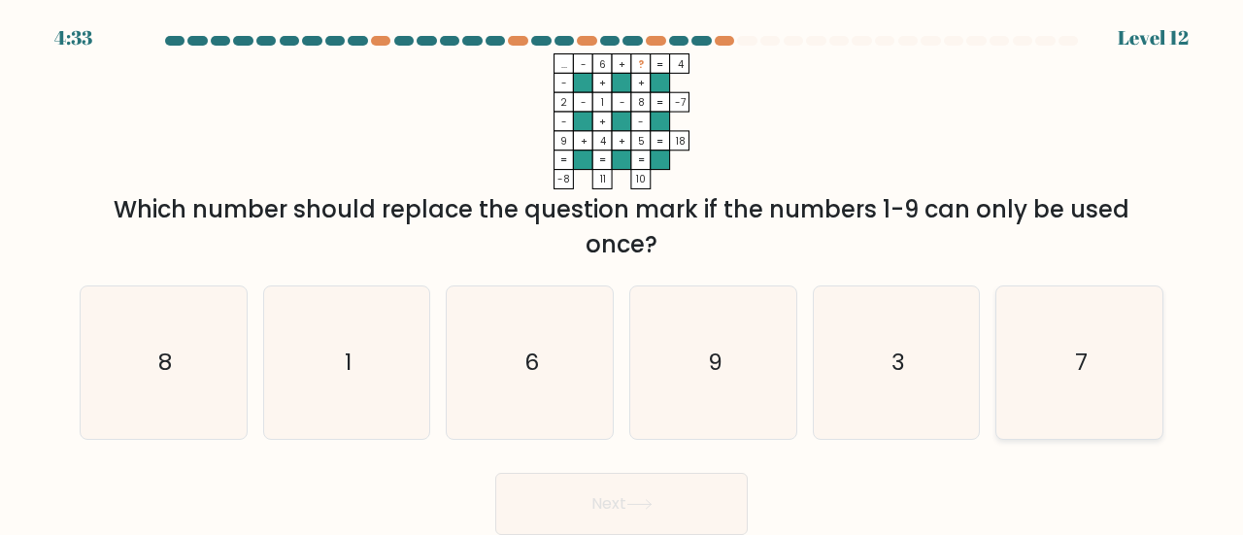
click at [1132, 356] on icon "7" at bounding box center [1079, 362] width 152 height 152
click at [622, 273] on input "f. 7" at bounding box center [621, 270] width 1 height 5
radio input "true"
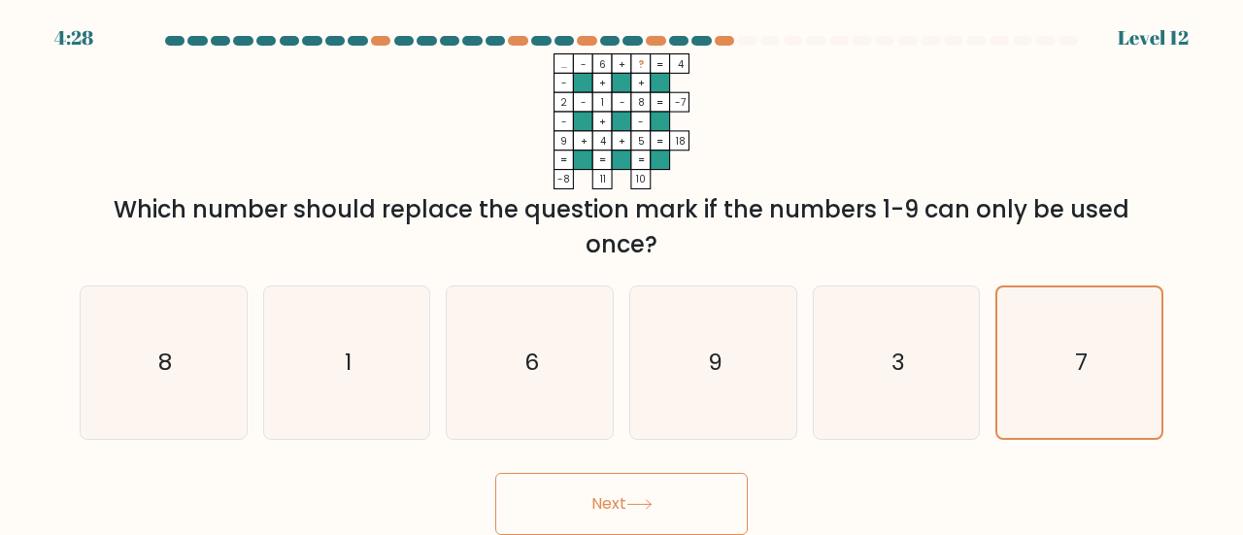
click at [660, 500] on button "Next" at bounding box center [621, 504] width 252 height 62
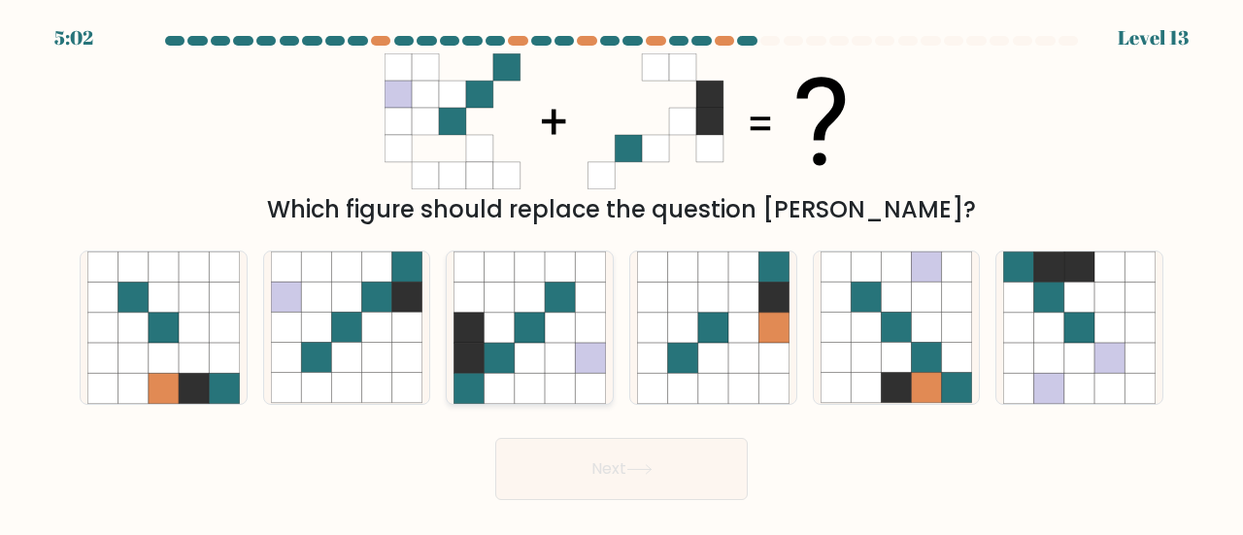
click at [518, 372] on icon at bounding box center [530, 358] width 30 height 30
click at [621, 273] on input "c." at bounding box center [621, 270] width 1 height 5
radio input "true"
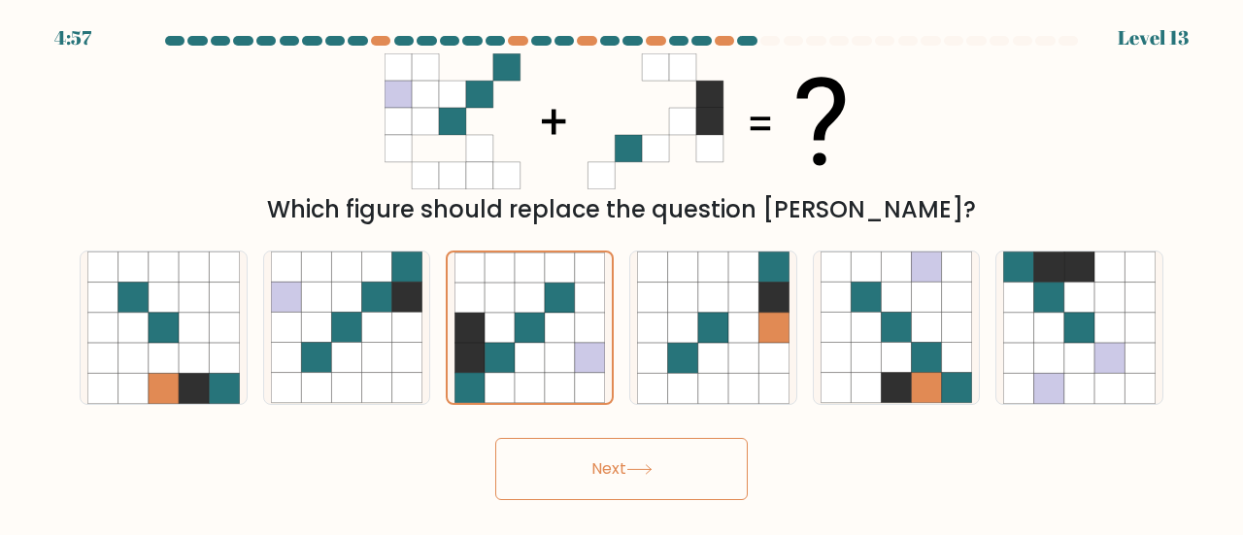
click at [600, 494] on button "Next" at bounding box center [621, 469] width 252 height 62
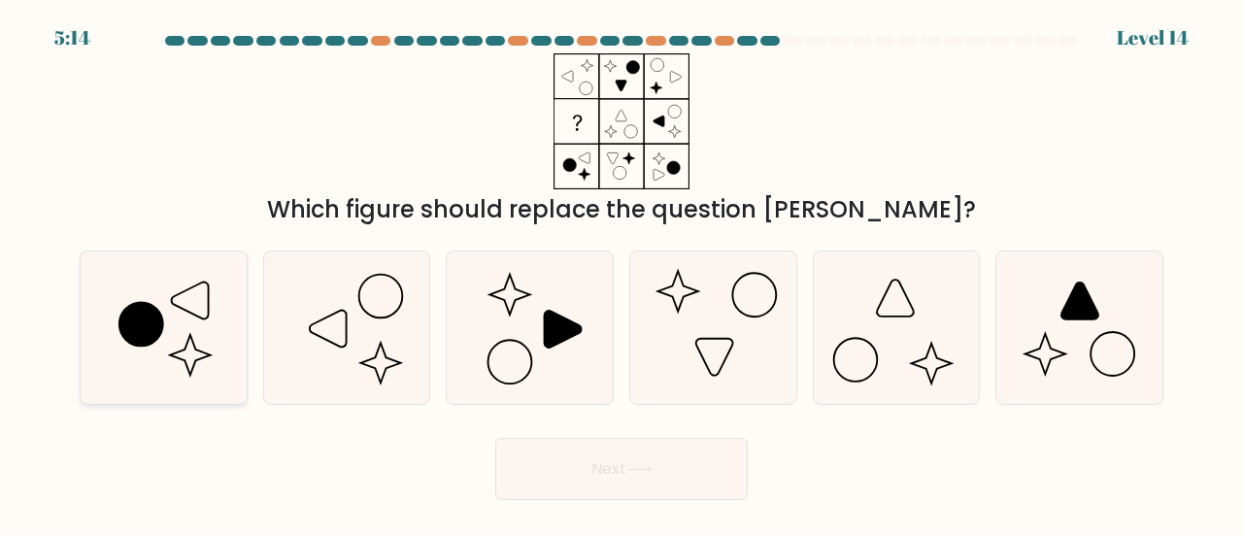
click at [195, 337] on icon at bounding box center [163, 327] width 152 height 152
click at [621, 273] on input "a." at bounding box center [621, 270] width 1 height 5
radio input "true"
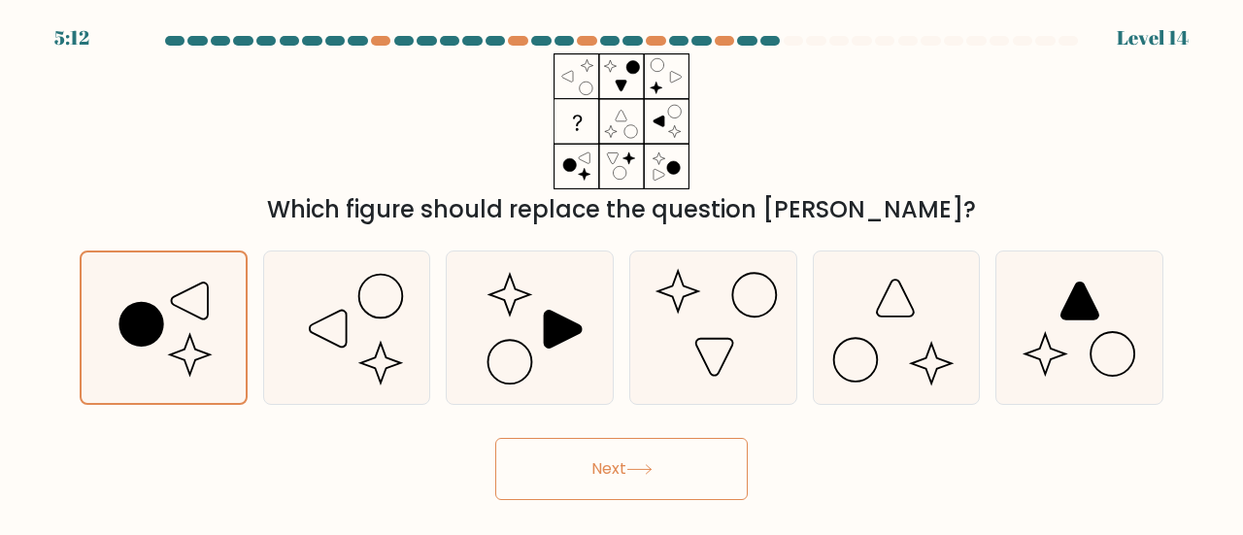
click at [657, 444] on button "Next" at bounding box center [621, 469] width 252 height 62
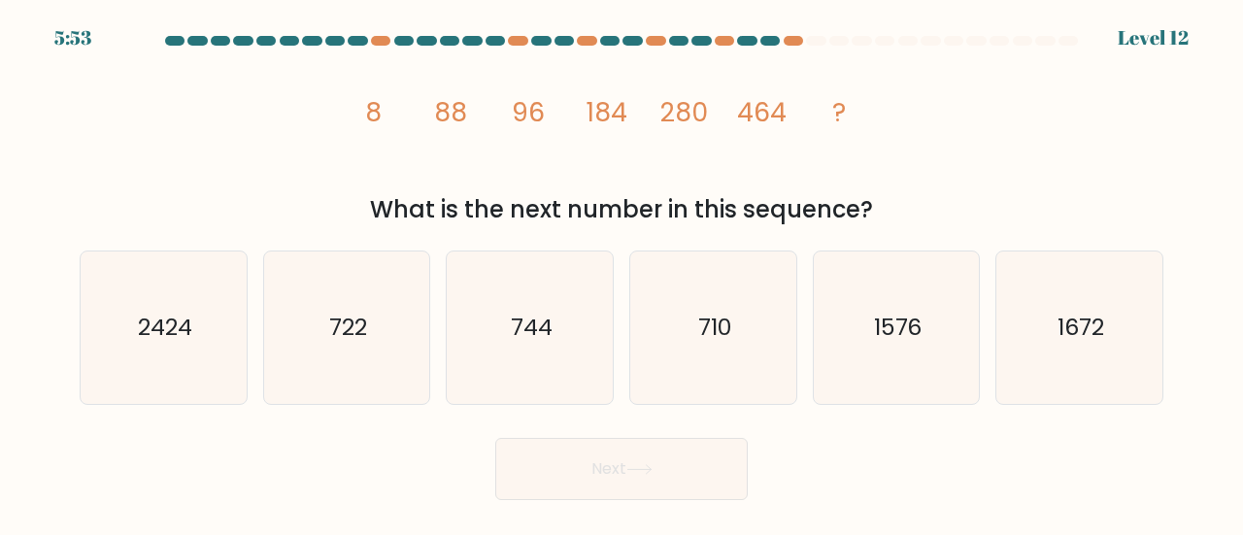
drag, startPoint x: 383, startPoint y: 112, endPoint x: 896, endPoint y: 226, distance: 526.2
click at [896, 226] on div "image/svg+xml 8 88 96 184 280 464 ? What is the next number in this sequence?" at bounding box center [621, 140] width 1107 height 174
copy div "88 96 184 280 464 ? What is the next number in this sequence?"
click at [517, 349] on icon "744" at bounding box center [529, 327] width 152 height 152
click at [621, 273] on input "c. 744" at bounding box center [621, 270] width 1 height 5
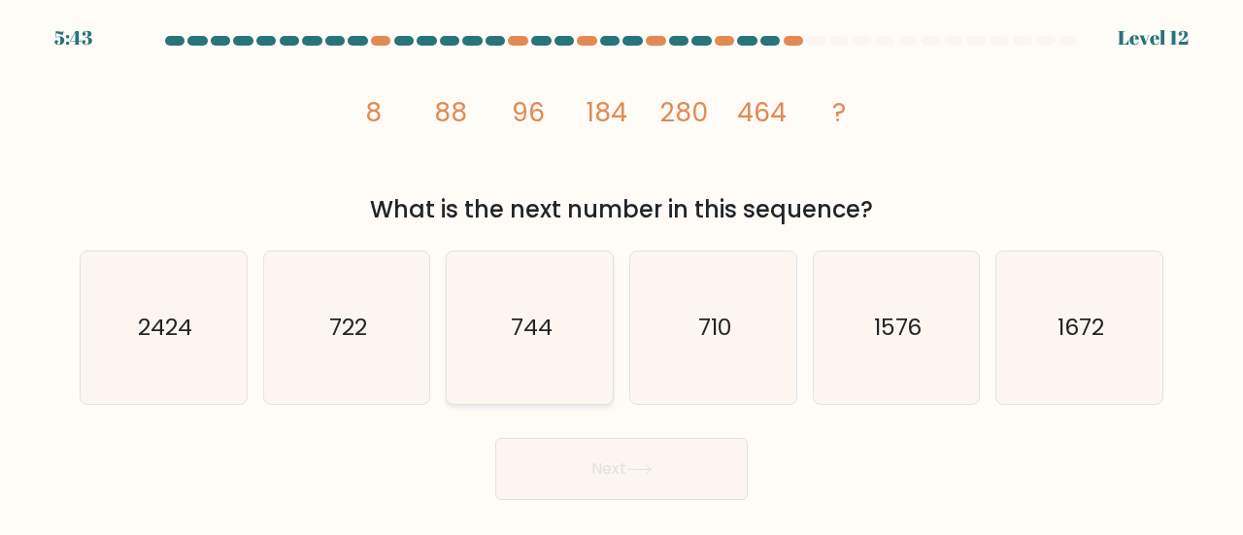
radio input "true"
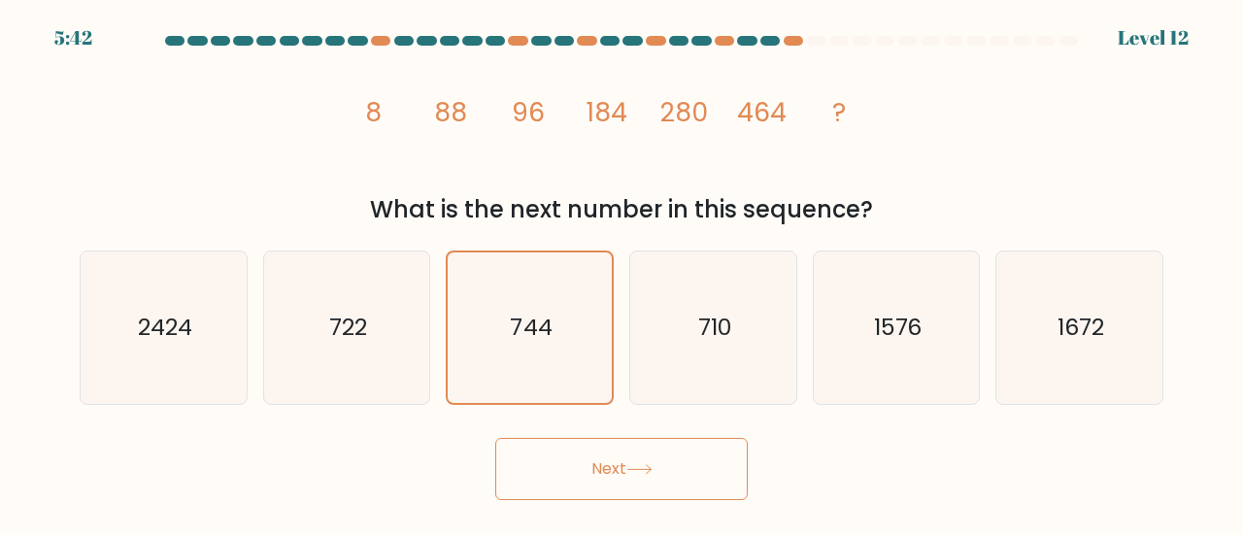
click at [576, 465] on button "Next" at bounding box center [621, 469] width 252 height 62
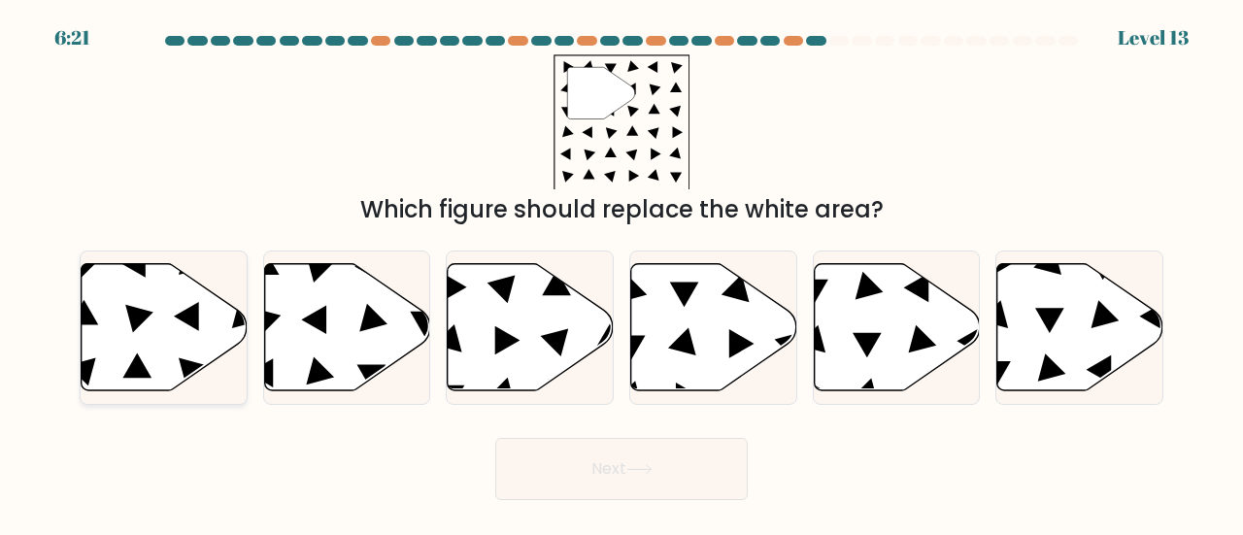
click at [138, 324] on icon at bounding box center [139, 319] width 28 height 28
click at [621, 273] on input "a." at bounding box center [621, 270] width 1 height 5
radio input "true"
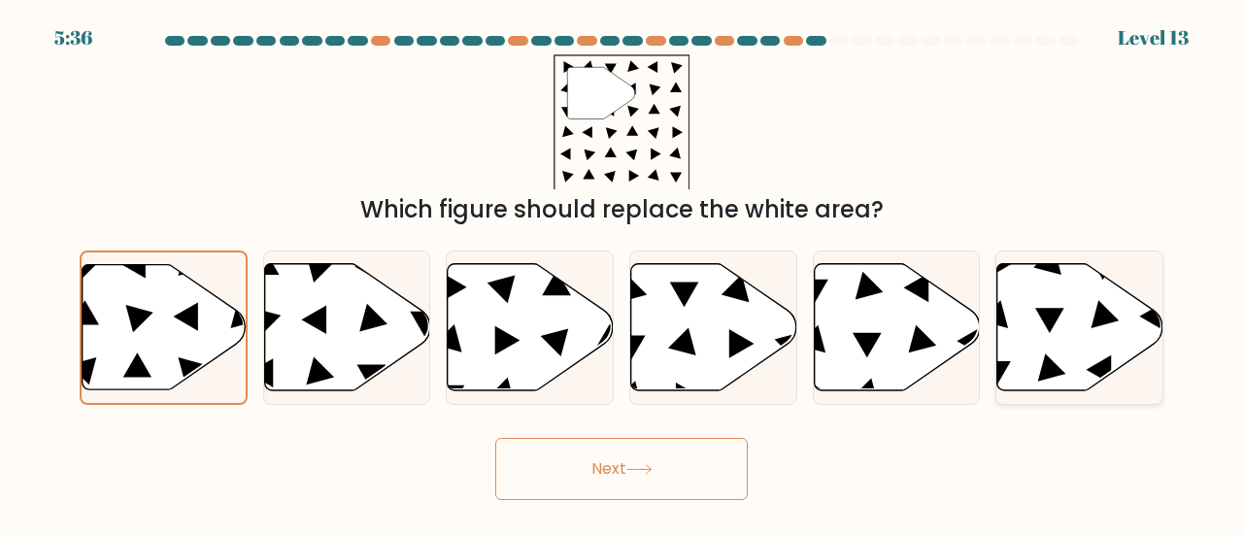
click at [1078, 370] on icon at bounding box center [1080, 326] width 166 height 127
click at [622, 273] on input "f." at bounding box center [621, 270] width 1 height 5
radio input "true"
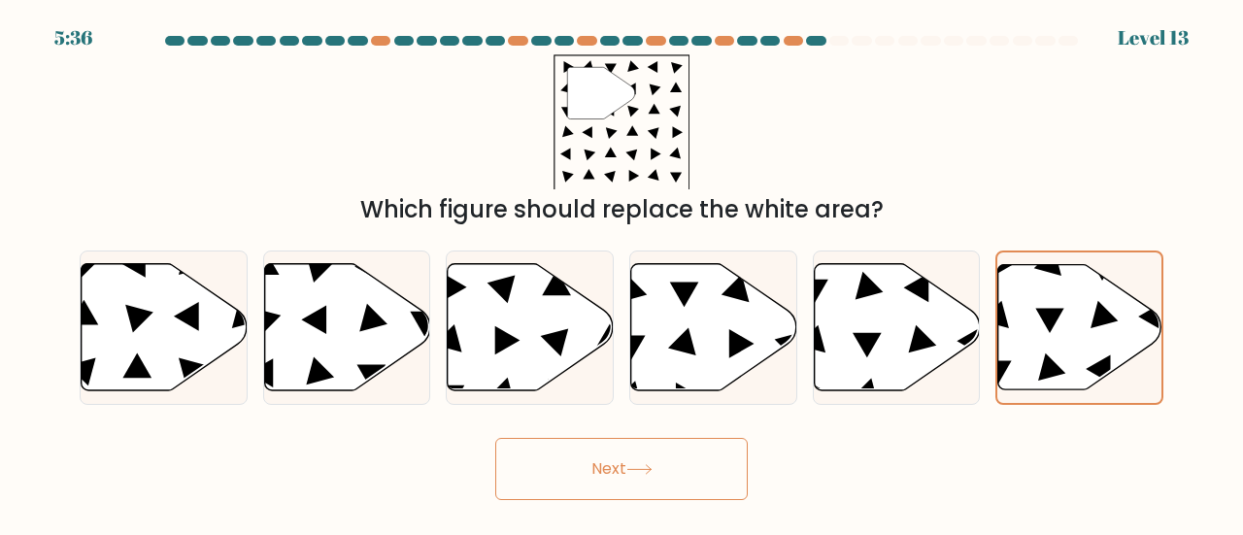
click at [705, 457] on button "Next" at bounding box center [621, 469] width 252 height 62
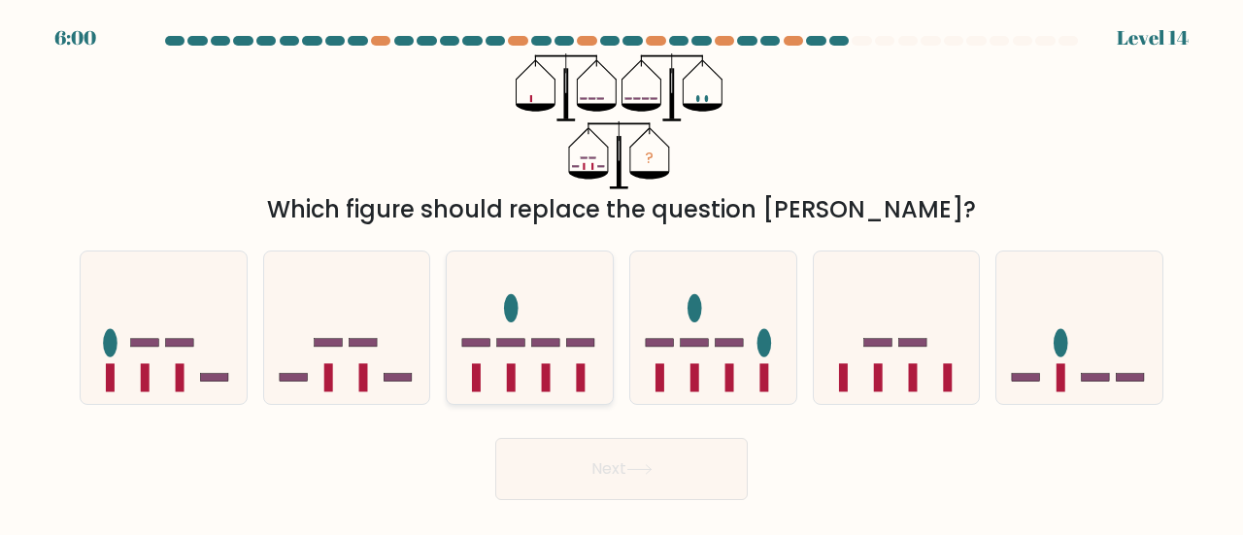
click at [542, 338] on icon at bounding box center [530, 327] width 166 height 137
click at [621, 273] on input "c." at bounding box center [621, 270] width 1 height 5
radio input "true"
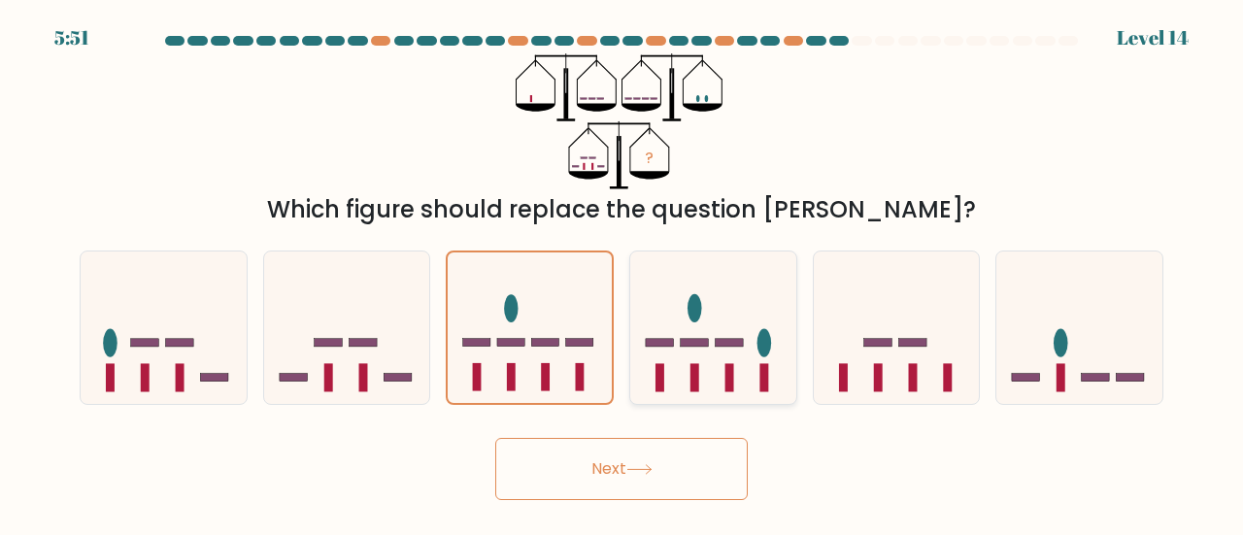
drag, startPoint x: 748, startPoint y: 338, endPoint x: 723, endPoint y: 353, distance: 28.8
click at [748, 337] on icon at bounding box center [713, 327] width 166 height 137
click at [622, 273] on input "d." at bounding box center [621, 270] width 1 height 5
radio input "true"
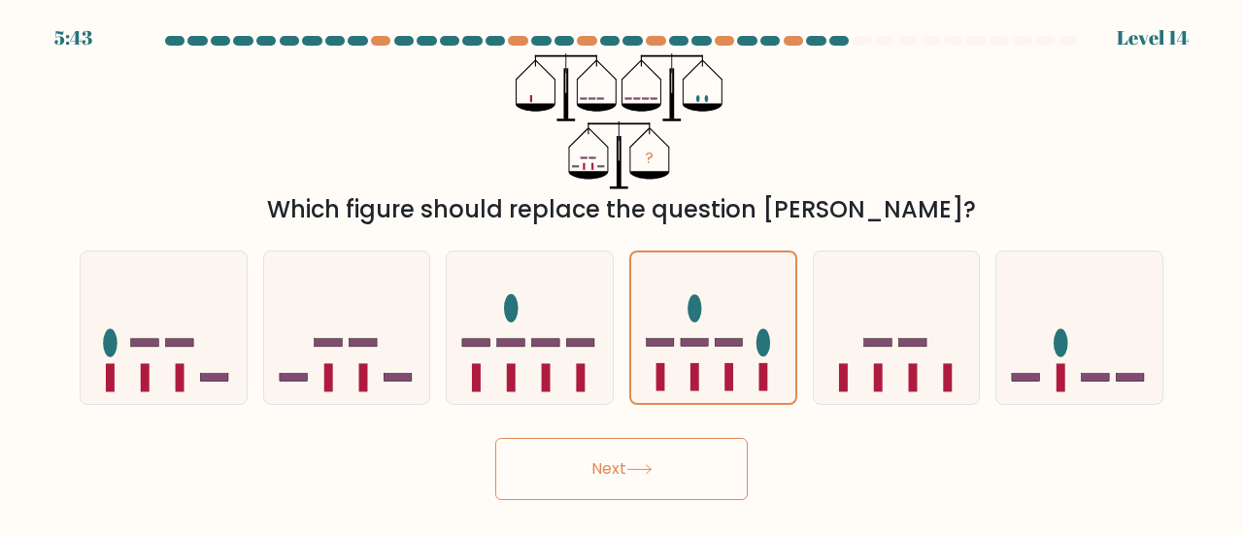
click at [670, 442] on button "Next" at bounding box center [621, 469] width 252 height 62
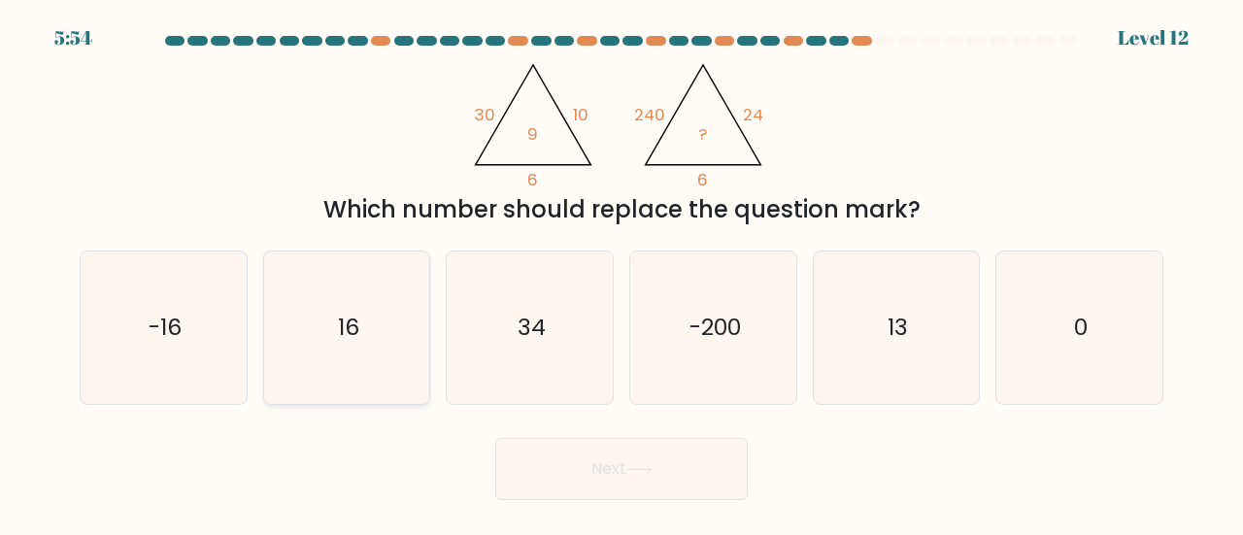
click at [415, 337] on icon "16" at bounding box center [347, 327] width 152 height 152
click at [621, 273] on input "b. 16" at bounding box center [621, 270] width 1 height 5
radio input "true"
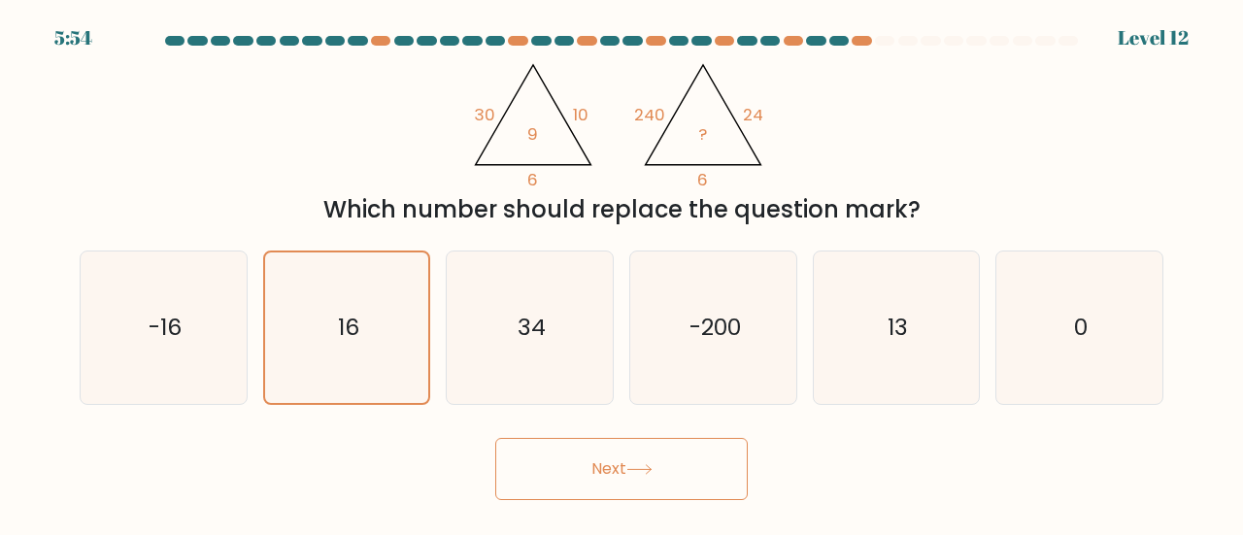
click at [542, 440] on button "Next" at bounding box center [621, 469] width 252 height 62
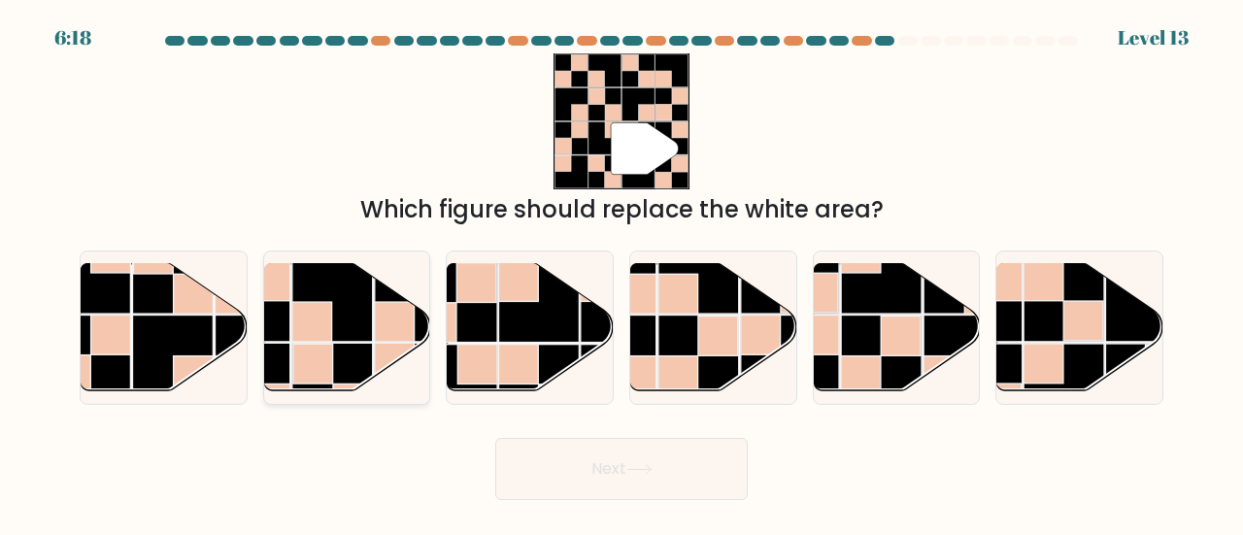
click at [357, 299] on rect at bounding box center [332, 301] width 81 height 81
click at [621, 273] on input "b." at bounding box center [621, 270] width 1 height 5
radio input "true"
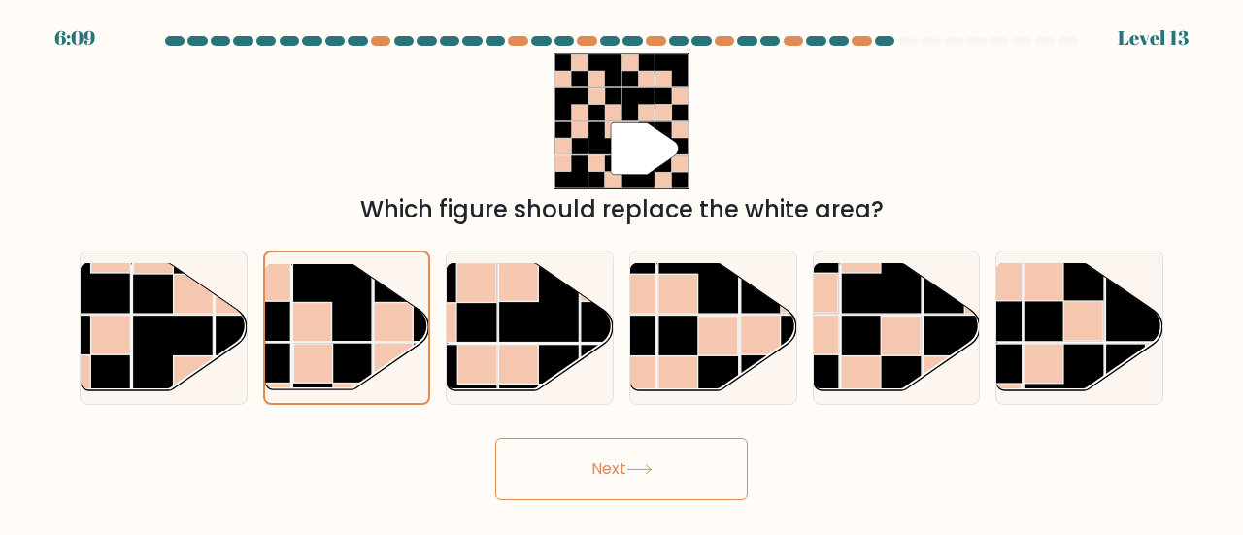
click at [614, 482] on button "Next" at bounding box center [621, 469] width 252 height 62
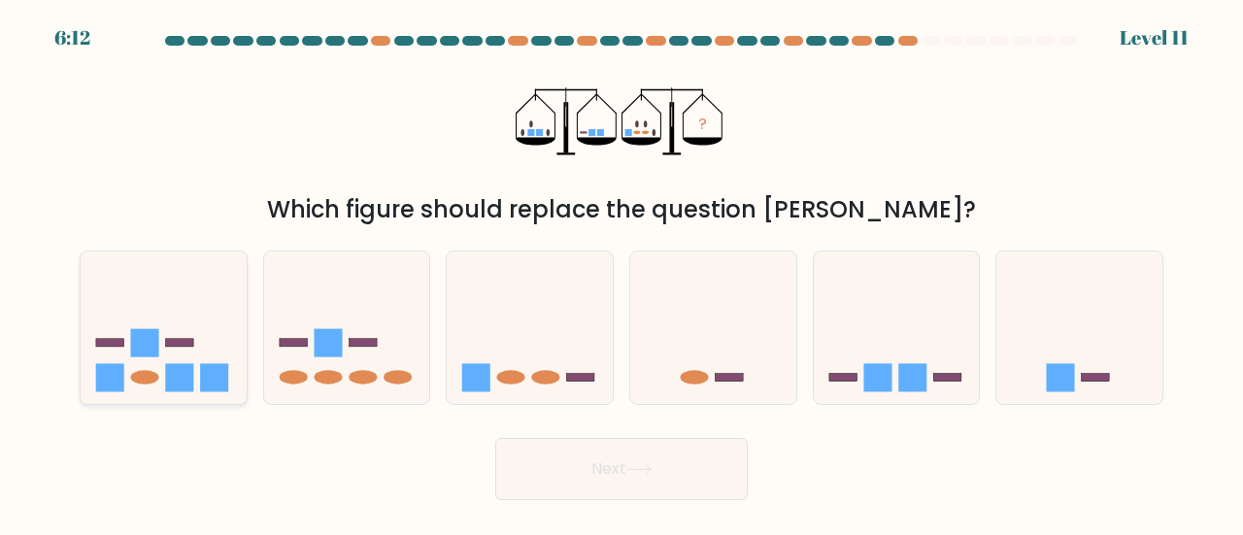
click at [160, 346] on icon at bounding box center [164, 327] width 166 height 137
click at [621, 273] on input "a." at bounding box center [621, 270] width 1 height 5
radio input "true"
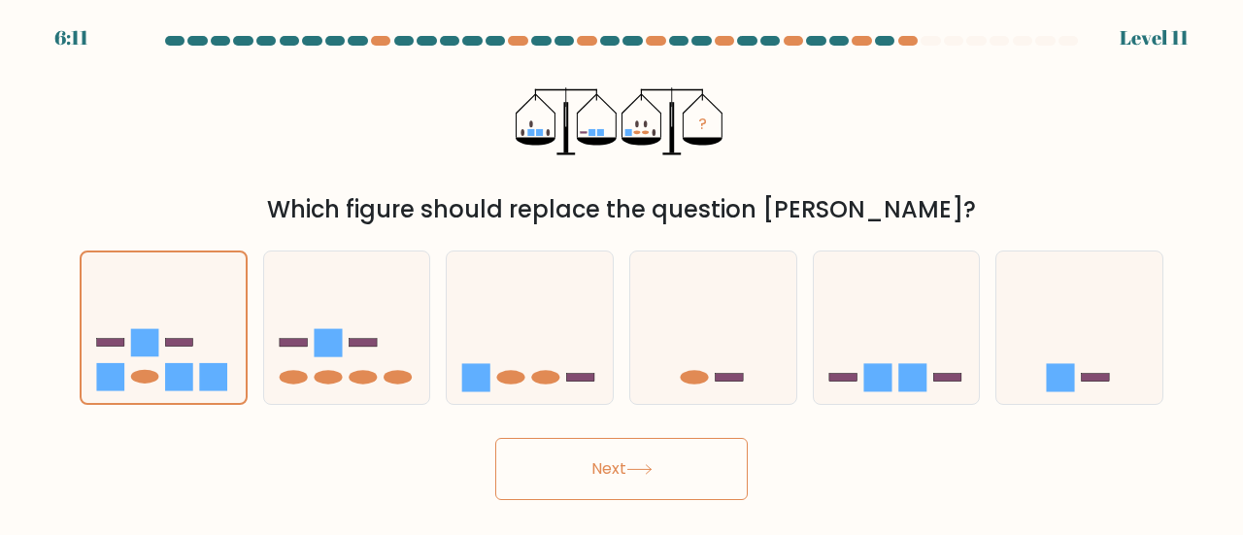
click at [664, 469] on button "Next" at bounding box center [621, 469] width 252 height 62
